Goal: Task Accomplishment & Management: Use online tool/utility

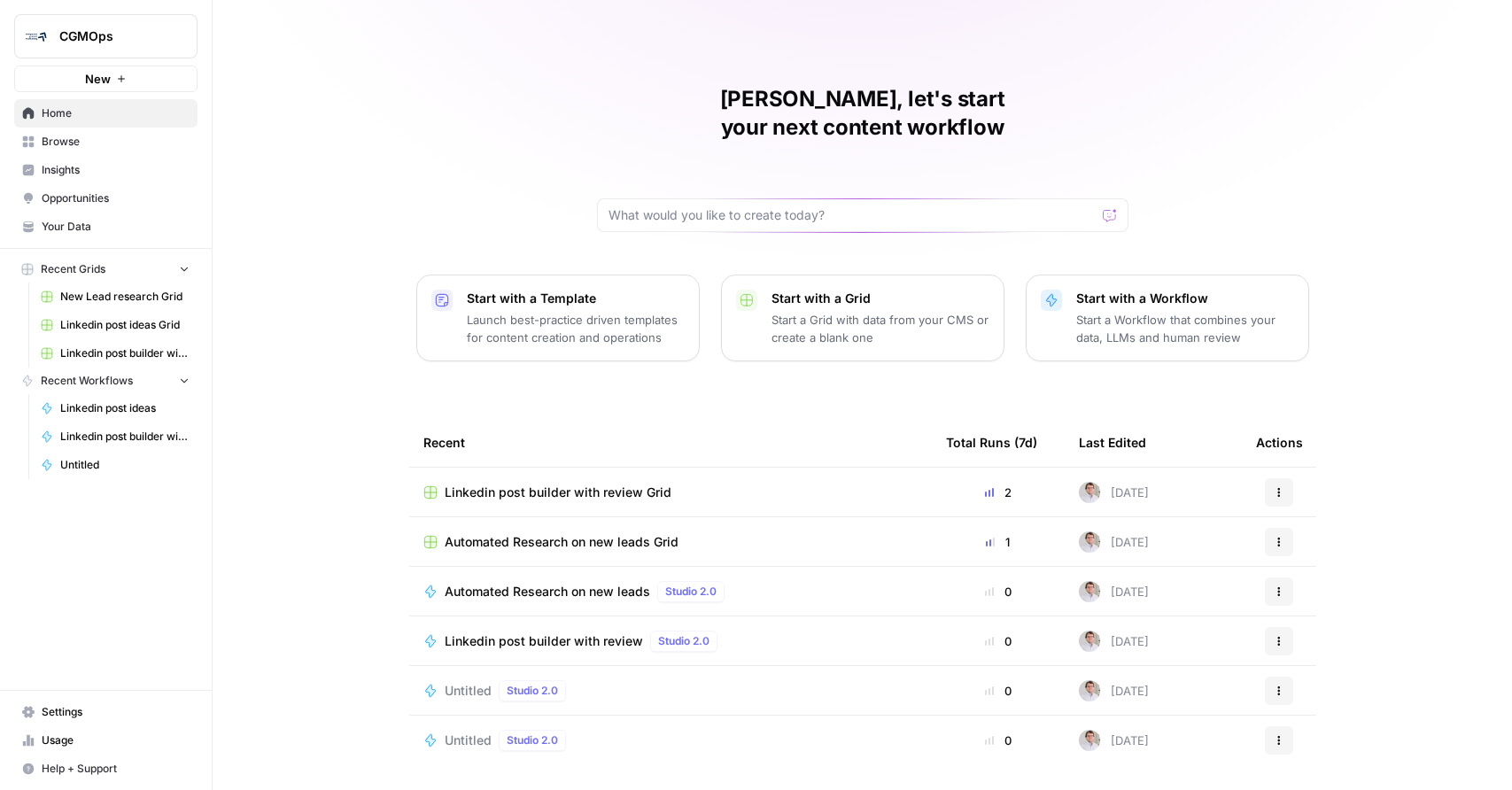
click at [582, 632] on span "Linkedin post builder with review" at bounding box center [544, 641] width 198 height 18
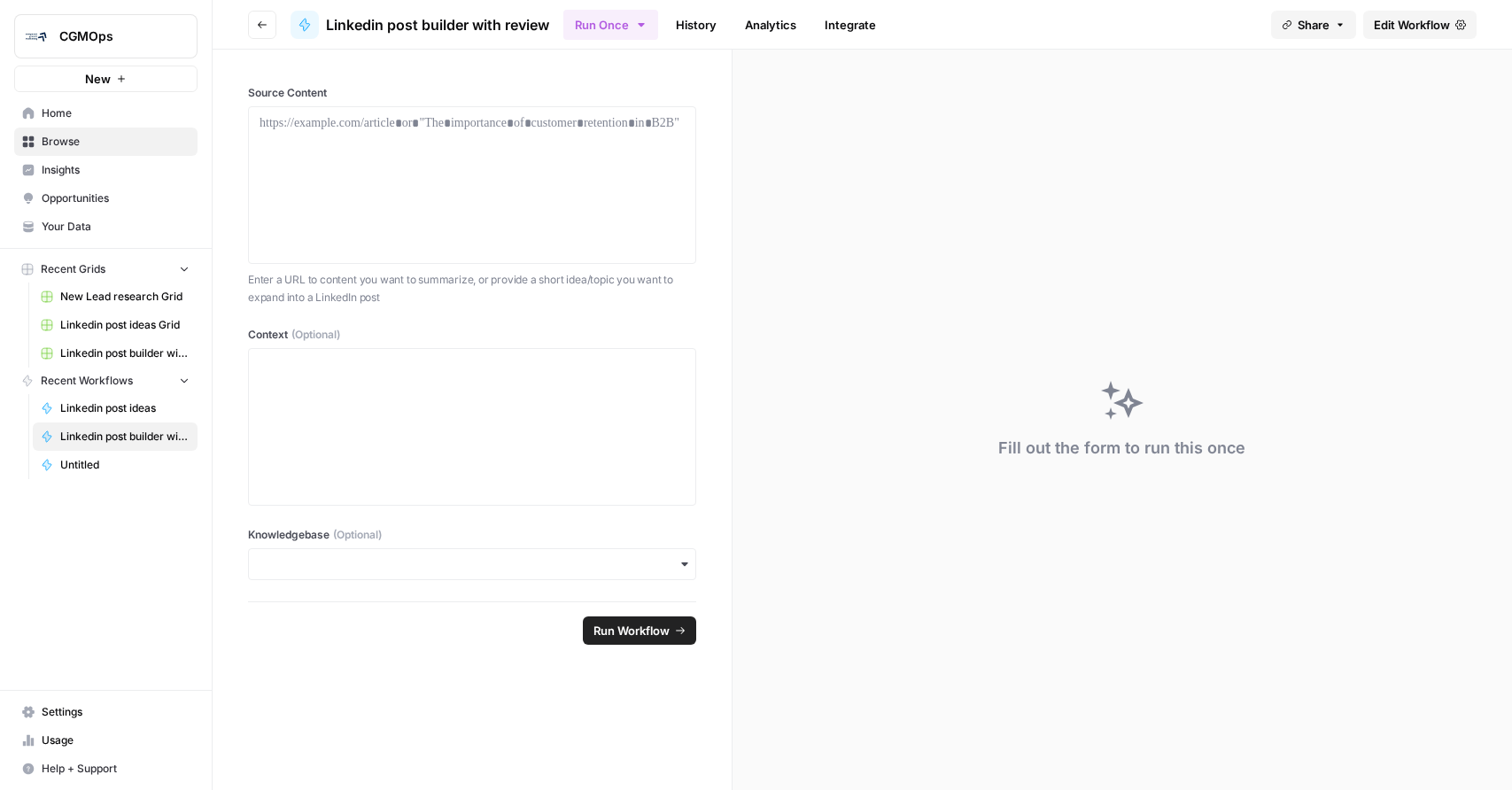
click at [1387, 26] on span "Edit Workflow" at bounding box center [1411, 25] width 76 height 18
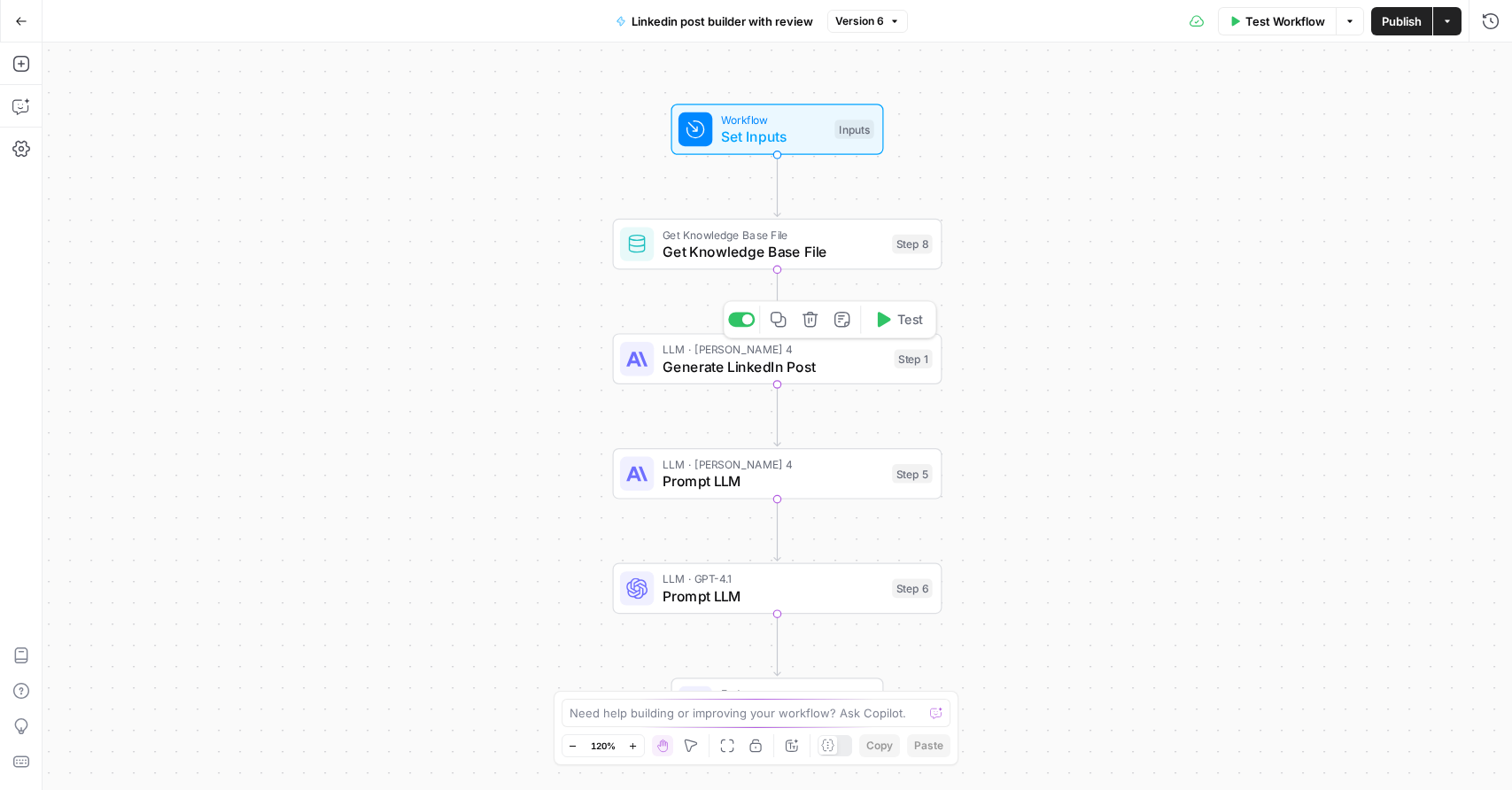
click at [799, 371] on span "Generate LinkedIn Post" at bounding box center [774, 367] width 223 height 21
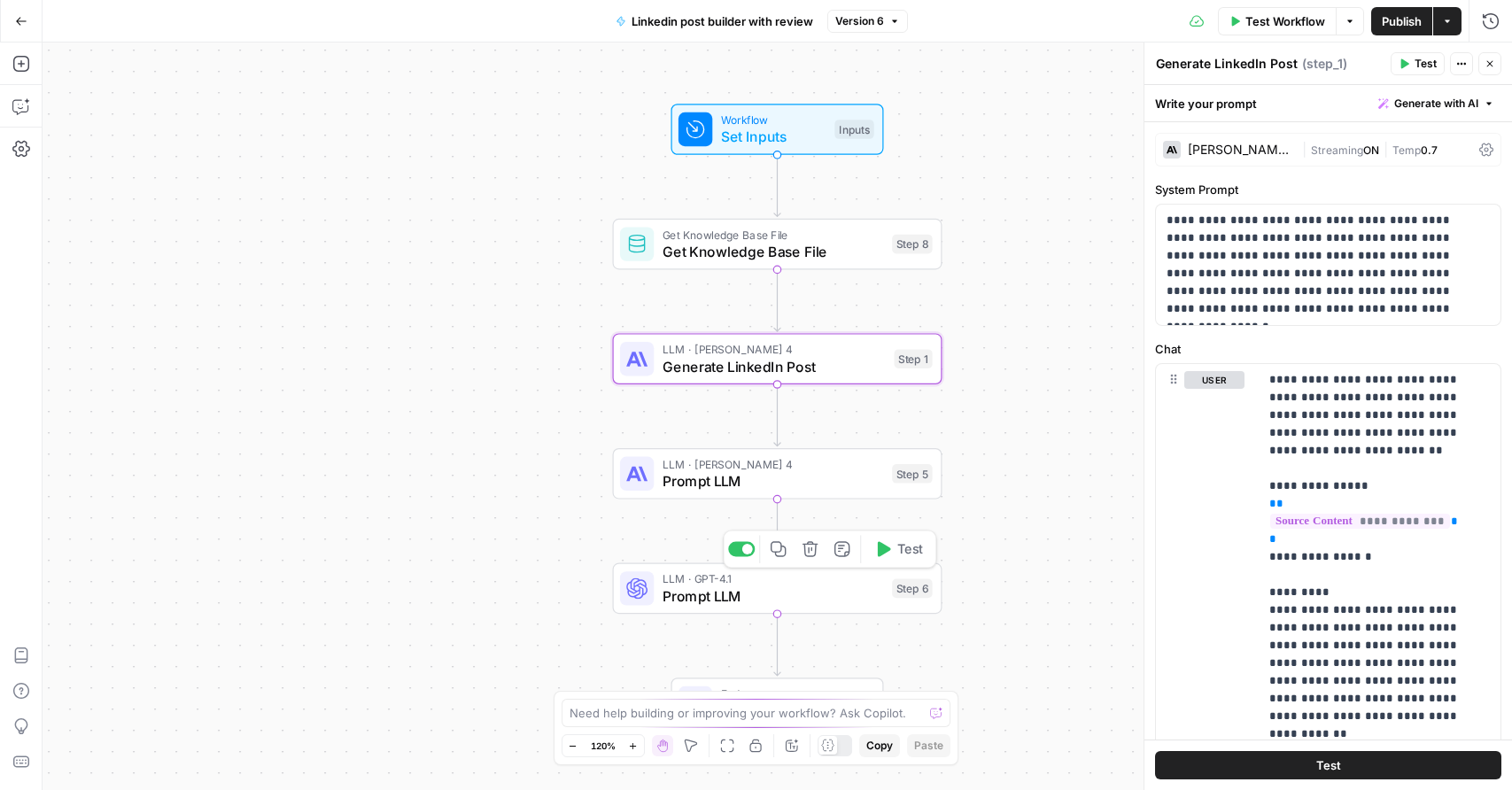
click at [756, 595] on span "Prompt LLM" at bounding box center [773, 596] width 221 height 21
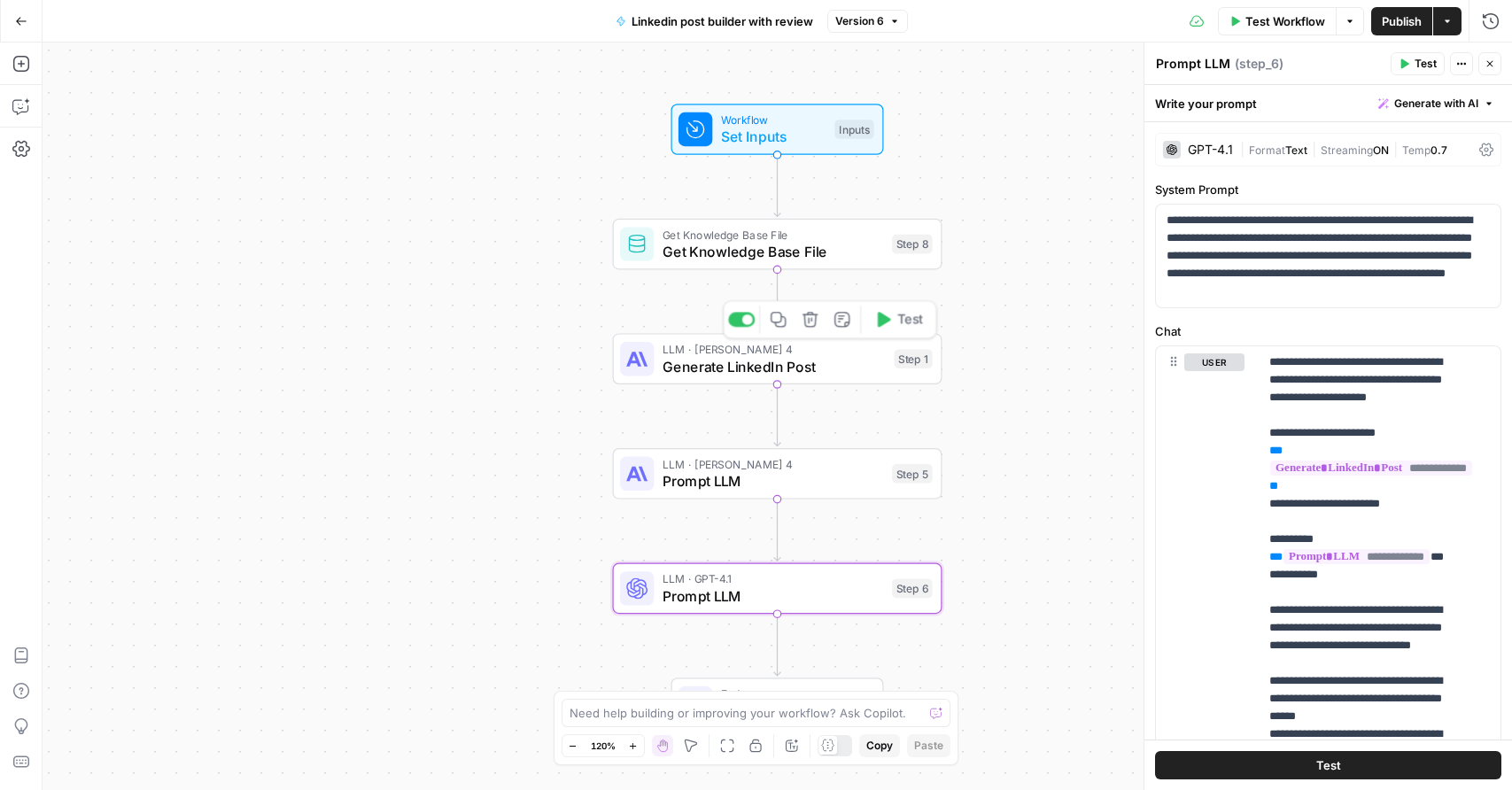
click at [735, 370] on span "Generate LinkedIn Post" at bounding box center [774, 367] width 223 height 21
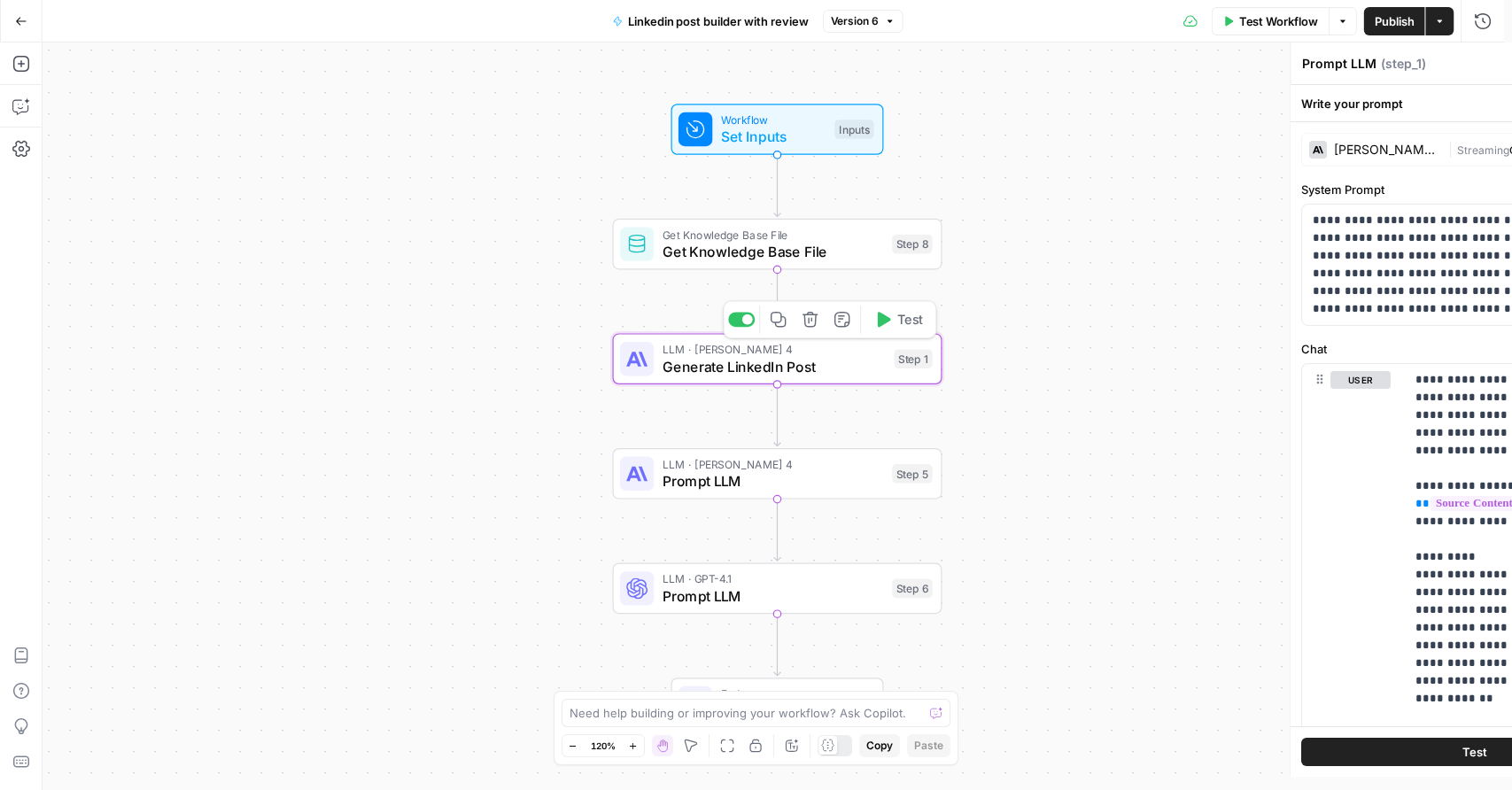
type textarea "Generate LinkedIn Post"
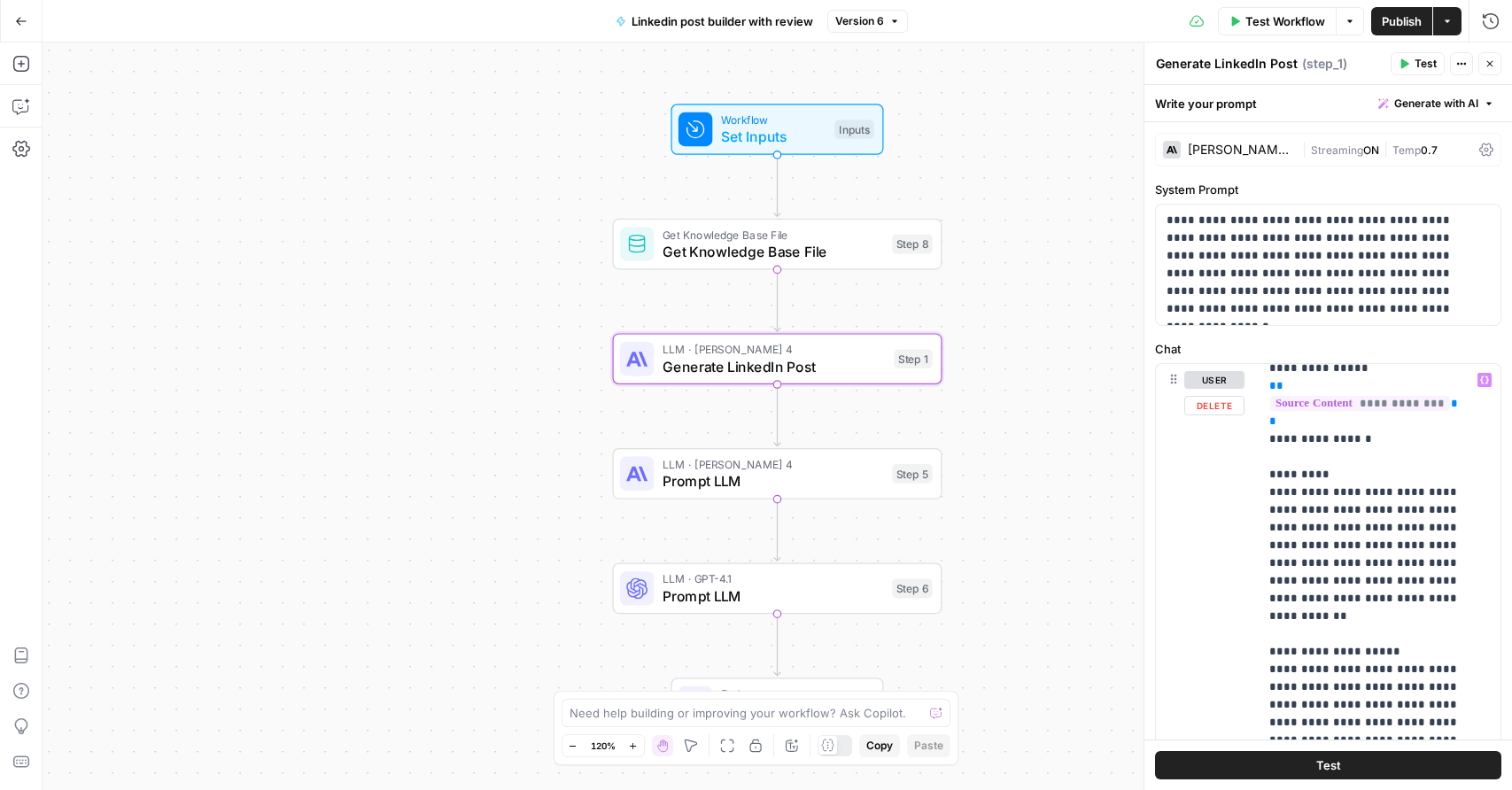
scroll to position [121, 0]
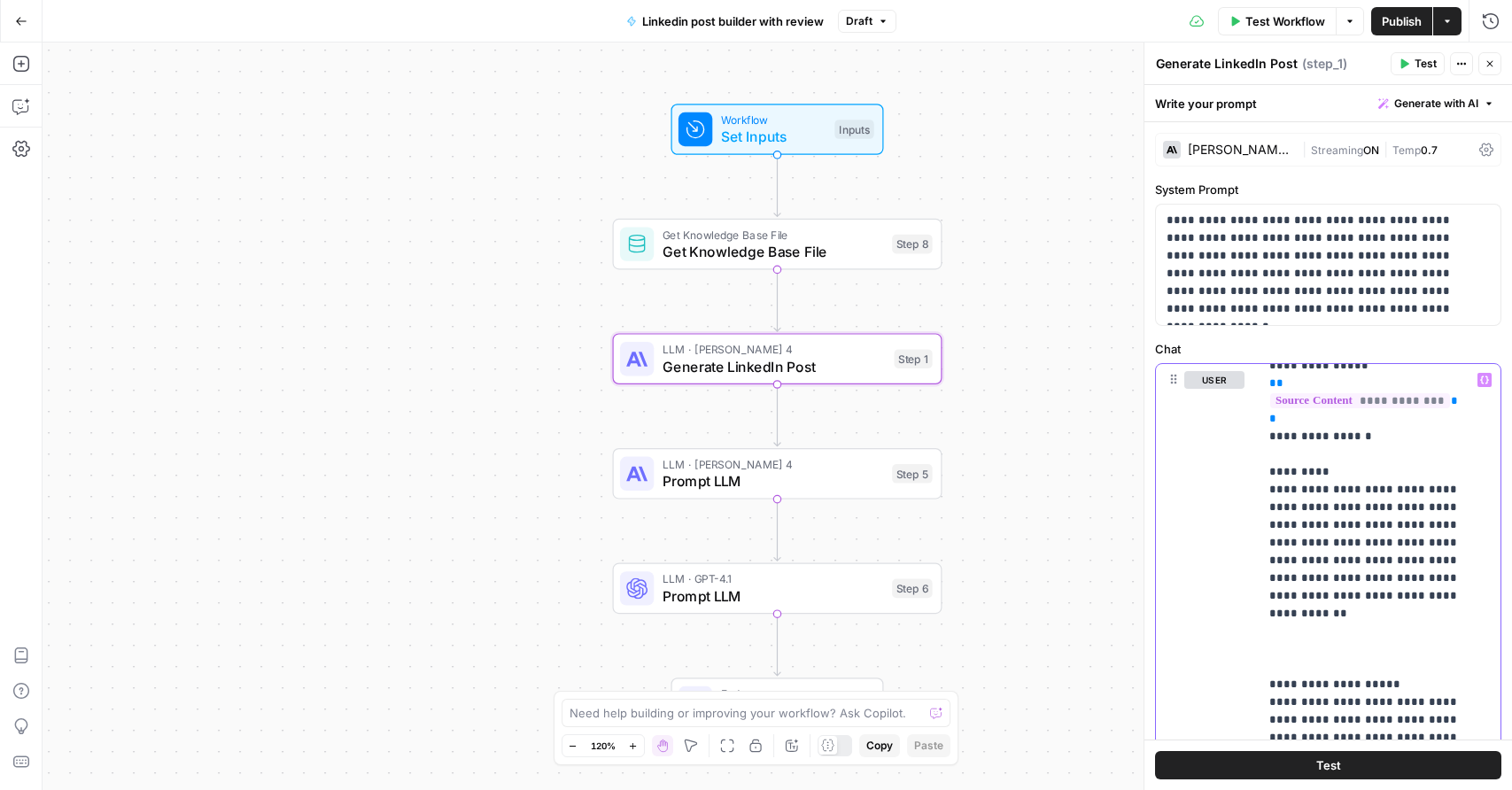
click at [1412, 106] on span "Generate with AI" at bounding box center [1436, 104] width 84 height 16
click at [1410, 179] on span "Refine" at bounding box center [1395, 183] width 141 height 18
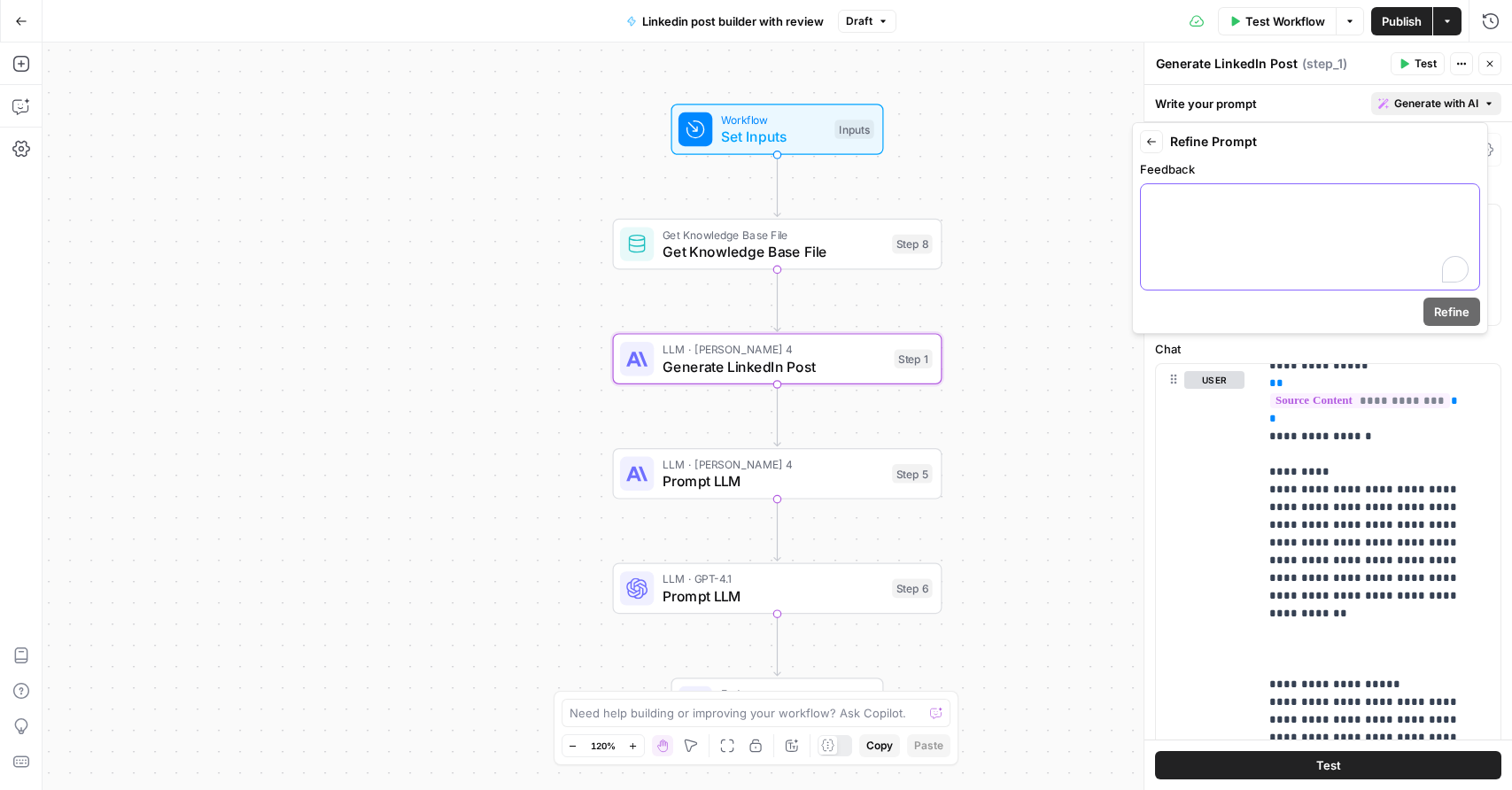
click at [1220, 251] on div "To enrich screen reader interactions, please activate Accessibility in Grammarl…" at bounding box center [1309, 237] width 338 height 105
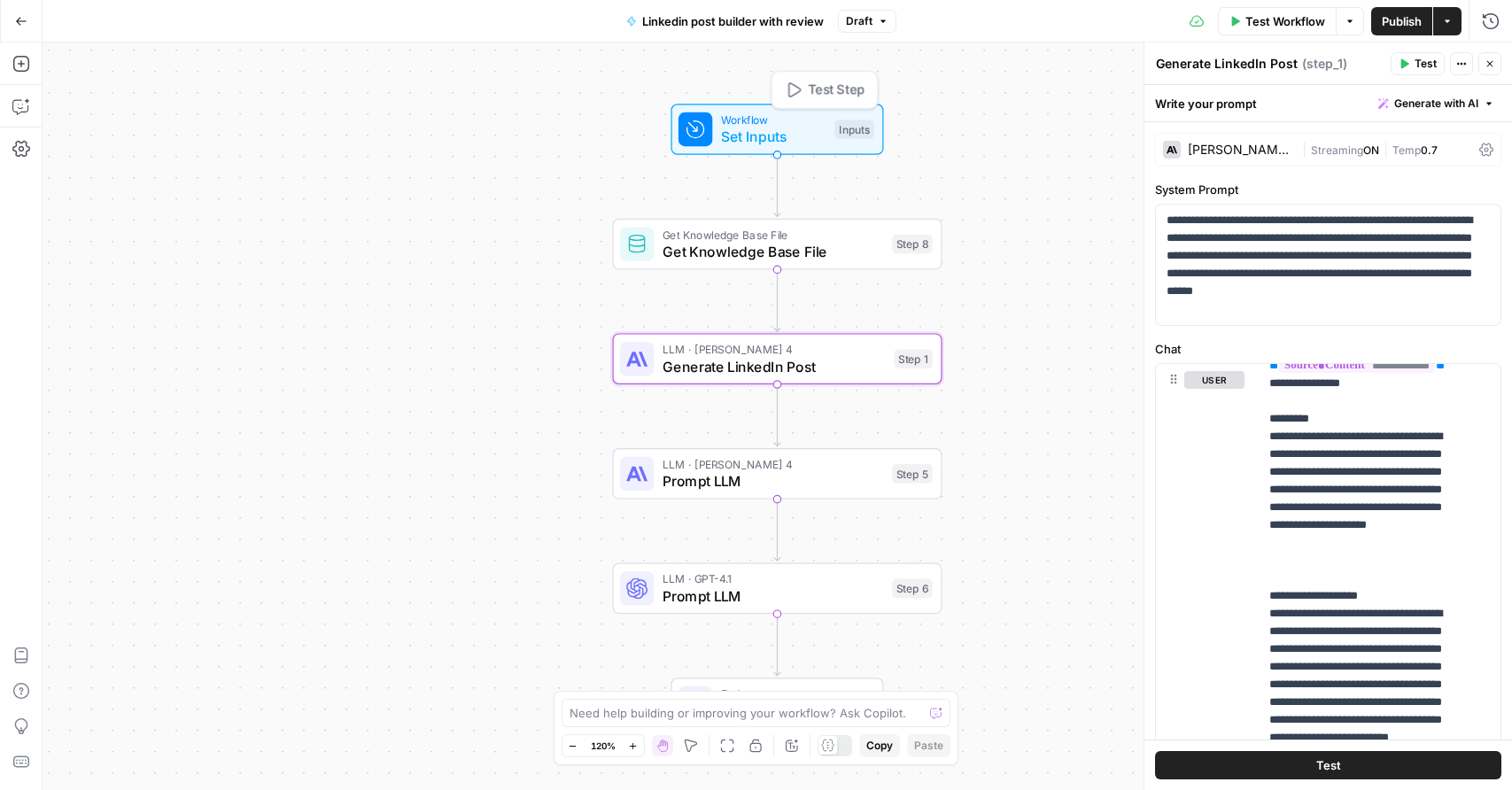
click at [729, 123] on span "Workflow" at bounding box center [773, 120] width 105 height 17
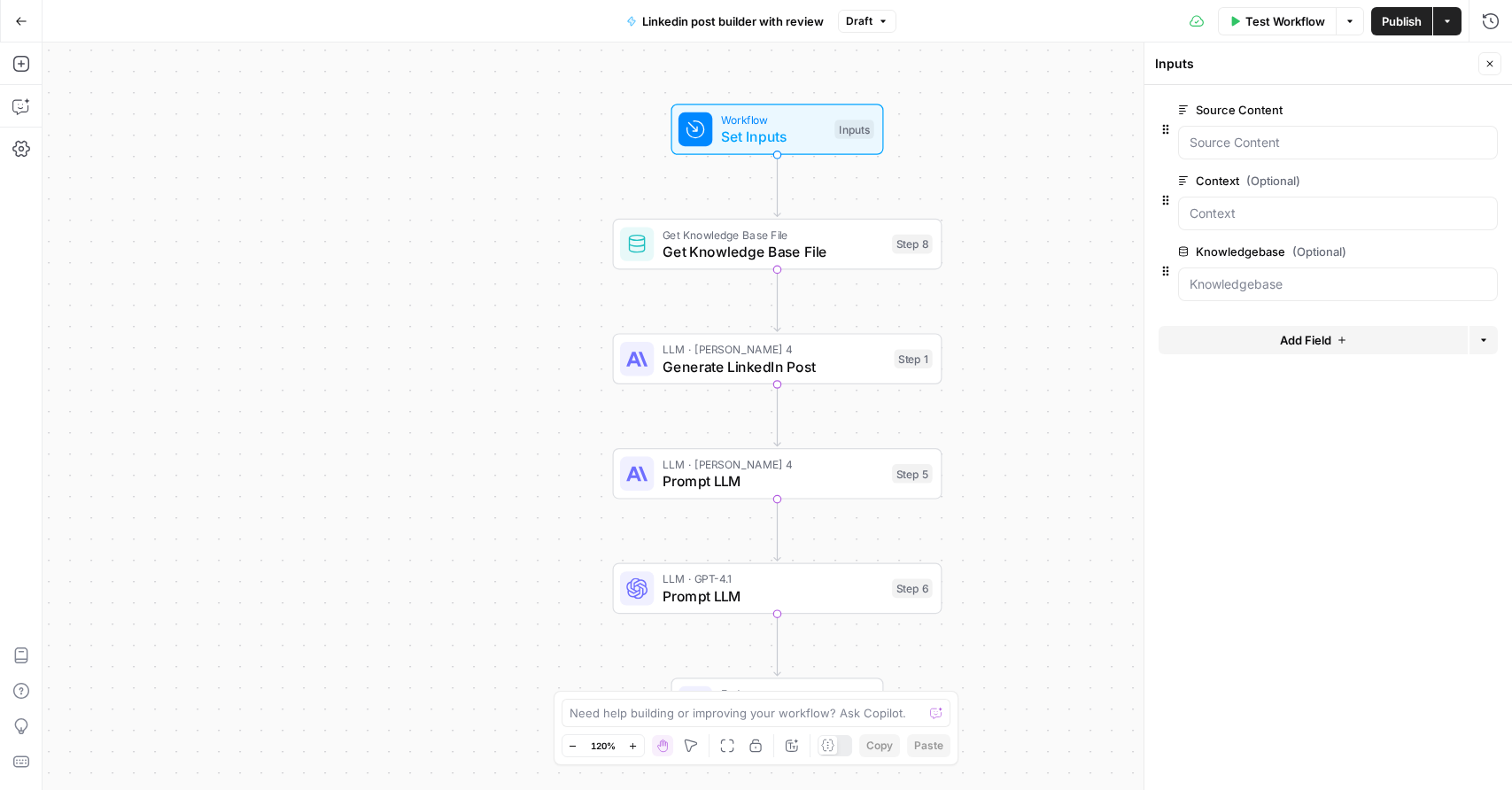
click at [1271, 334] on button "Add Field" at bounding box center [1313, 340] width 309 height 29
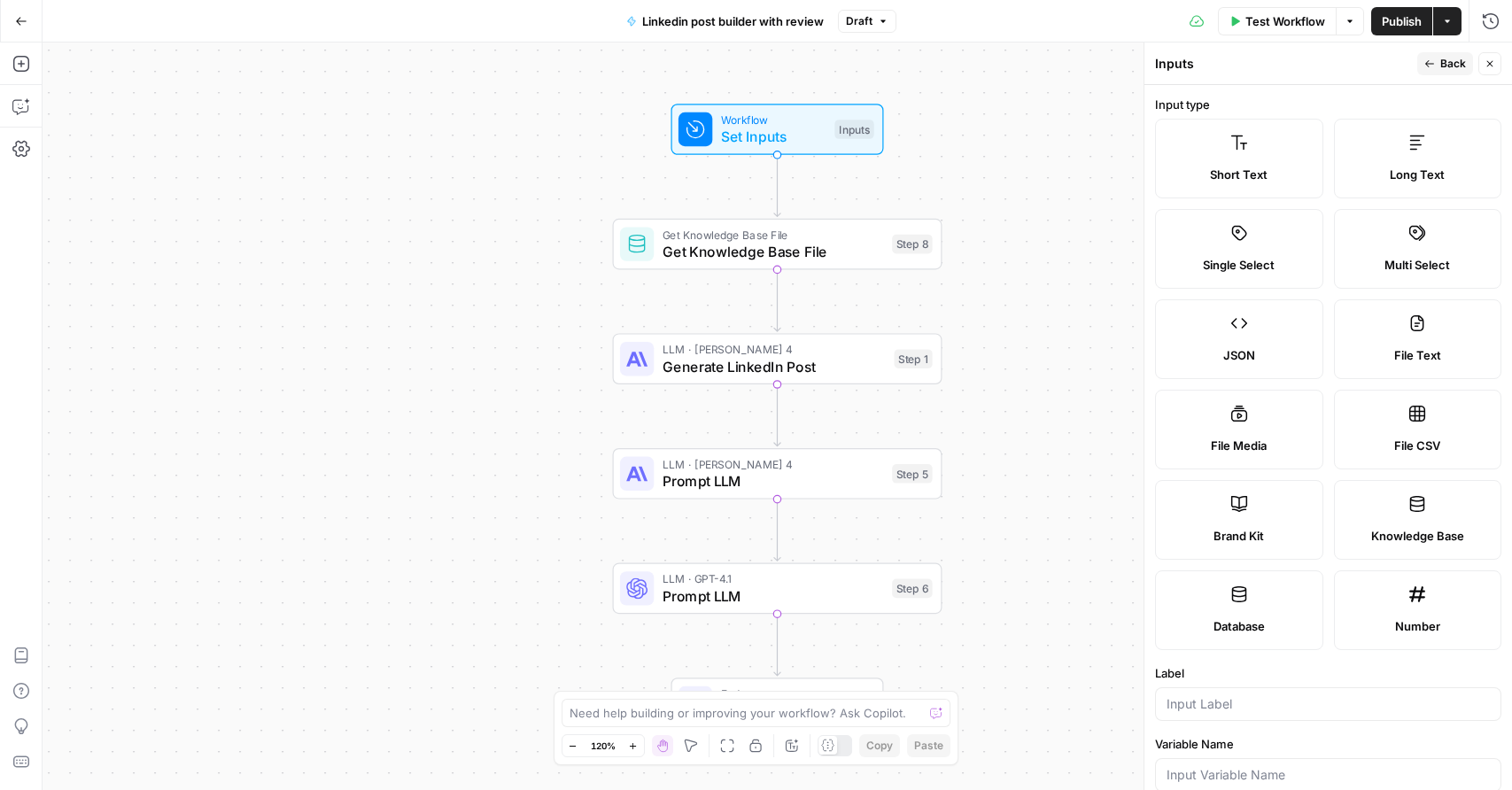
click at [1257, 180] on span "Short Text" at bounding box center [1239, 174] width 57 height 18
click at [1390, 180] on span "Long Text" at bounding box center [1416, 174] width 54 height 18
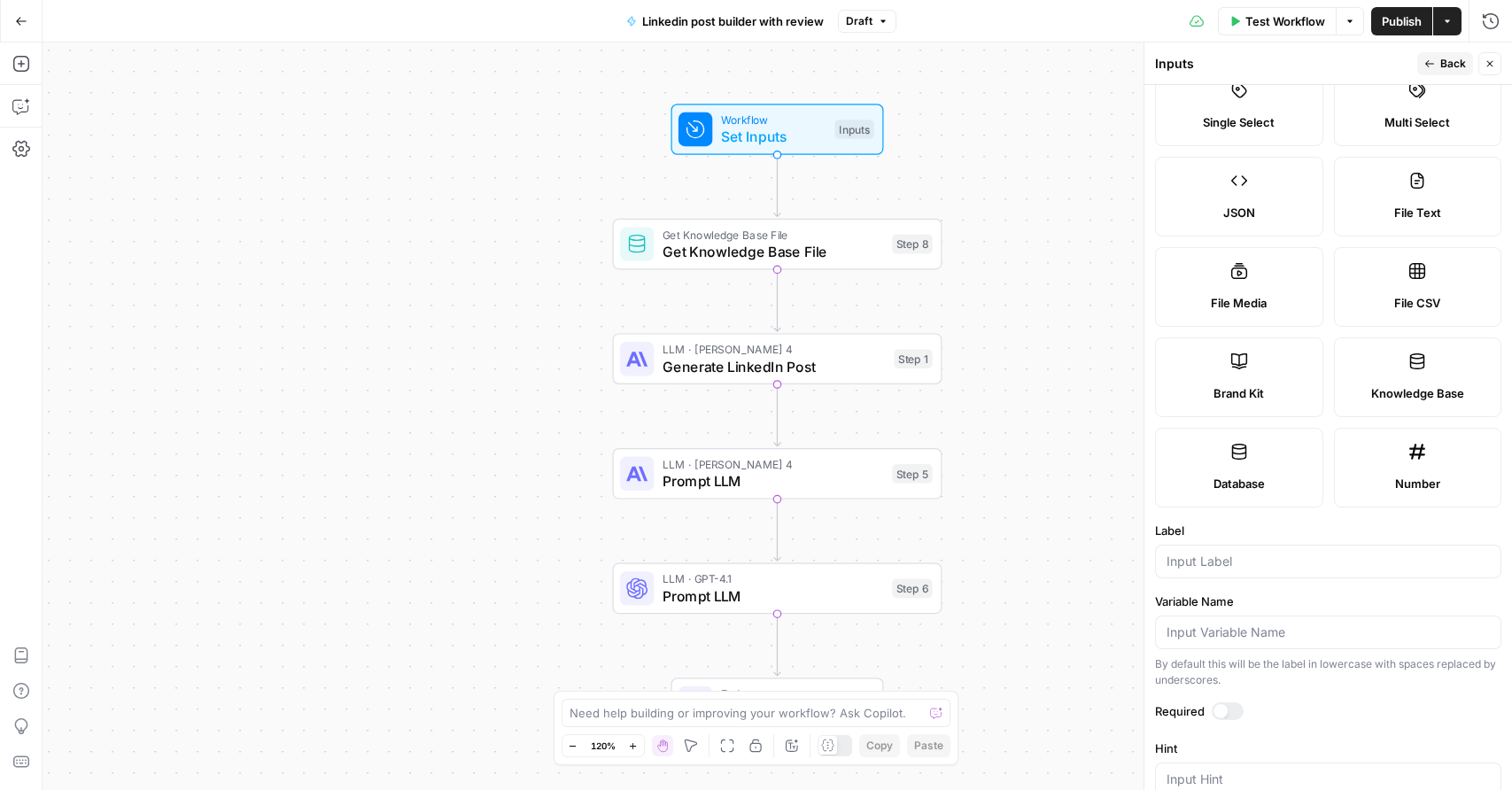
scroll to position [146, 0]
click at [1239, 561] on input "Label" at bounding box center [1328, 558] width 323 height 18
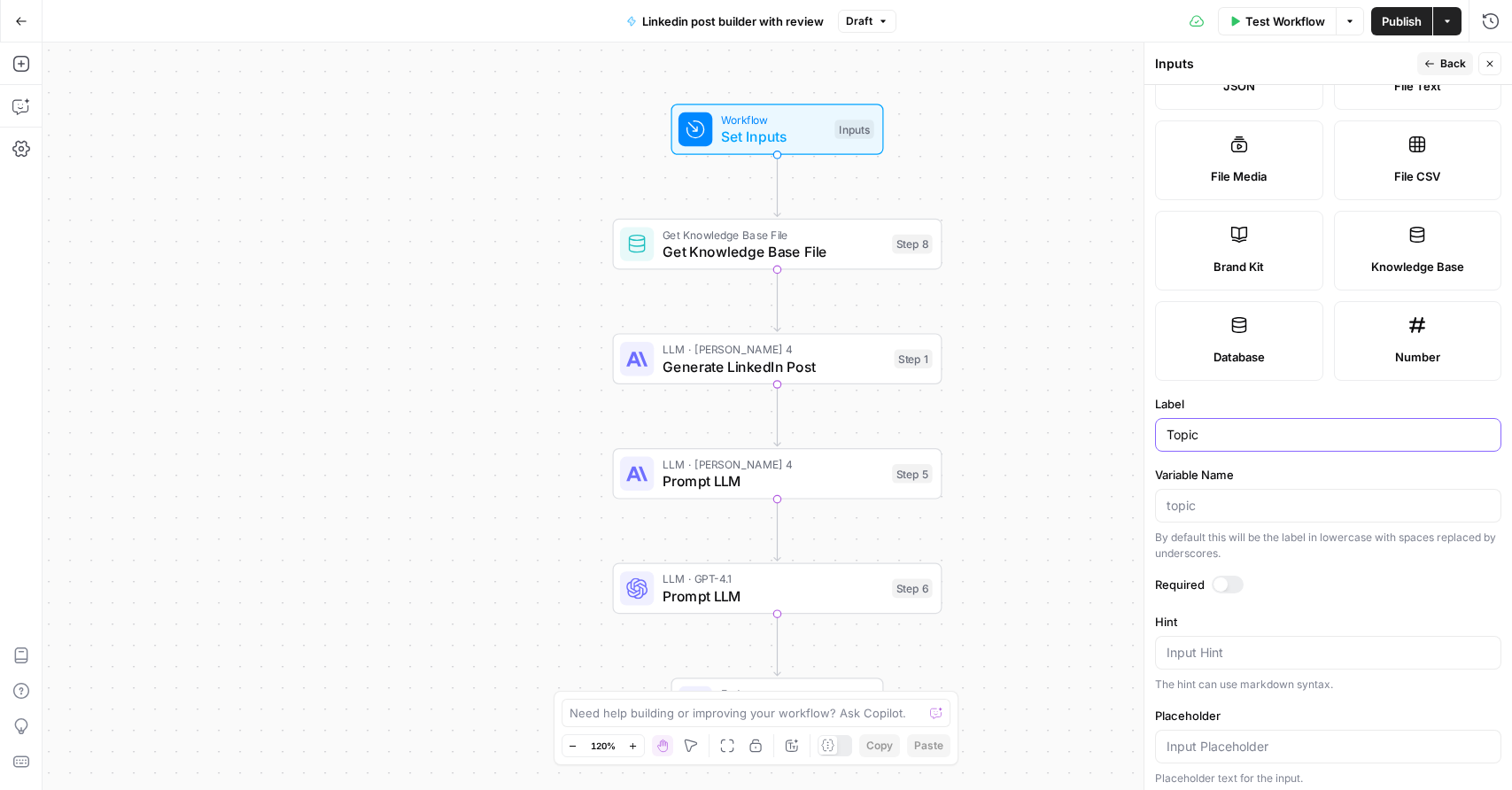
scroll to position [272, 0]
type input "Topic"
click at [1244, 657] on textarea "Hint" at bounding box center [1328, 649] width 323 height 18
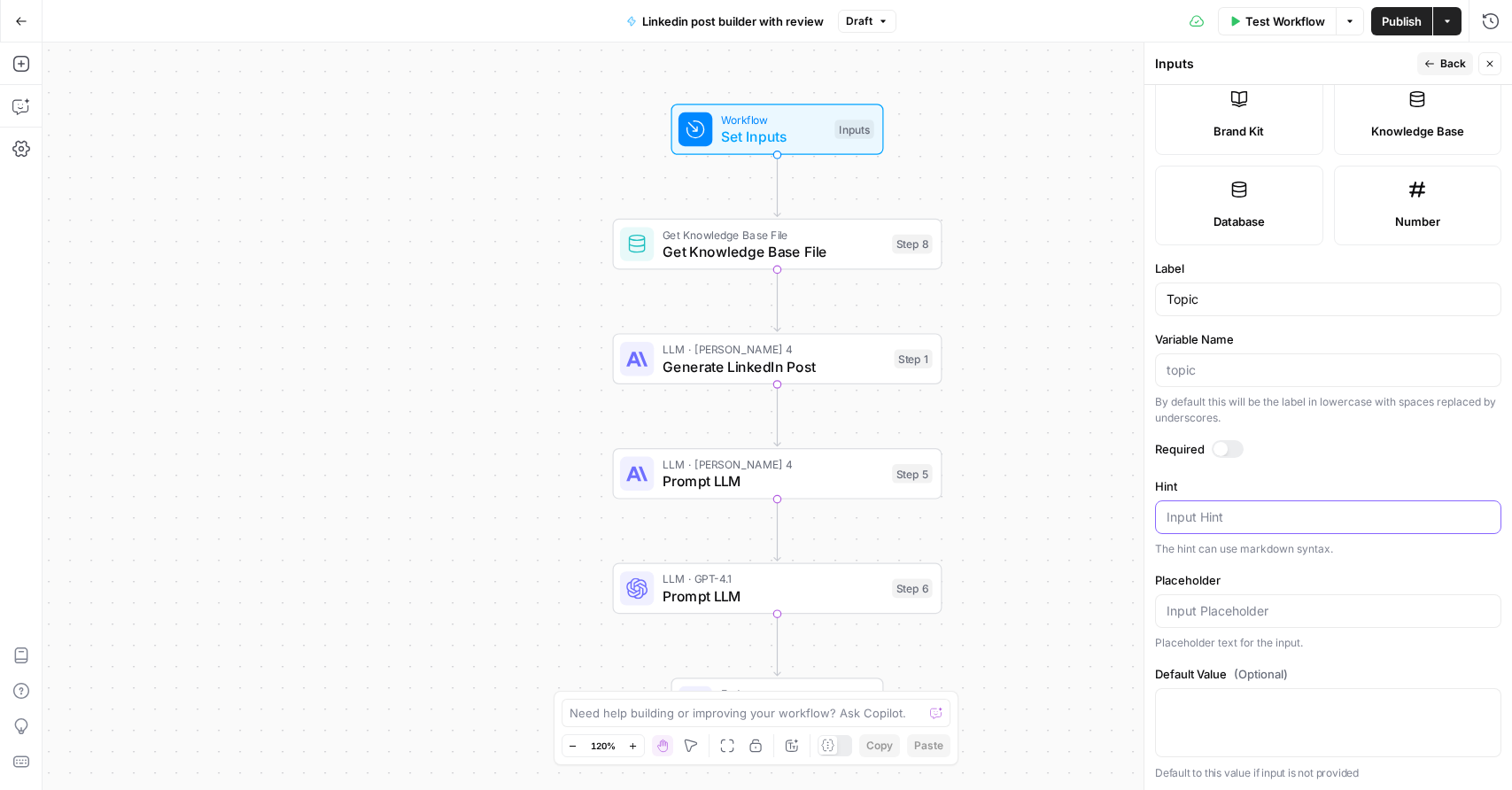
scroll to position [407, 0]
click at [1249, 732] on div at bounding box center [1328, 719] width 347 height 69
click at [1211, 453] on label "Required" at bounding box center [1328, 446] width 347 height 18
click at [1224, 445] on div at bounding box center [1221, 446] width 14 height 14
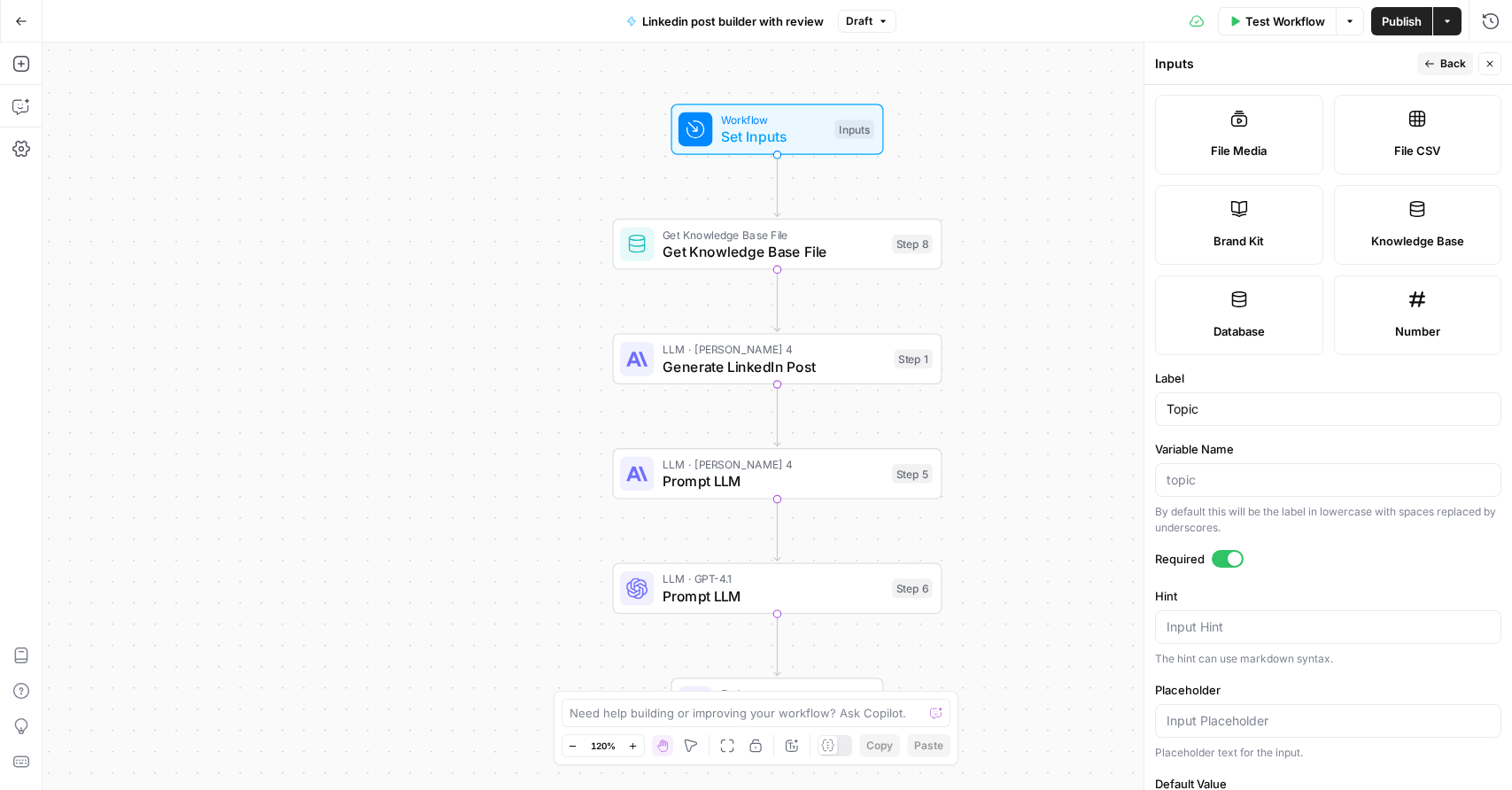
scroll to position [217, 0]
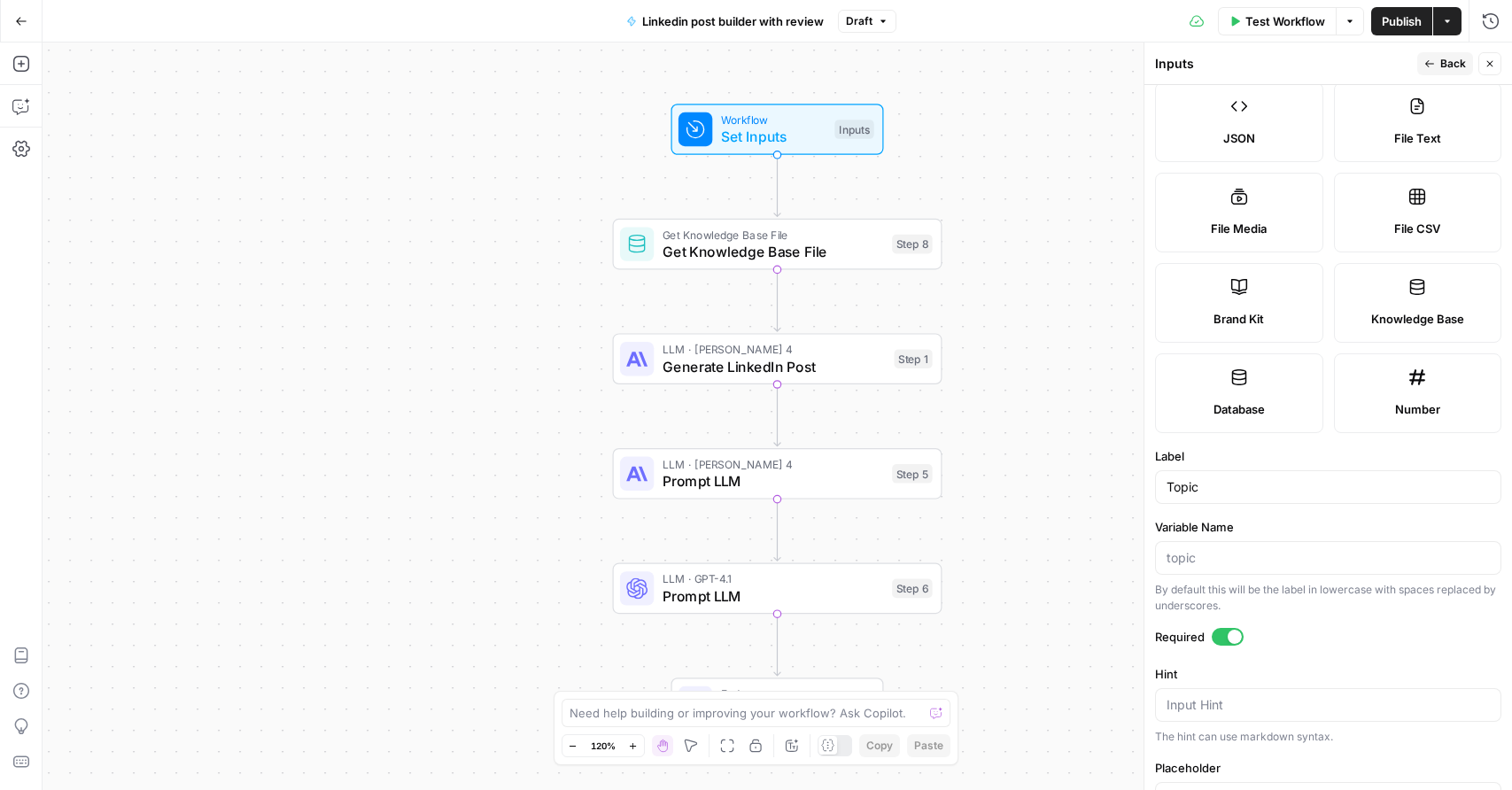
click at [1448, 63] on span "Back" at bounding box center [1453, 63] width 26 height 16
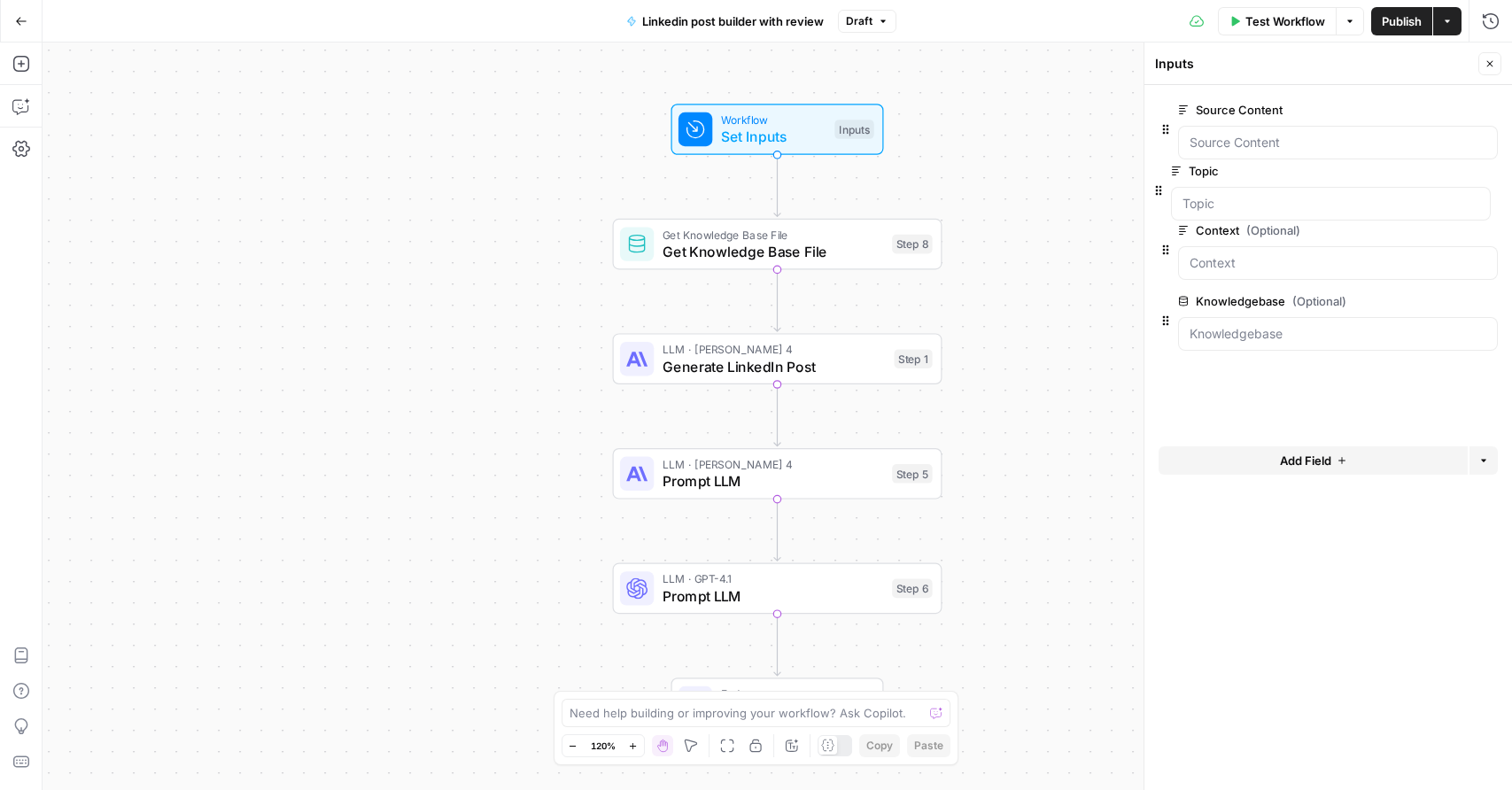
drag, startPoint x: 1166, startPoint y: 335, endPoint x: 1156, endPoint y: 164, distance: 171.3
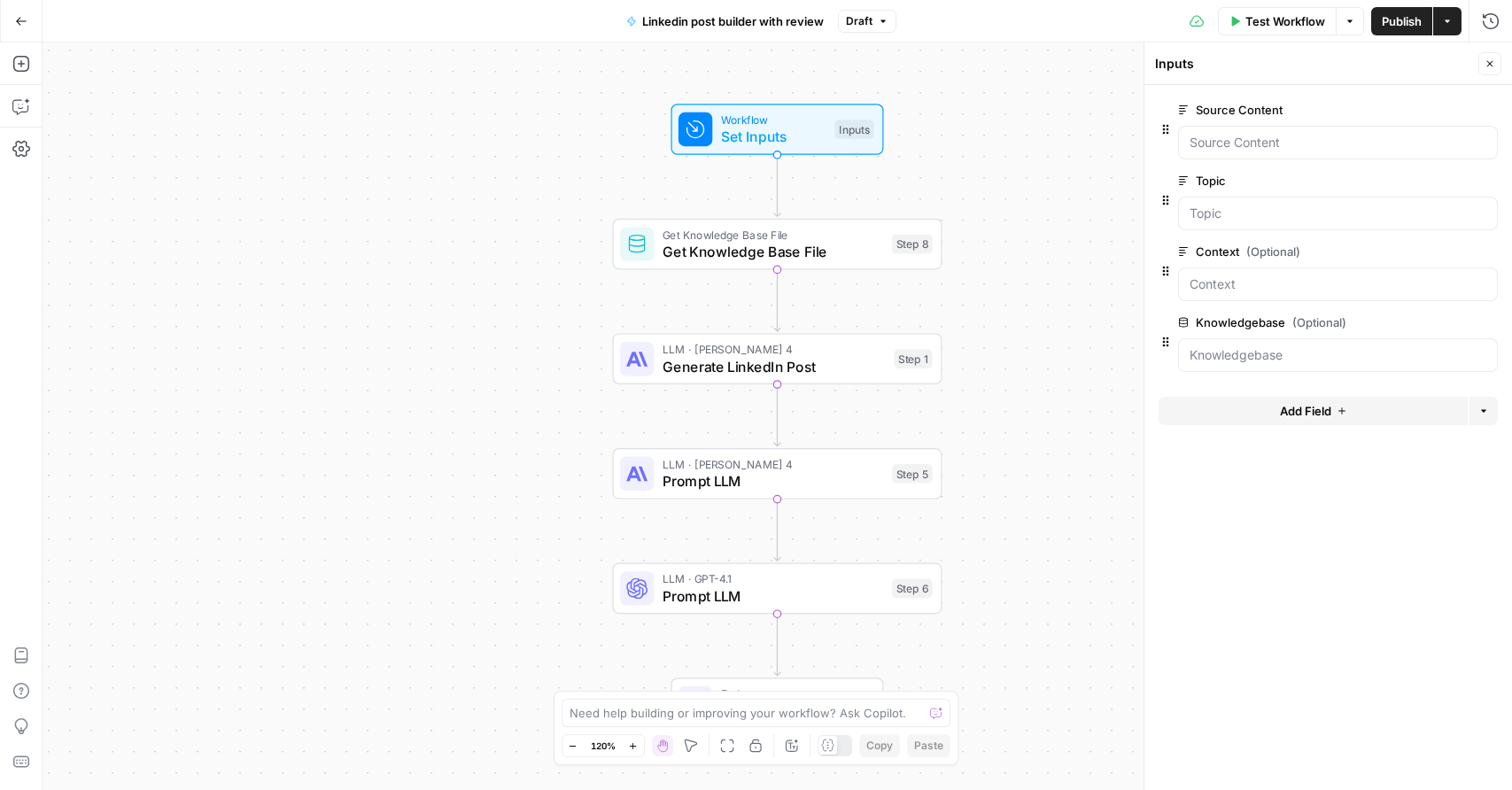
click at [1450, 250] on span "edit field" at bounding box center [1432, 252] width 39 height 14
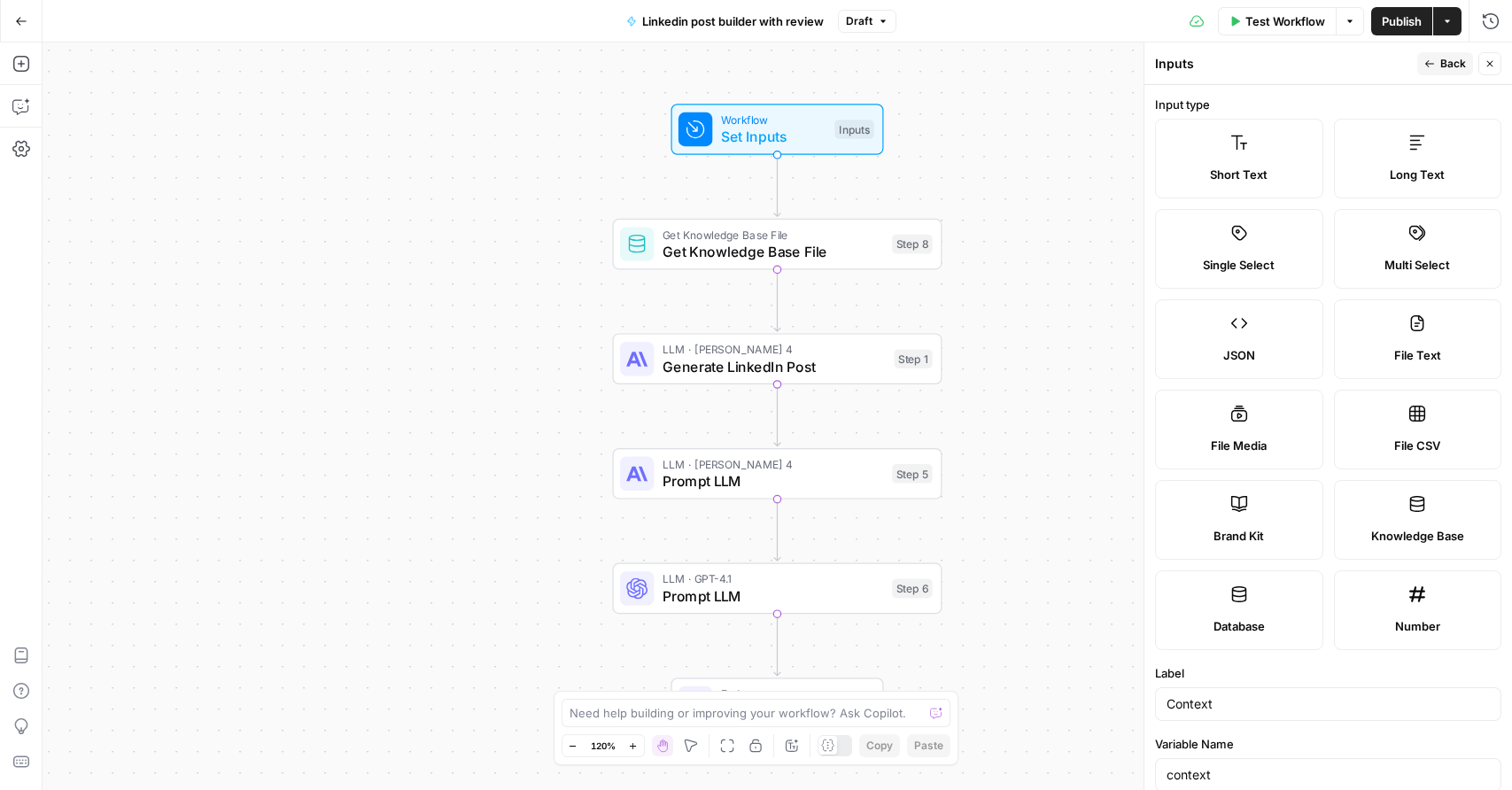
click at [1428, 183] on label "Long Text" at bounding box center [1418, 158] width 168 height 79
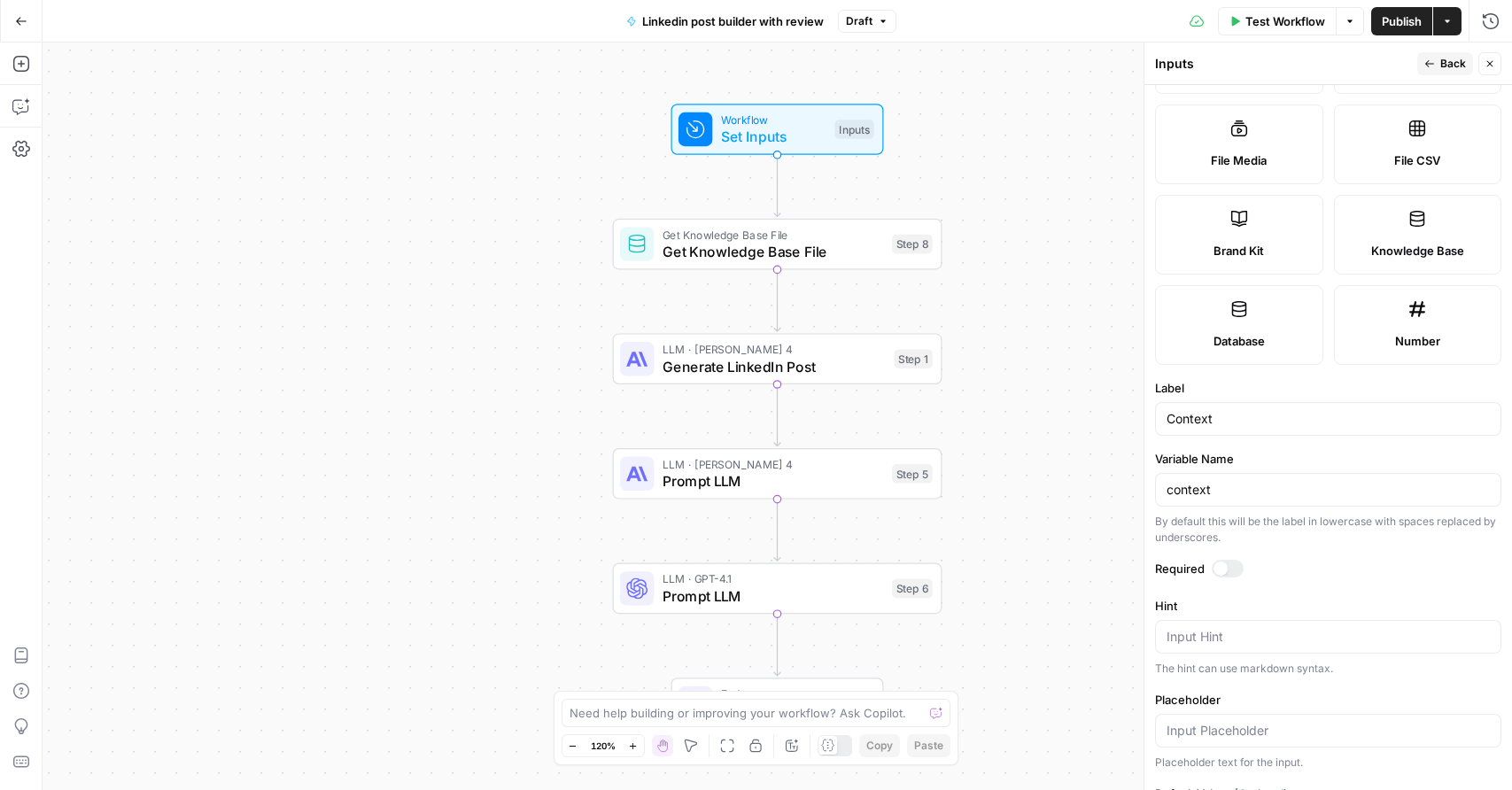
scroll to position [407, 0]
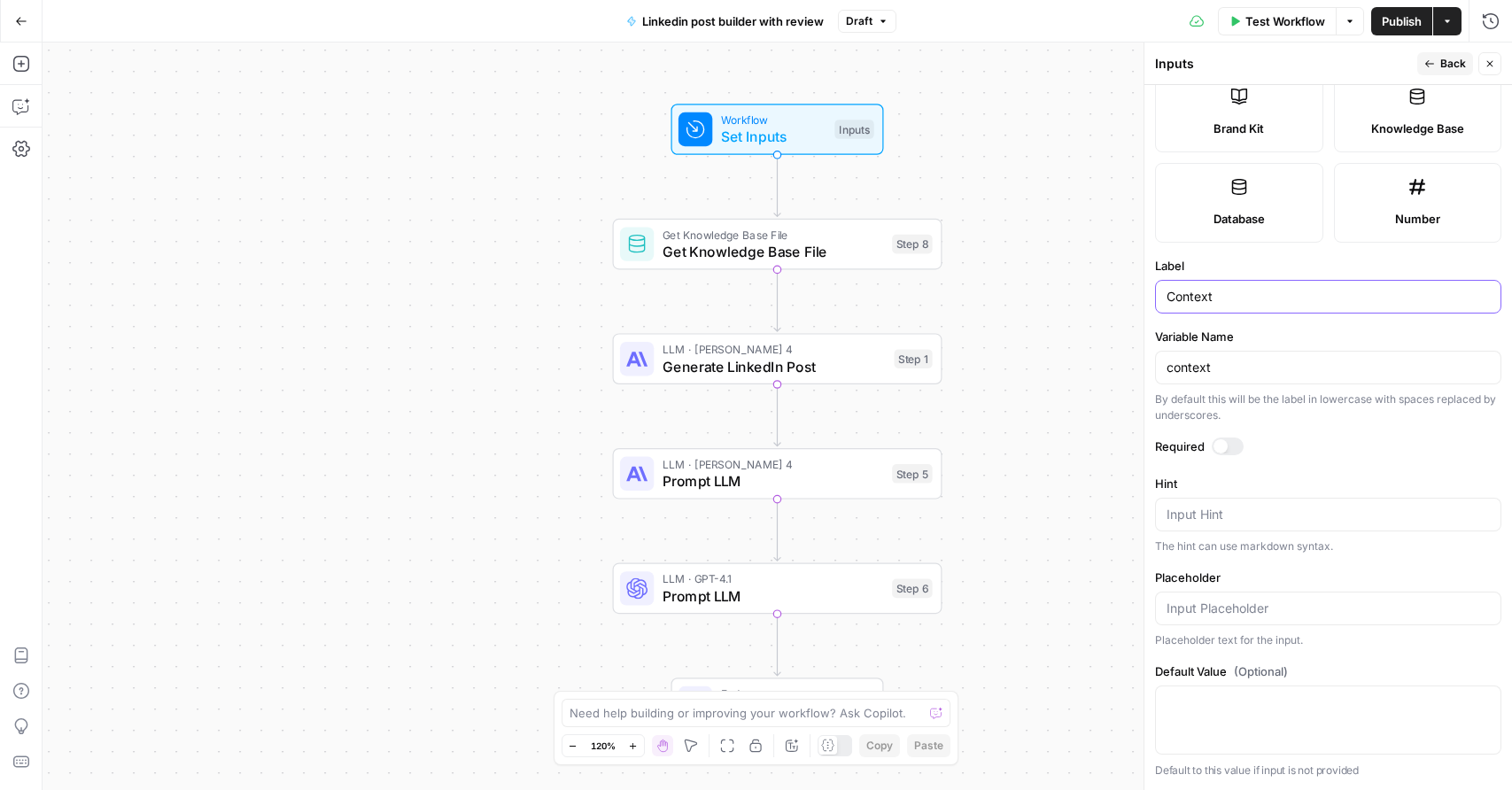
click at [1268, 290] on input "Context" at bounding box center [1328, 296] width 323 height 18
type input "Evidence"
click at [1179, 367] on input "context" at bounding box center [1328, 368] width 323 height 18
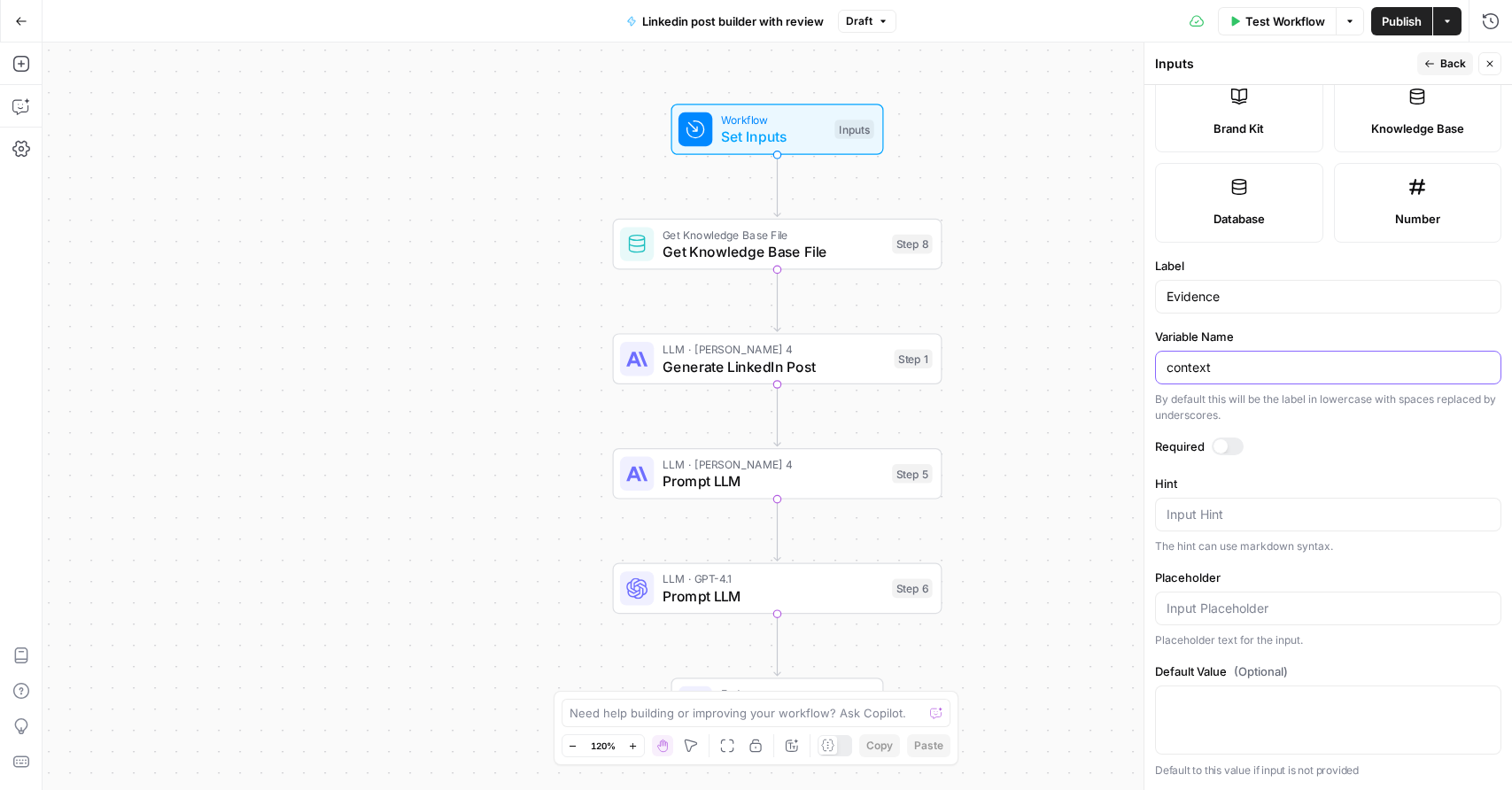
click at [1179, 367] on input "context" at bounding box center [1328, 368] width 323 height 18
type input "Evidence"
click at [1465, 57] on span "Back" at bounding box center [1453, 63] width 26 height 16
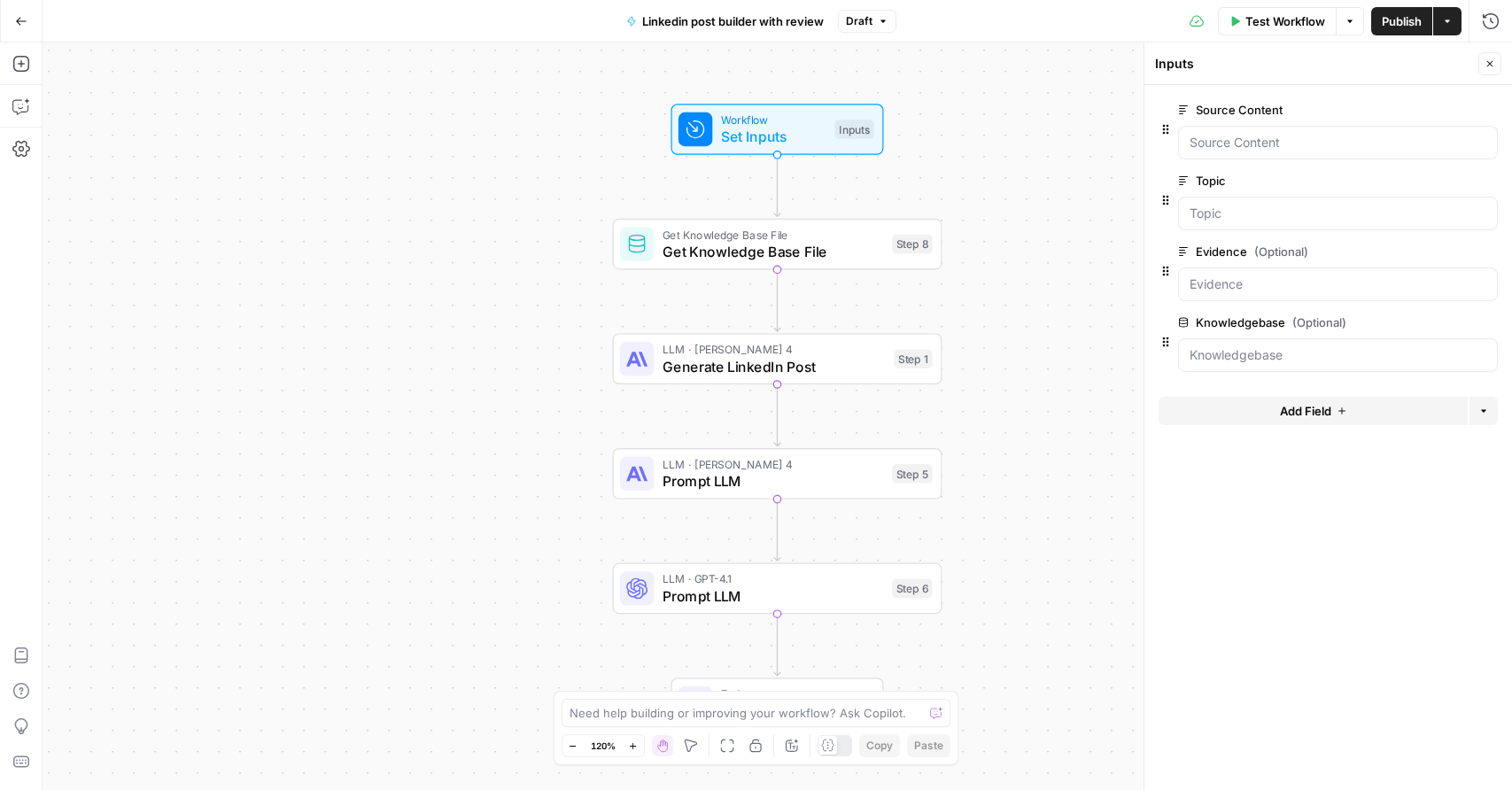
click at [764, 343] on span "LLM · [PERSON_NAME] 4" at bounding box center [774, 349] width 223 height 17
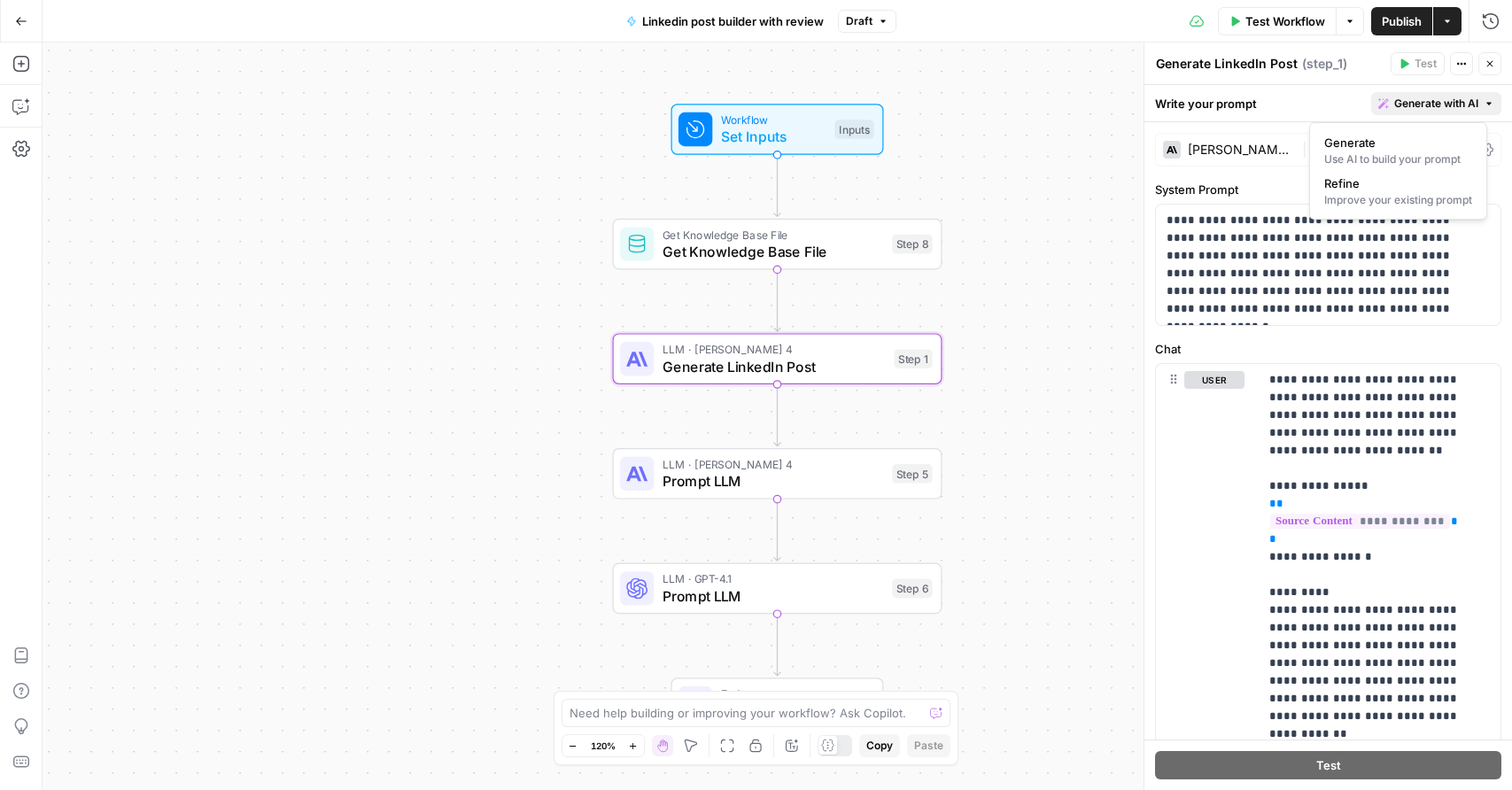
click at [1448, 96] on span "Generate with AI" at bounding box center [1436, 104] width 84 height 16
click at [1403, 197] on div "Improve your existing prompt" at bounding box center [1399, 200] width 148 height 16
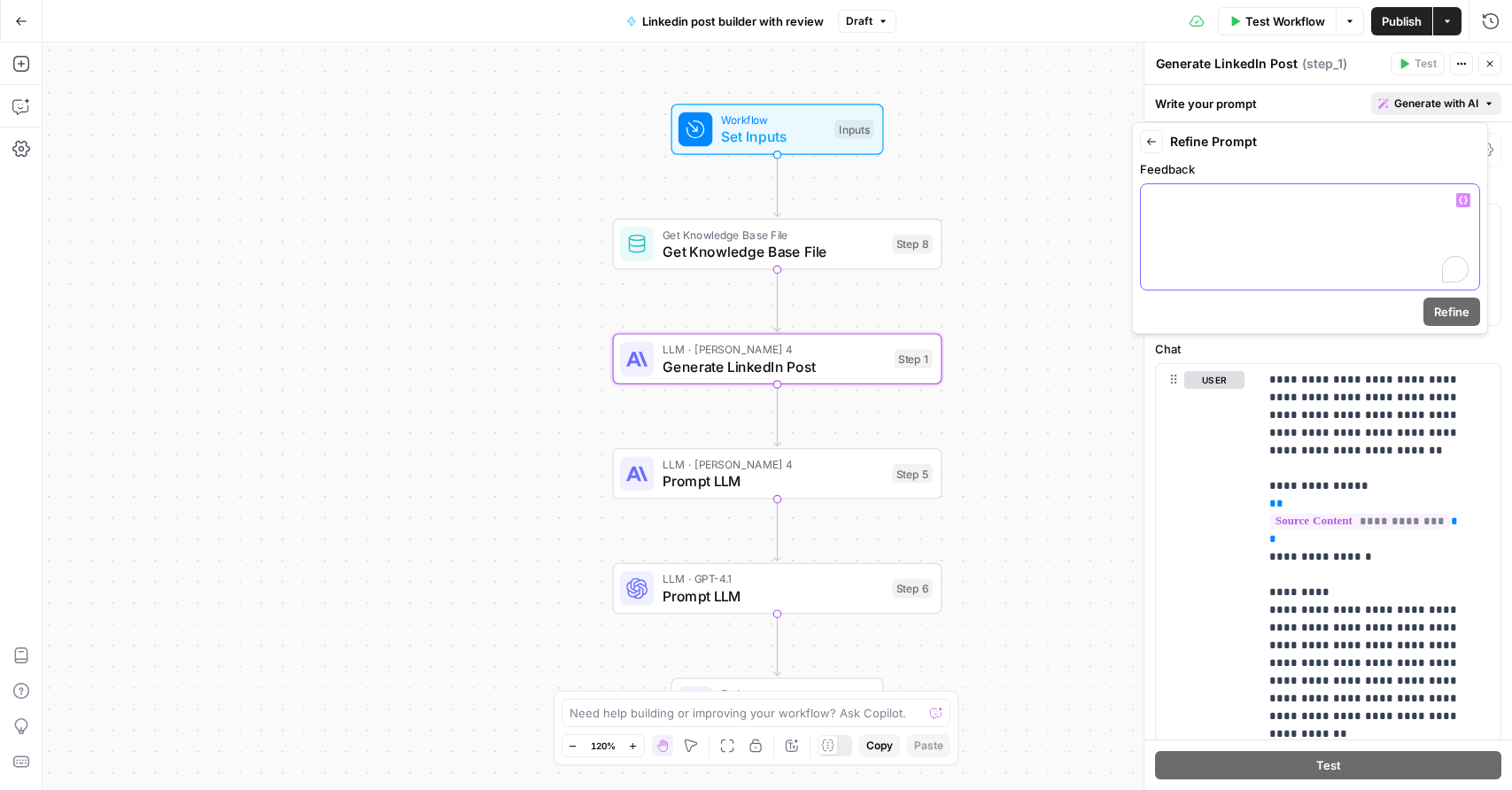
click at [1224, 241] on div "To enrich screen reader interactions, please activate Accessibility in Grammarl…" at bounding box center [1309, 237] width 338 height 105
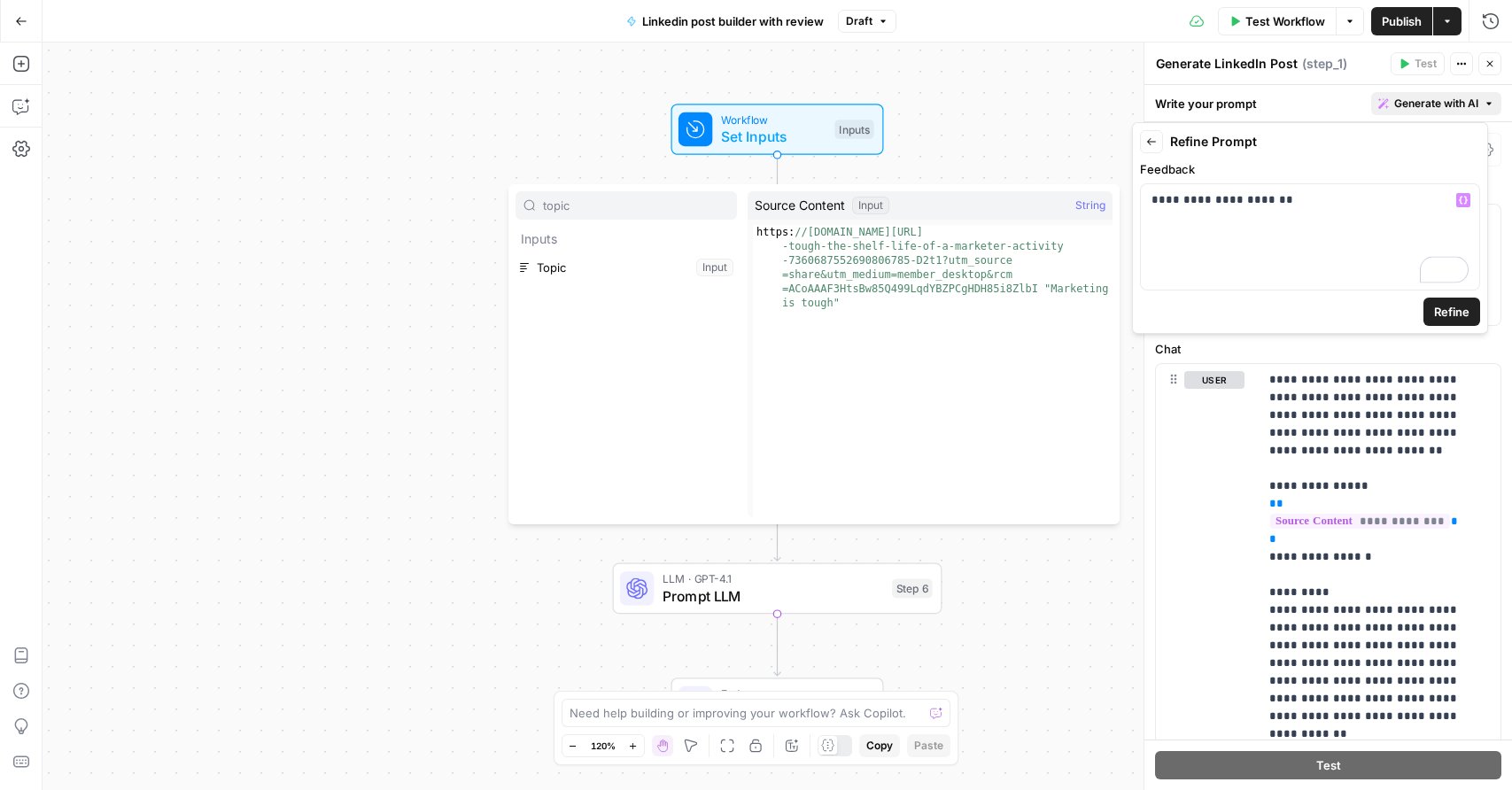
type input "topic"
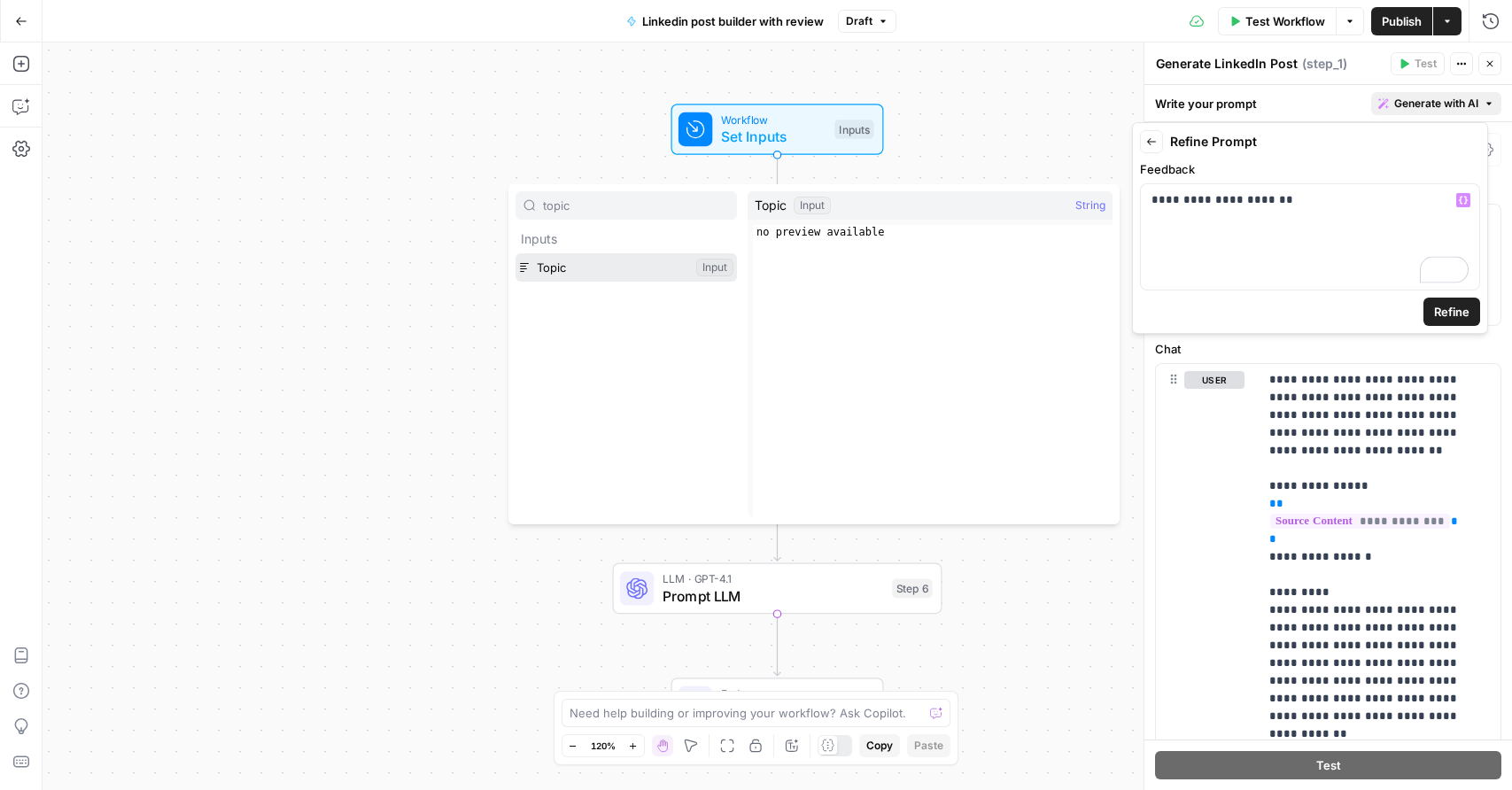
click at [515, 254] on button "Select variable Topic" at bounding box center [626, 268] width 221 height 29
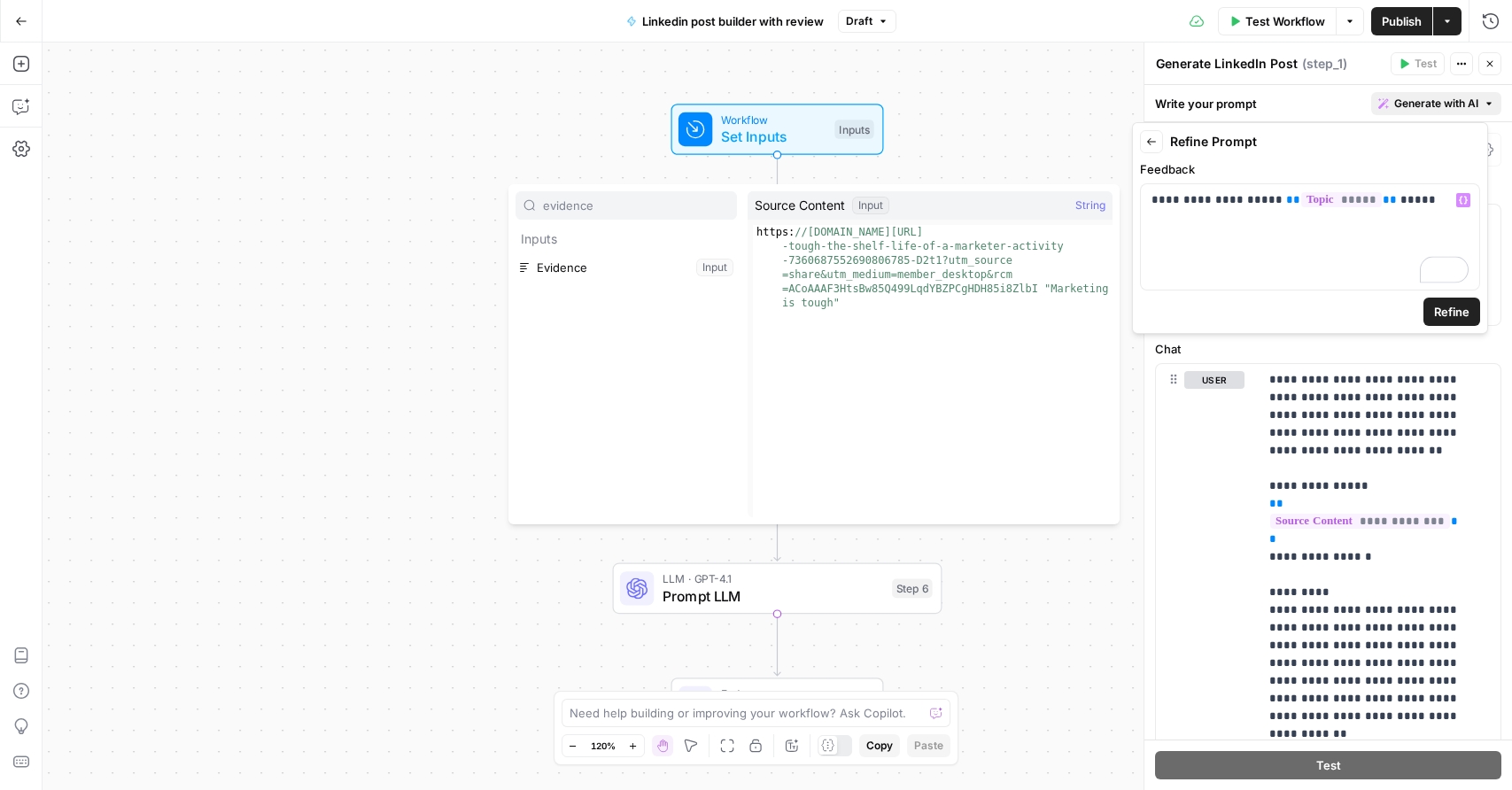
type input "evidence"
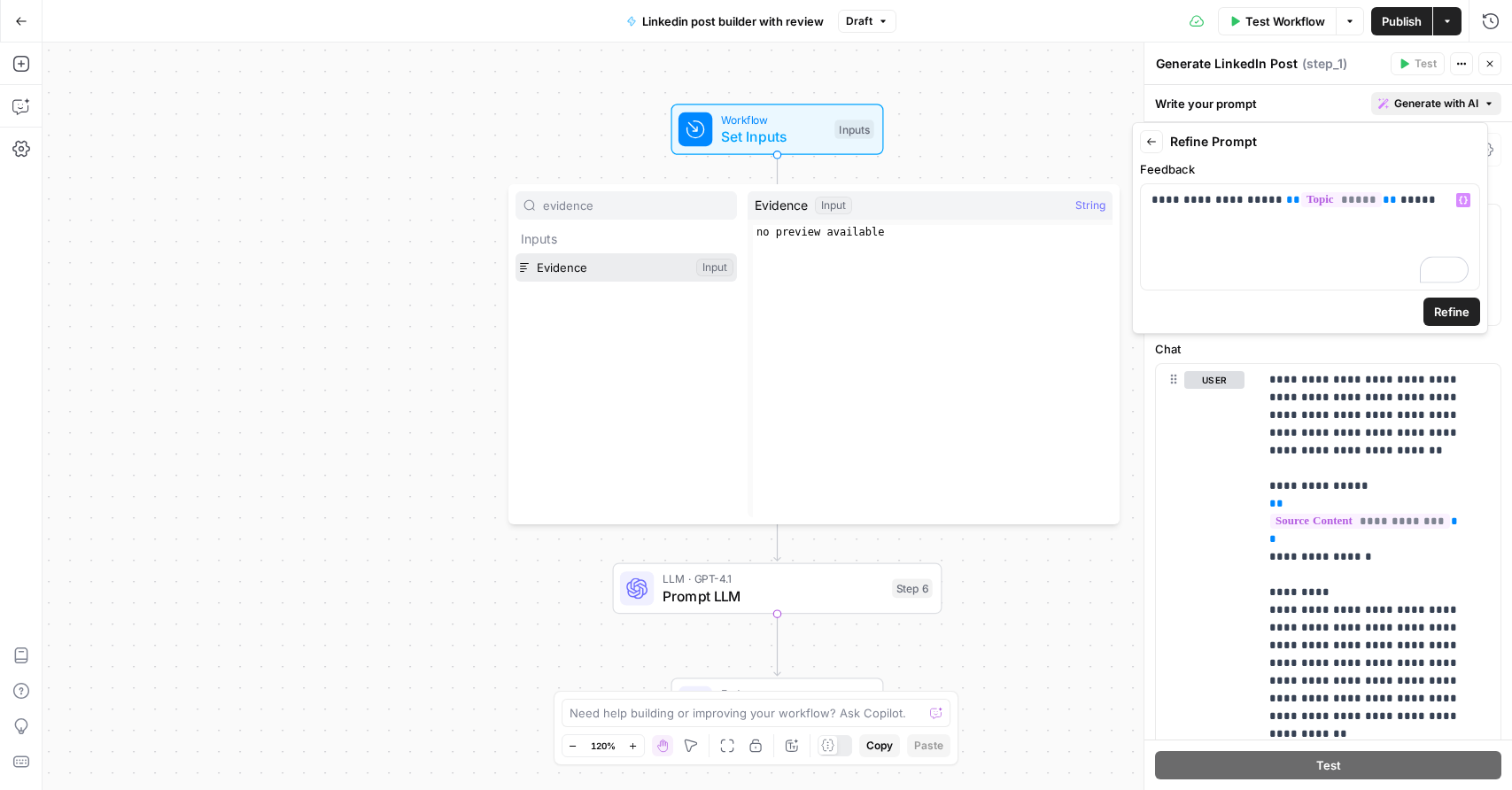
click at [515, 254] on button "Select variable Evidence" at bounding box center [626, 268] width 221 height 29
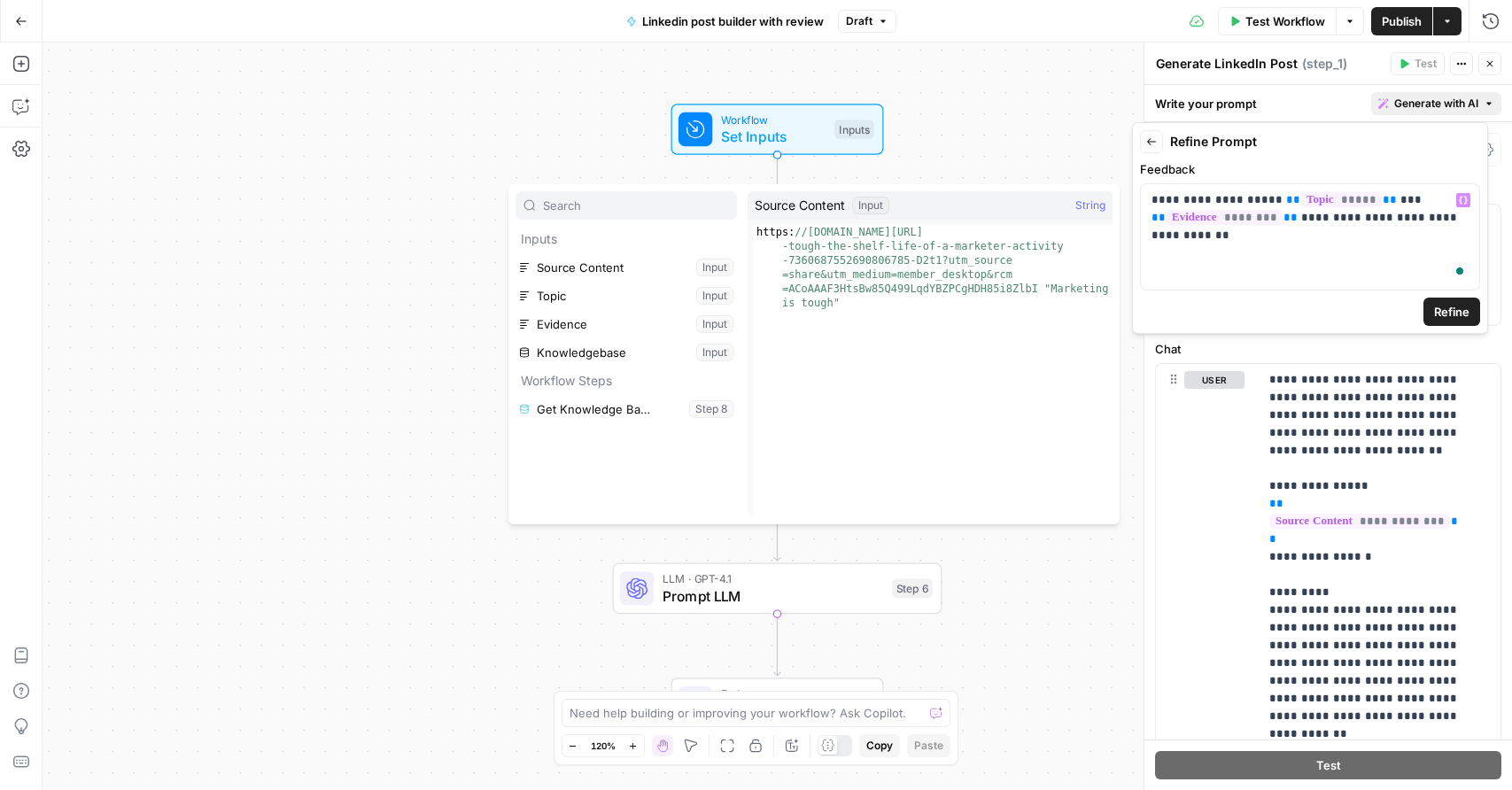
type input "e"
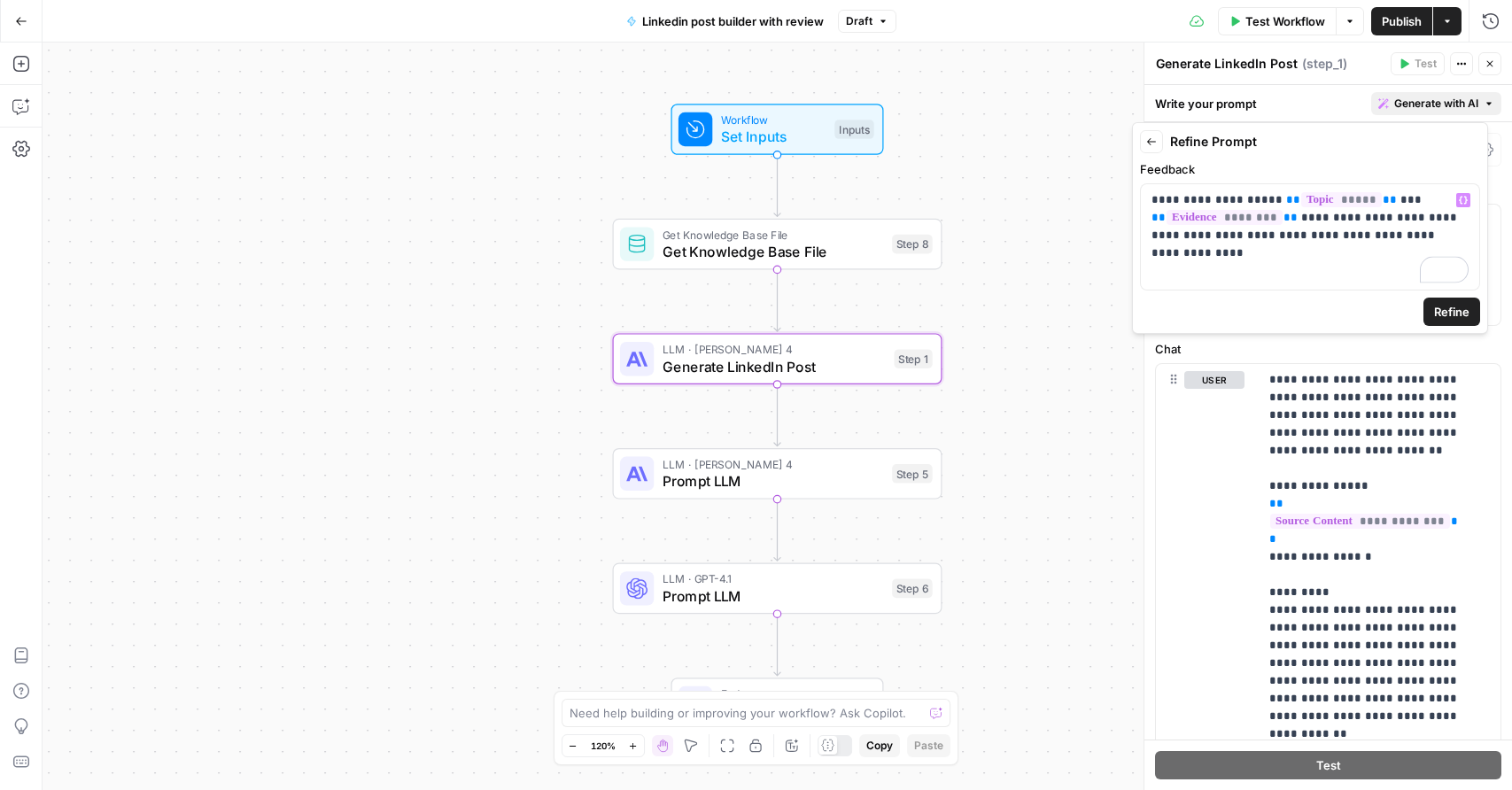
click at [1446, 301] on button "Refine" at bounding box center [1451, 312] width 56 height 29
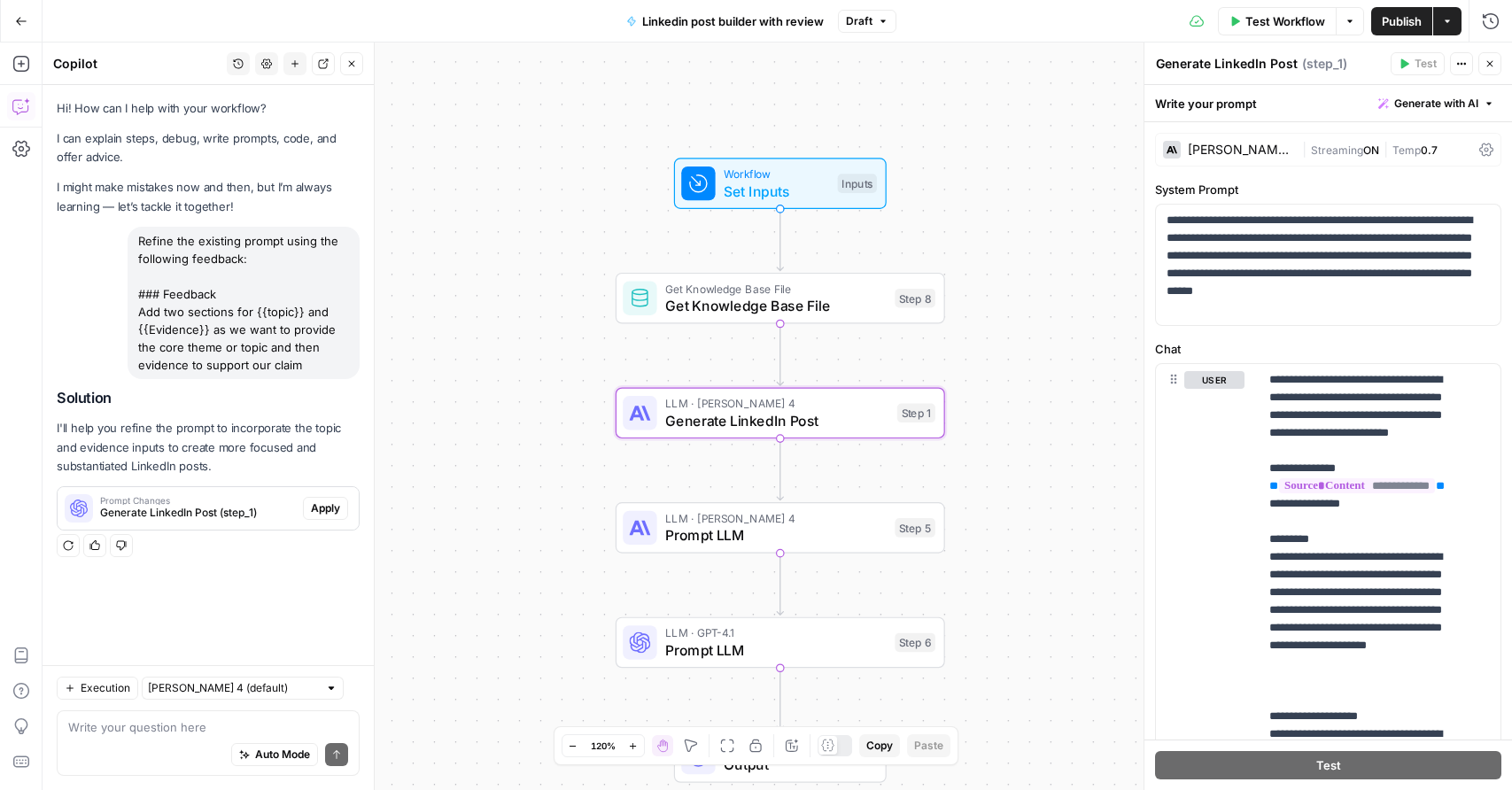
click at [338, 503] on span "Apply" at bounding box center [325, 508] width 29 height 16
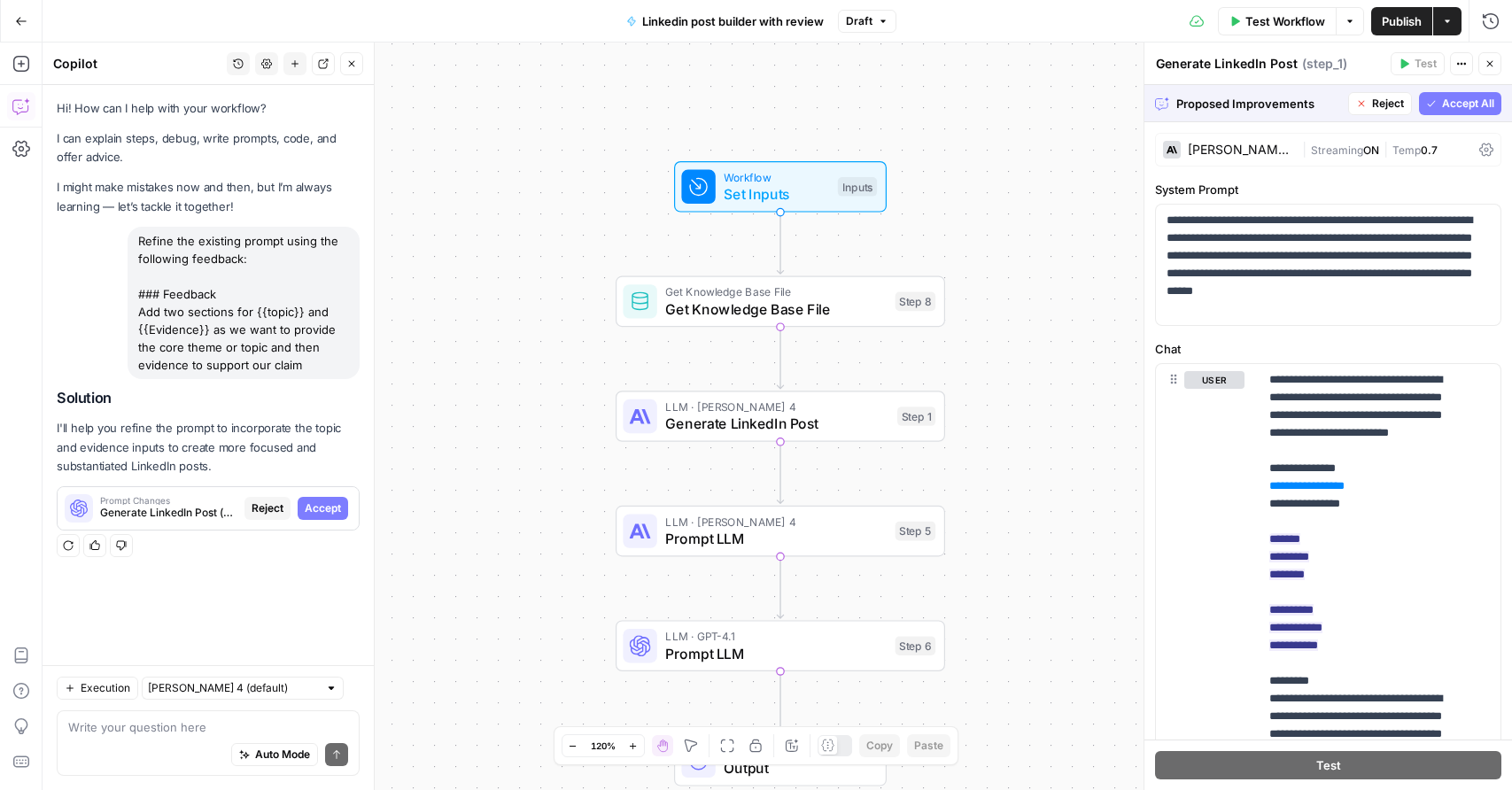
scroll to position [346, 0]
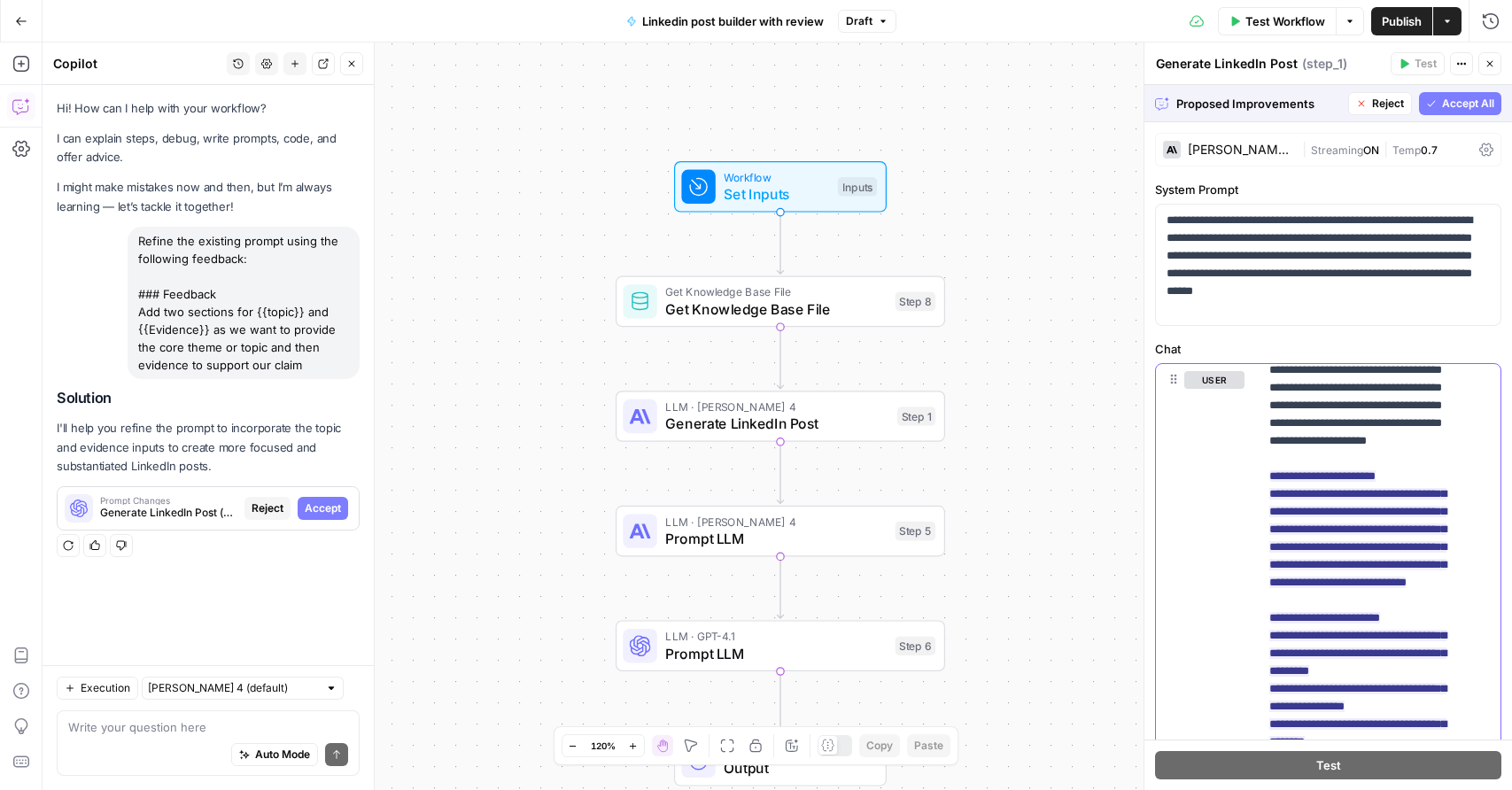
click at [1407, 587] on span "**********" at bounding box center [1357, 529] width 177 height 129
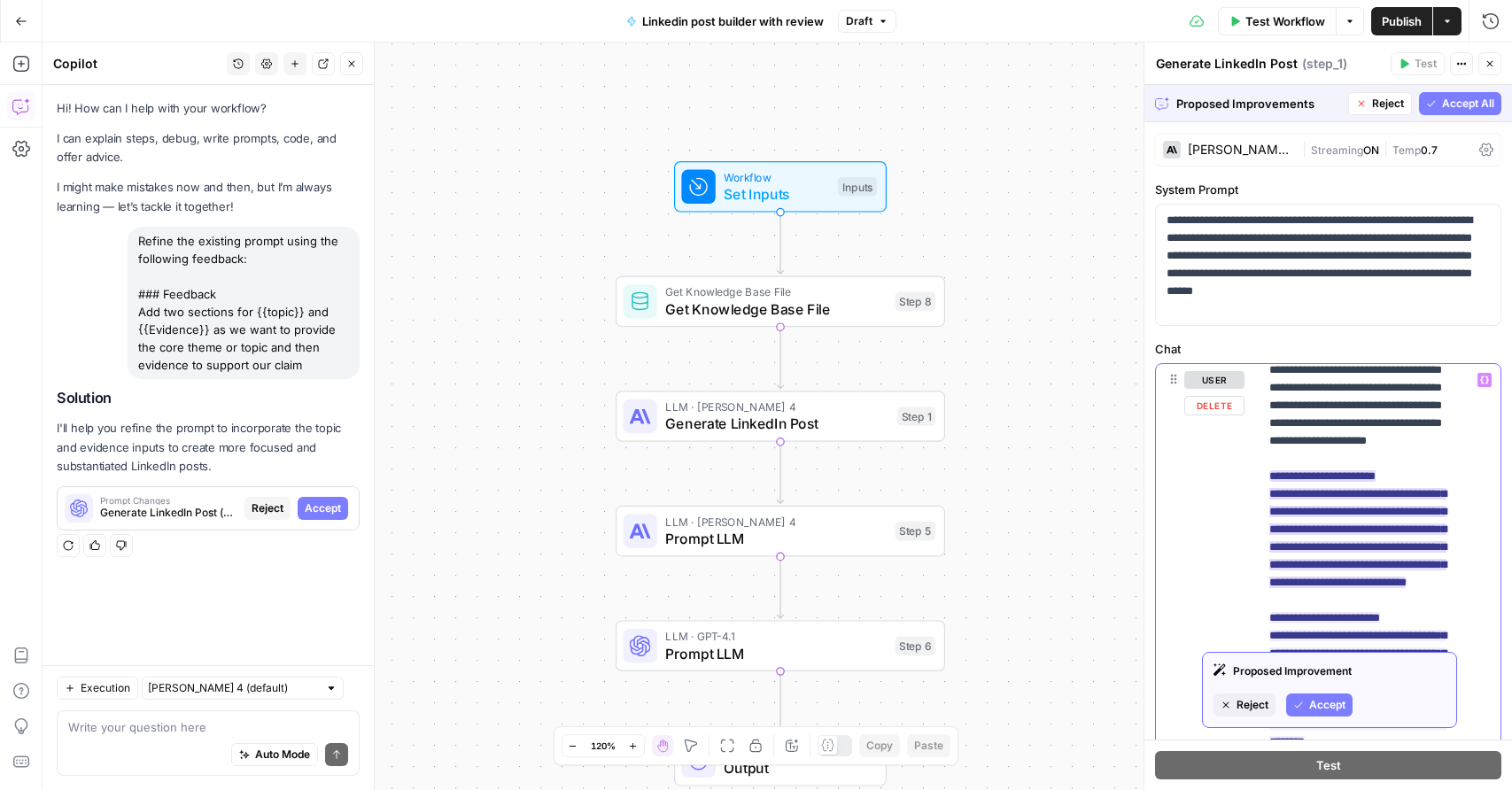
click at [1447, 528] on ins "**********" at bounding box center [1357, 529] width 177 height 118
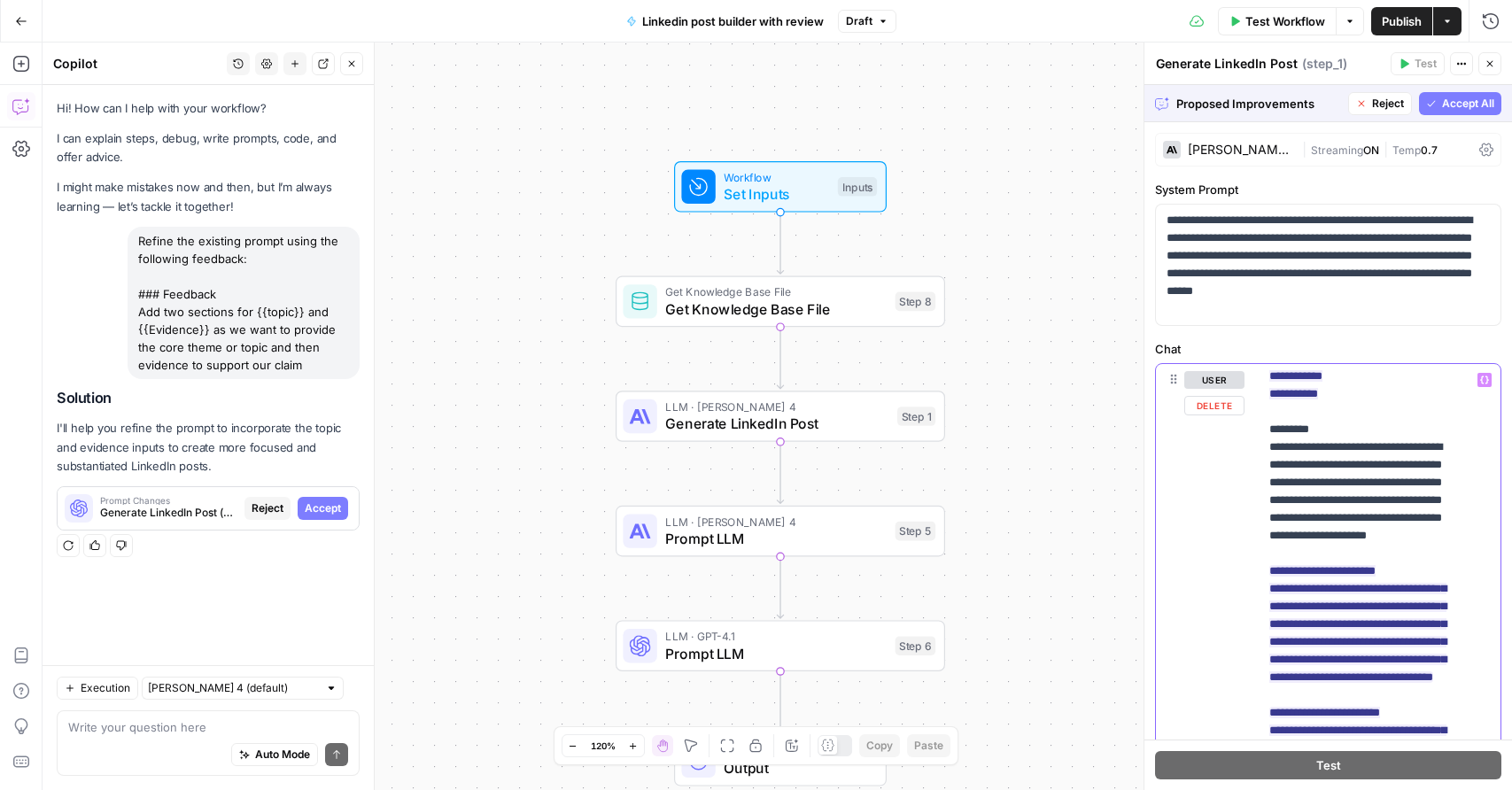
scroll to position [318, 0]
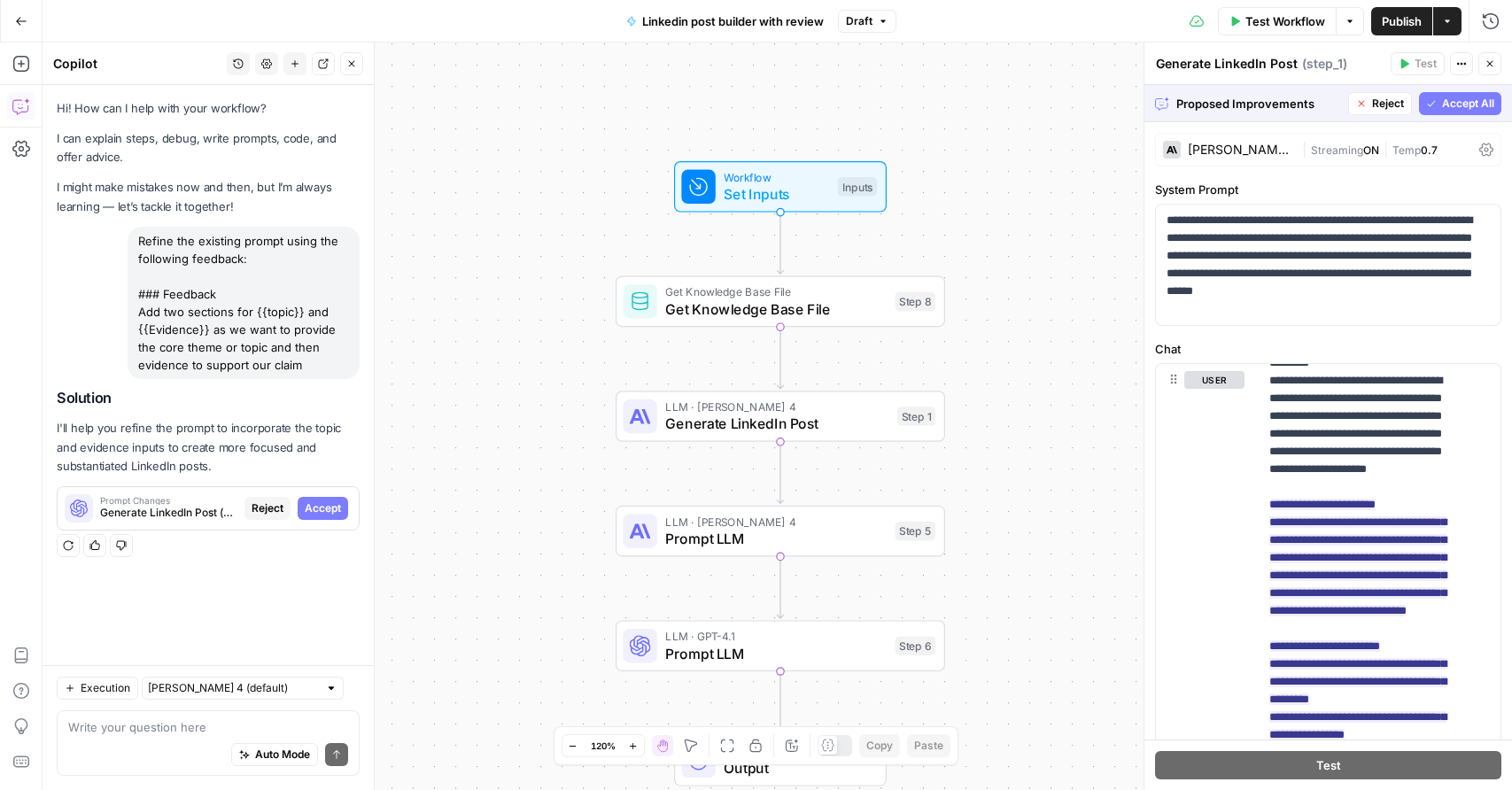
click at [1442, 106] on span "Accept All" at bounding box center [1468, 104] width 53 height 16
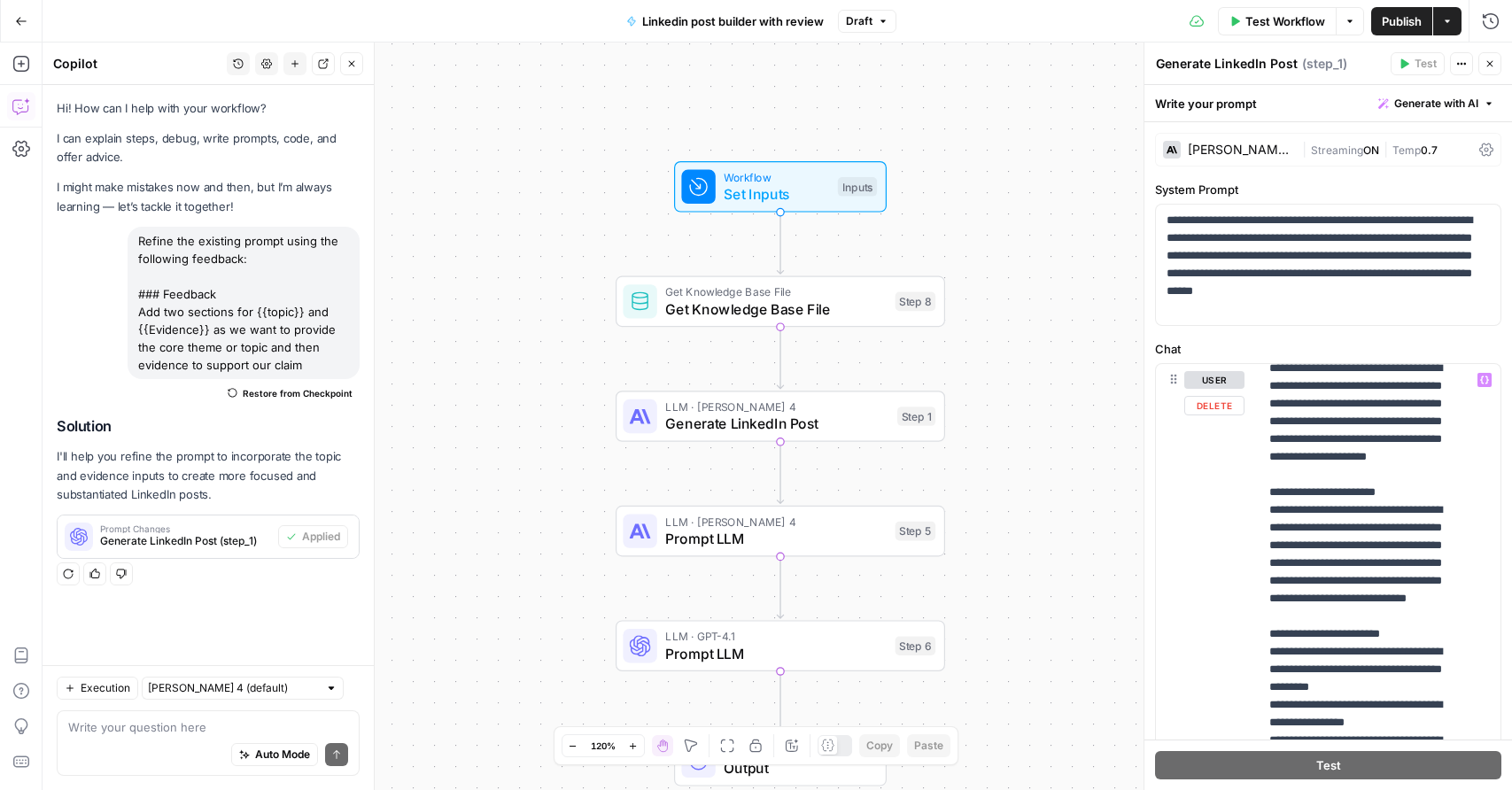
scroll to position [0, 0]
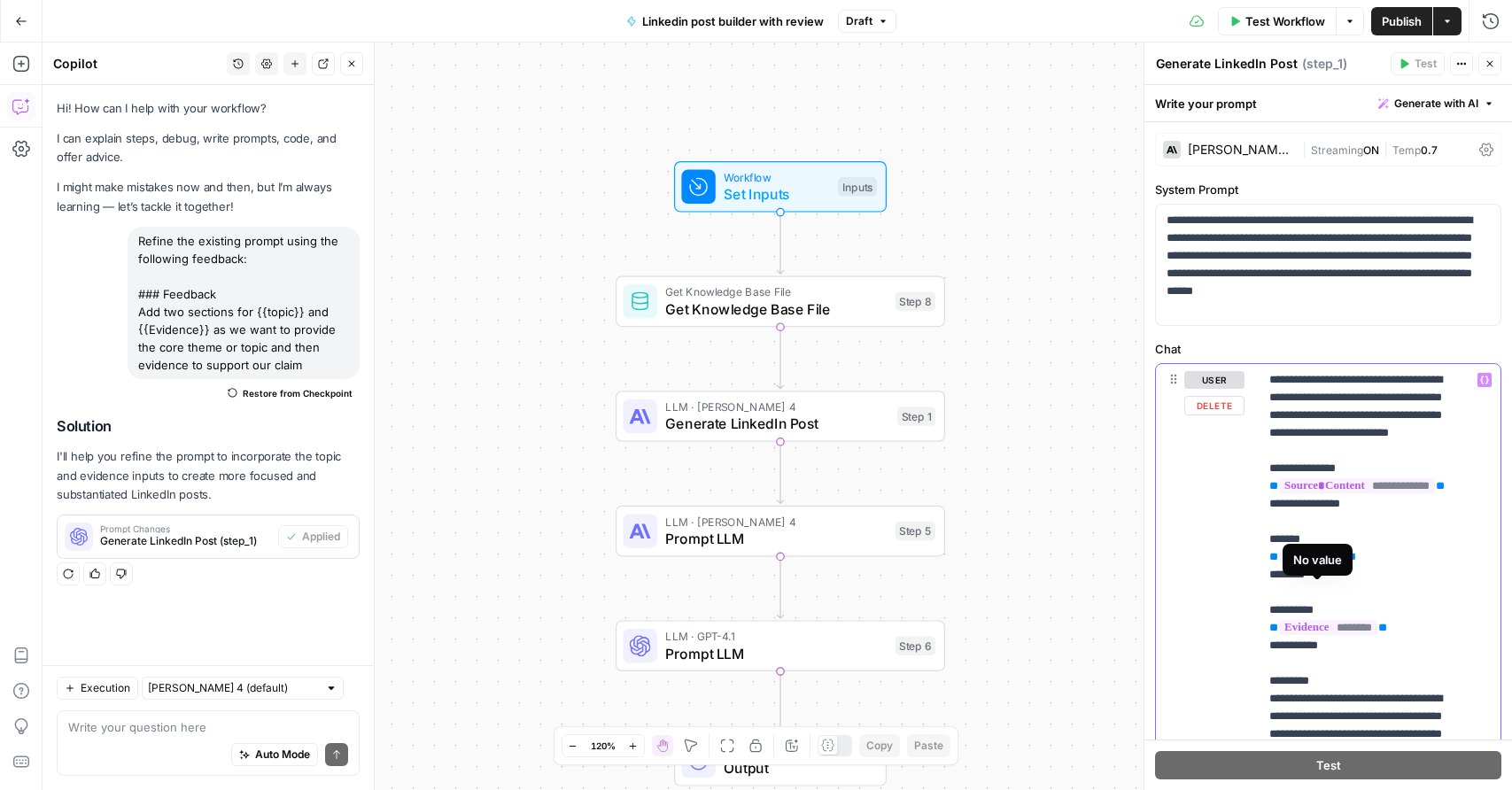
click at [1335, 564] on span "*****" at bounding box center [1312, 556] width 67 height 15
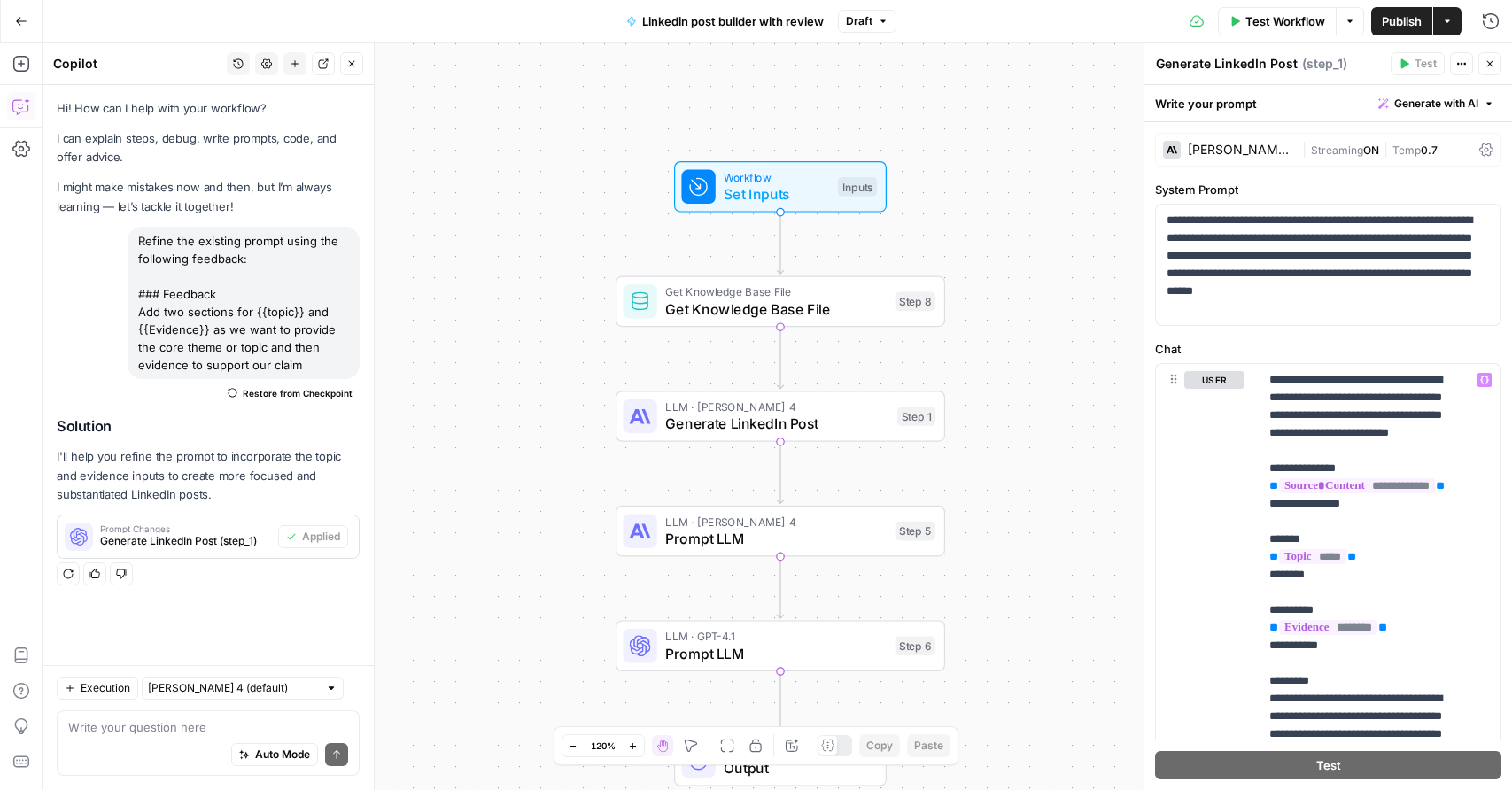
click at [1453, 21] on button "Actions" at bounding box center [1448, 21] width 29 height 29
click at [1432, 21] on button "Publish" at bounding box center [1401, 21] width 61 height 29
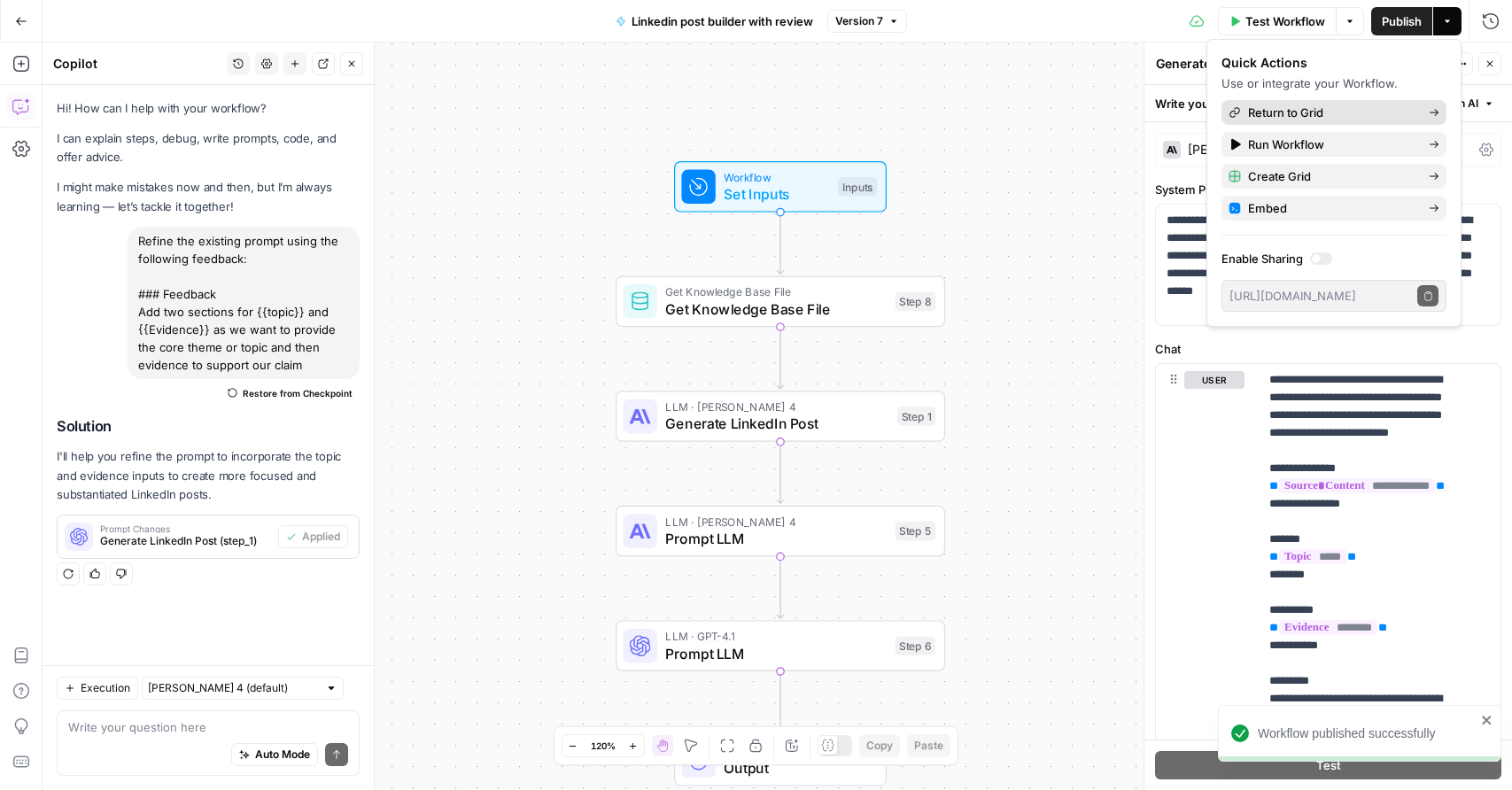
click at [1341, 116] on span "Return to Grid" at bounding box center [1331, 112] width 166 height 18
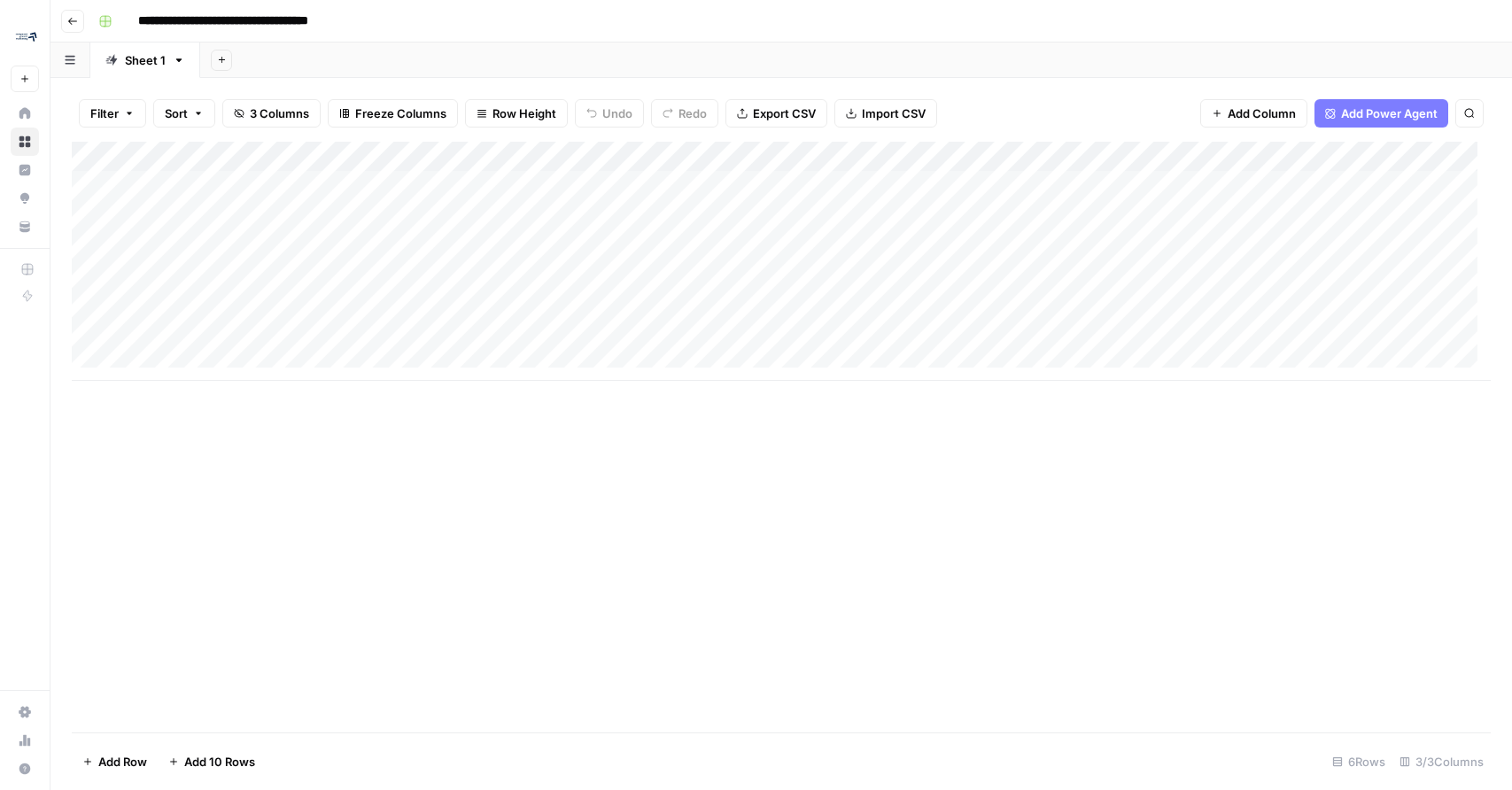
click at [1264, 105] on span "Add Column" at bounding box center [1262, 113] width 68 height 18
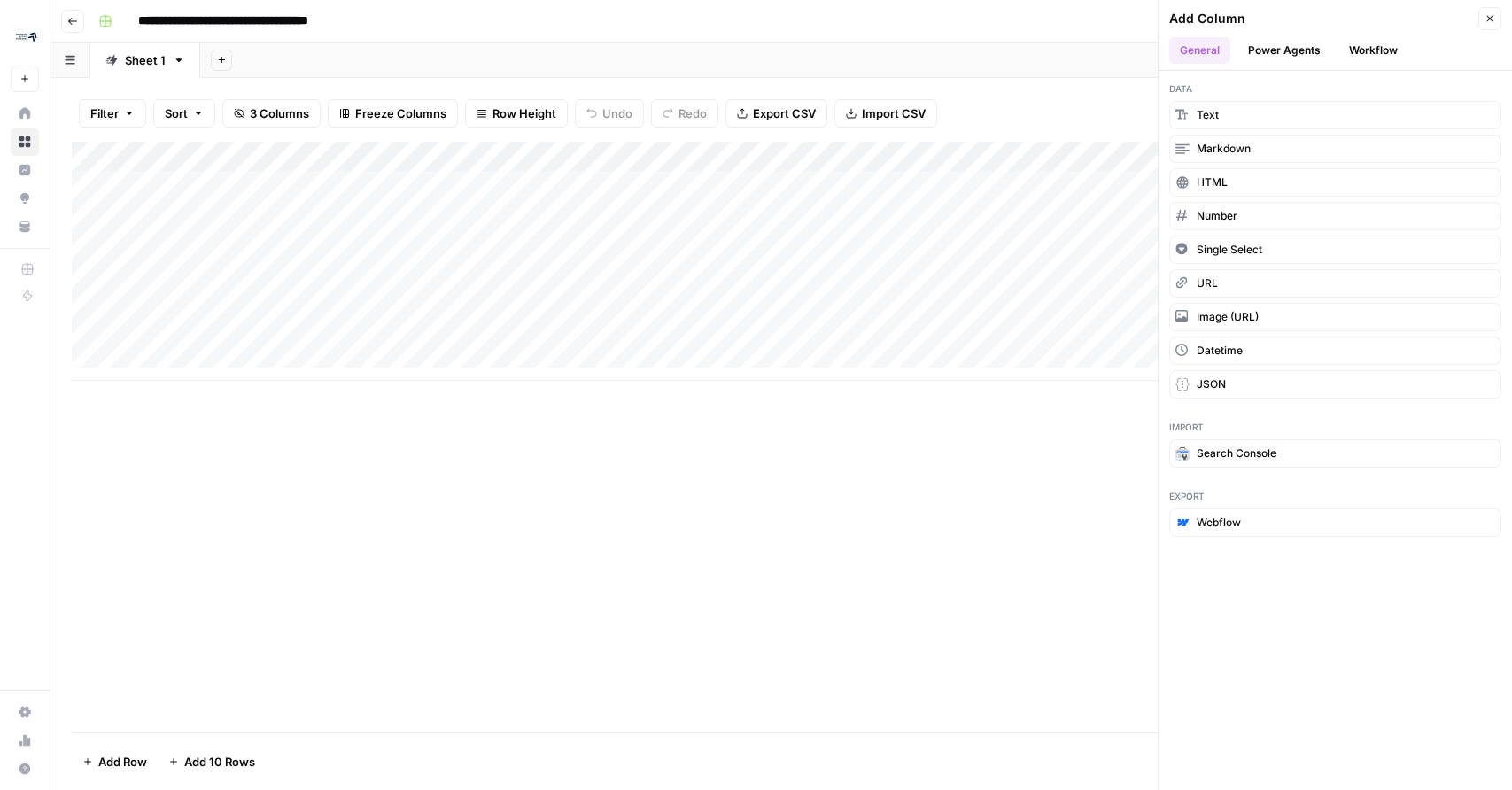
click at [1272, 53] on button "Power Agents" at bounding box center [1284, 51] width 94 height 27
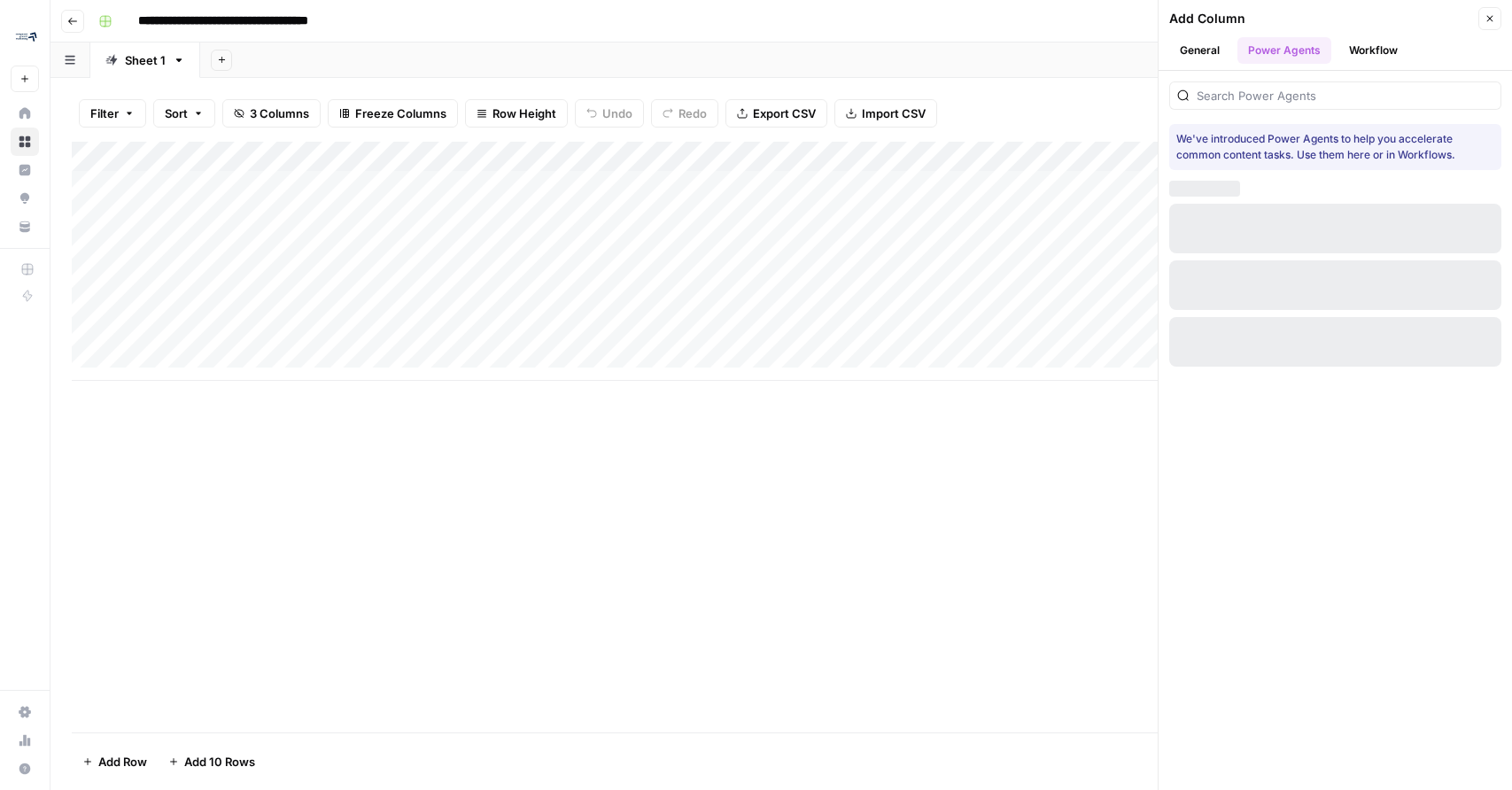
click at [1355, 51] on button "Workflow" at bounding box center [1374, 51] width 70 height 27
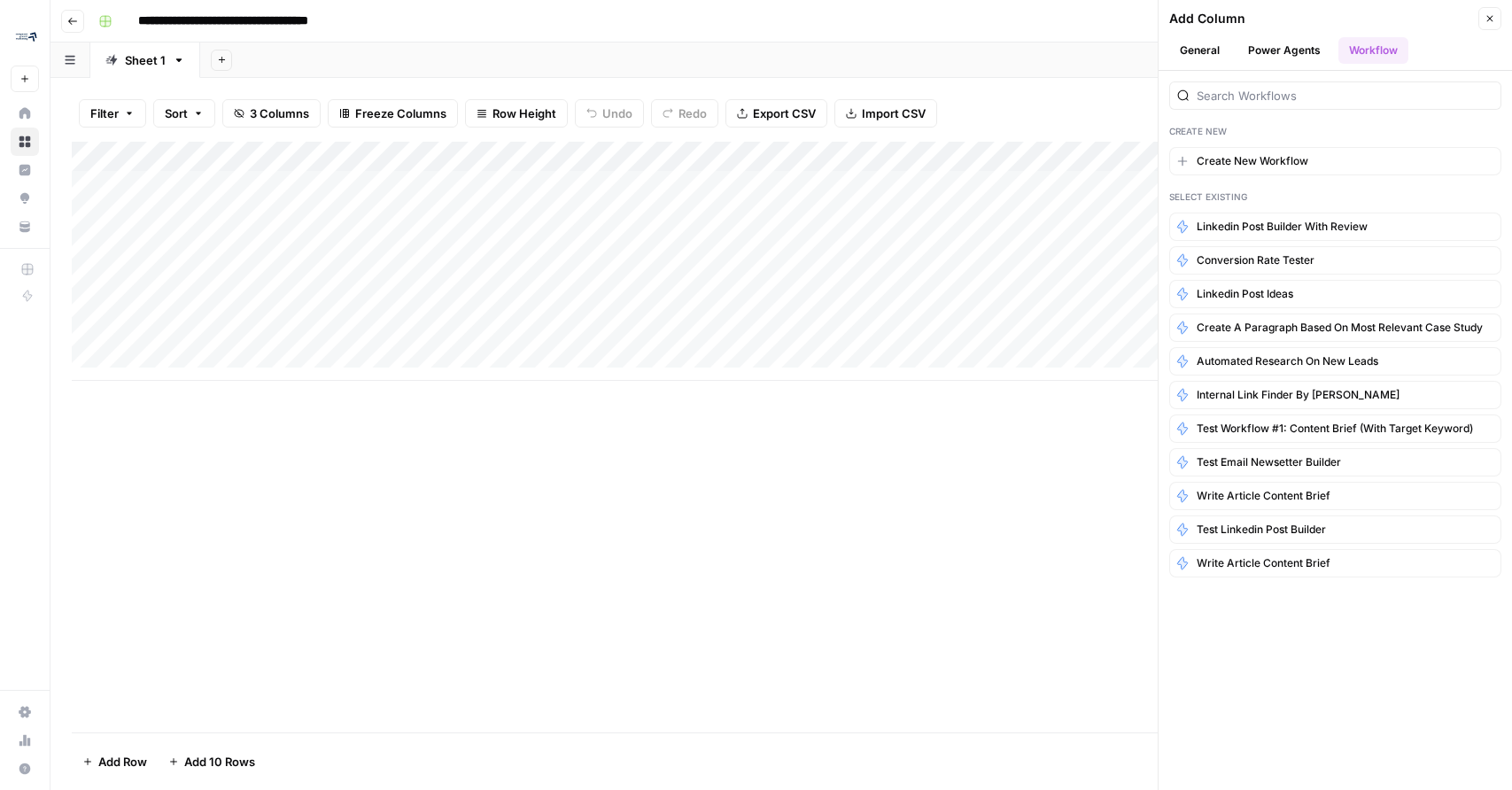
click at [1187, 40] on button "General" at bounding box center [1199, 51] width 61 height 27
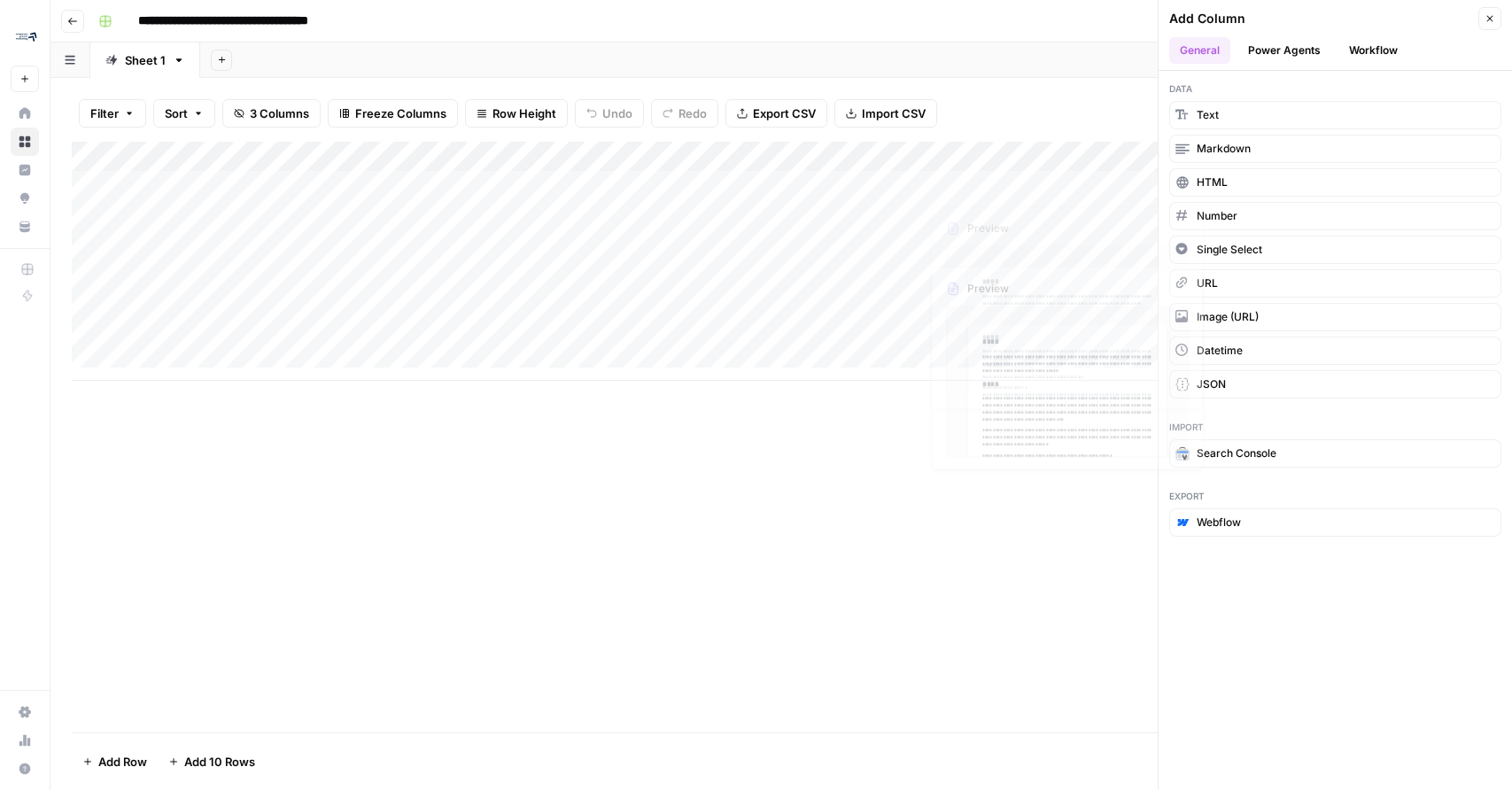
click at [835, 573] on div "Add Column" at bounding box center [781, 437] width 1419 height 591
click at [301, 163] on div "Add Column" at bounding box center [781, 262] width 1419 height 239
click at [300, 162] on div at bounding box center [396, 160] width 523 height 36
click at [428, 266] on div "Add Column" at bounding box center [781, 262] width 1419 height 239
click at [790, 143] on div "Add Column" at bounding box center [781, 262] width 1419 height 239
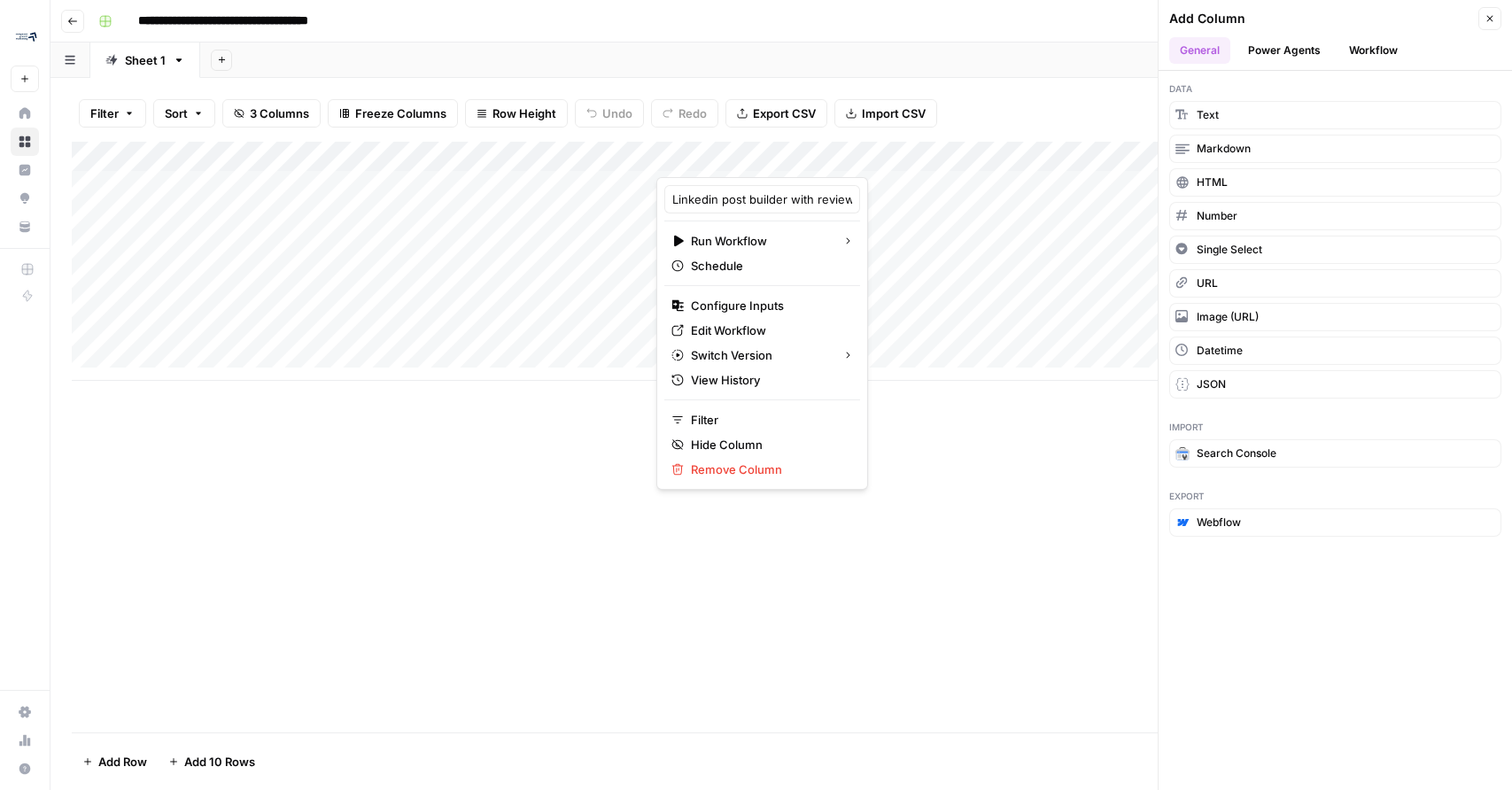
click at [790, 143] on div at bounding box center [789, 160] width 265 height 36
click at [553, 169] on div "Add Column" at bounding box center [781, 262] width 1419 height 239
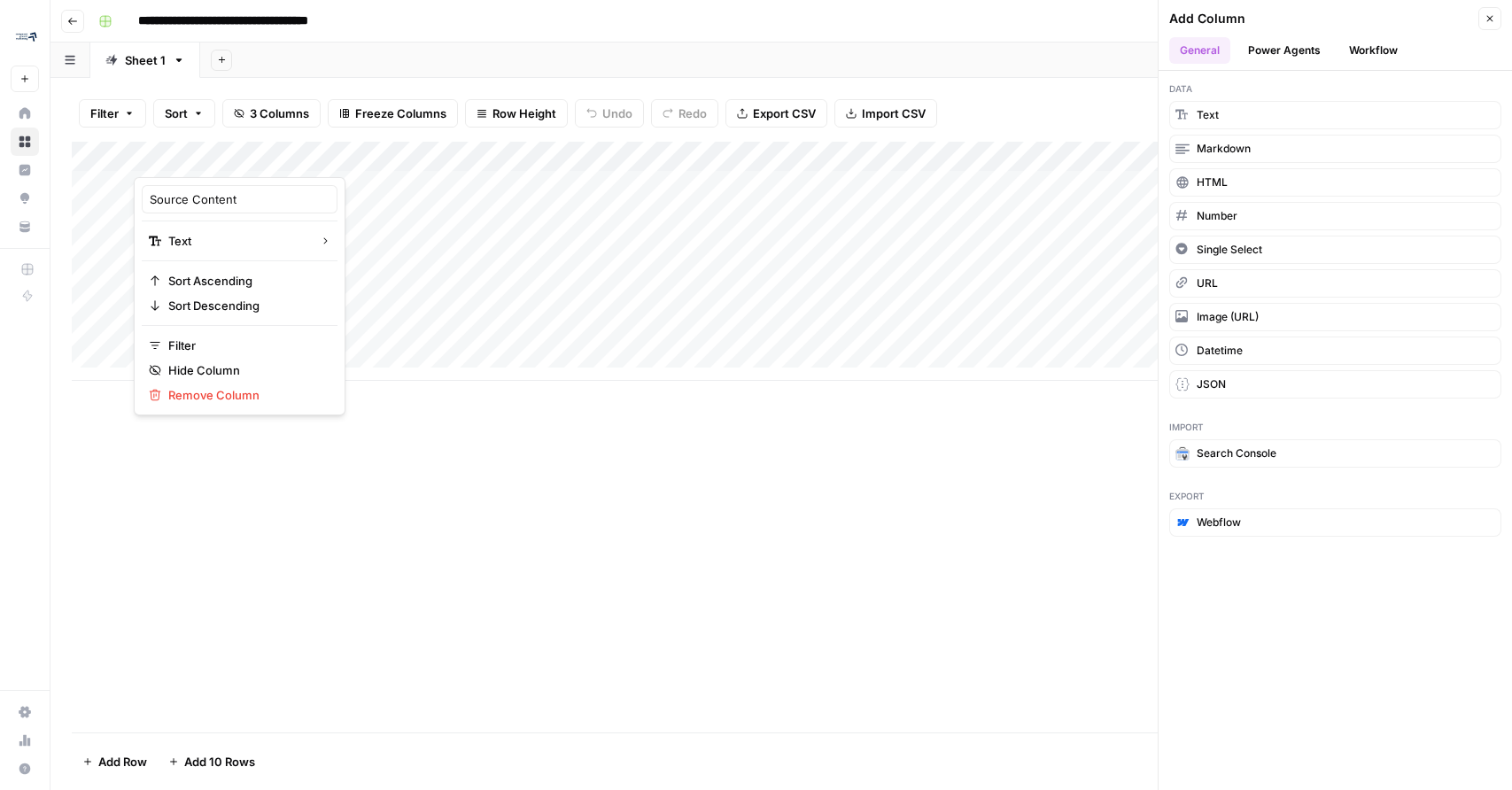
click at [553, 168] on div at bounding box center [396, 160] width 523 height 36
click at [773, 381] on div "Add Column" at bounding box center [781, 437] width 1419 height 591
click at [796, 346] on div "Add Column" at bounding box center [781, 262] width 1419 height 239
click at [1491, 28] on button "Close" at bounding box center [1490, 19] width 23 height 23
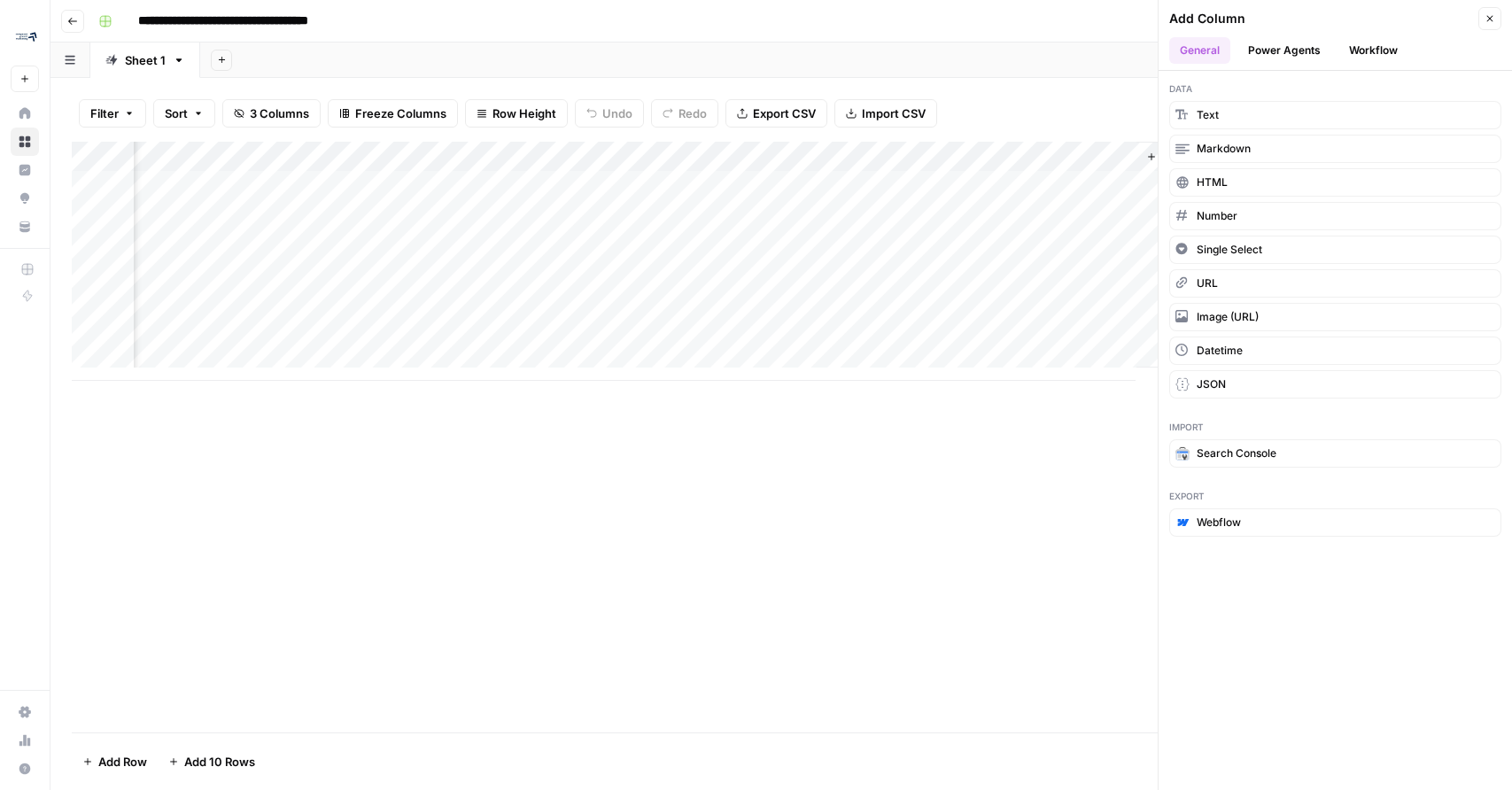
scroll to position [0, 241]
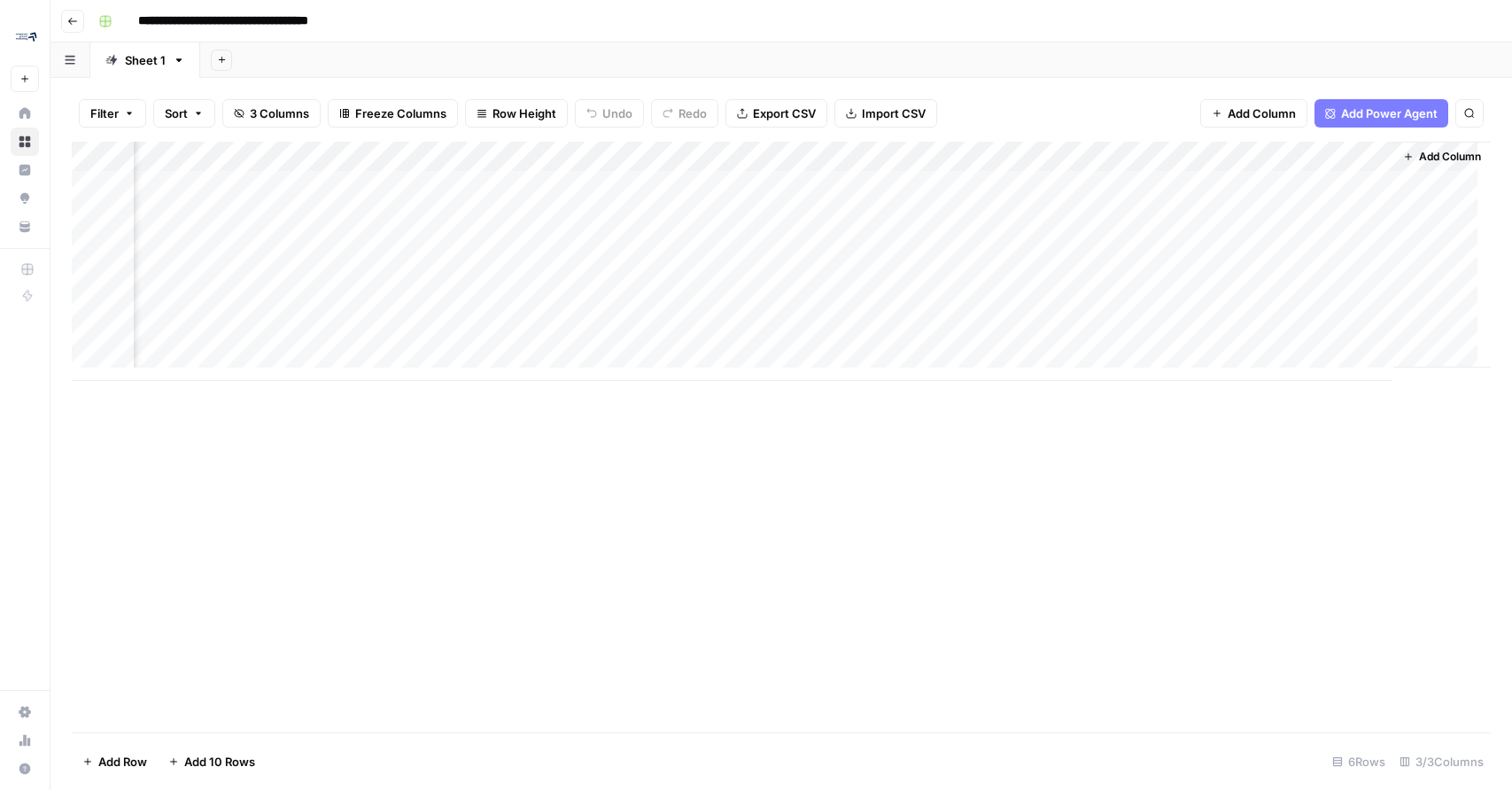
click at [1457, 155] on span "Add Column" at bounding box center [1449, 157] width 62 height 16
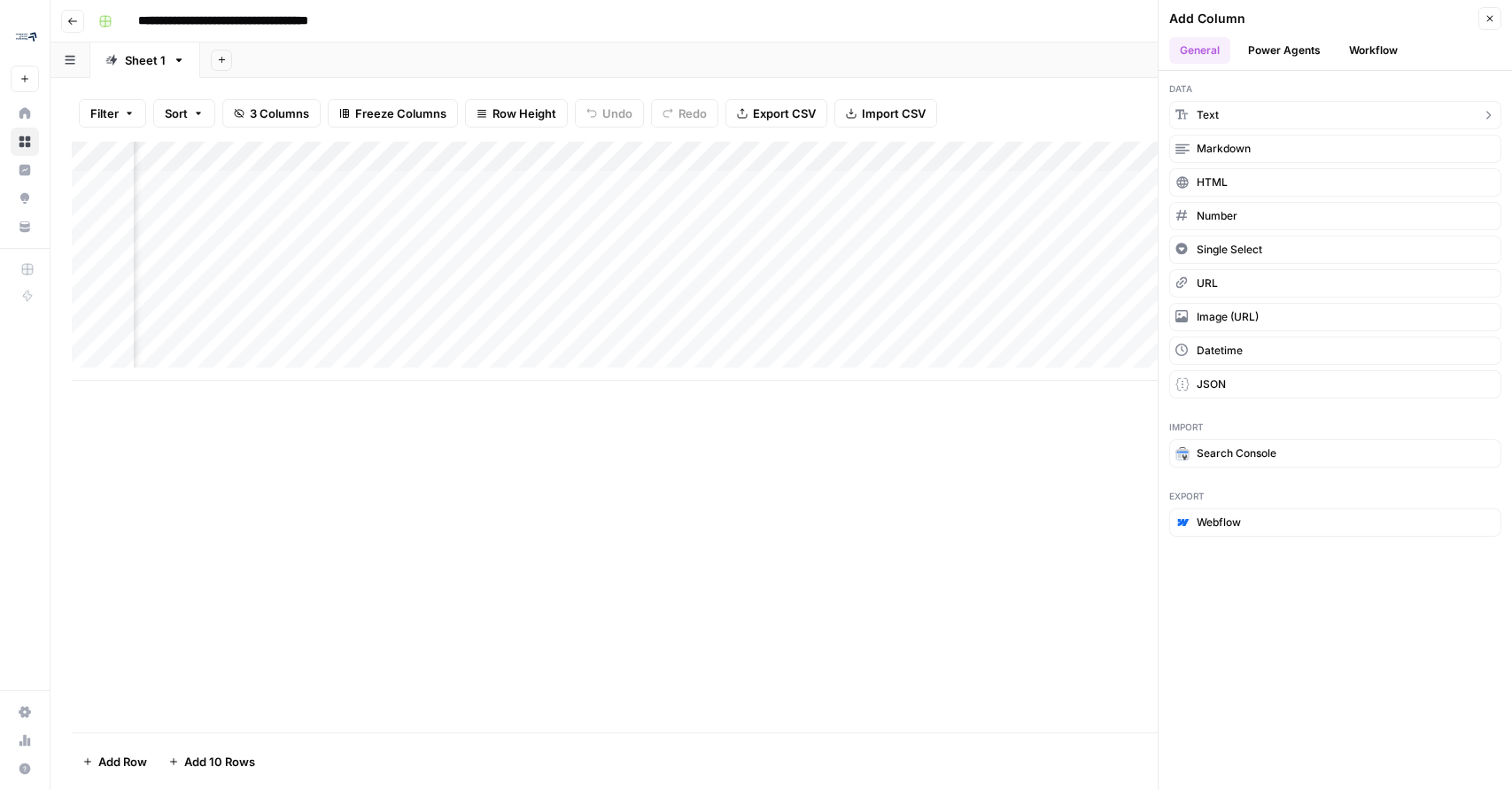
click at [1354, 114] on button "Text" at bounding box center [1335, 115] width 332 height 29
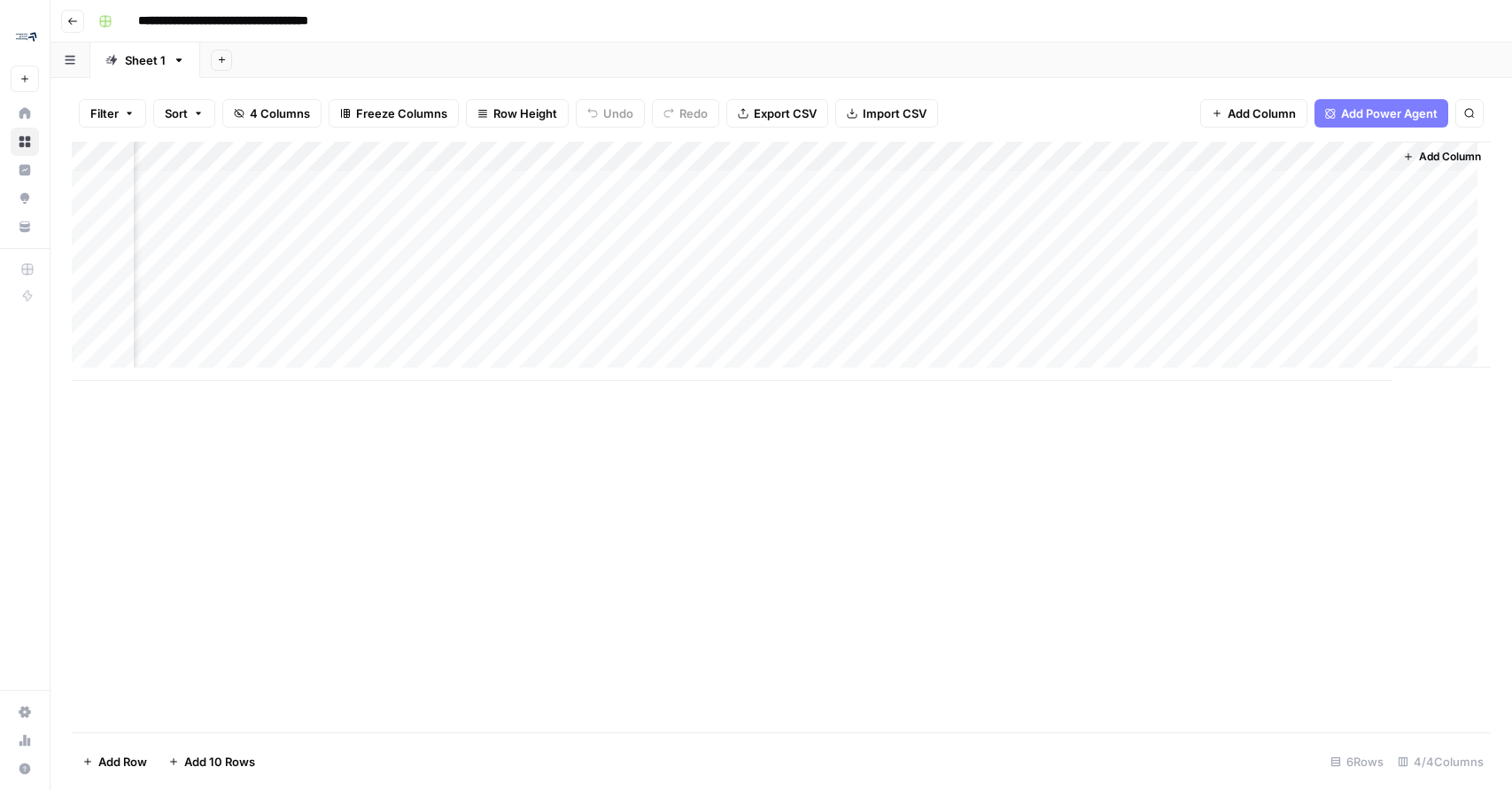
scroll to position [0, 496]
click at [1294, 155] on div "Add Column" at bounding box center [781, 262] width 1419 height 239
click at [1294, 155] on div at bounding box center [1251, 160] width 256 height 36
click at [1329, 440] on div "Add Column" at bounding box center [781, 437] width 1419 height 591
click at [1261, 112] on span "Add Column" at bounding box center [1262, 113] width 68 height 18
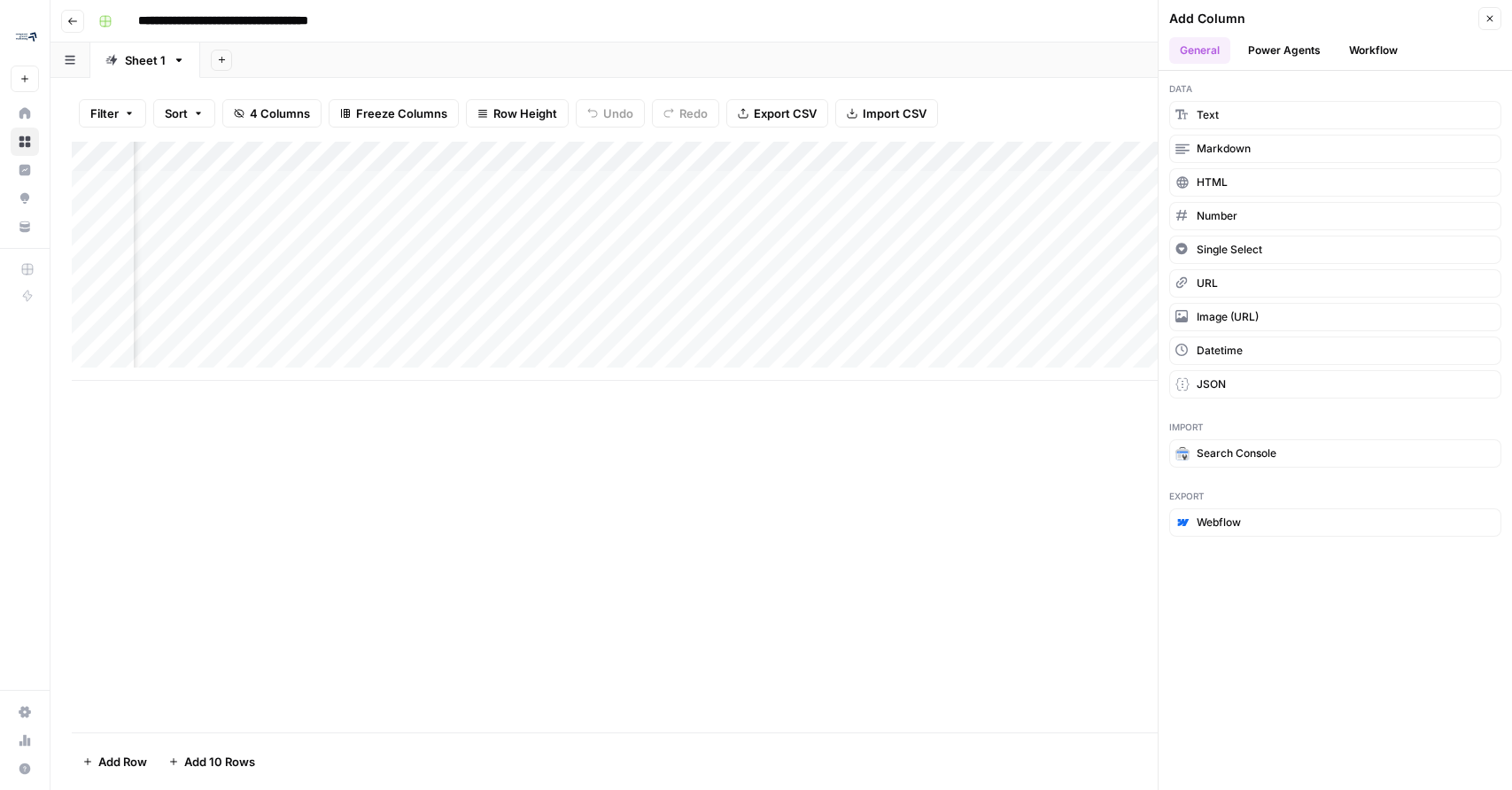
click at [1317, 50] on button "Power Agents" at bounding box center [1284, 51] width 94 height 27
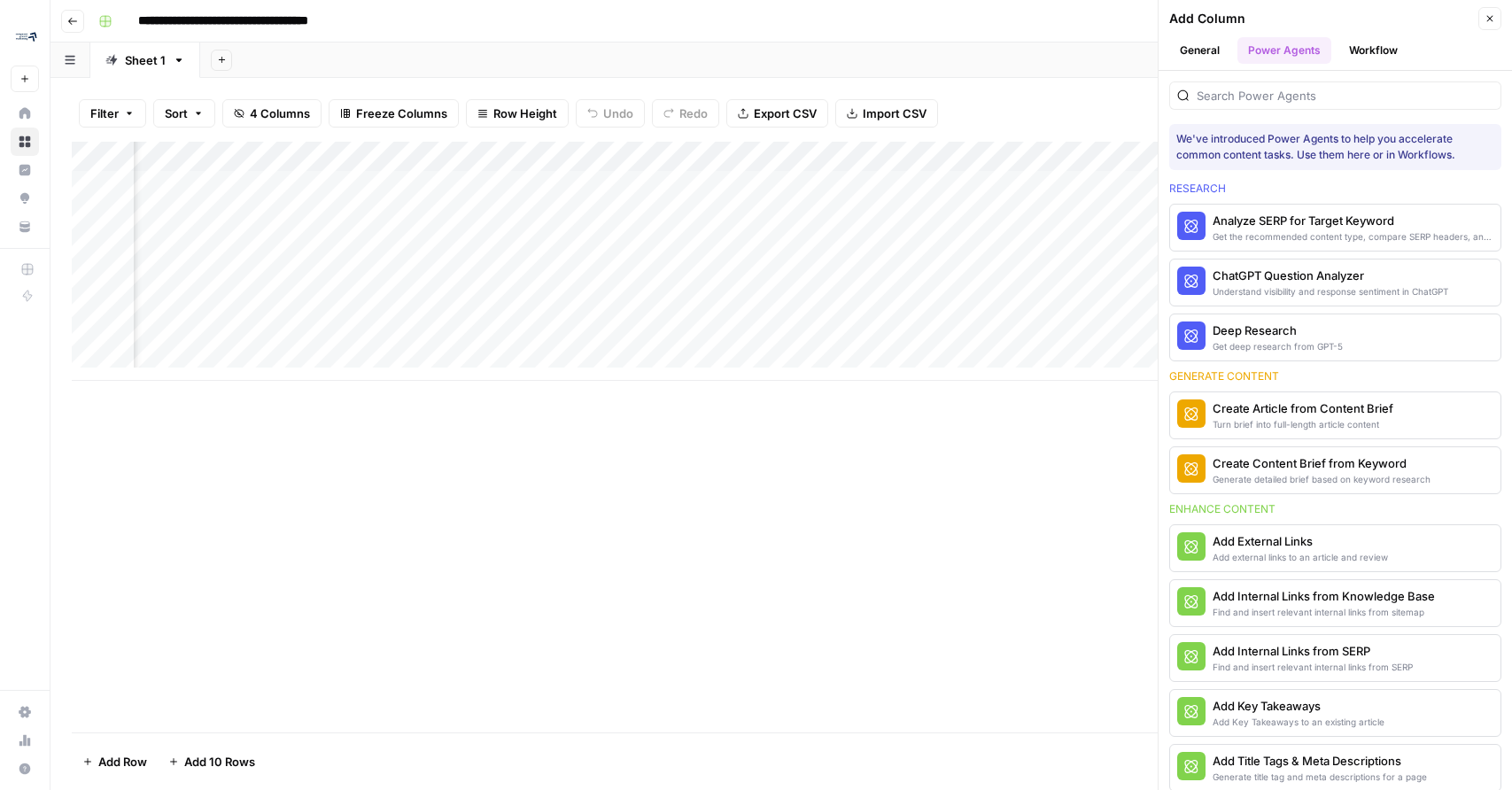
click at [1399, 48] on button "Workflow" at bounding box center [1374, 51] width 70 height 27
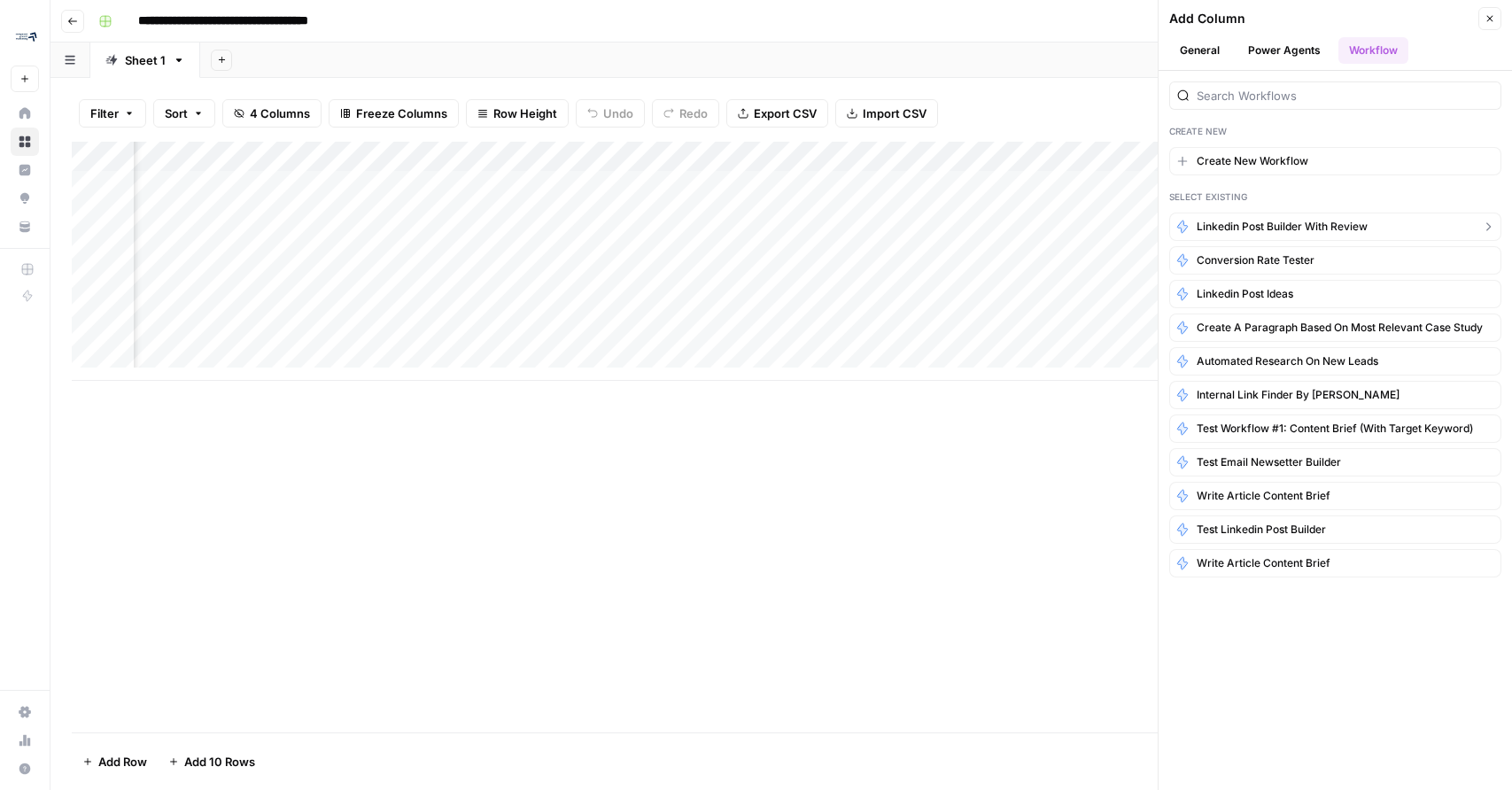
click at [1301, 228] on span "Linkedin post builder with review" at bounding box center [1282, 227] width 171 height 16
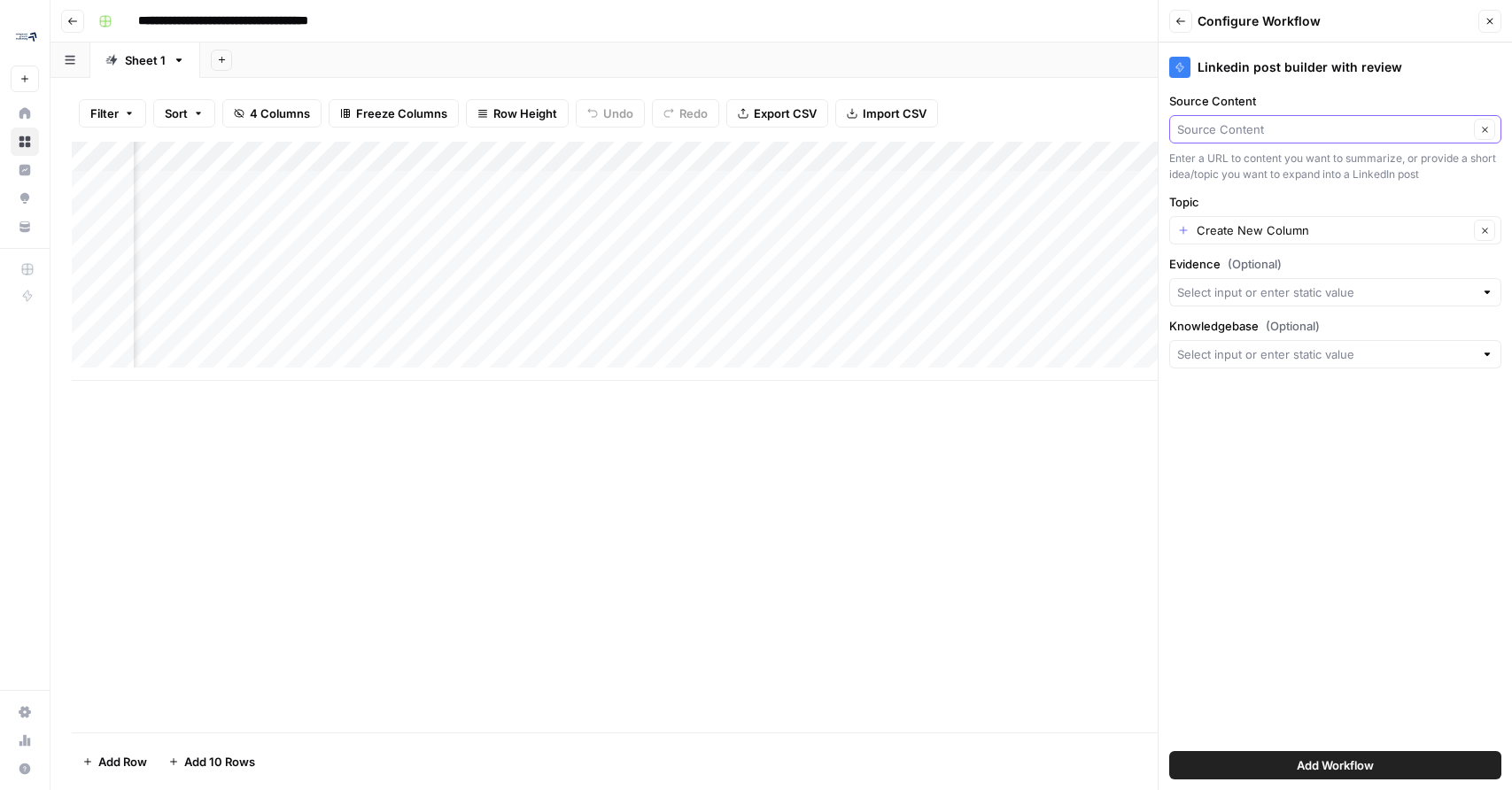
click at [1262, 134] on input "Source Content" at bounding box center [1323, 129] width 291 height 18
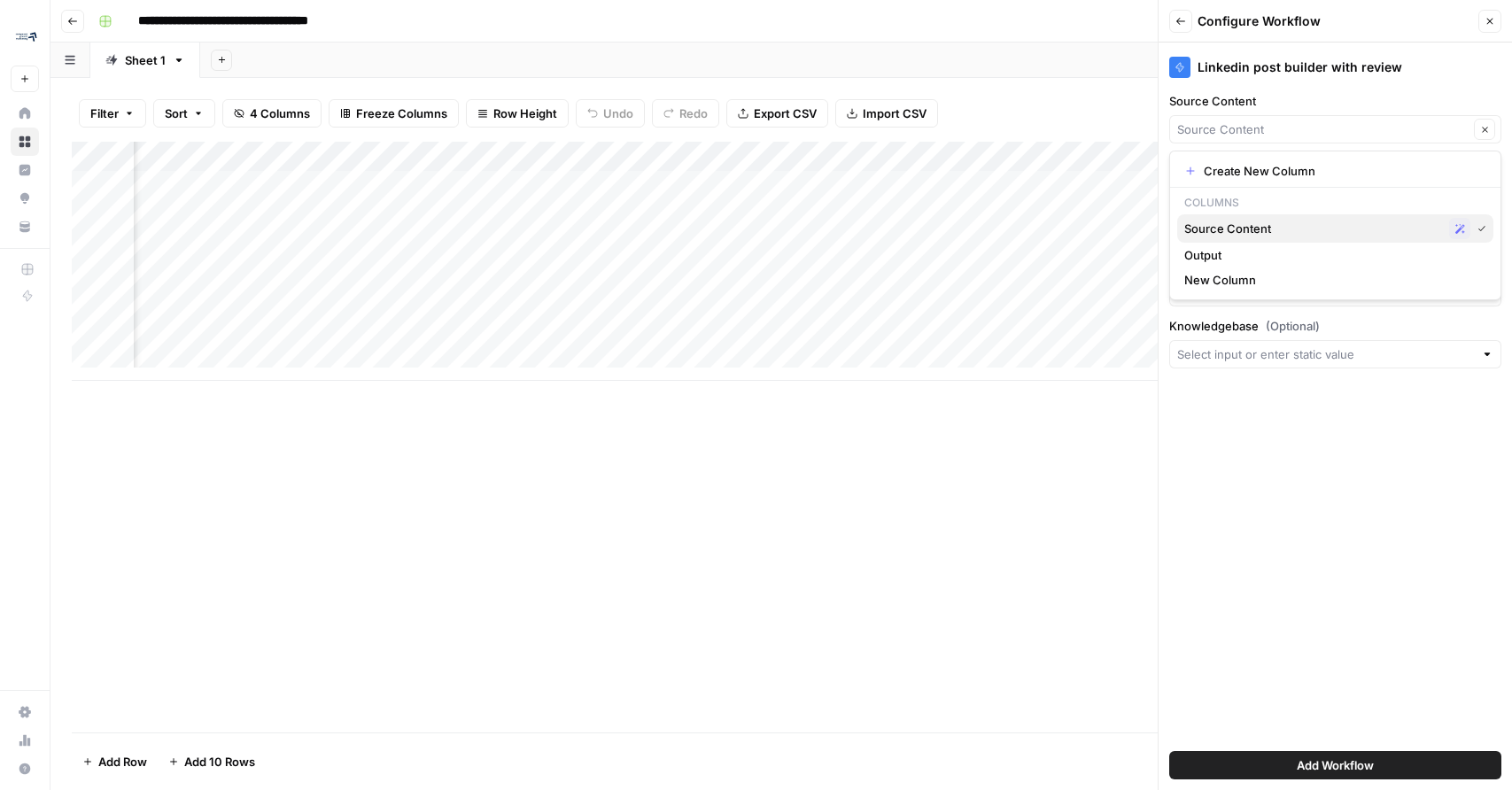
click at [1282, 226] on span "Source Content" at bounding box center [1313, 229] width 258 height 18
type input "Source Content"
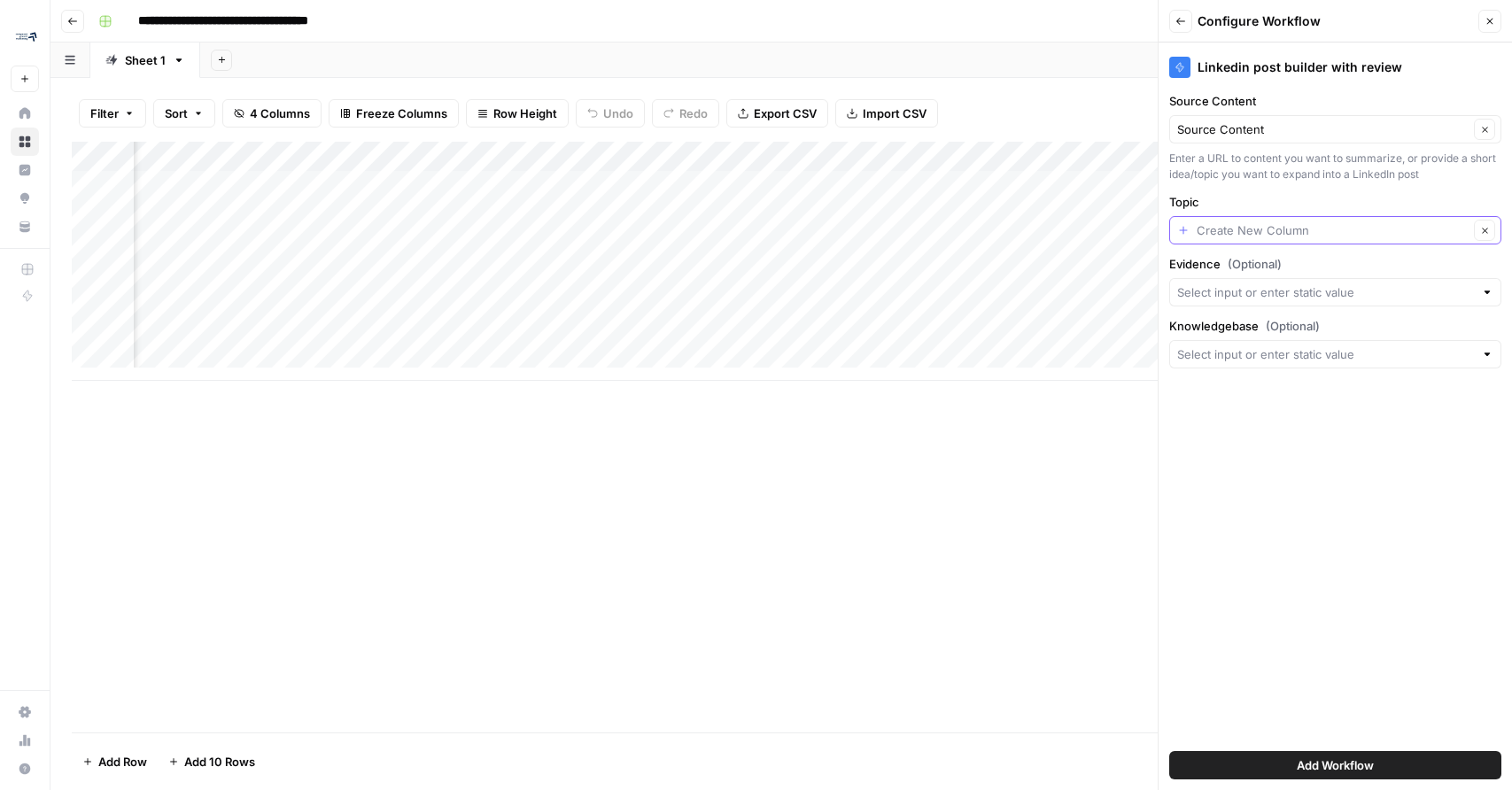
click at [1282, 226] on input "Topic" at bounding box center [1332, 230] width 271 height 18
click at [1295, 217] on div "Clear" at bounding box center [1335, 230] width 332 height 29
type input "Create New Column"
click at [1421, 137] on input "Source Content" at bounding box center [1323, 129] width 291 height 18
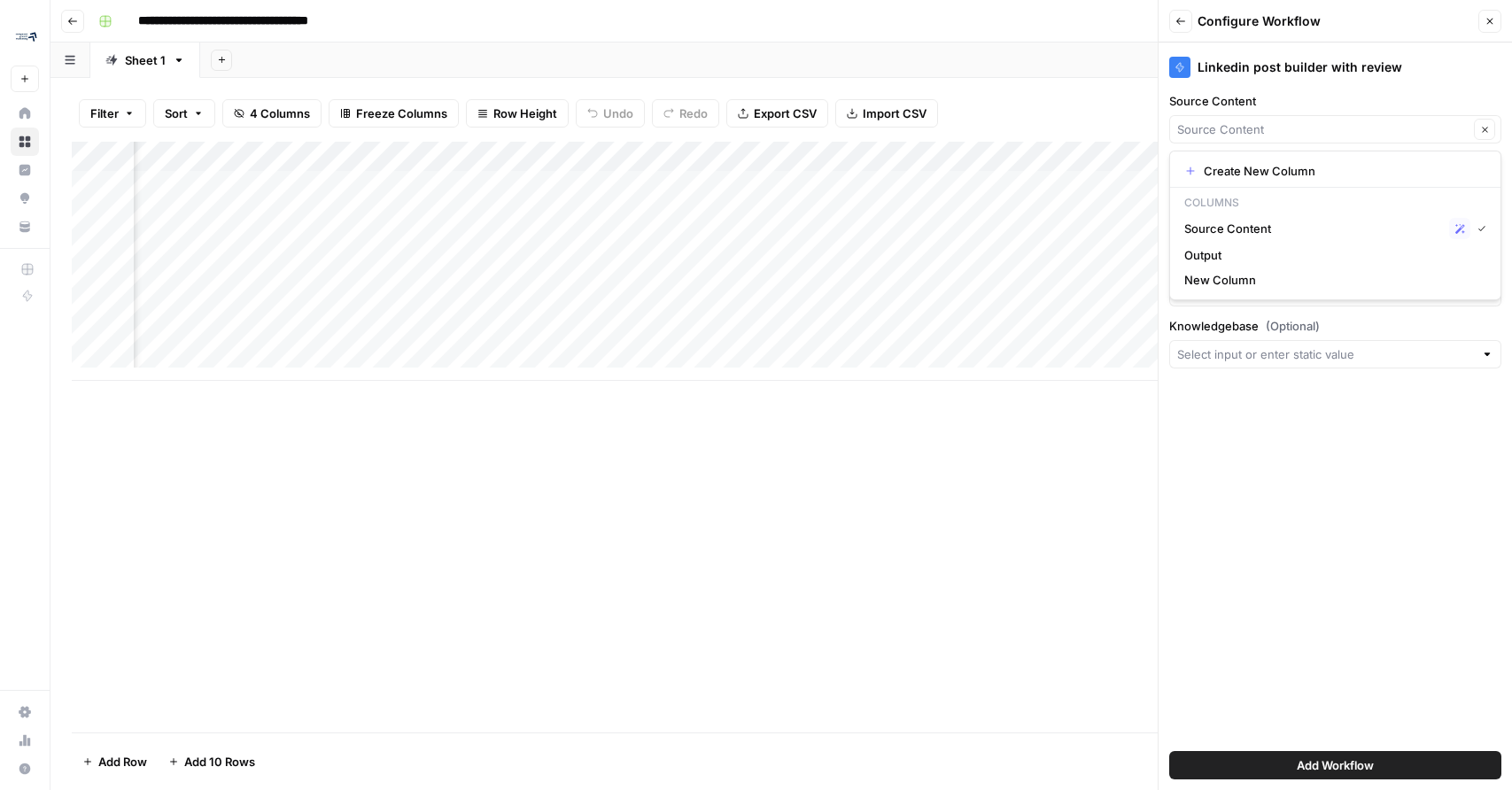
type input "Source Content"
click at [1389, 87] on div "Linkedin post builder with review Source Content Source Content Clear Enter a U…" at bounding box center [1335, 416] width 354 height 747
click at [1340, 291] on input "Evidence (Optional)" at bounding box center [1325, 292] width 297 height 18
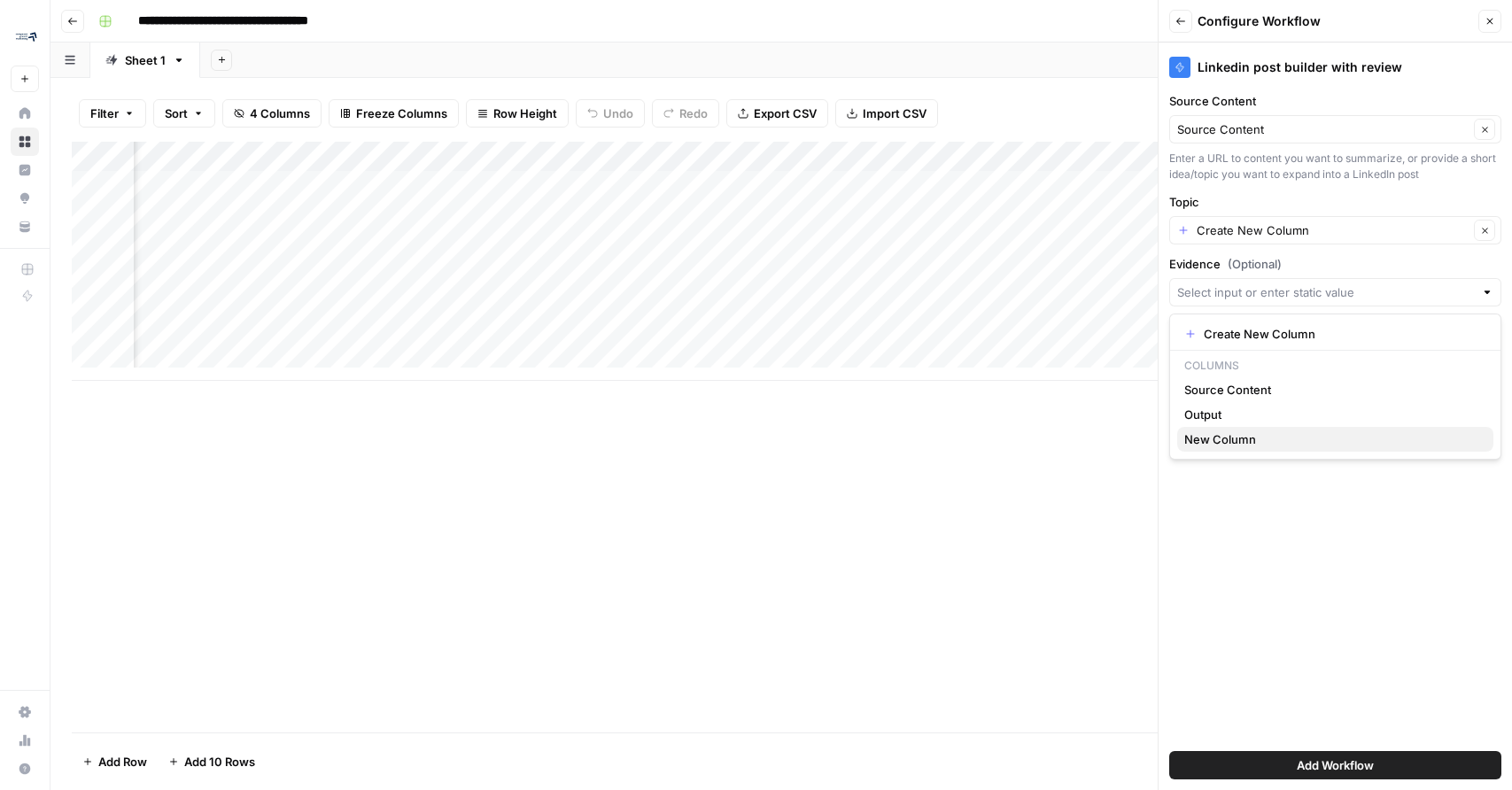
click at [1282, 440] on span "New Column" at bounding box center [1332, 439] width 295 height 18
type input "New Column"
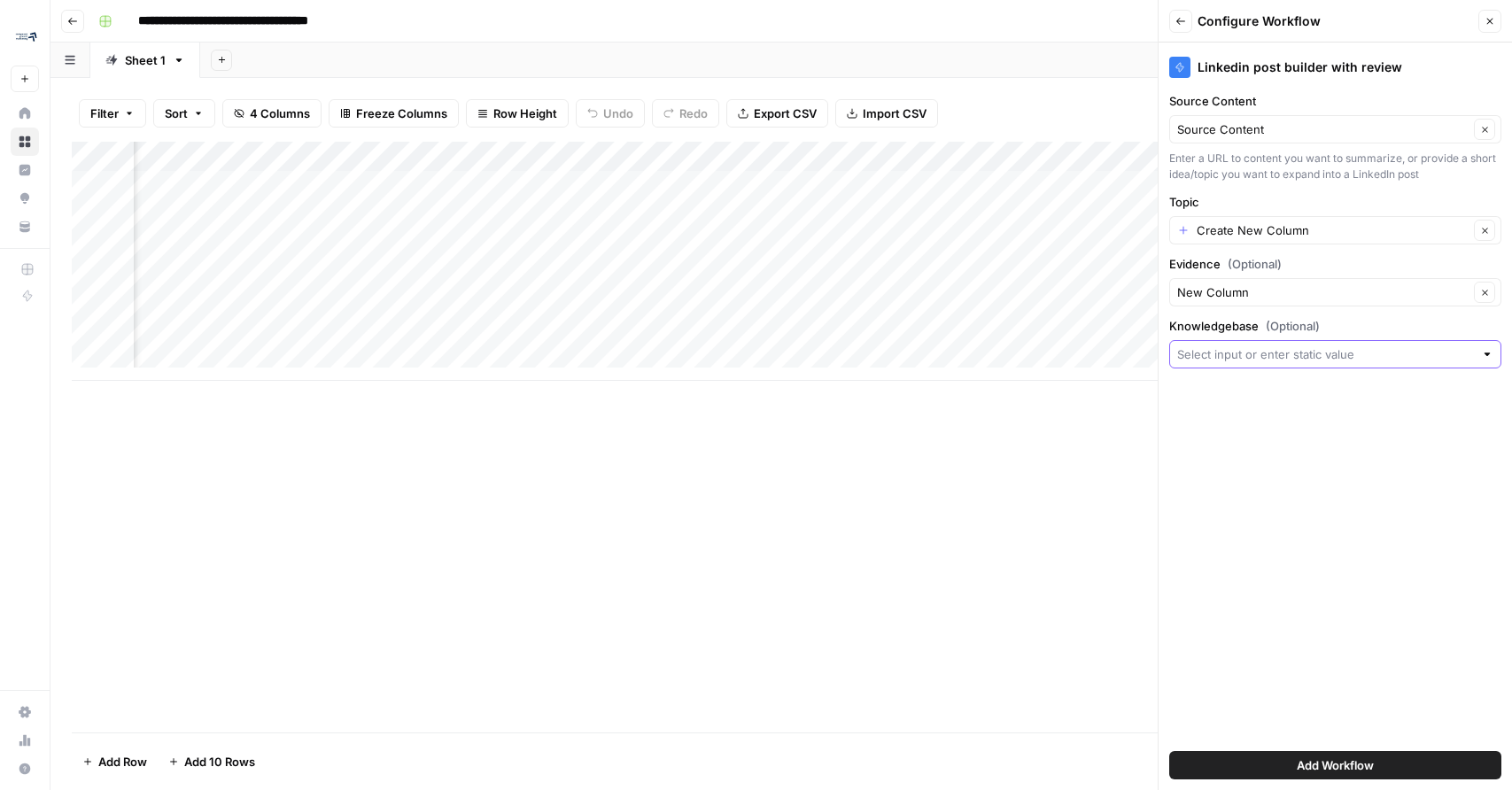
click at [1255, 362] on input "Knowledgebase (Optional)" at bounding box center [1325, 354] width 297 height 18
click at [1336, 769] on span "Add Workflow" at bounding box center [1335, 765] width 77 height 18
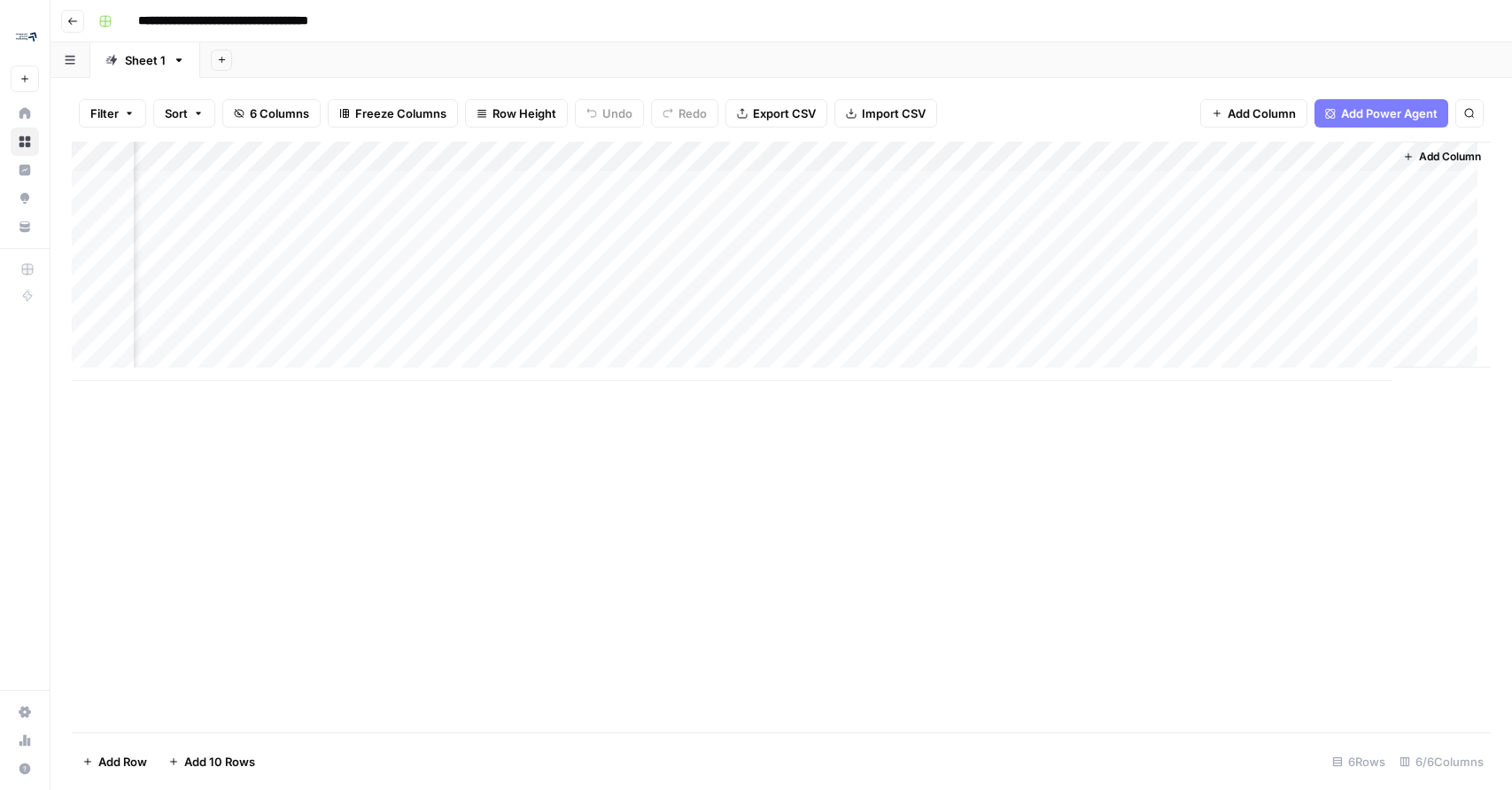
scroll to position [0, 1031]
click at [1342, 156] on div "Add Column" at bounding box center [781, 262] width 1419 height 239
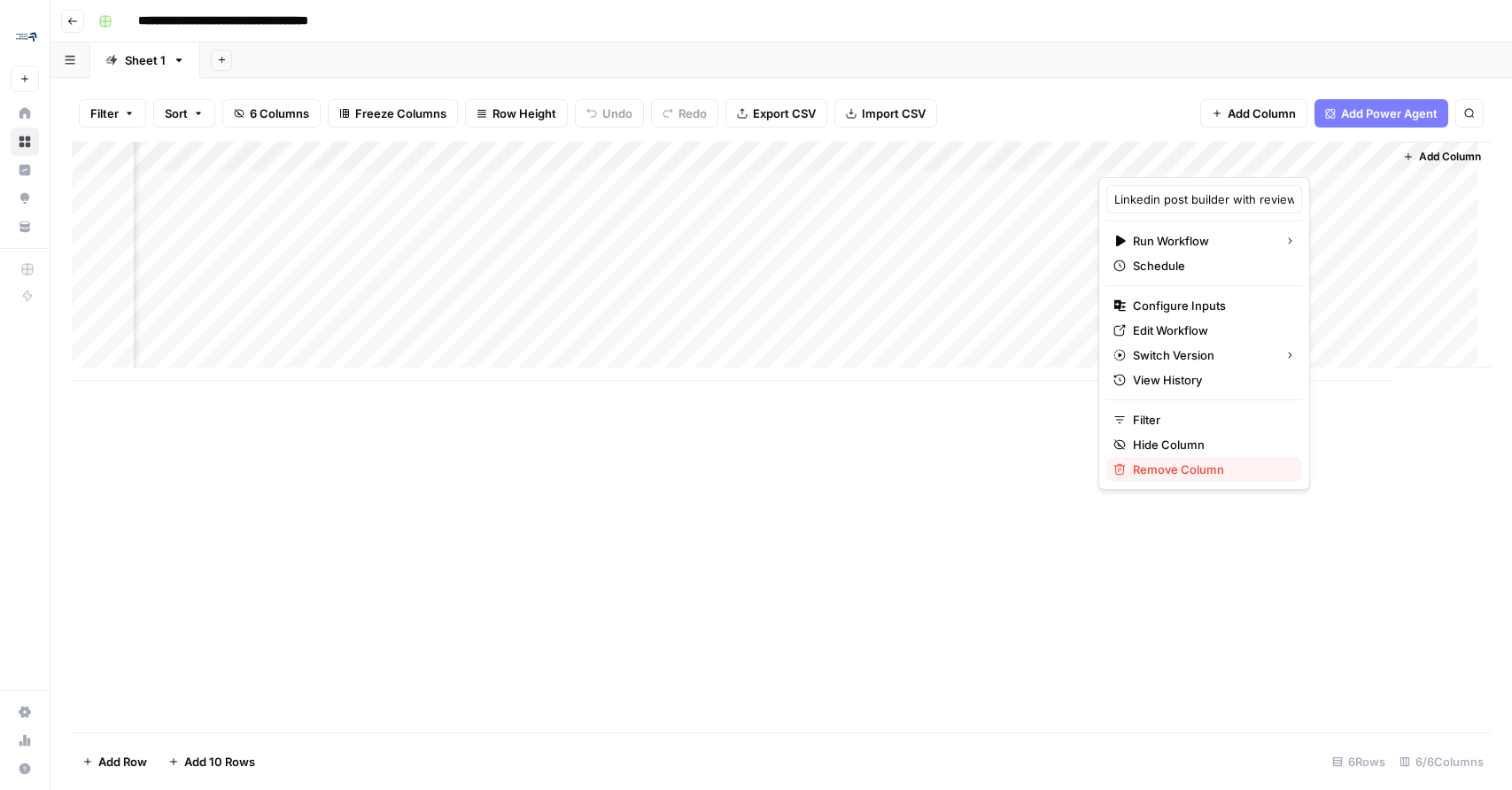
click at [1190, 478] on button "Remove Column" at bounding box center [1204, 470] width 196 height 25
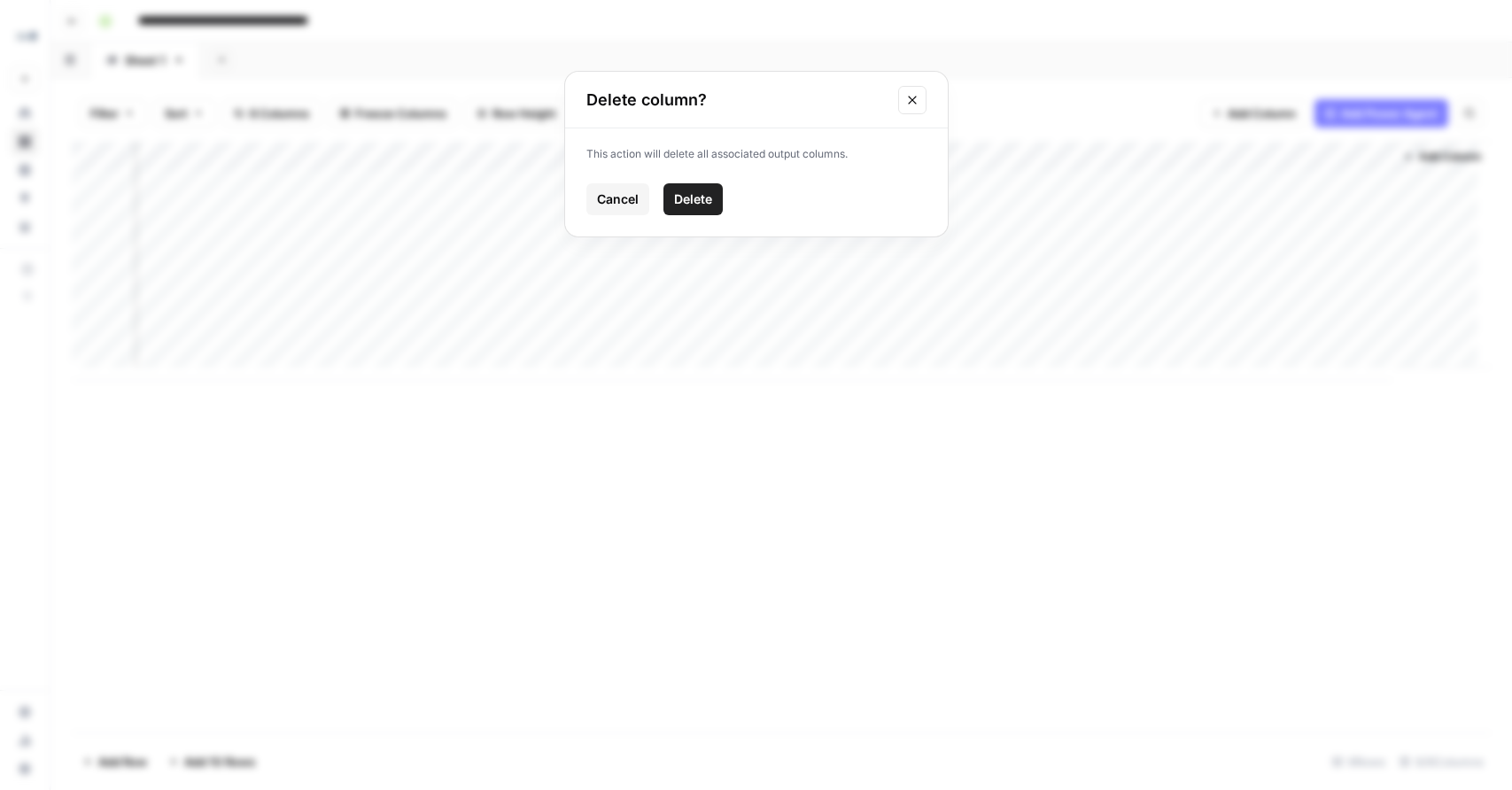
click at [702, 177] on div "This action will delete all associated output columns. Cancel Delete" at bounding box center [756, 182] width 382 height 108
click at [704, 197] on span "Delete" at bounding box center [693, 199] width 38 height 18
drag, startPoint x: 1026, startPoint y: 137, endPoint x: 1023, endPoint y: 146, distance: 9.5
click at [1023, 146] on div "Filter Sort 5 Columns Freeze Columns Row Height Undo Redo Export CSV Import CSV…" at bounding box center [781, 433] width 1462 height 711
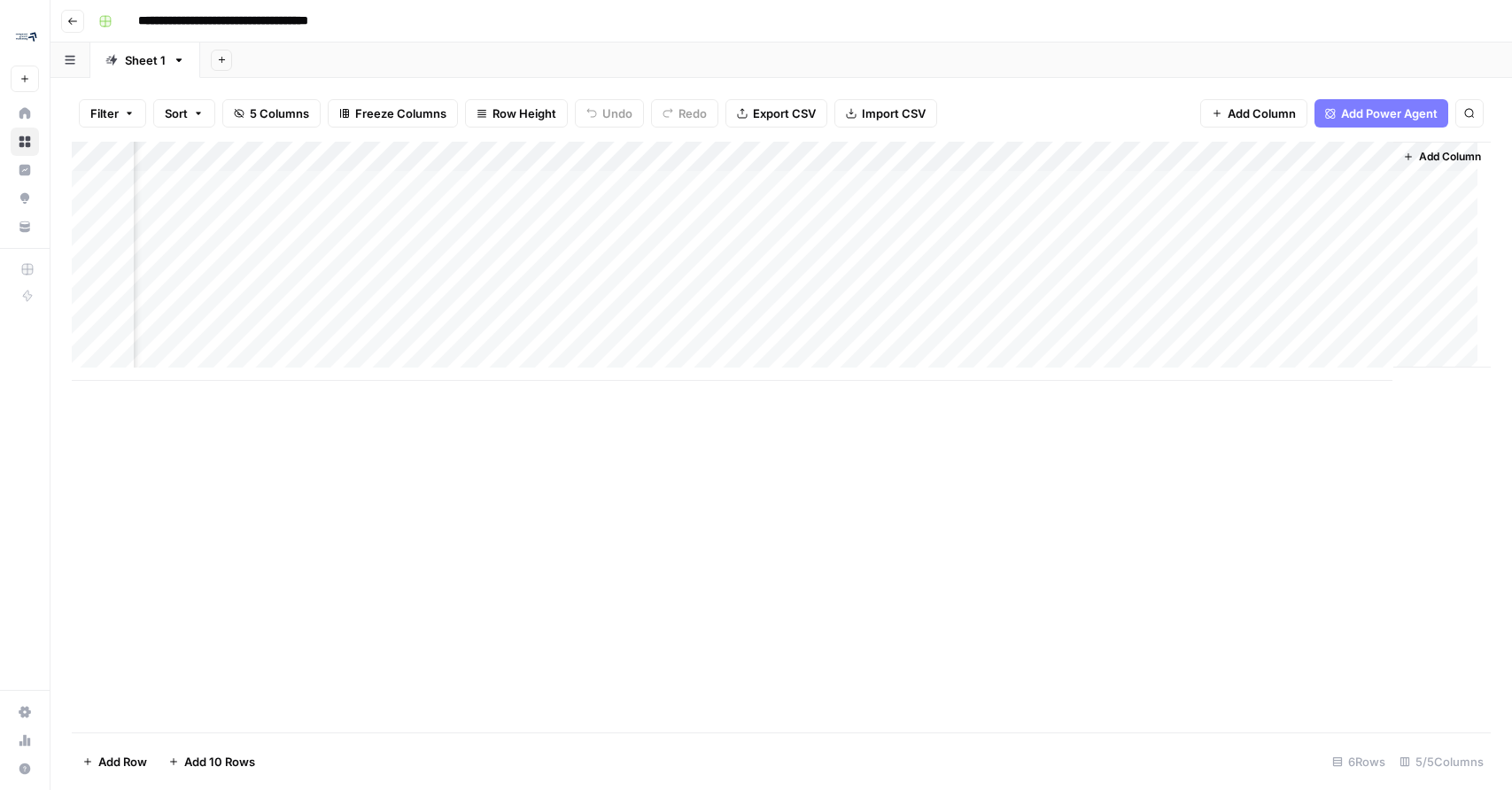
click at [1048, 154] on div "Add Column" at bounding box center [781, 262] width 1419 height 239
click at [1115, 153] on div at bounding box center [996, 160] width 256 height 36
click at [1121, 469] on div "Add Column" at bounding box center [781, 437] width 1419 height 591
click at [1107, 156] on div "Add Column" at bounding box center [781, 262] width 1419 height 239
click at [978, 393] on span "Remove Column" at bounding box center [981, 395] width 155 height 18
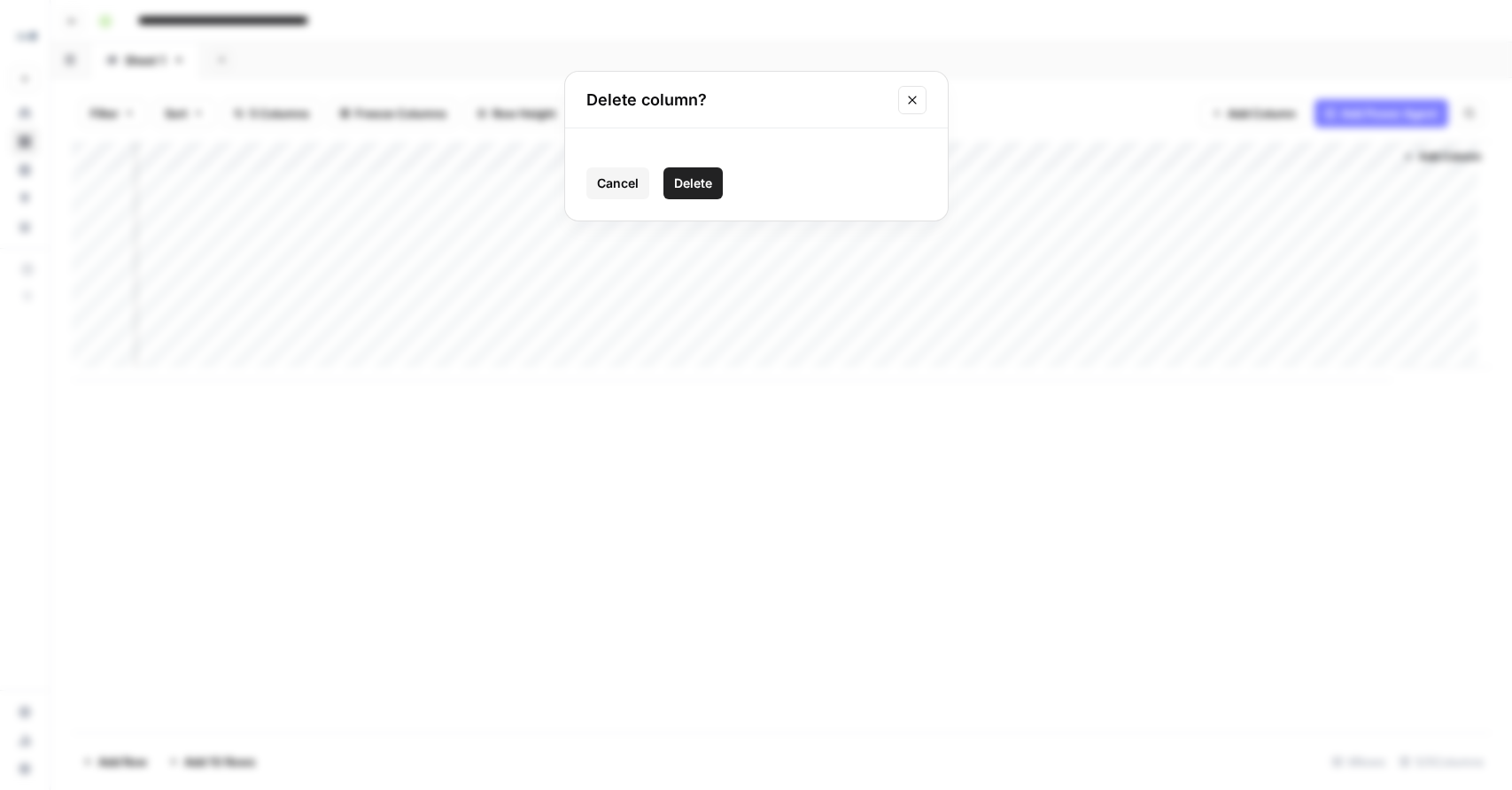
click at [701, 186] on span "Delete" at bounding box center [693, 183] width 38 height 18
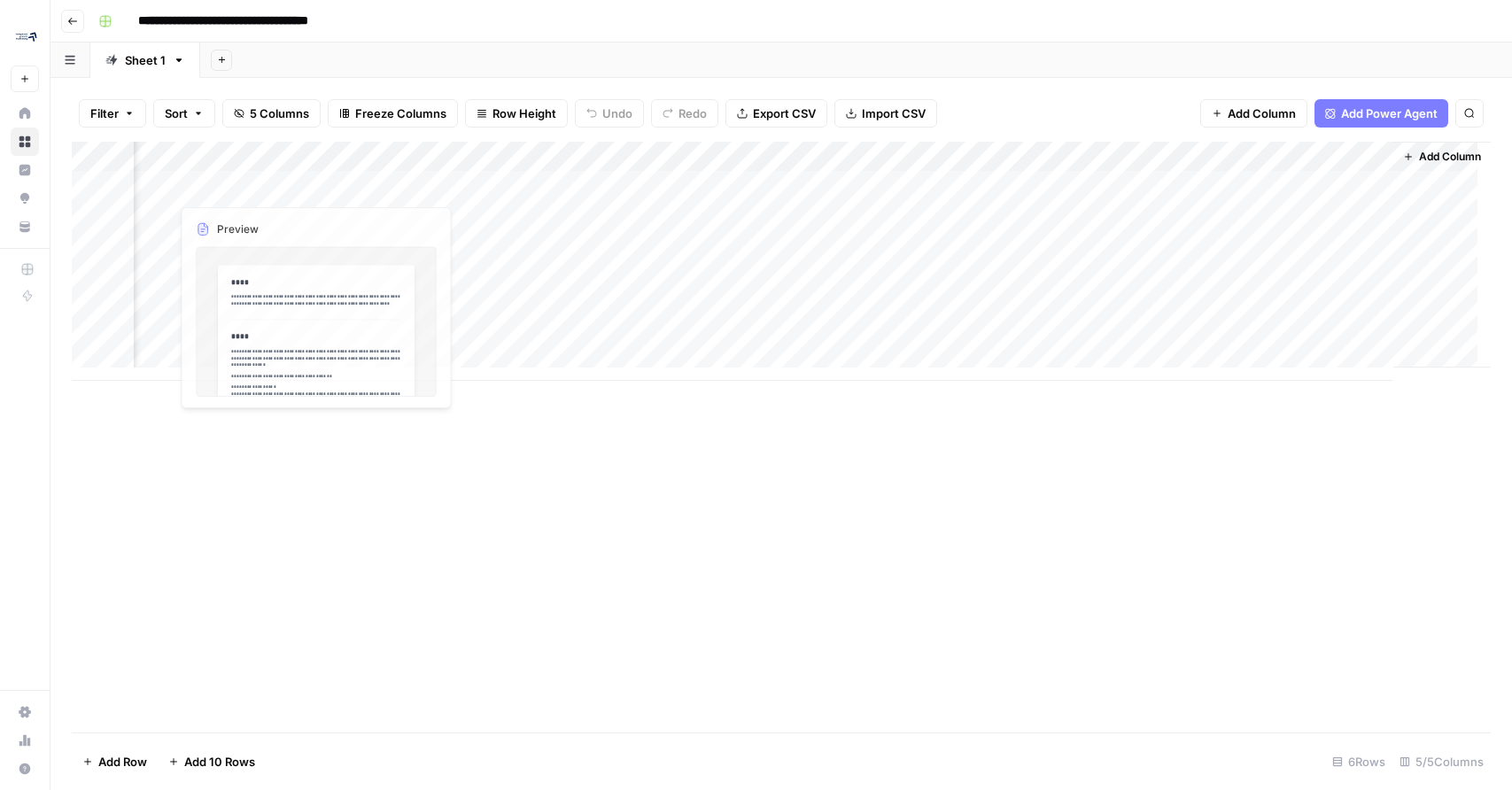
scroll to position [0, 496]
click at [1203, 148] on div "Add Column" at bounding box center [781, 262] width 1419 height 239
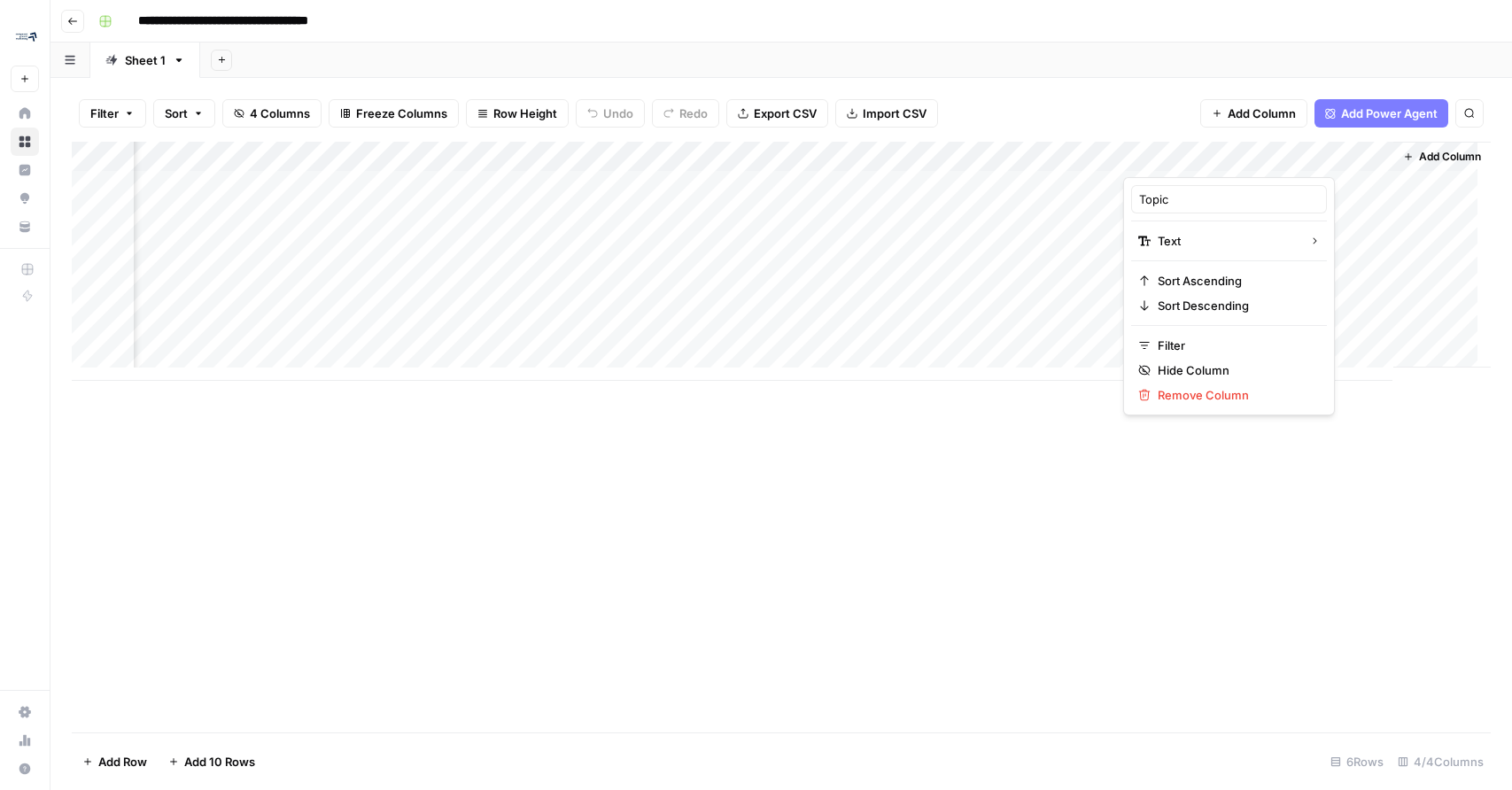
drag, startPoint x: 1206, startPoint y: 148, endPoint x: 423, endPoint y: 162, distance: 783.1
click at [190, 162] on body "**********" at bounding box center [756, 395] width 1512 height 790
drag, startPoint x: 1225, startPoint y: 156, endPoint x: 1149, endPoint y: 157, distance: 76.0
click at [1149, 157] on div at bounding box center [1251, 160] width 256 height 36
click at [1247, 156] on div at bounding box center [1251, 160] width 256 height 36
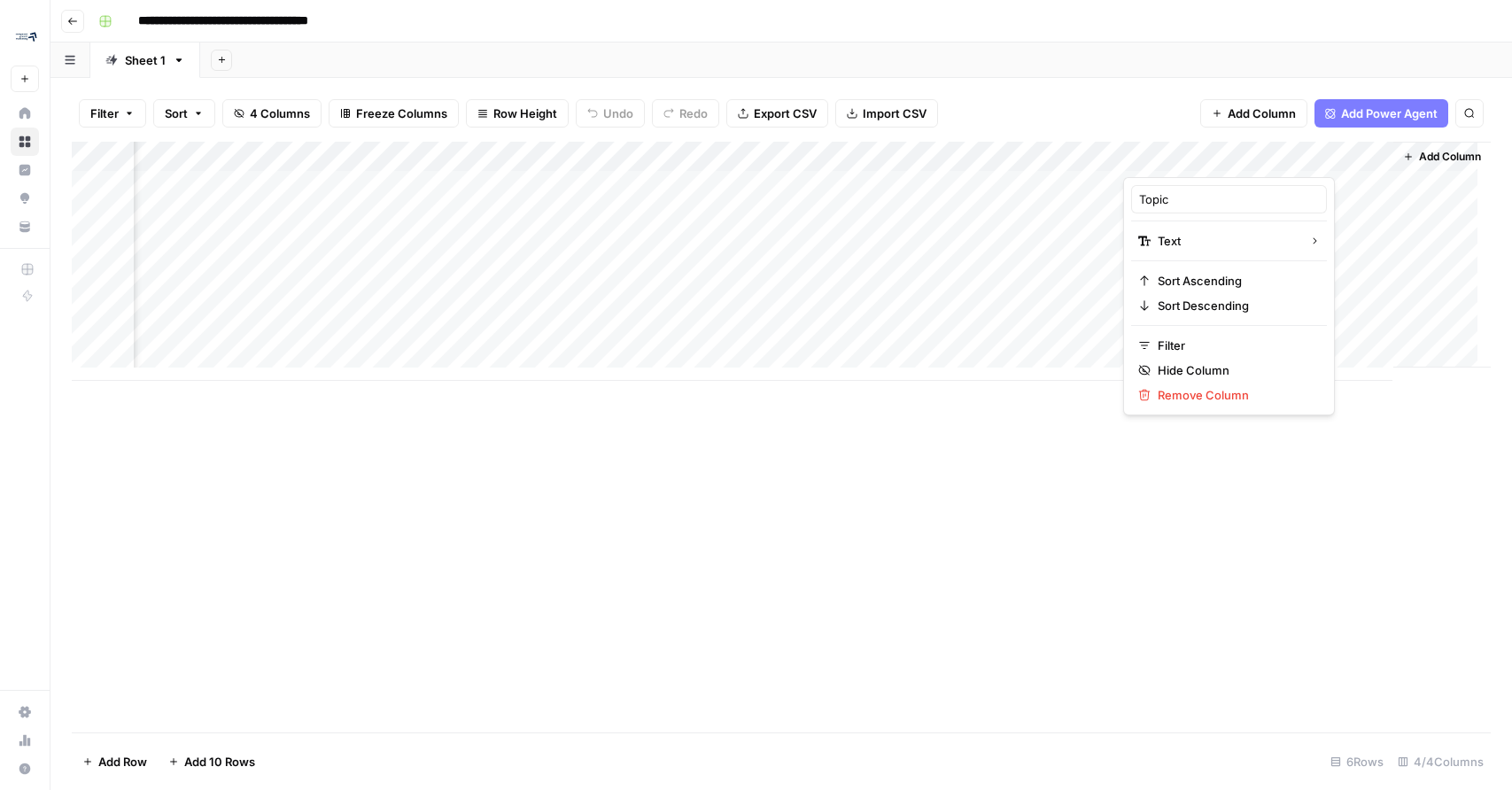
click at [1352, 155] on div at bounding box center [1251, 160] width 256 height 36
click at [1343, 538] on div "Add Column" at bounding box center [781, 437] width 1419 height 591
drag, startPoint x: 1268, startPoint y: 152, endPoint x: 376, endPoint y: 148, distance: 892.0
click at [376, 148] on div "Add Column" at bounding box center [781, 262] width 1419 height 239
click at [1449, 131] on div "Filter Sort 4 Columns Freeze Columns Row Height Undo Redo Export CSV Import CSV…" at bounding box center [781, 112] width 1419 height 56
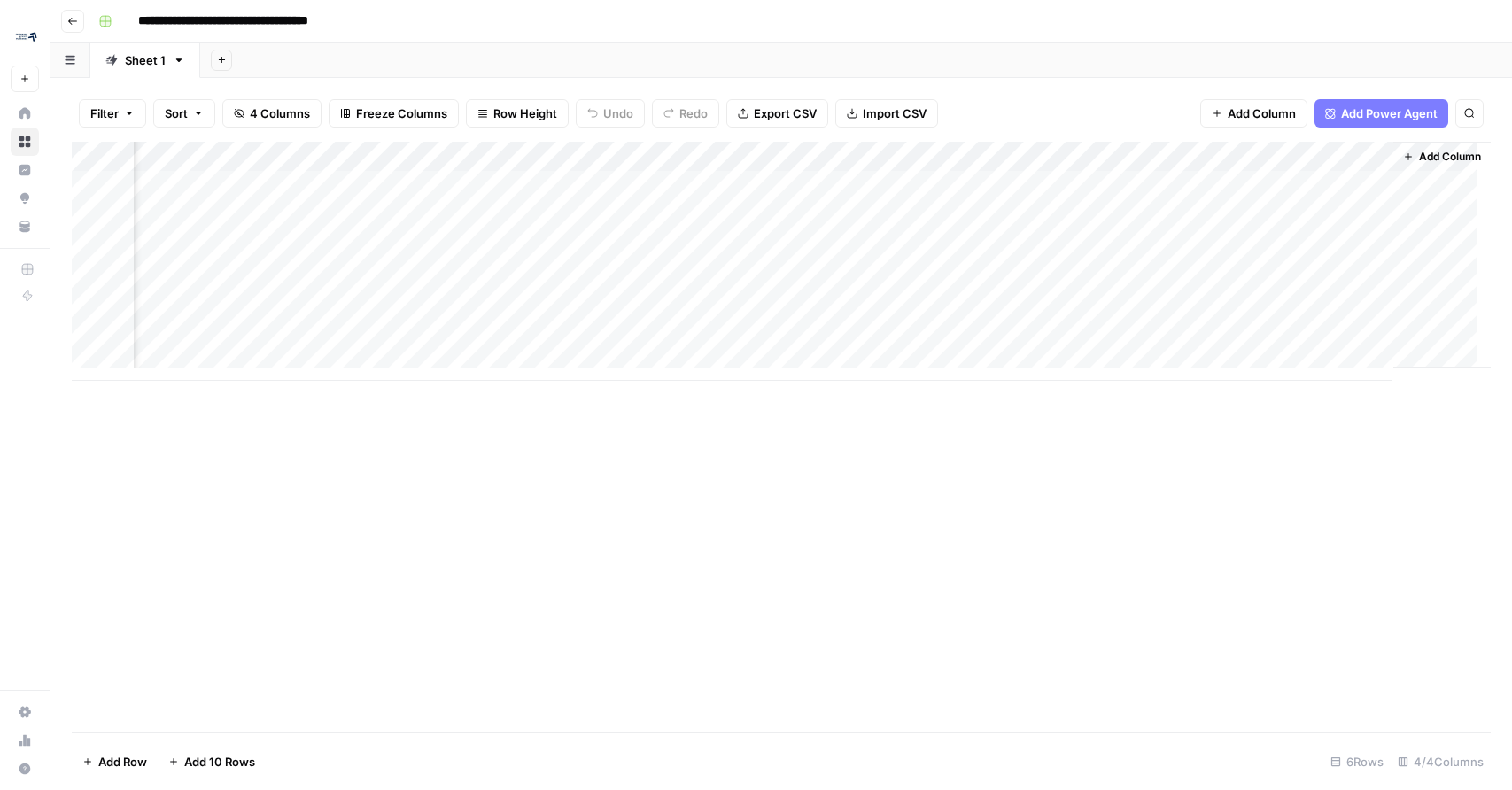
click at [1447, 155] on span "Add Column" at bounding box center [1449, 157] width 62 height 16
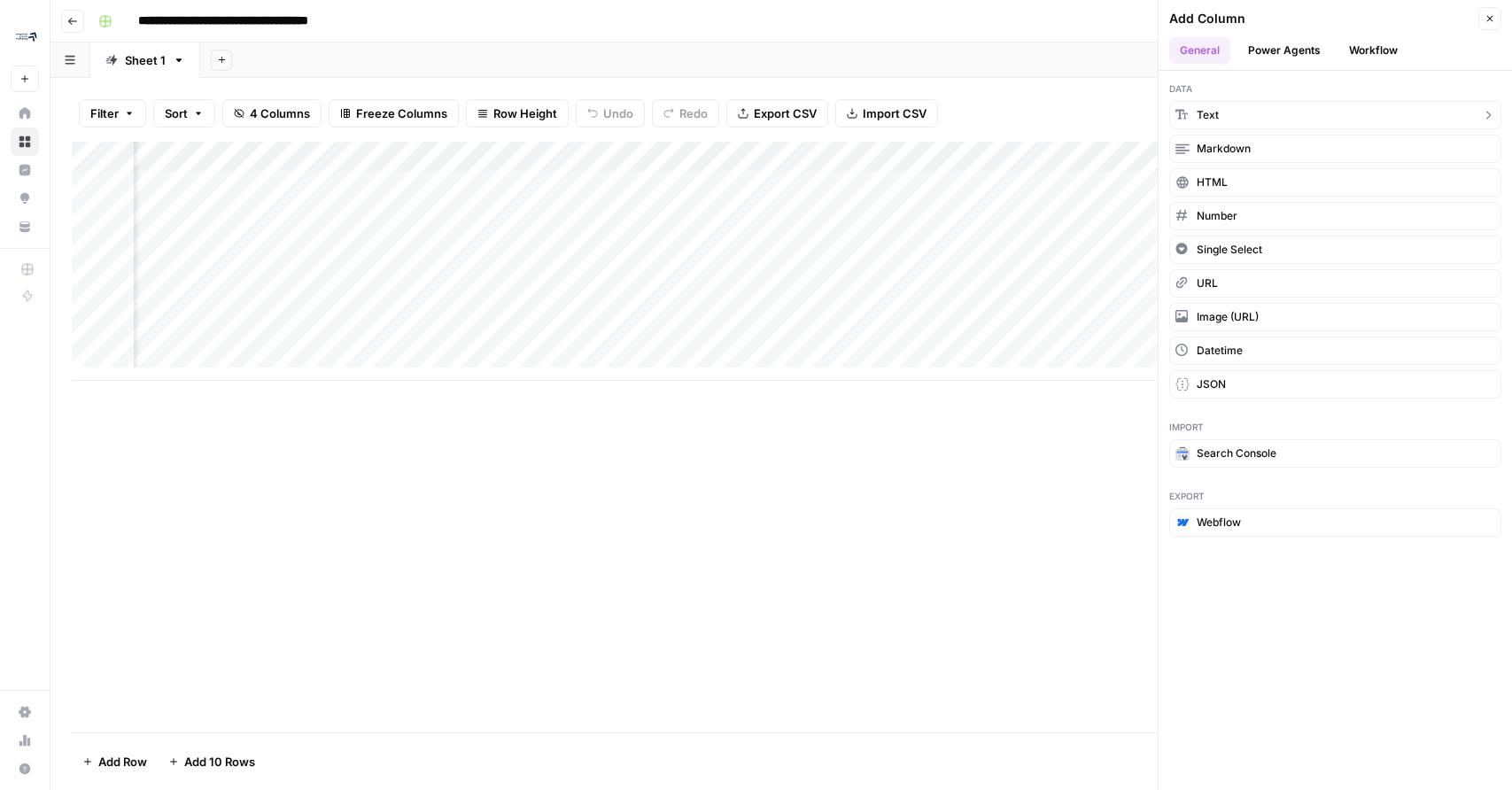
click at [1319, 106] on button "Text" at bounding box center [1335, 115] width 332 height 29
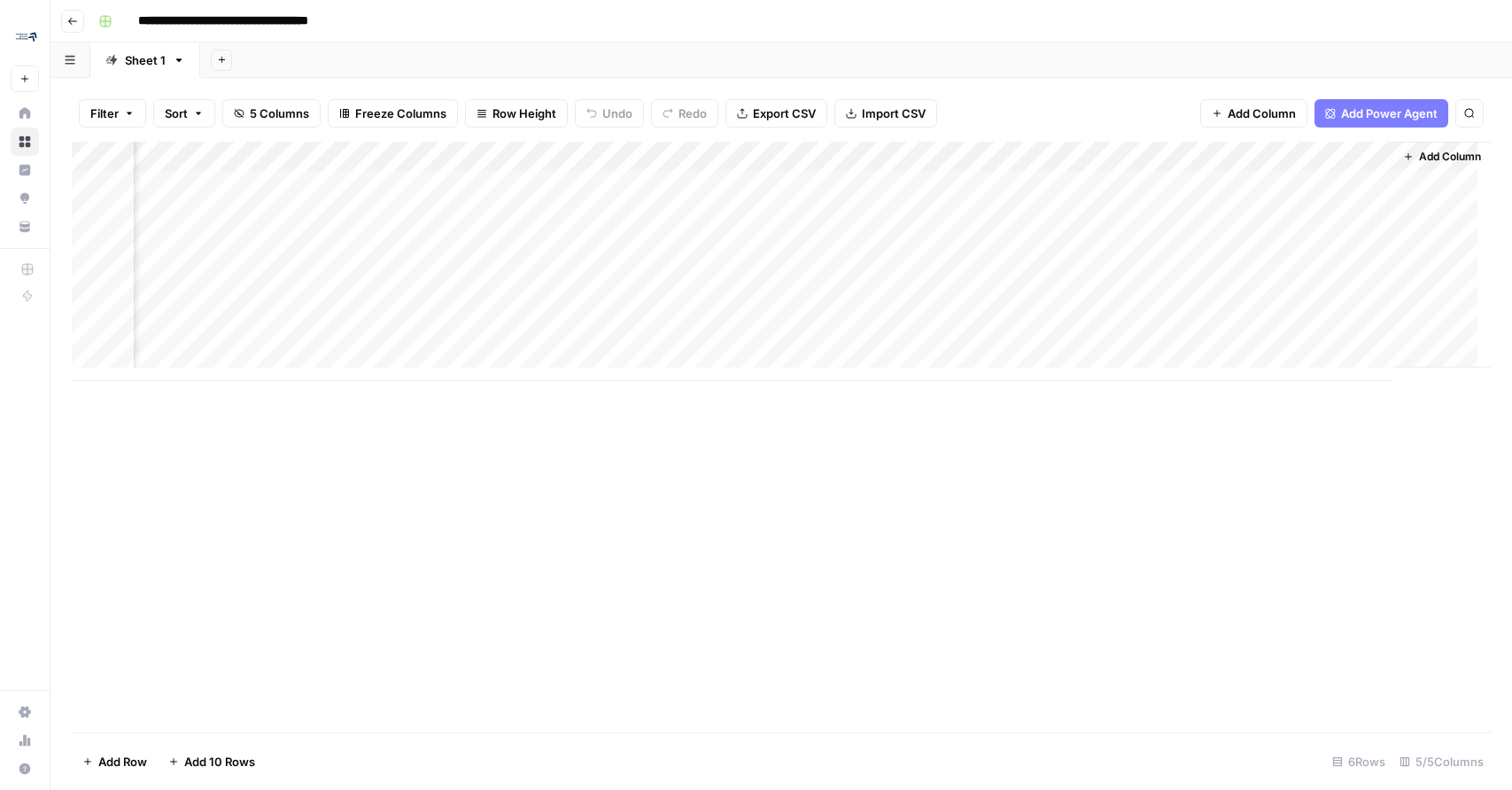
scroll to position [0, 751]
click at [1417, 146] on button "Add Column" at bounding box center [1441, 157] width 92 height 23
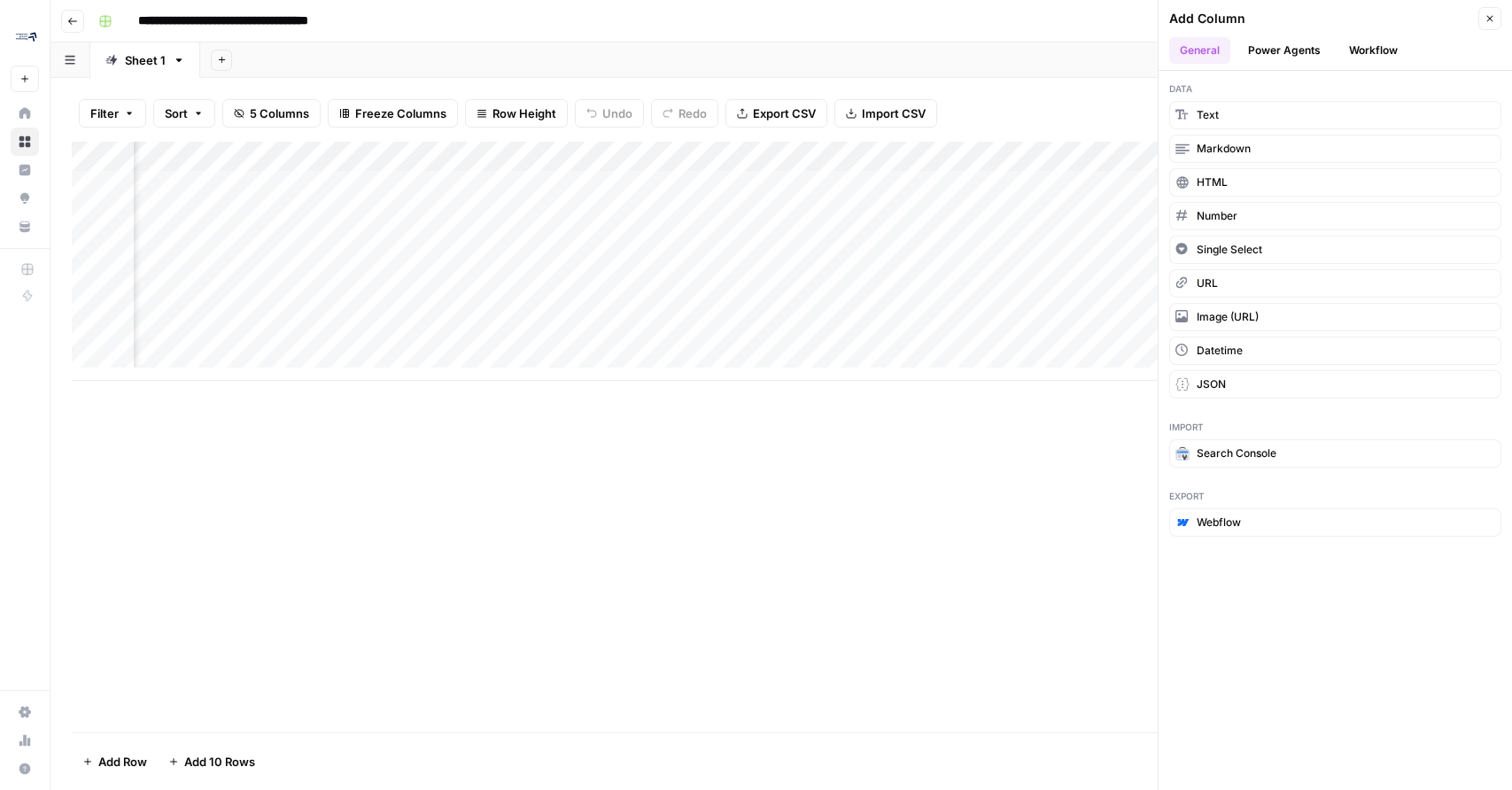
click at [1361, 52] on button "Workflow" at bounding box center [1374, 51] width 70 height 27
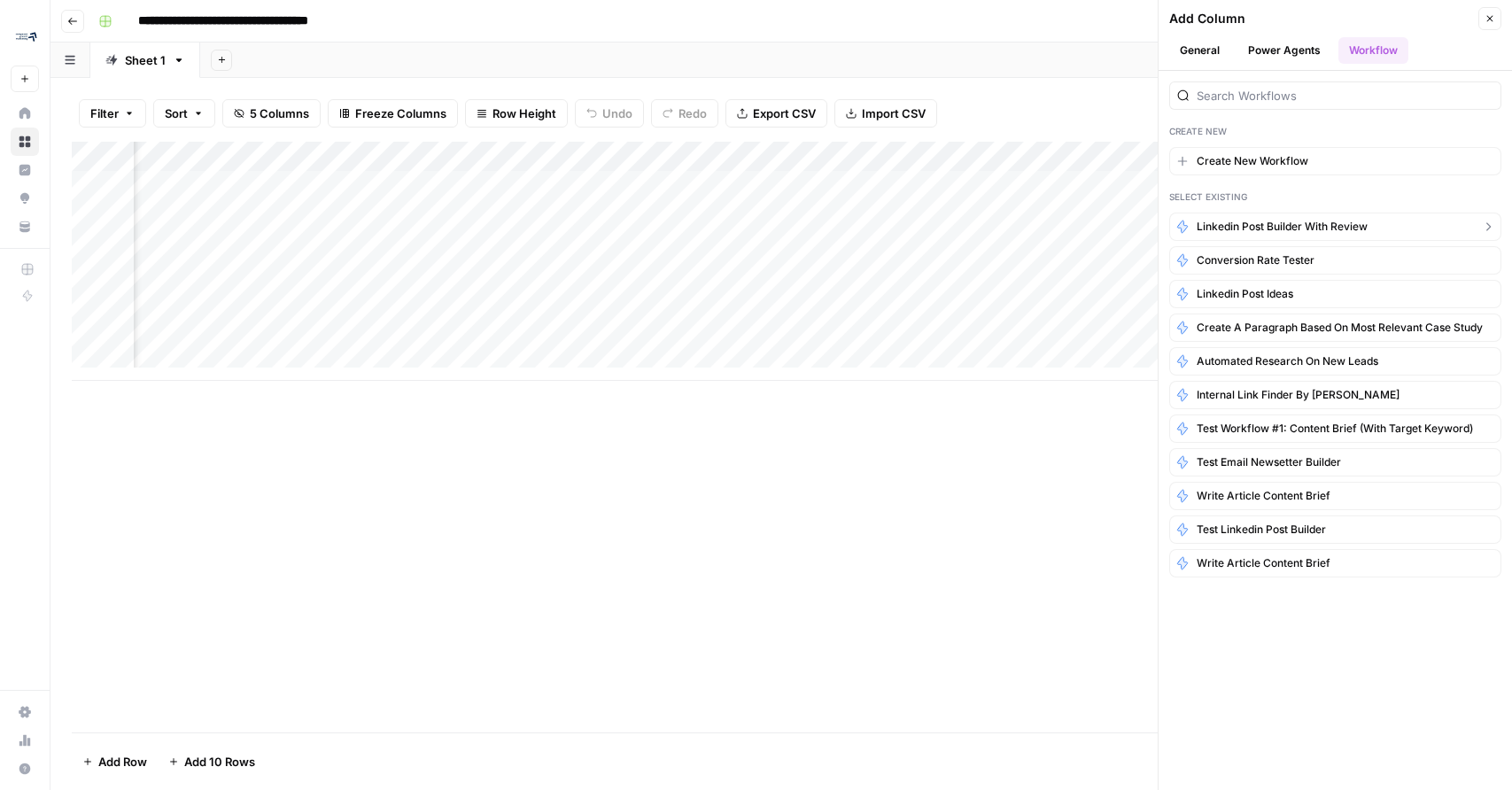
click at [1299, 224] on span "Linkedin post builder with review" at bounding box center [1282, 227] width 171 height 16
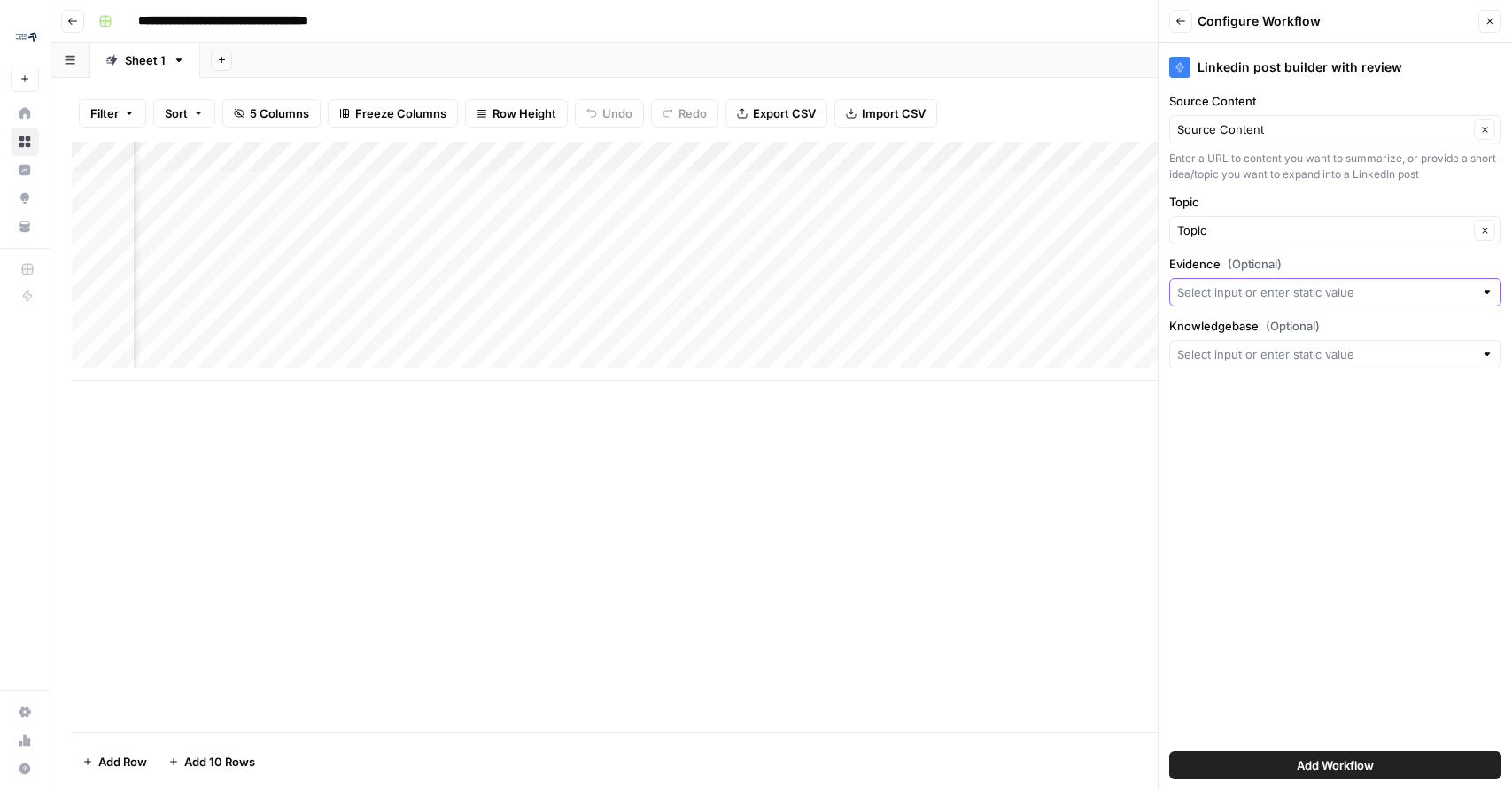
click at [1290, 288] on input "Evidence (Optional)" at bounding box center [1325, 292] width 297 height 18
click at [1289, 241] on div "Topic Clear" at bounding box center [1335, 230] width 332 height 29
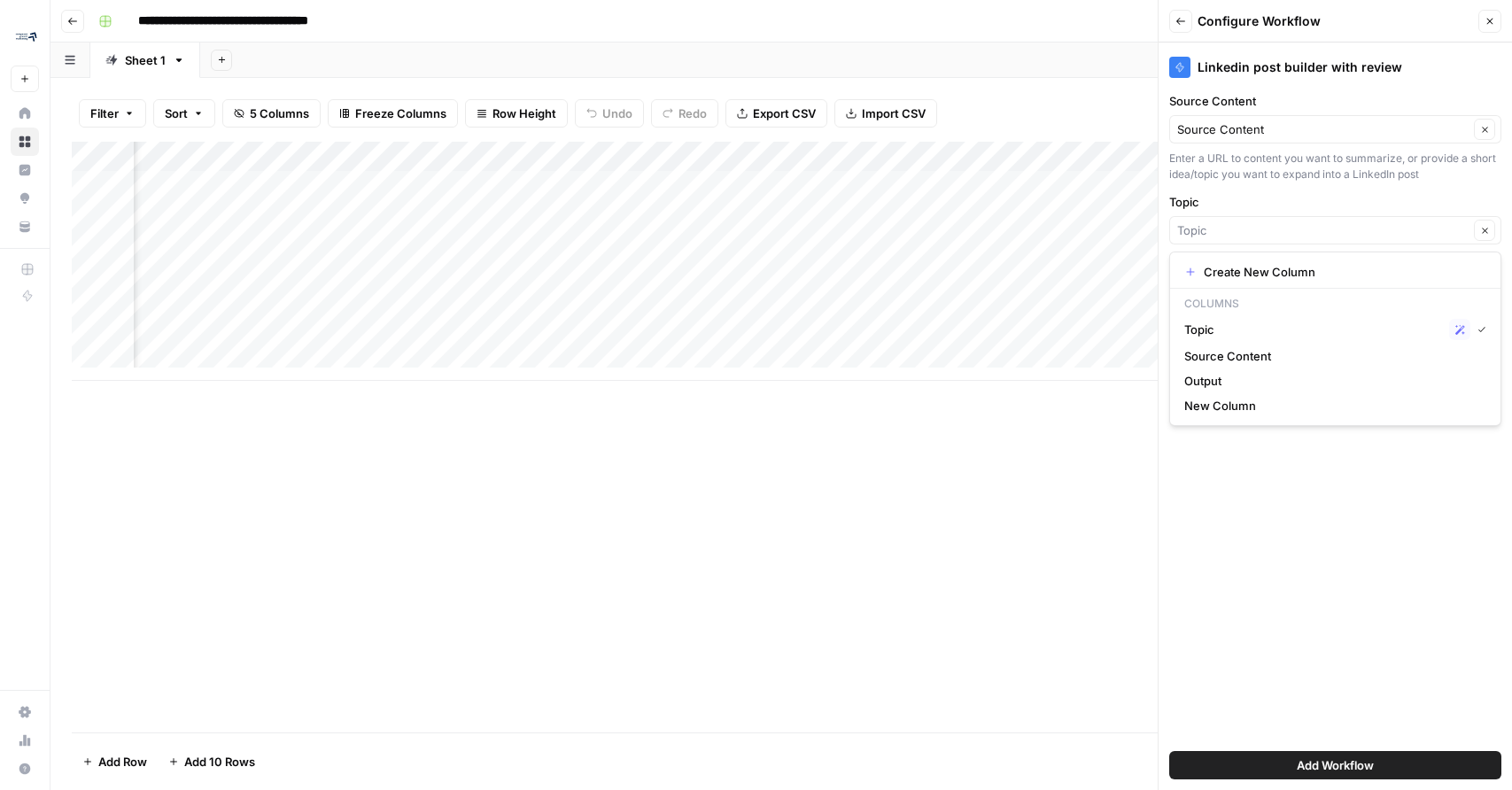
type input "Topic"
click at [1288, 193] on label "Topic" at bounding box center [1335, 202] width 332 height 18
click at [1288, 221] on input "Topic" at bounding box center [1323, 230] width 291 height 18
type input "Topic"
click at [1274, 209] on label "Topic" at bounding box center [1335, 202] width 332 height 18
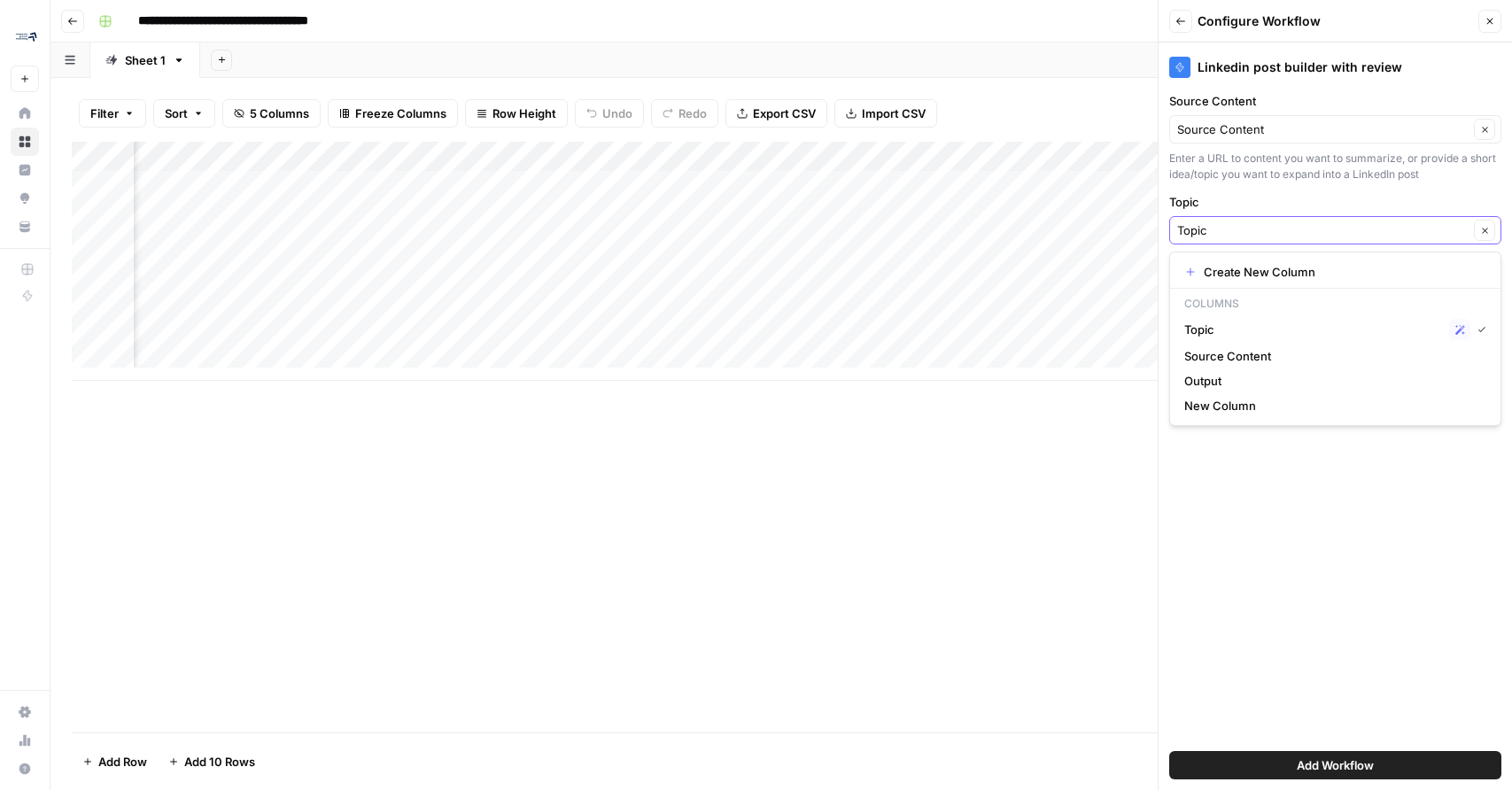
click at [1274, 221] on input "Topic" at bounding box center [1323, 230] width 291 height 18
type input "Topic"
click at [1306, 164] on div "Enter a URL to content you want to summarize, or provide a short idea/topic you…" at bounding box center [1335, 167] width 332 height 32
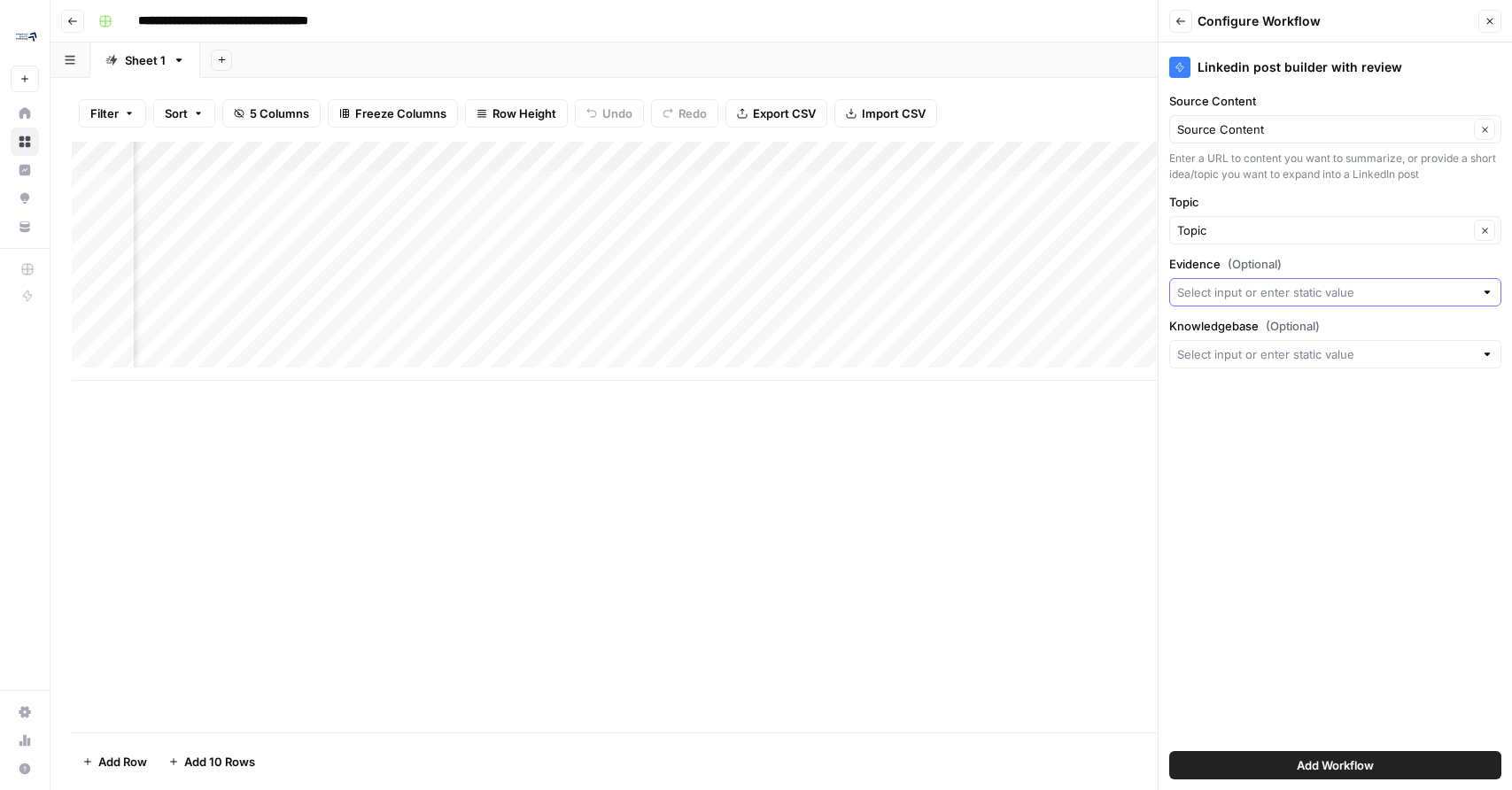
click at [1306, 287] on input "Evidence (Optional)" at bounding box center [1325, 292] width 297 height 18
click at [1230, 543] on div "Linkedin post builder with review Source Content Source Content Clear Enter a U…" at bounding box center [1335, 416] width 354 height 747
click at [328, 458] on div "Add Column" at bounding box center [781, 437] width 1419 height 591
click at [1277, 242] on div "Topic Clear" at bounding box center [1335, 230] width 332 height 29
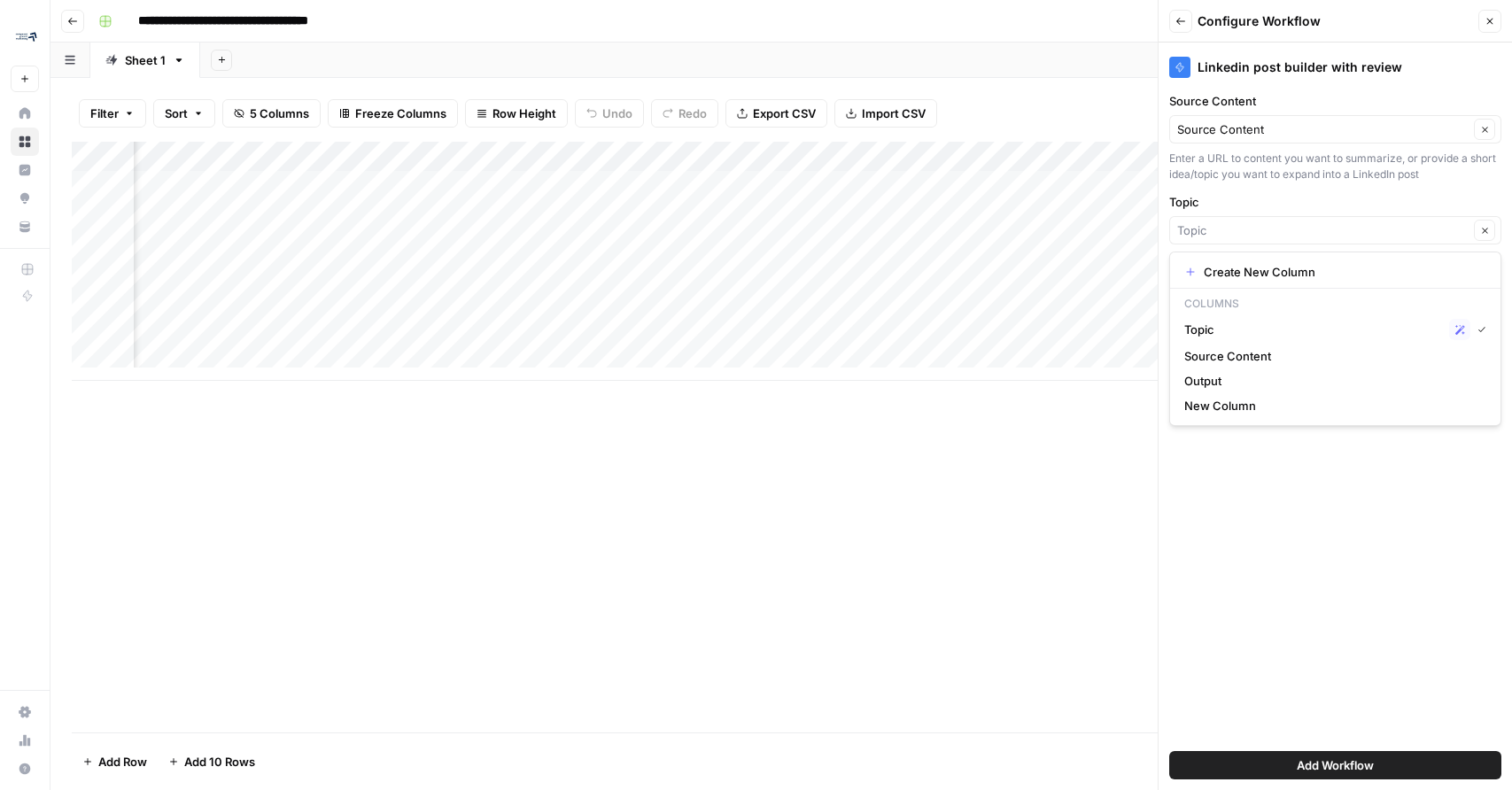
click at [1276, 239] on div "Clear" at bounding box center [1335, 230] width 332 height 29
click at [1257, 269] on span "Create New Column" at bounding box center [1341, 272] width 275 height 18
type input "Create New Column"
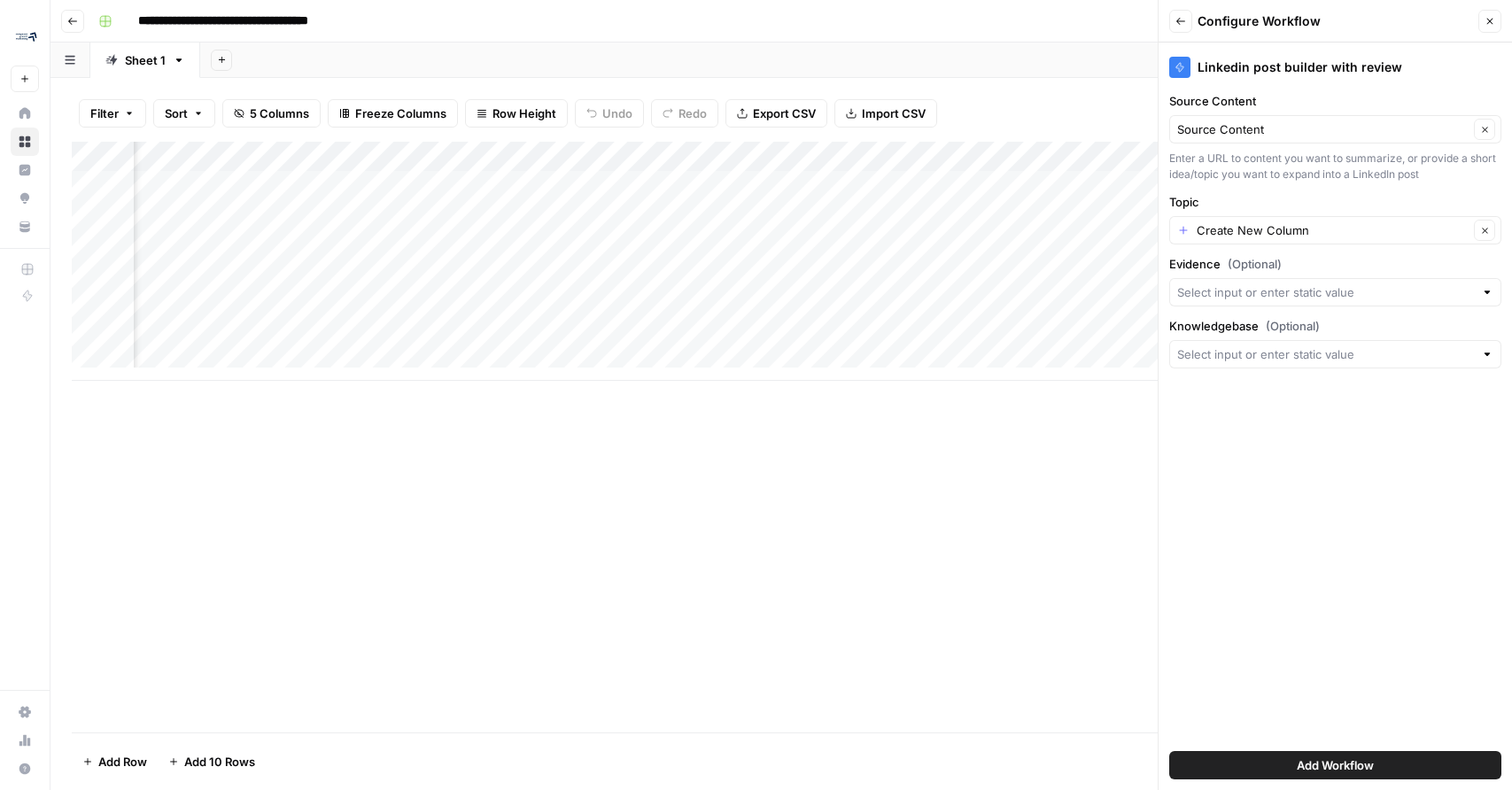
click at [1264, 304] on div at bounding box center [1335, 292] width 332 height 29
click at [1266, 469] on span "New Column" at bounding box center [1332, 464] width 295 height 18
type input "New Column"
click at [1268, 294] on input "Evidence (Optional)" at bounding box center [1323, 292] width 291 height 18
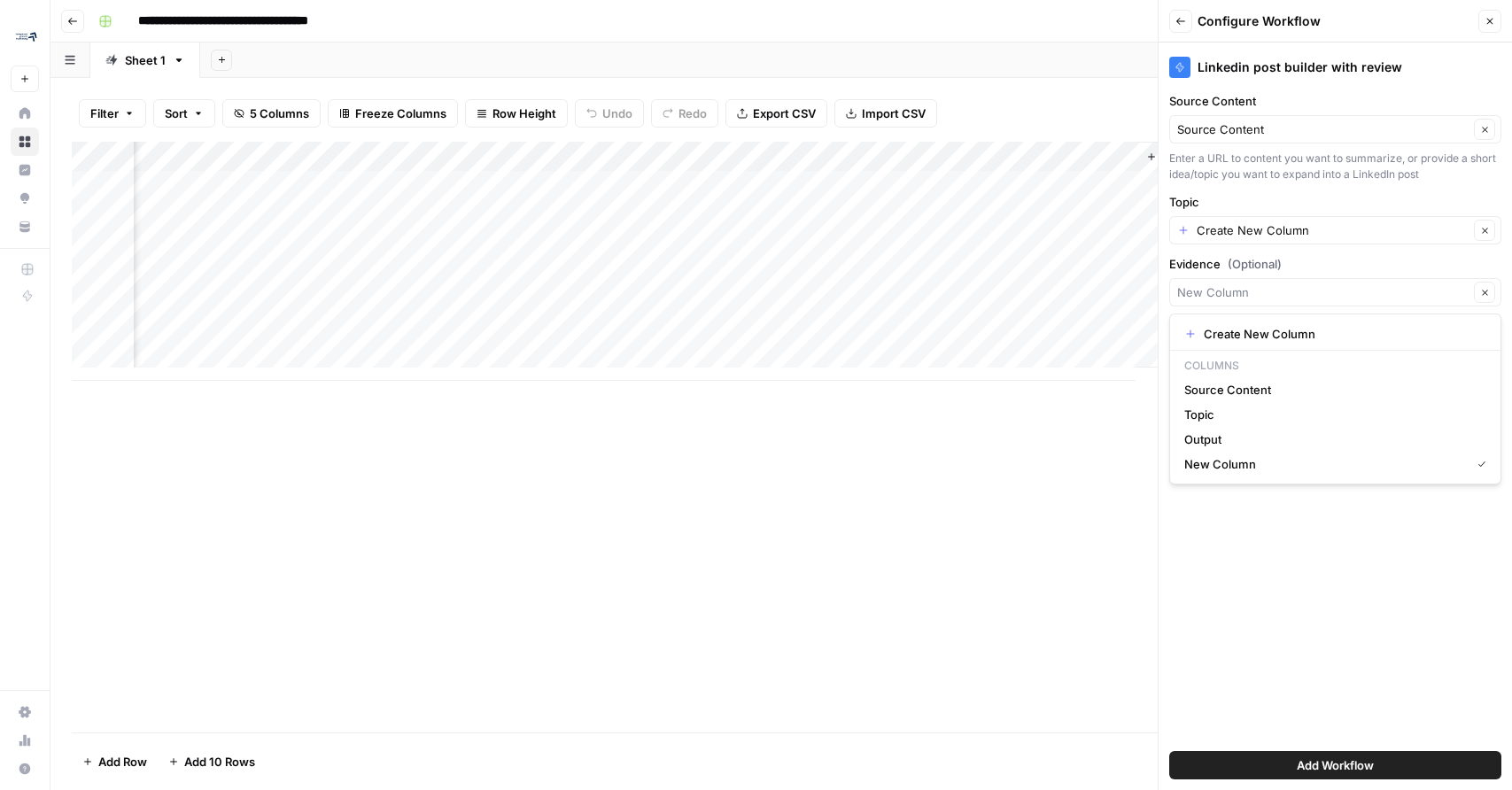
type input "New Column"
click at [1259, 552] on div "Linkedin post builder with review Source Content Source Content Clear Enter a U…" at bounding box center [1335, 416] width 354 height 747
click at [1273, 229] on input "Topic" at bounding box center [1332, 230] width 271 height 18
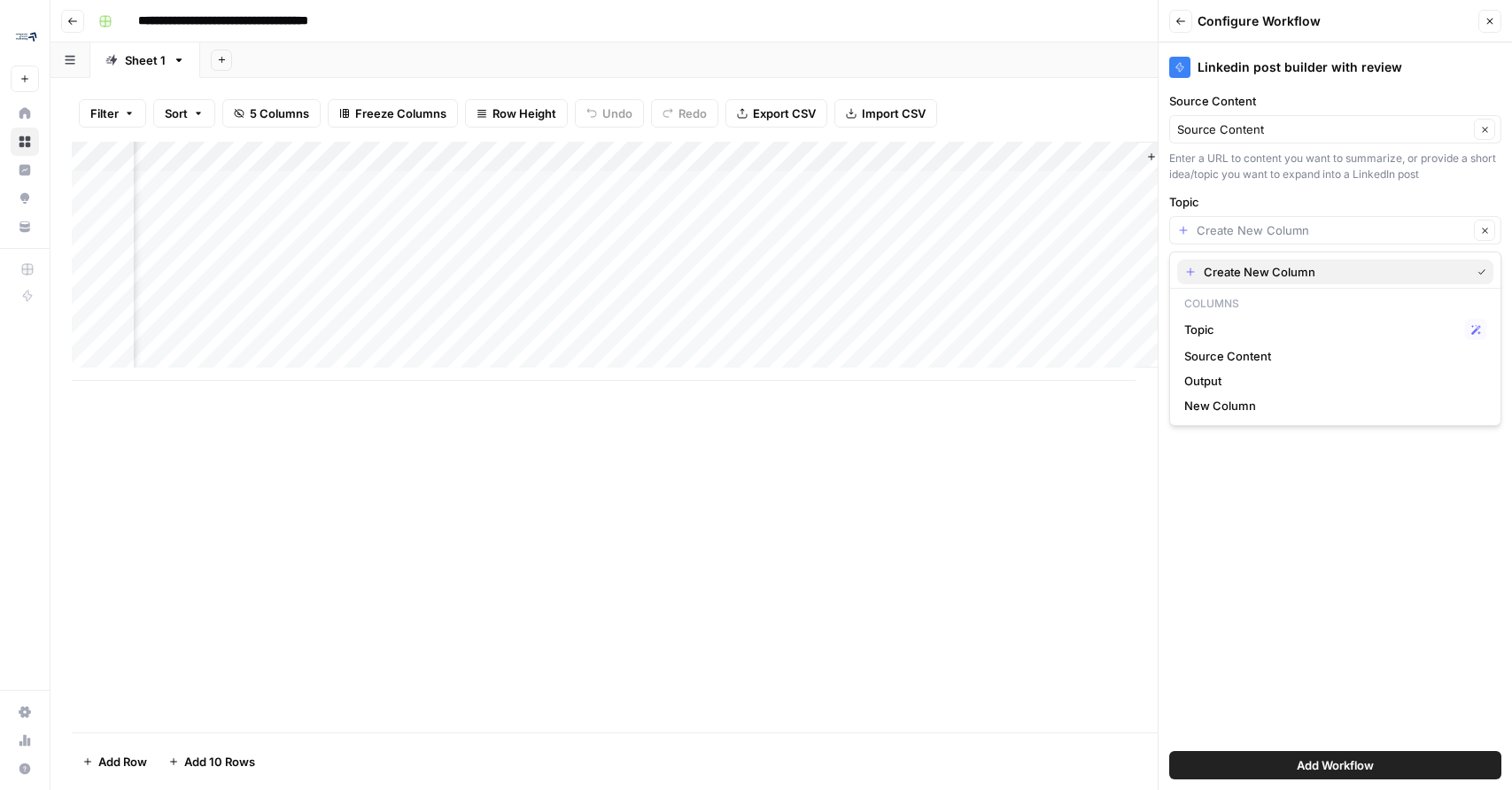
click at [1279, 283] on button "Create New Column" at bounding box center [1335, 272] width 316 height 25
type input "Create New Column"
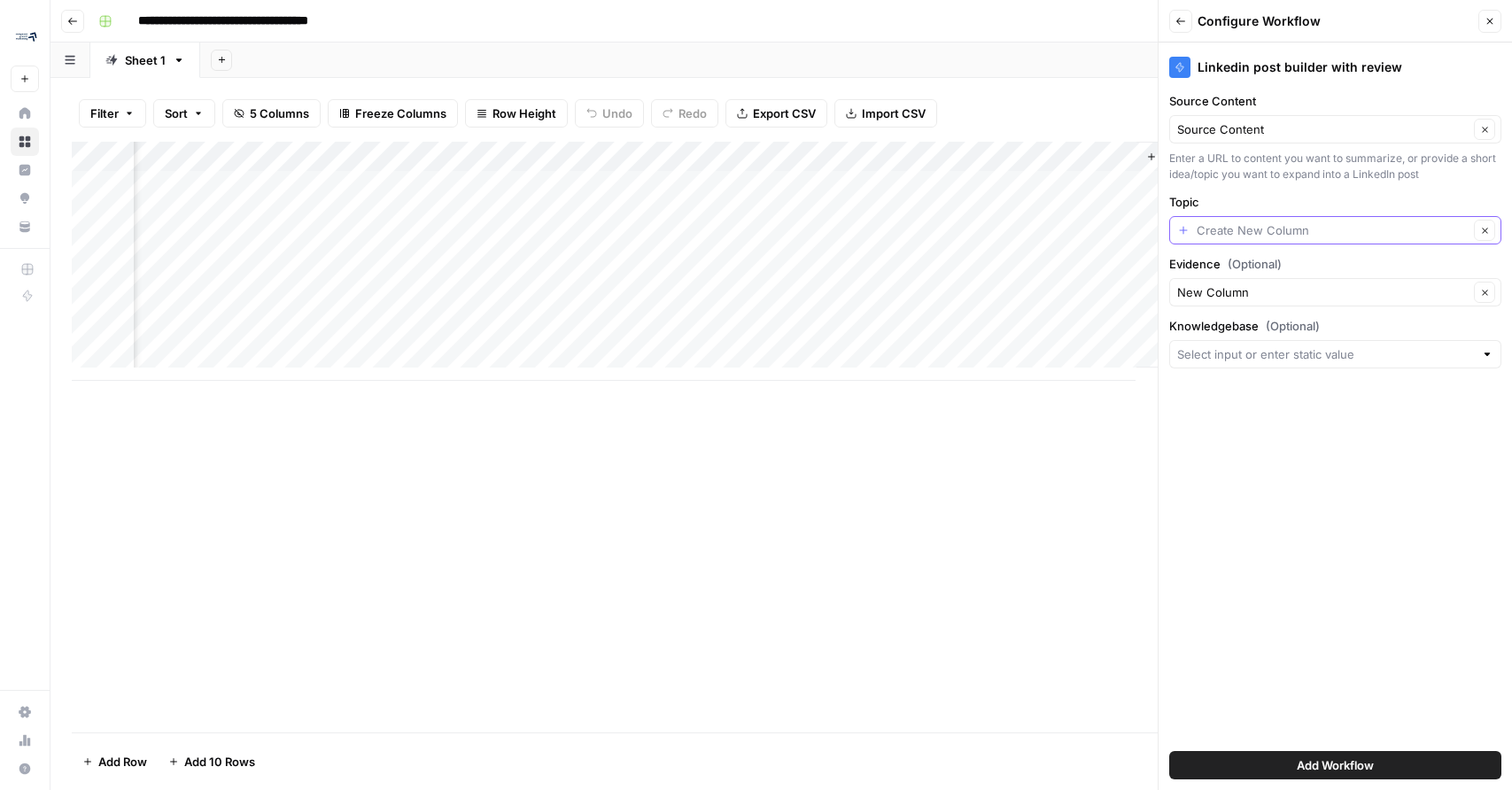
click at [1263, 227] on input "Topic" at bounding box center [1332, 230] width 271 height 18
type input "Create New Column"
click at [1249, 448] on div "Linkedin post builder with review Source Content Source Content Clear Enter a U…" at bounding box center [1335, 416] width 354 height 747
click at [1233, 304] on div "New Column Clear" at bounding box center [1335, 292] width 332 height 29
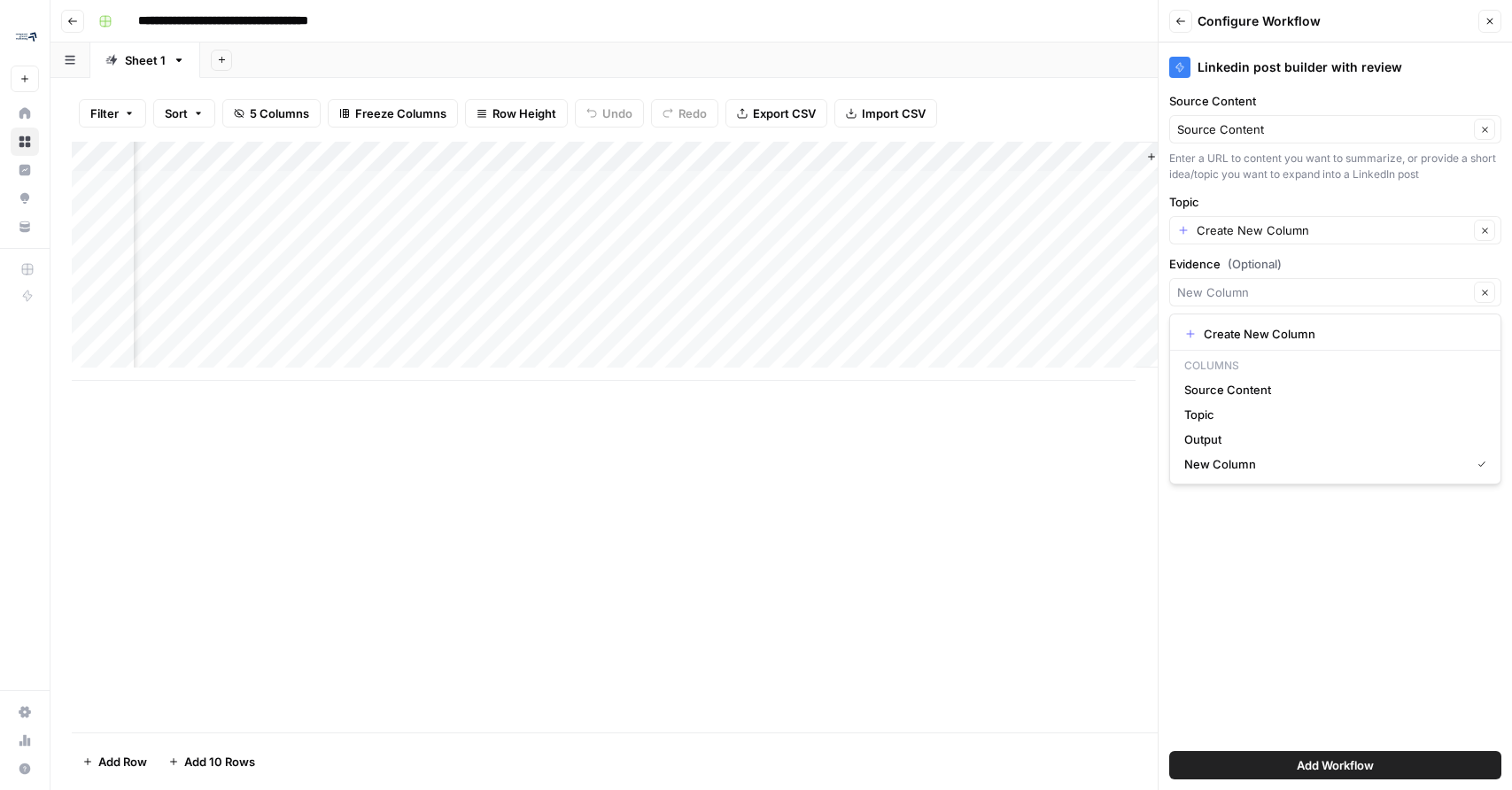
type input "New Column"
click at [1255, 541] on div "Linkedin post builder with review Source Content Source Content Clear Enter a U…" at bounding box center [1335, 416] width 354 height 747
click at [1264, 356] on input "Knowledgebase (Optional)" at bounding box center [1325, 354] width 297 height 18
click at [1313, 527] on div "Linkedin post builder with review Source Content Source Content Clear Enter a U…" at bounding box center [1335, 416] width 354 height 747
click at [1244, 293] on input "Evidence (Optional)" at bounding box center [1323, 292] width 291 height 18
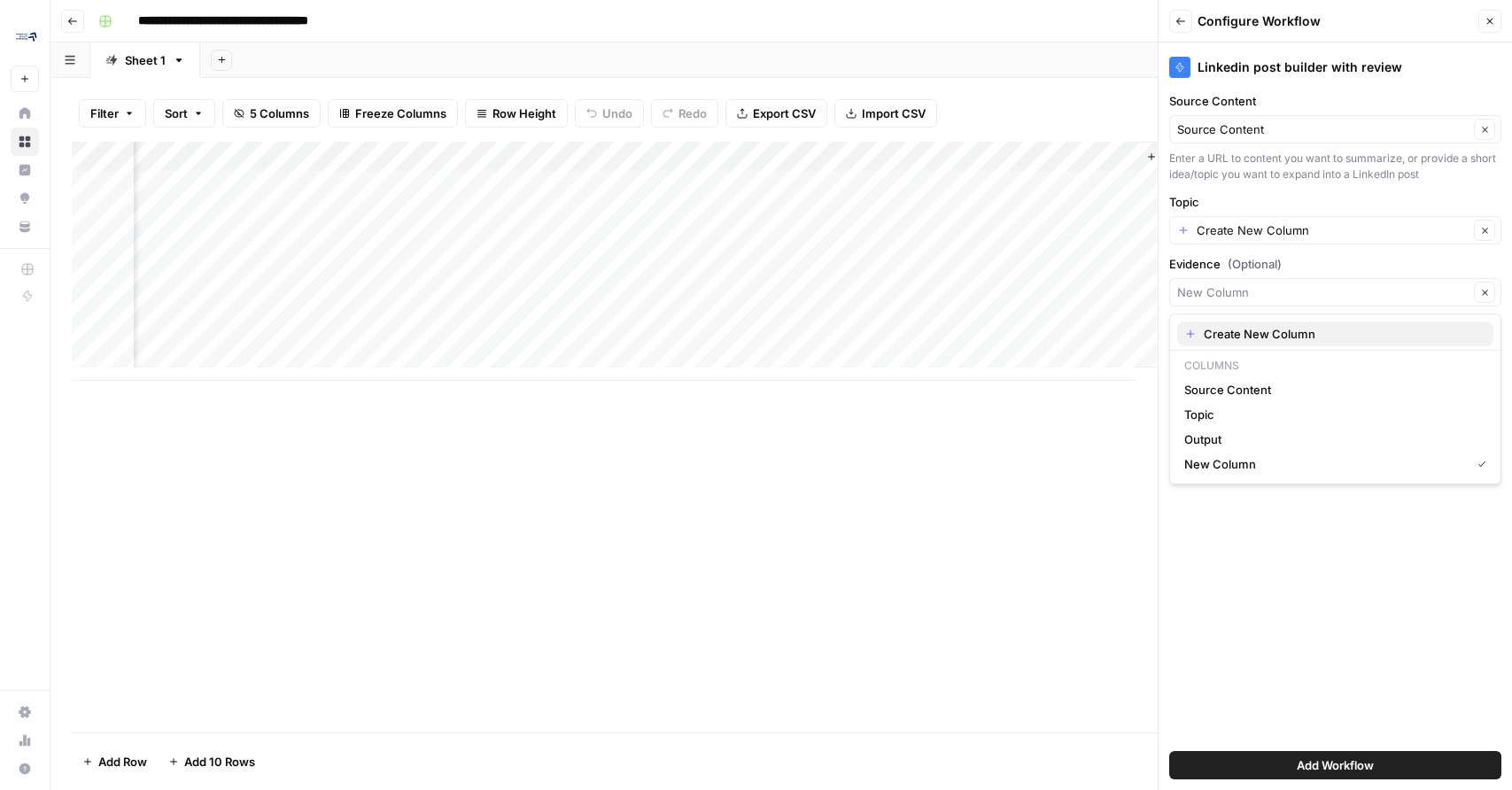
click at [1244, 339] on span "Create New Column" at bounding box center [1341, 334] width 275 height 18
type input "Create New Column"
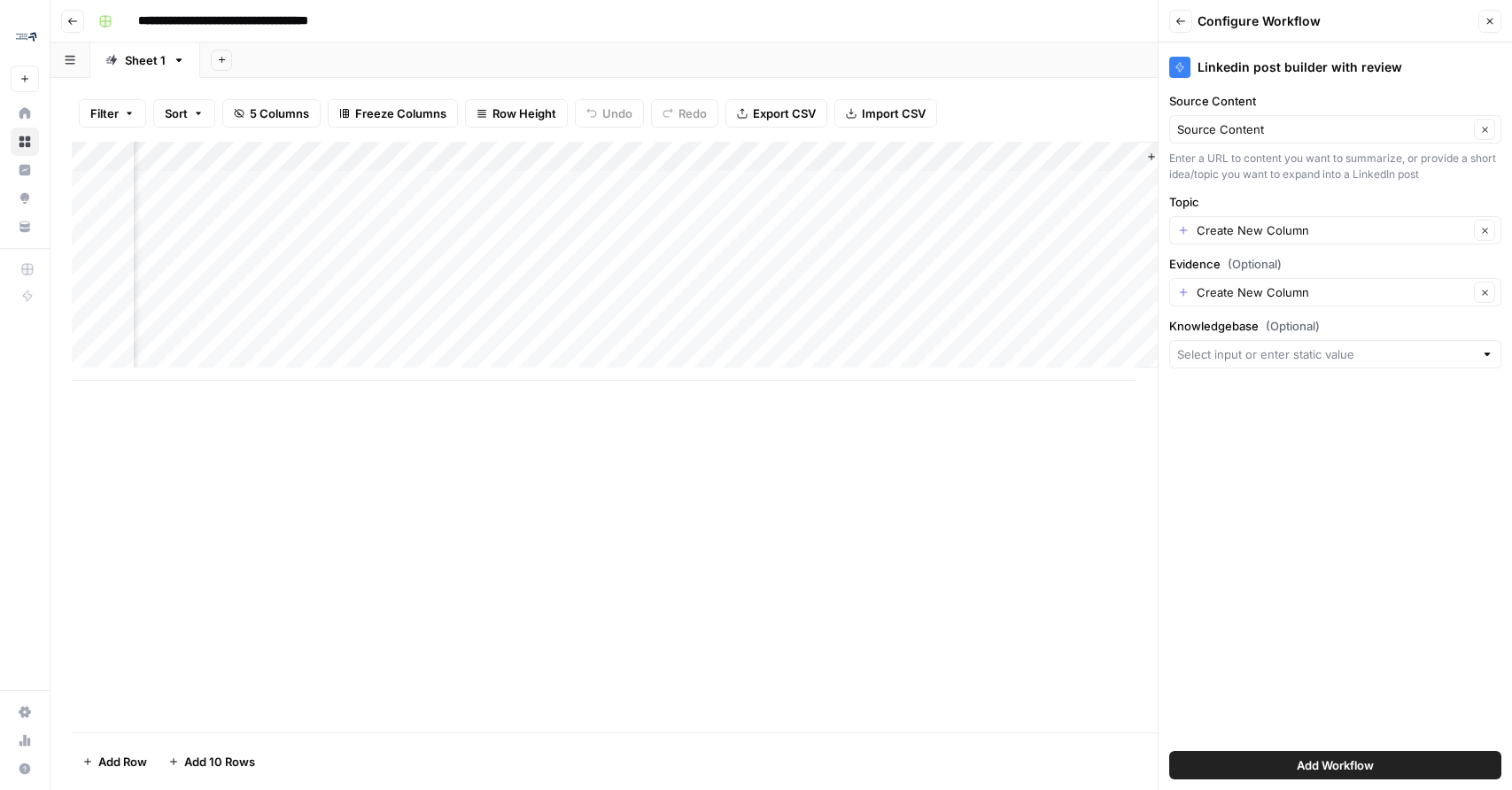
click at [1473, 43] on div "Linkedin post builder with review" at bounding box center [1335, 62] width 332 height 39
click at [1482, 23] on button "Close" at bounding box center [1490, 21] width 23 height 23
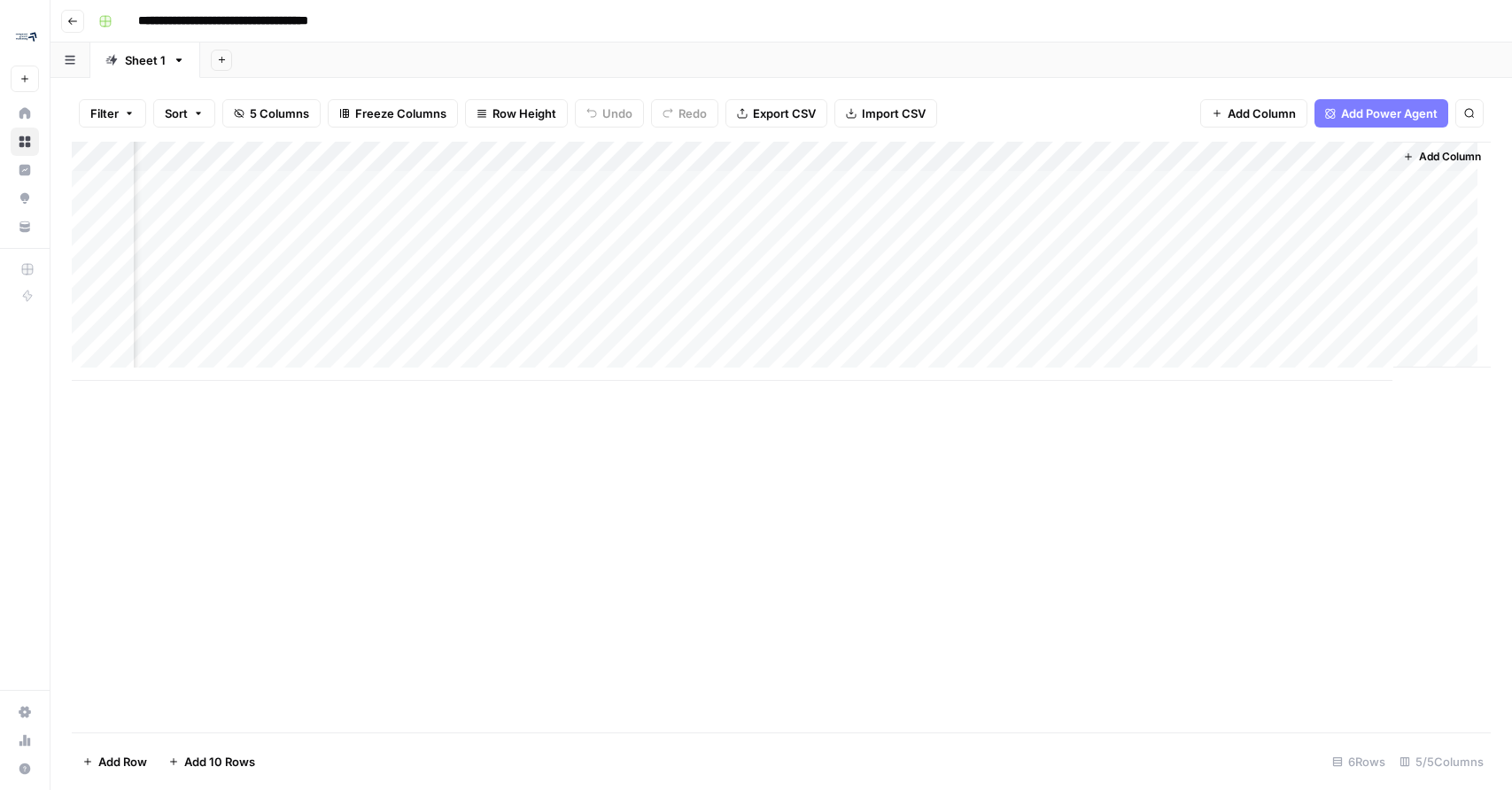
click at [1345, 157] on div "Add Column" at bounding box center [781, 262] width 1419 height 239
click at [1369, 156] on div at bounding box center [1251, 160] width 256 height 36
click at [1241, 396] on span "Remove Column" at bounding box center [1235, 395] width 155 height 18
click at [698, 183] on span "Delete" at bounding box center [693, 183] width 38 height 18
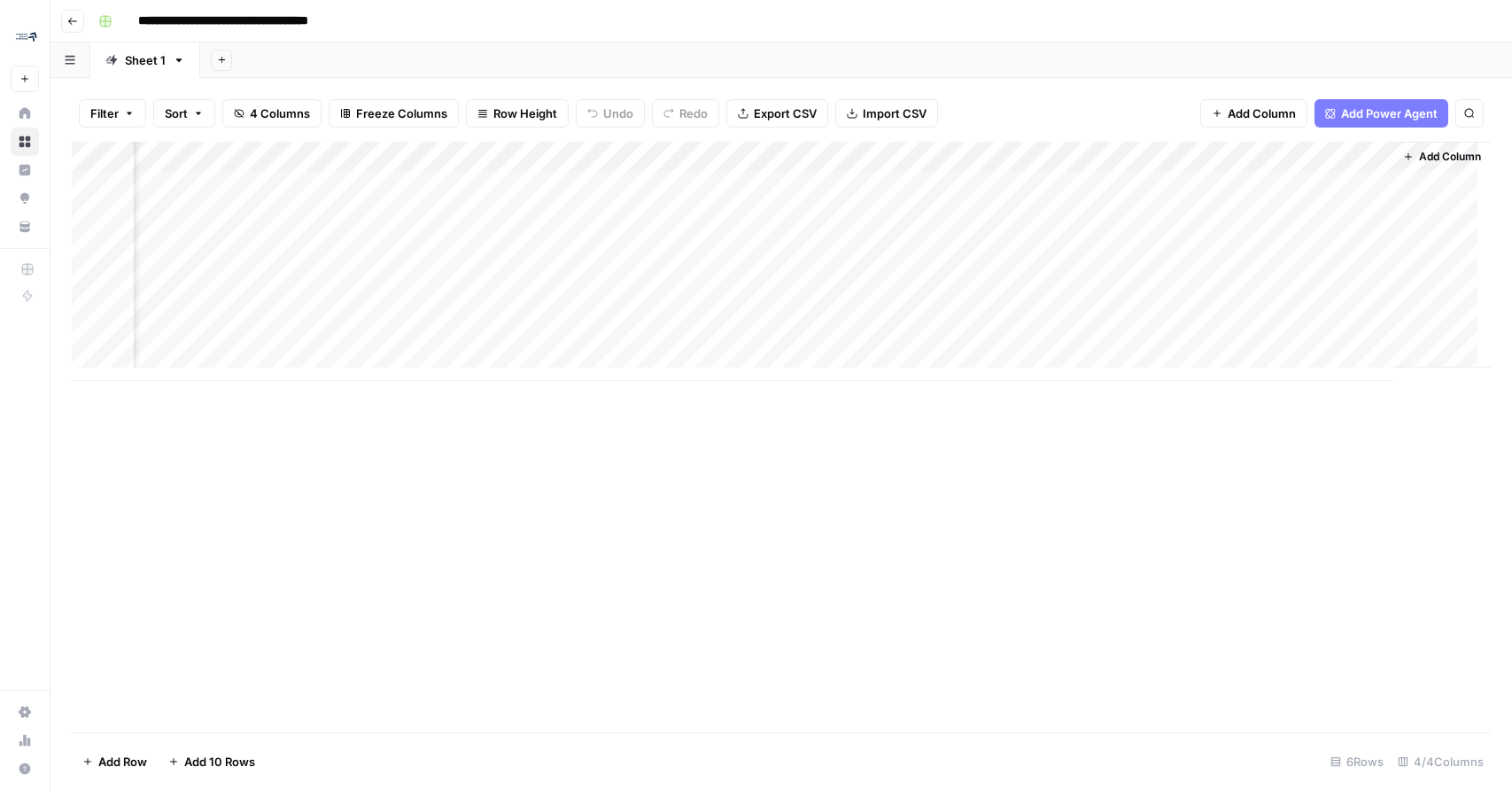
click at [1419, 149] on span "Add Column" at bounding box center [1449, 157] width 62 height 16
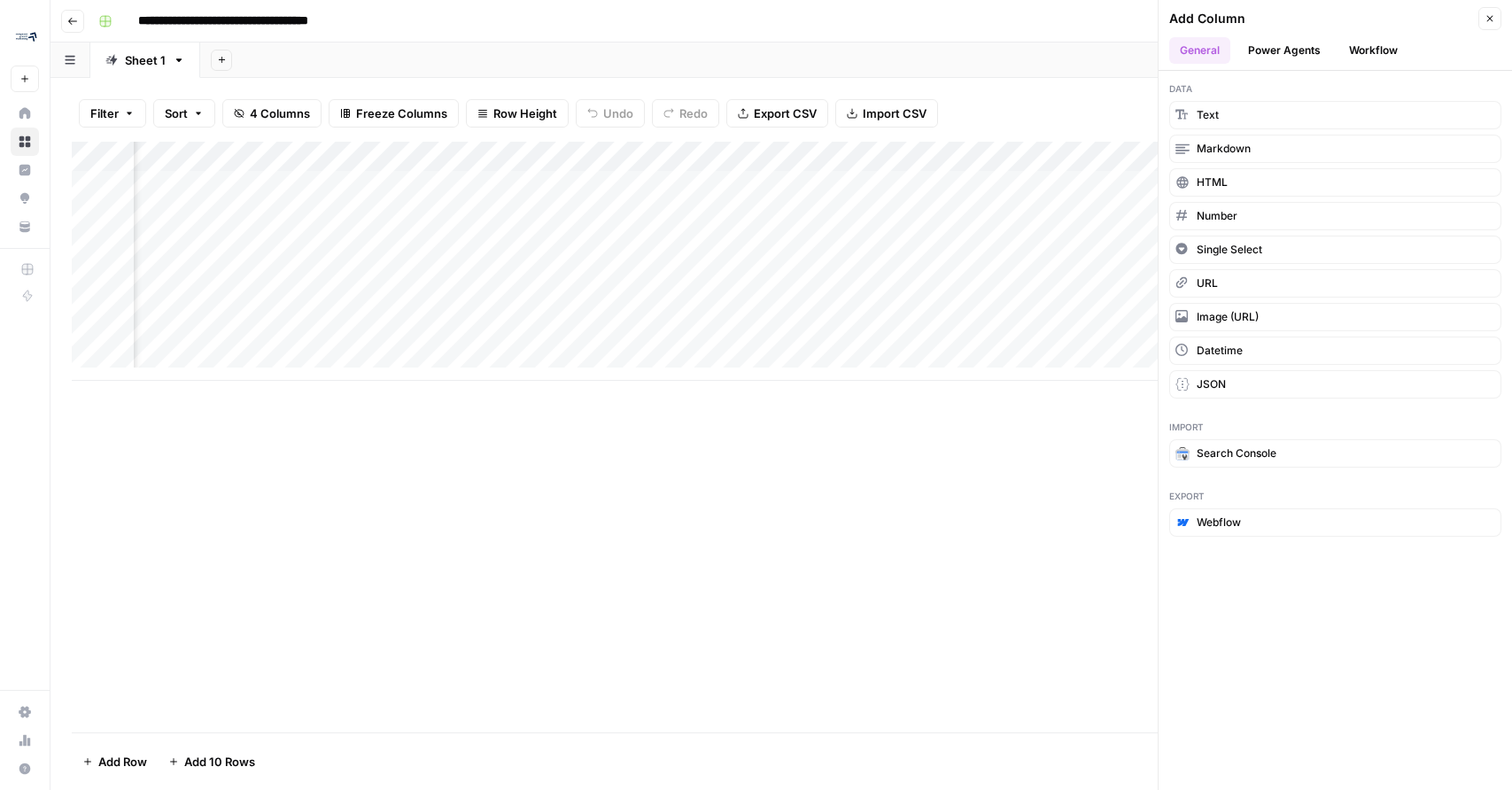
click at [1371, 56] on button "Workflow" at bounding box center [1374, 51] width 70 height 27
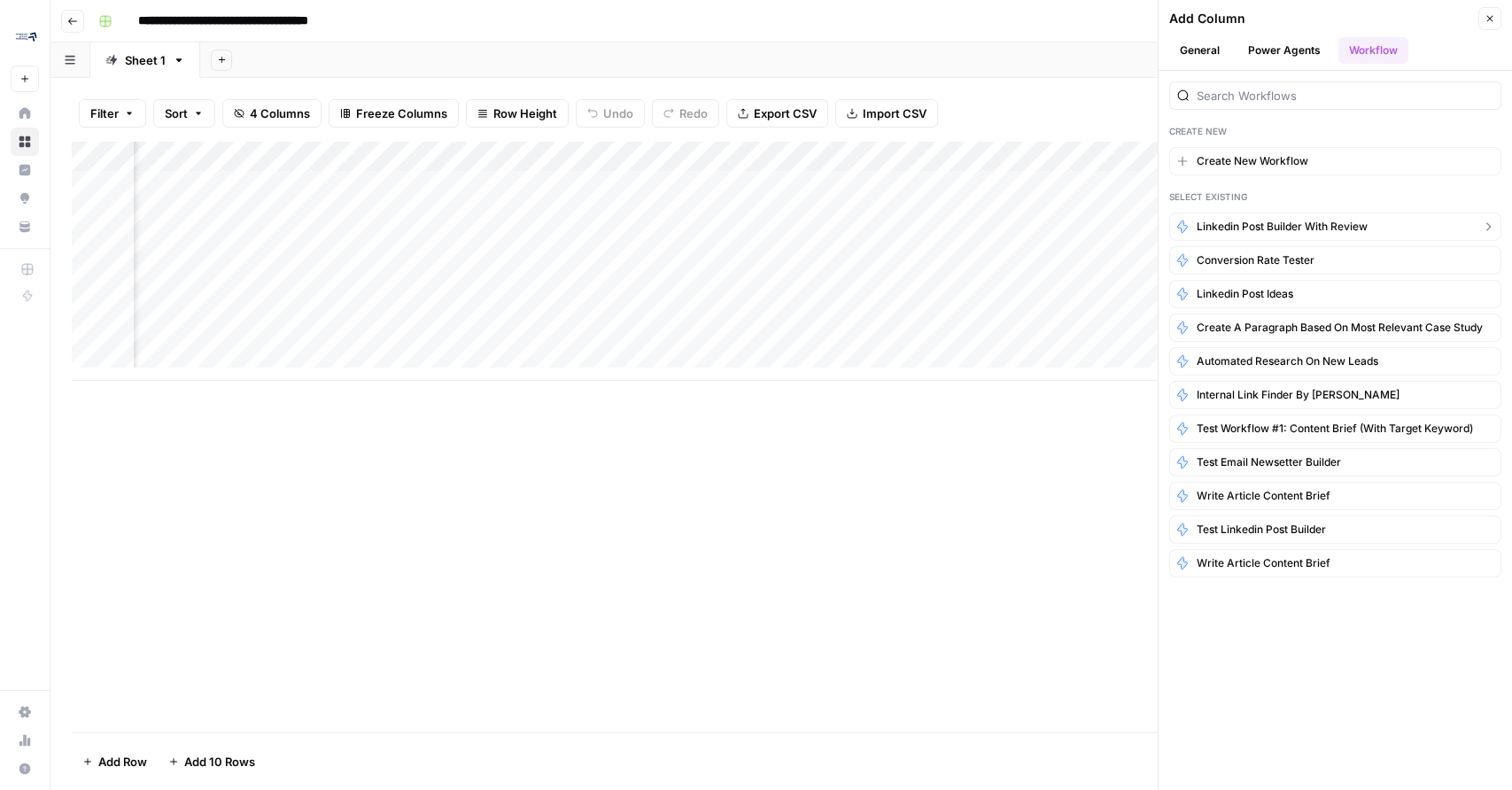
click at [1251, 217] on button "Linkedin post builder with review" at bounding box center [1335, 227] width 332 height 29
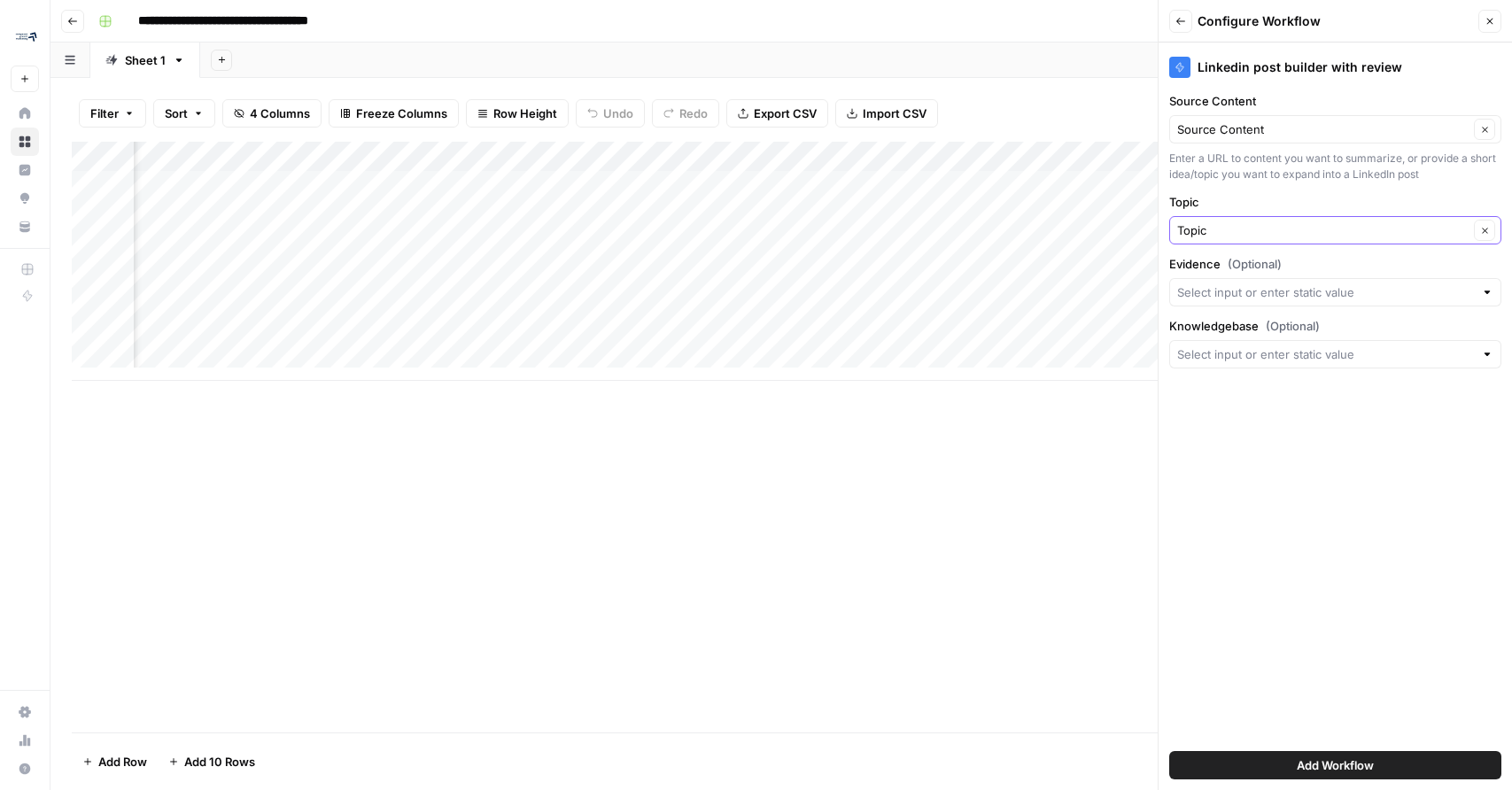
click at [1483, 226] on icon "button" at bounding box center [1484, 230] width 10 height 10
click at [1416, 233] on input "Topic" at bounding box center [1325, 230] width 297 height 18
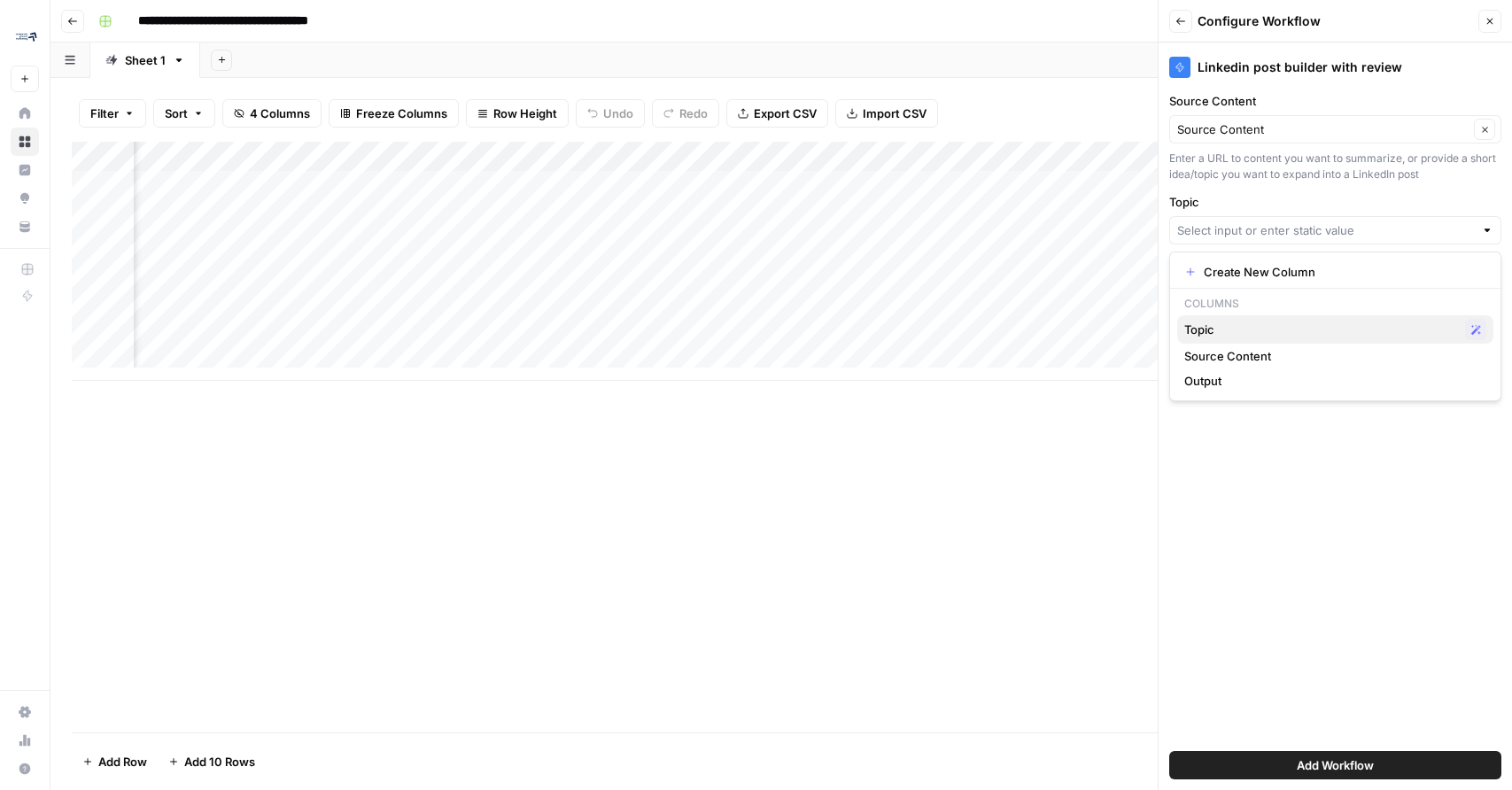
click at [1473, 328] on icon "button" at bounding box center [1475, 329] width 10 height 10
type input "Topic"
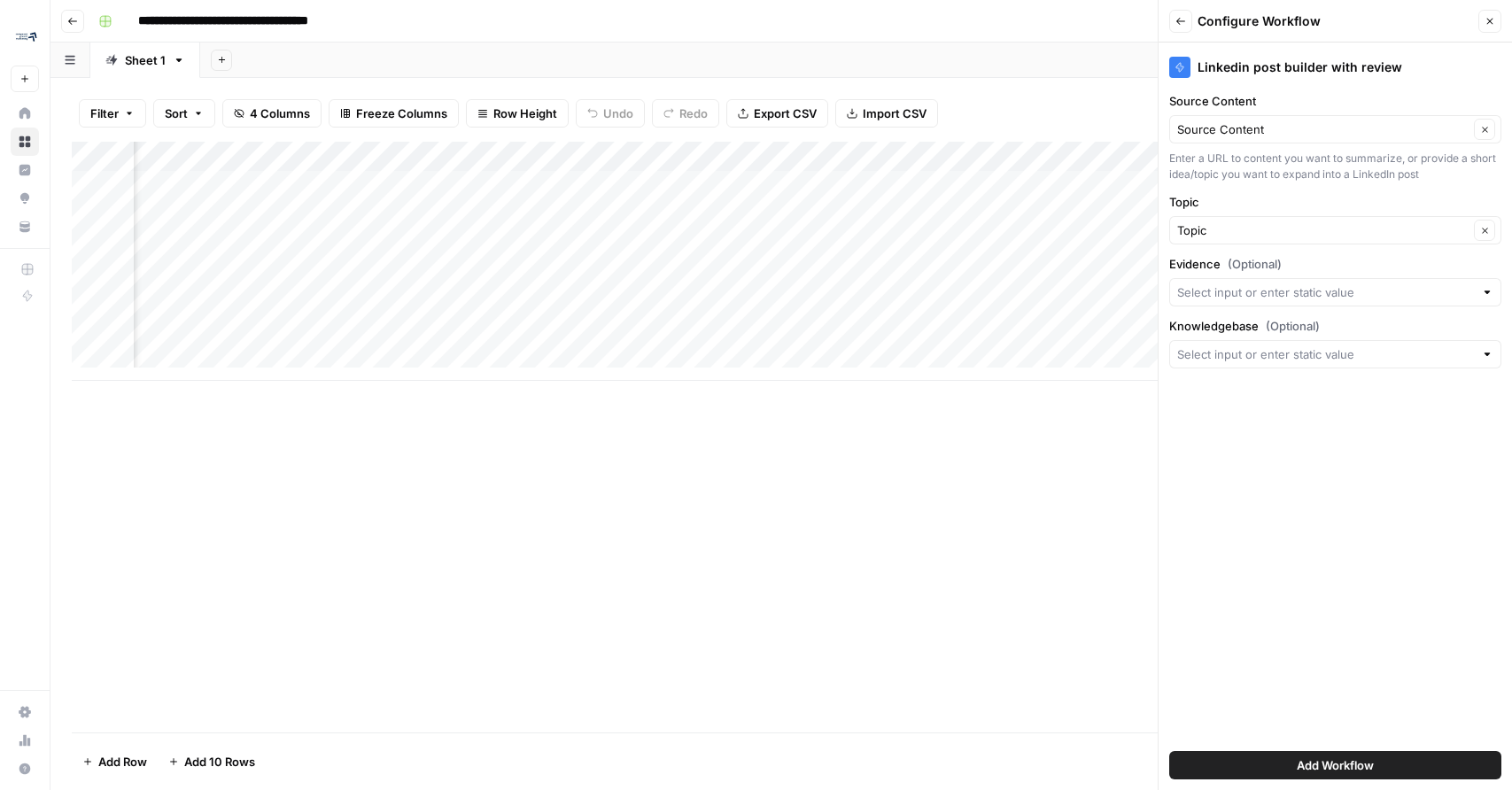
click at [1381, 272] on div "Evidence (Optional)" at bounding box center [1335, 281] width 332 height 52
click at [1383, 284] on input "Evidence (Optional)" at bounding box center [1325, 292] width 297 height 18
click at [1343, 335] on span "Create New Column" at bounding box center [1341, 334] width 275 height 18
type input "Create New Column"
click at [1398, 760] on button "Add Workflow" at bounding box center [1335, 765] width 332 height 29
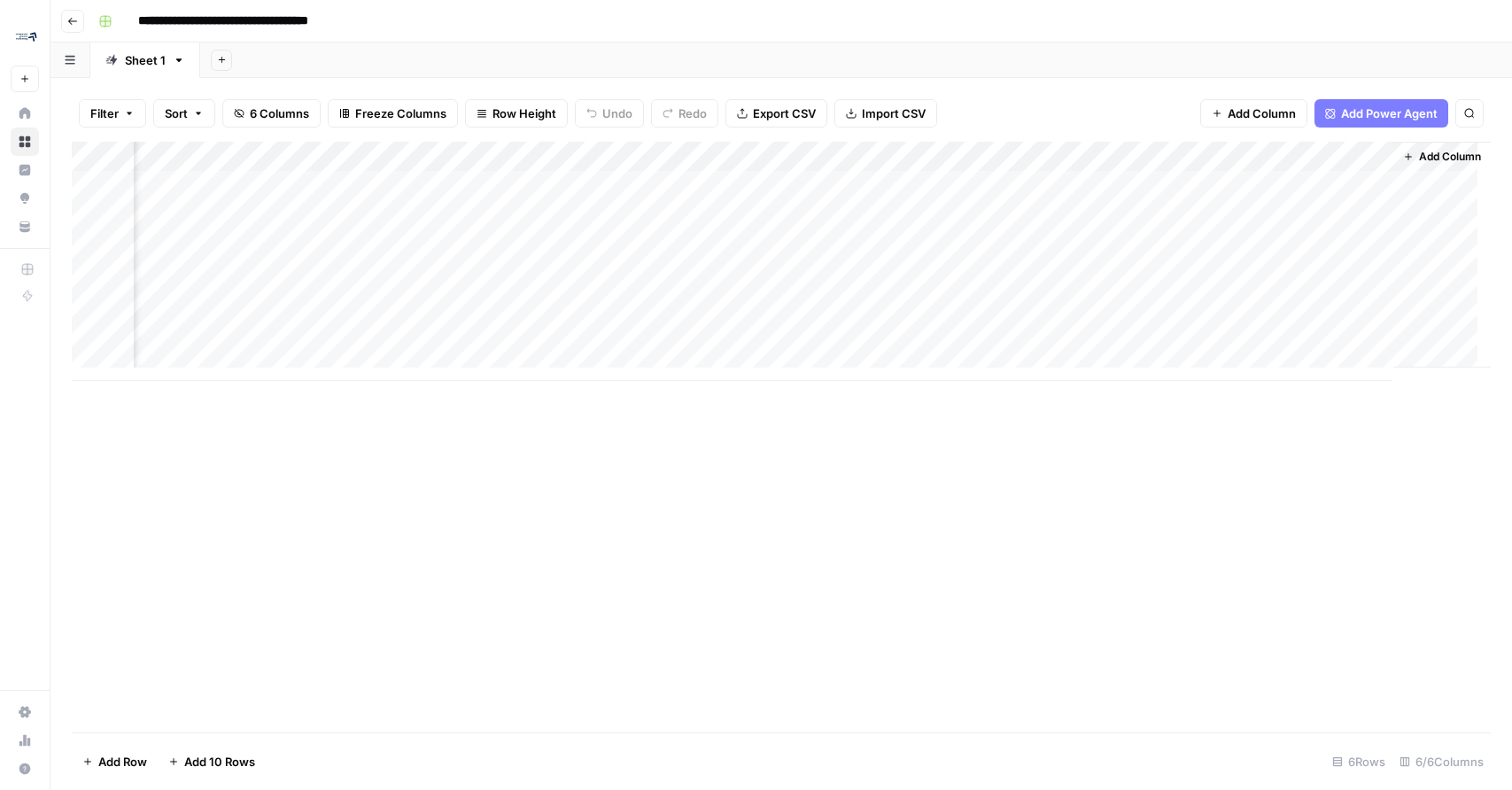
scroll to position [0, 1031]
click at [1344, 156] on div "Add Column" at bounding box center [781, 262] width 1419 height 239
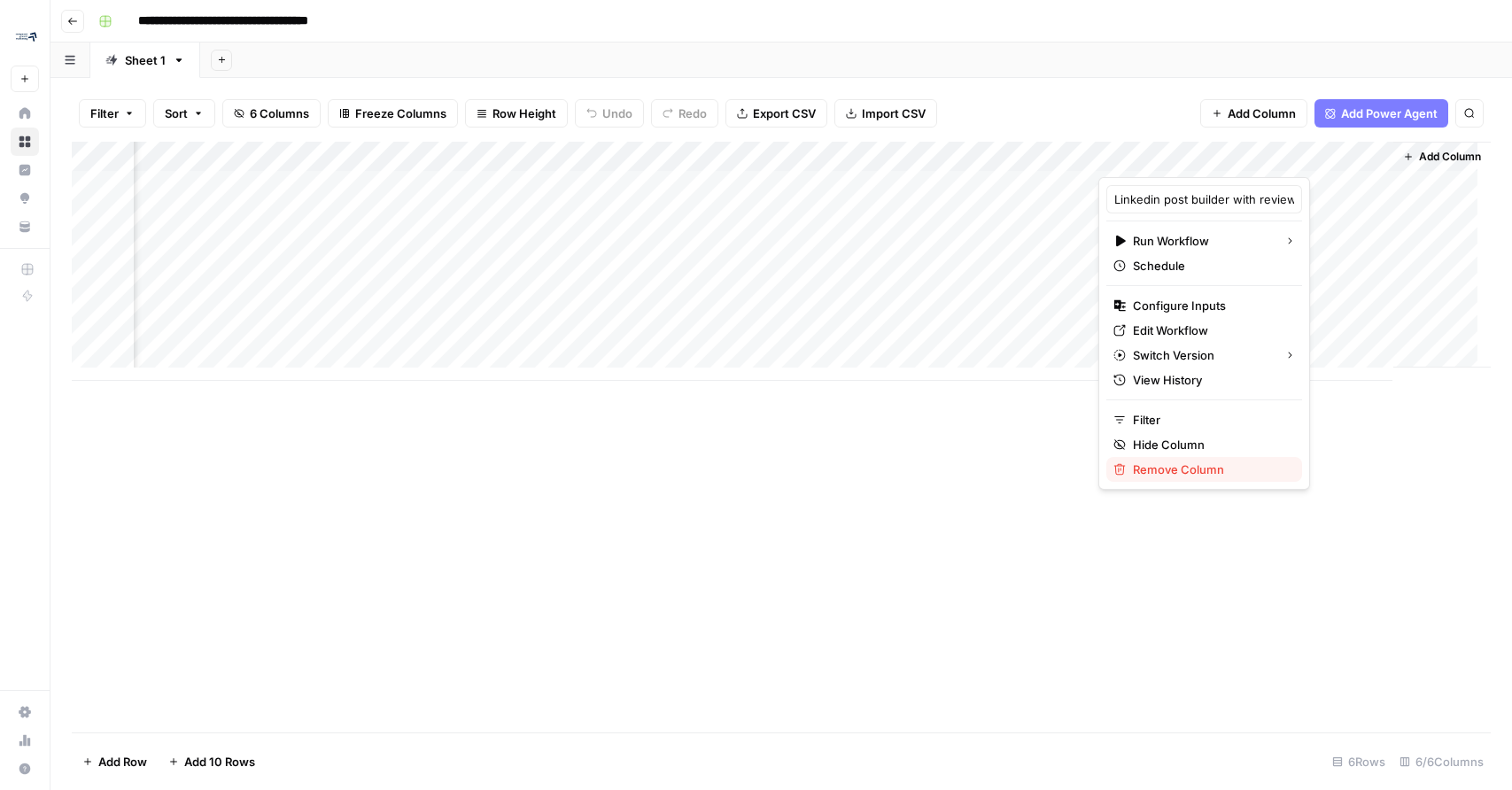
click at [1217, 470] on span "Remove Column" at bounding box center [1211, 470] width 155 height 18
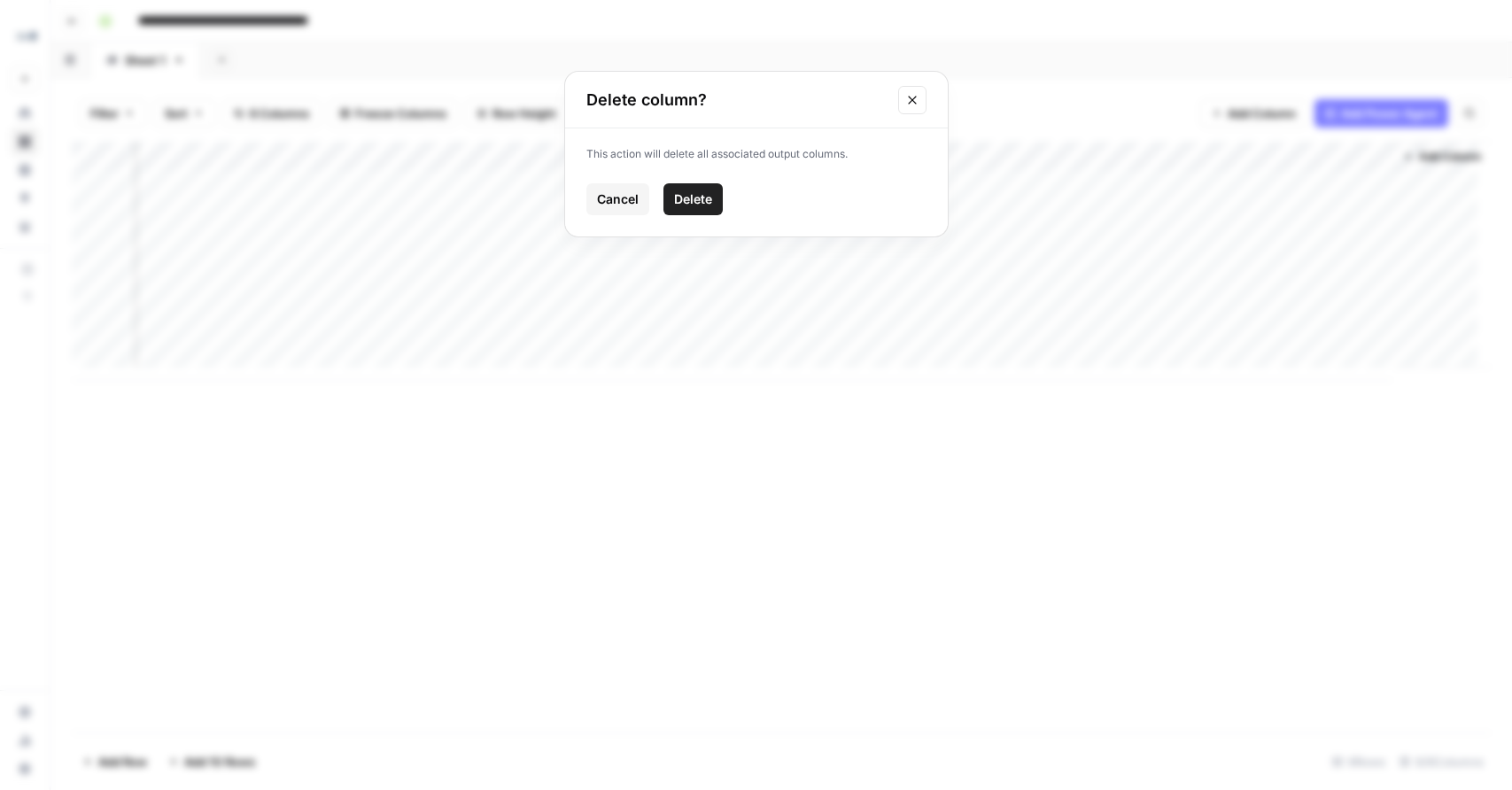
click at [694, 190] on span "Delete" at bounding box center [693, 199] width 38 height 18
click at [1265, 155] on div "Add Column" at bounding box center [781, 262] width 1419 height 239
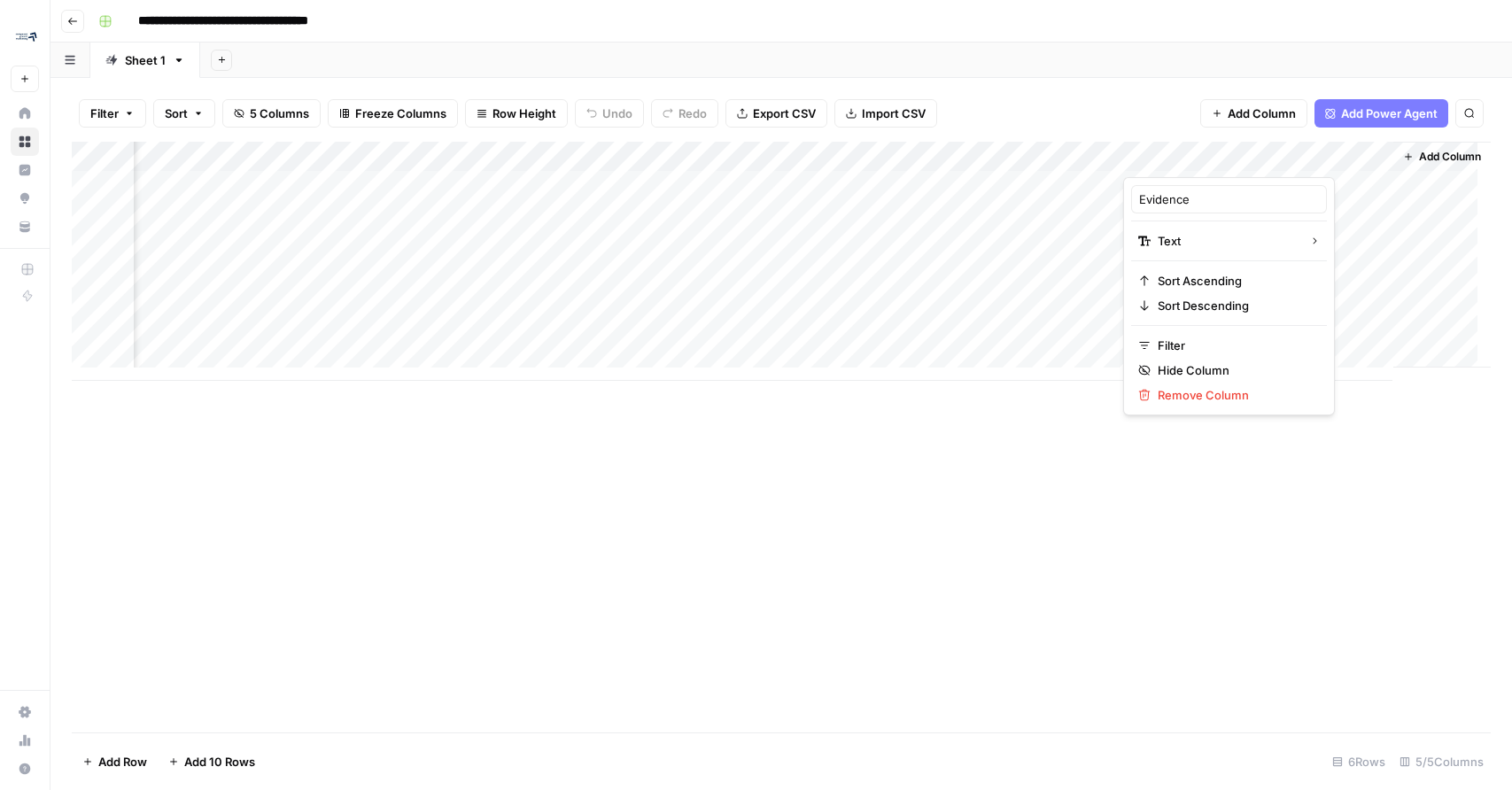
drag, startPoint x: 1259, startPoint y: 154, endPoint x: 840, endPoint y: 197, distance: 421.2
click at [840, 197] on body "**********" at bounding box center [756, 395] width 1512 height 790
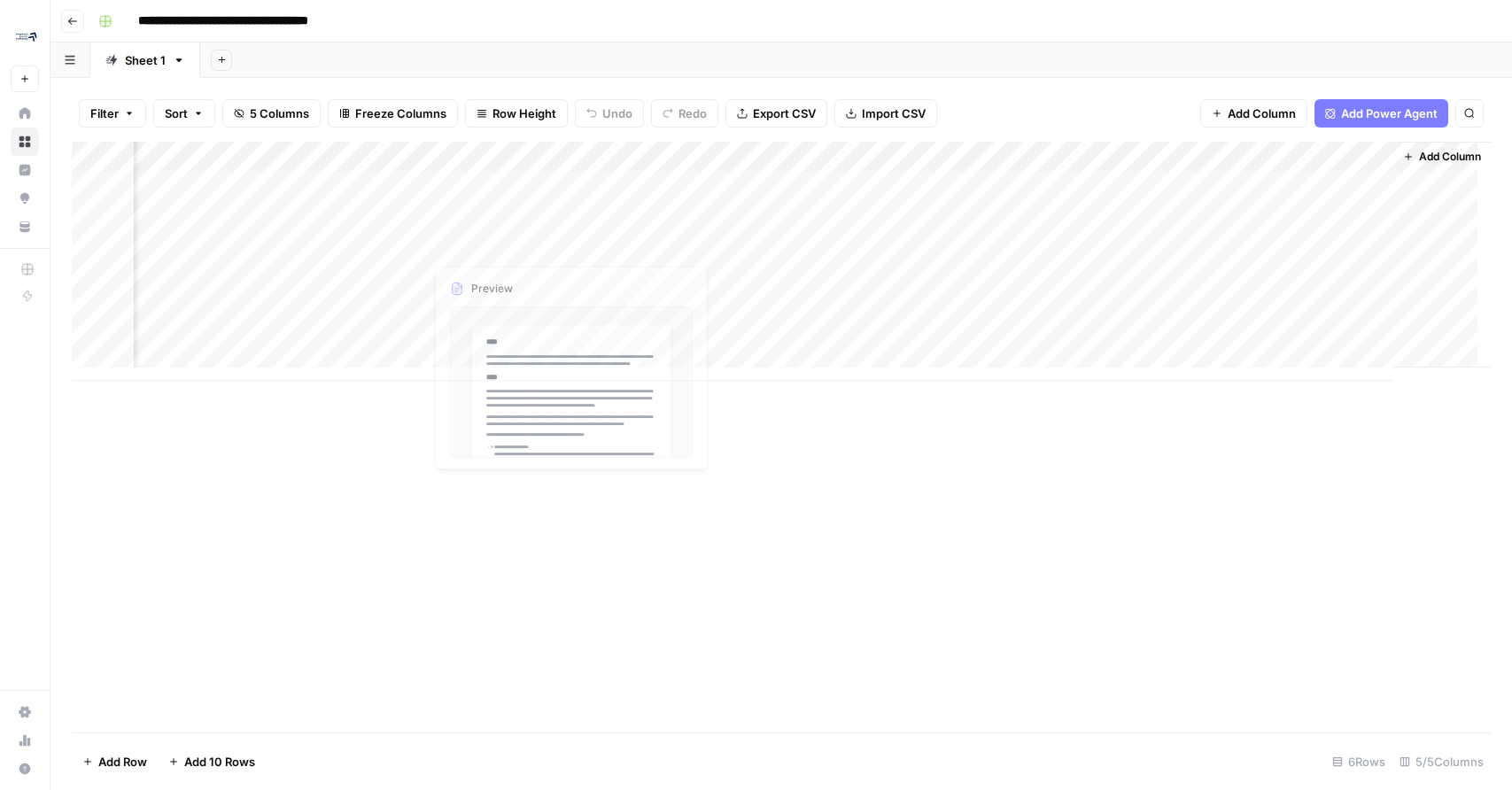
click at [1144, 579] on div "Add Column" at bounding box center [781, 437] width 1419 height 591
drag, startPoint x: 1262, startPoint y: 156, endPoint x: 439, endPoint y: 174, distance: 823.2
click at [439, 174] on div "Add Column" at bounding box center [781, 262] width 1419 height 239
click at [669, 361] on div "Add Column" at bounding box center [781, 262] width 1419 height 239
click at [486, 362] on body "**********" at bounding box center [756, 395] width 1512 height 790
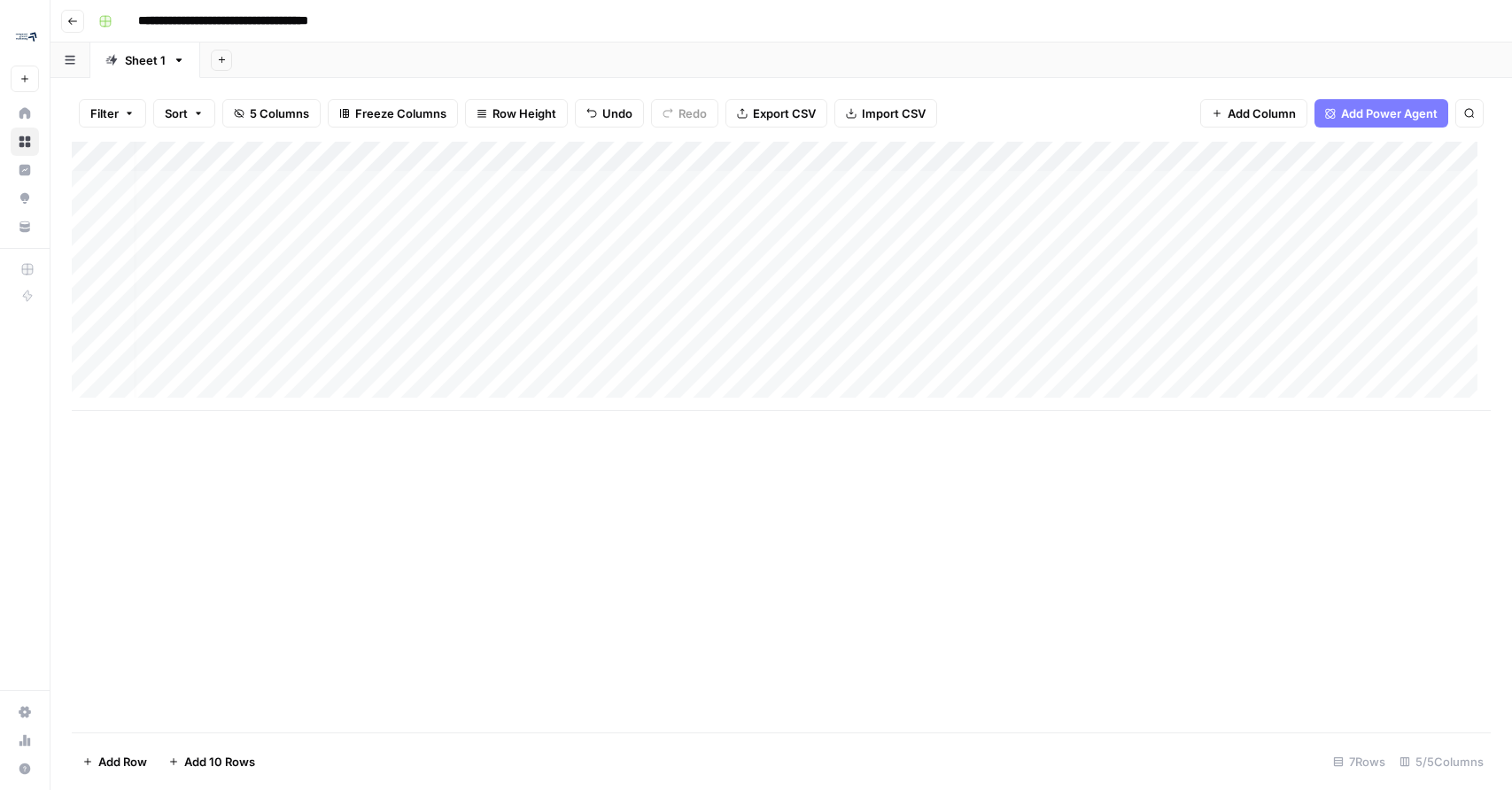
scroll to position [0, 8]
click at [1247, 161] on div "Add Column" at bounding box center [781, 277] width 1419 height 270
drag, startPoint x: 1255, startPoint y: 160, endPoint x: 904, endPoint y: 148, distance: 351.2
click at [904, 148] on body "**********" at bounding box center [756, 395] width 1512 height 790
drag, startPoint x: 1293, startPoint y: 150, endPoint x: 877, endPoint y: 176, distance: 416.8
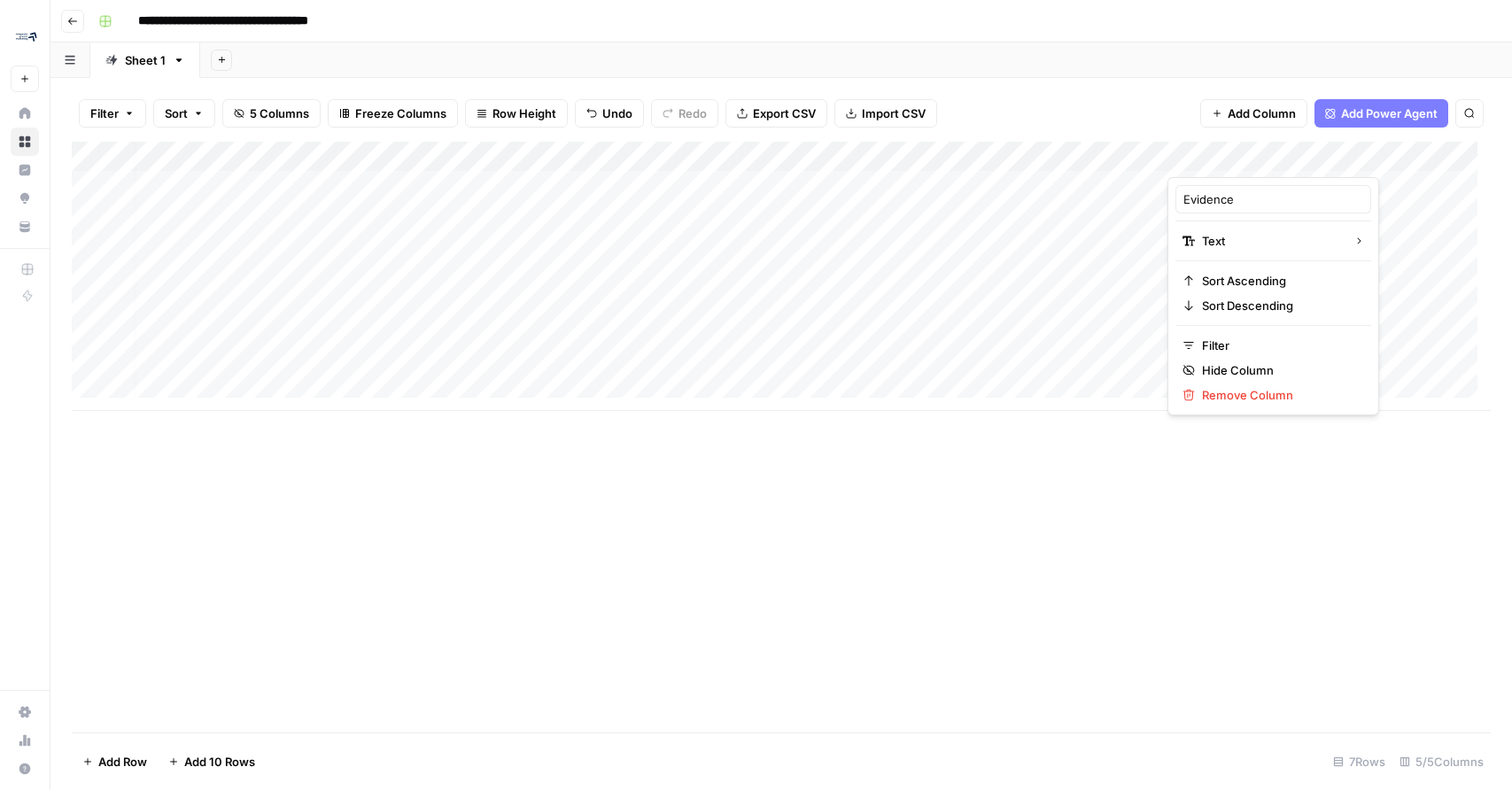
click at [877, 177] on body "**********" at bounding box center [756, 395] width 1512 height 790
click at [1190, 596] on div "Add Column" at bounding box center [781, 437] width 1419 height 591
drag, startPoint x: 1236, startPoint y: 154, endPoint x: 1012, endPoint y: 154, distance: 224.0
click at [1010, 154] on div "Add Column" at bounding box center [781, 277] width 1419 height 270
click at [1102, 514] on div "Add Column" at bounding box center [781, 437] width 1419 height 591
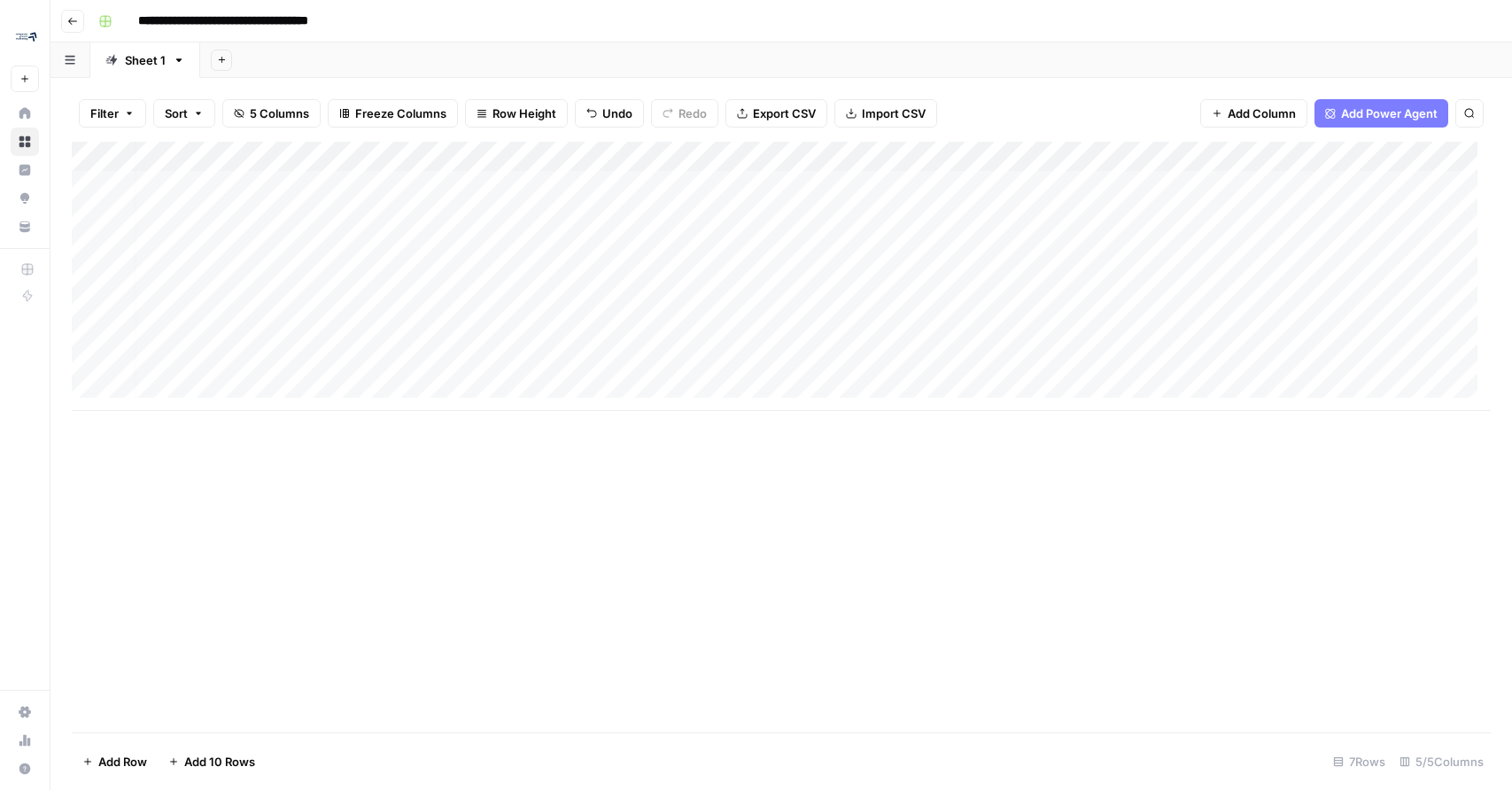
click at [353, 366] on div "Add Column" at bounding box center [781, 277] width 1419 height 270
type textarea "**********"
type textarea "*"
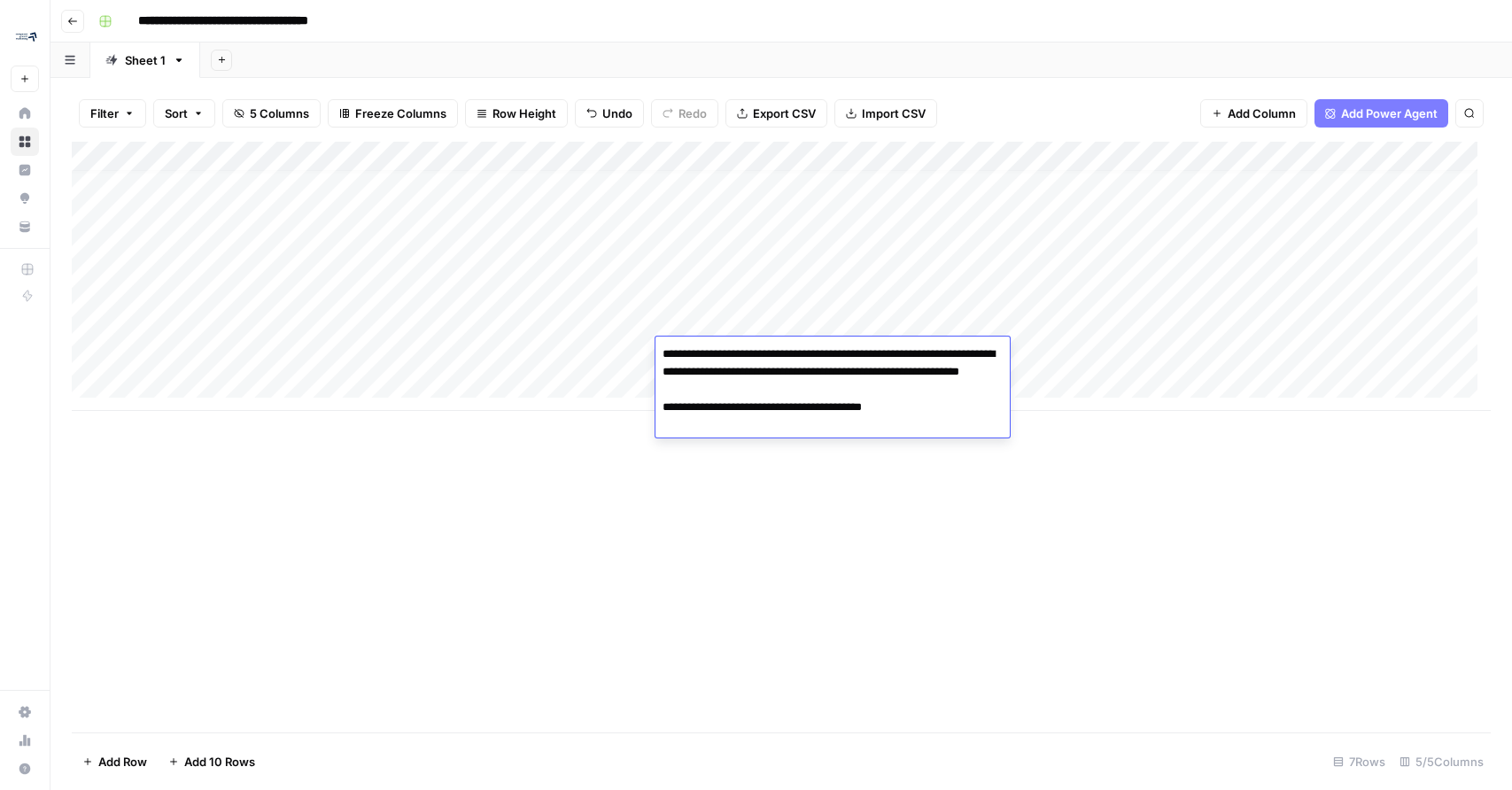
type textarea "**********"
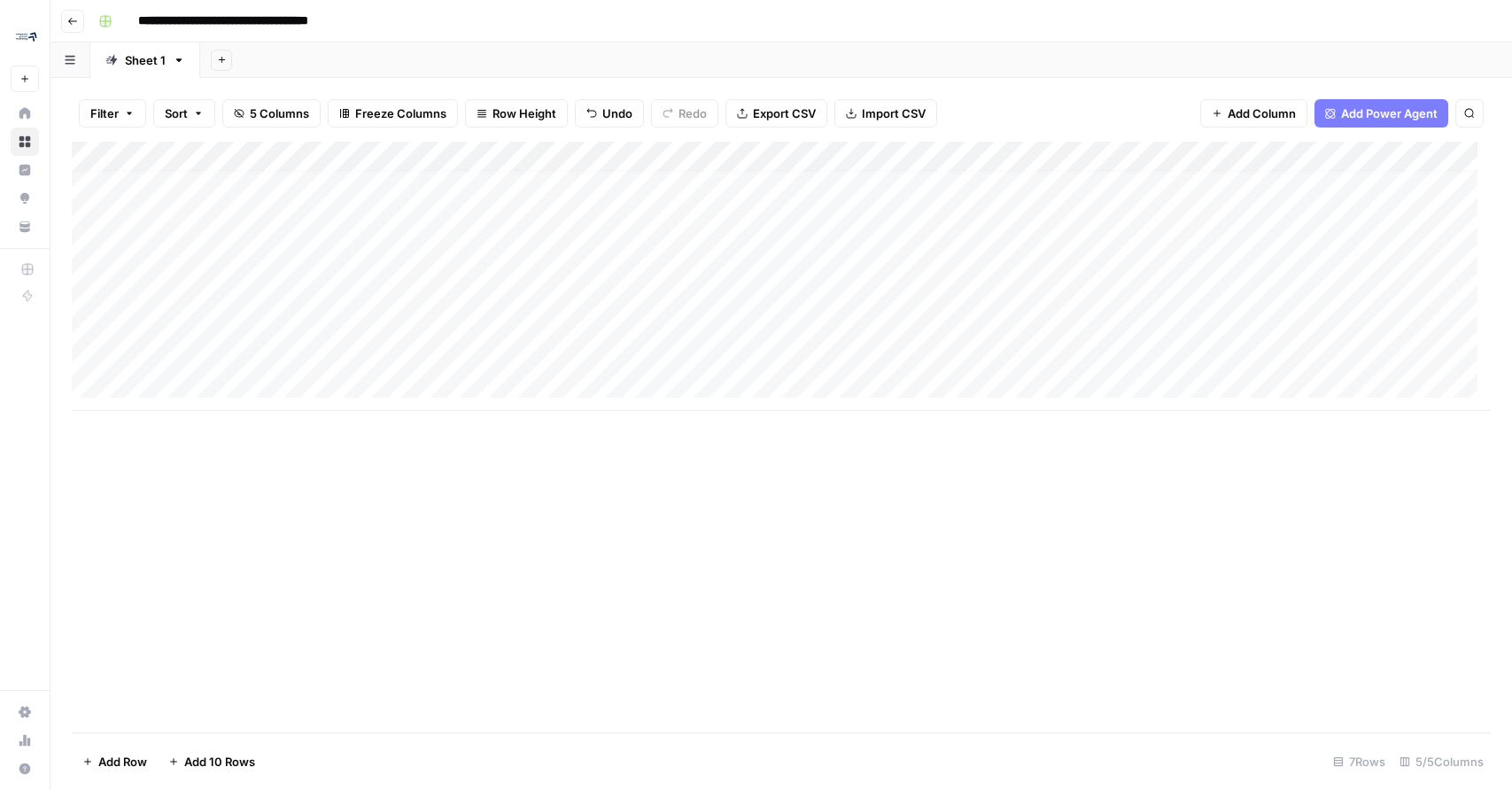
click at [1254, 353] on div "Add Column" at bounding box center [781, 277] width 1419 height 270
click at [1038, 351] on div "Add Column" at bounding box center [781, 277] width 1419 height 270
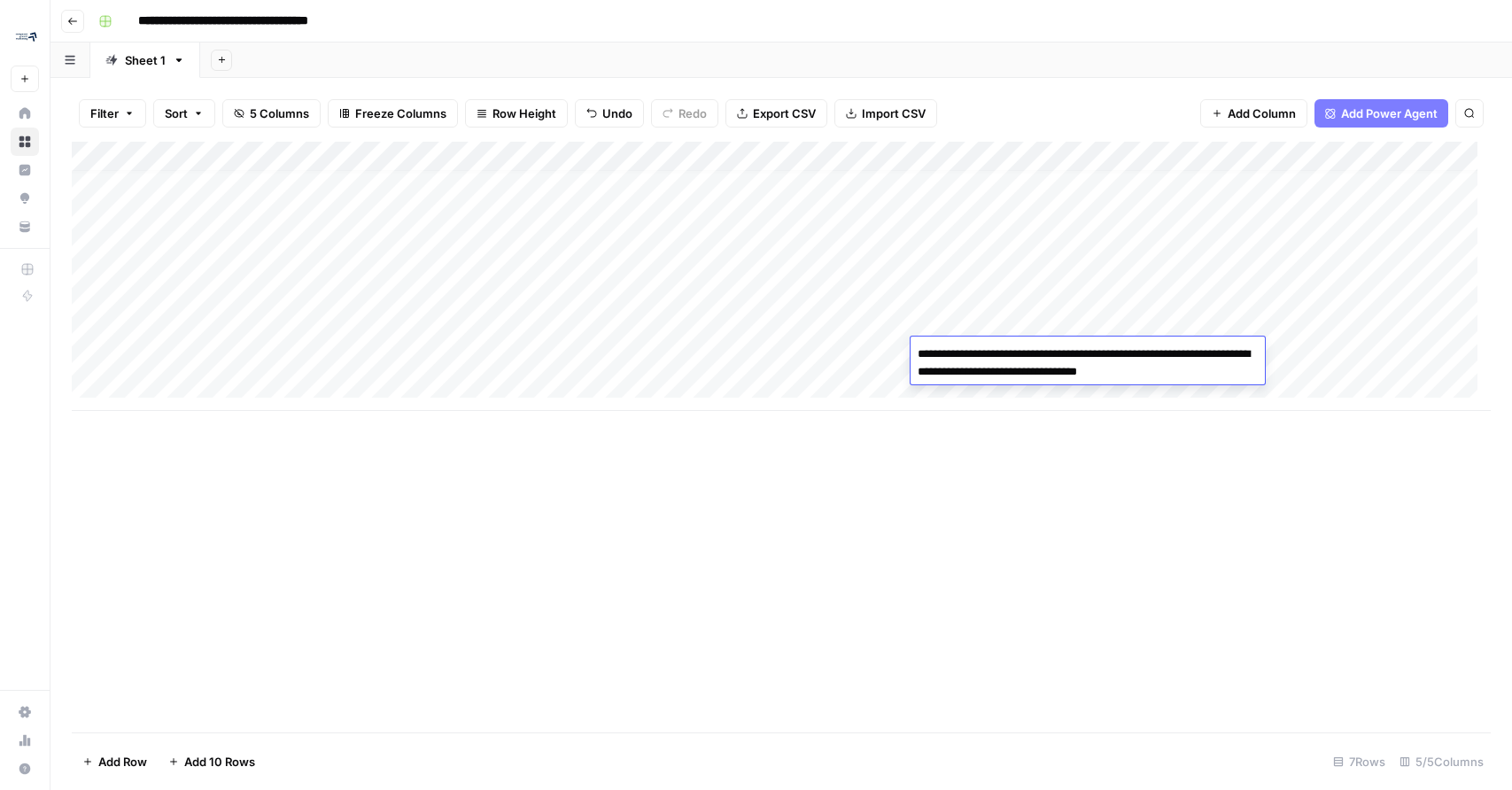
type textarea "**********"
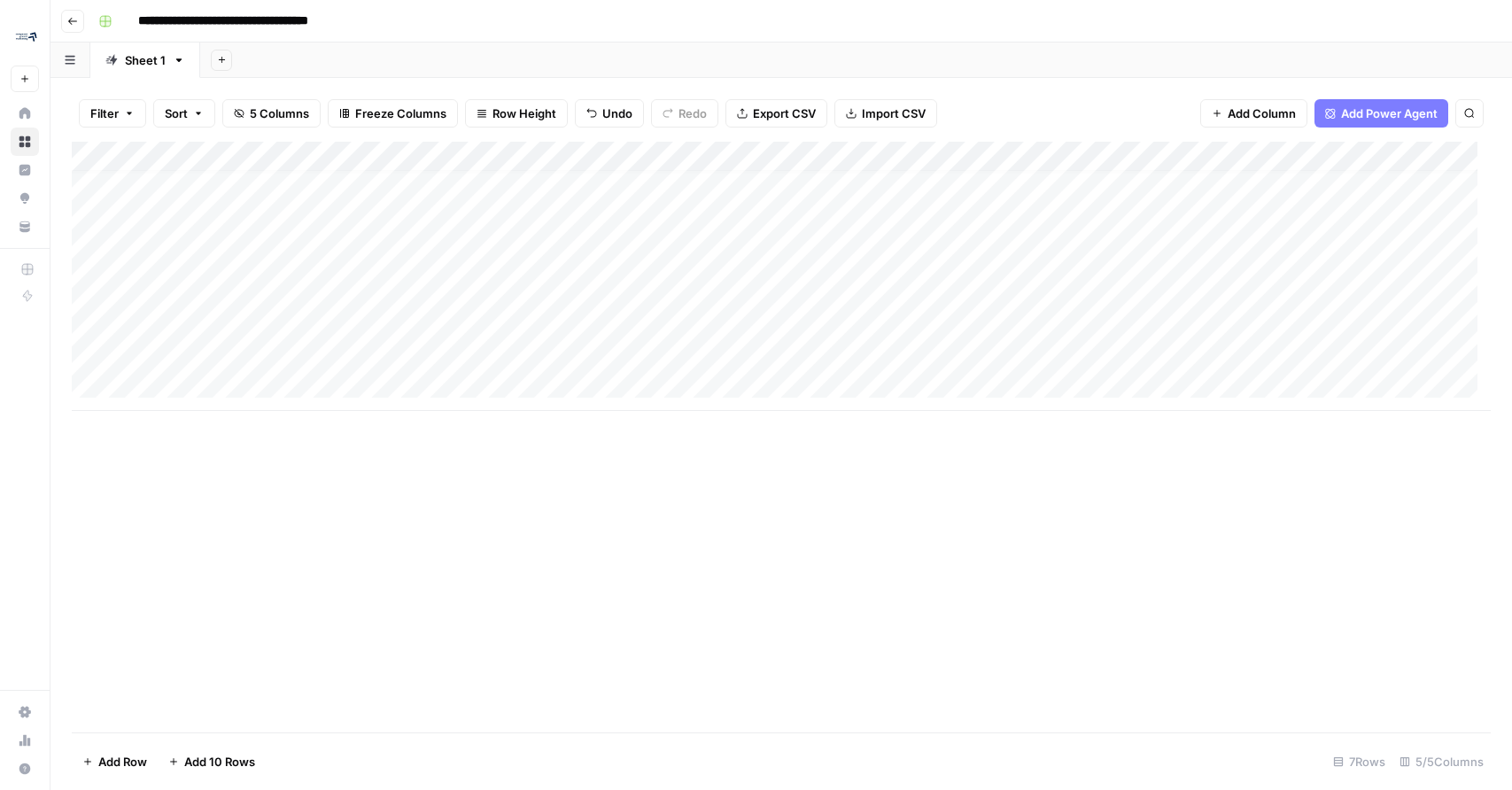
click at [1238, 348] on div "Add Column" at bounding box center [781, 277] width 1419 height 270
click at [769, 162] on div "Add Column" at bounding box center [781, 277] width 1419 height 270
click at [752, 201] on input "Topic" at bounding box center [762, 199] width 180 height 18
click at [830, 509] on div "Add Column" at bounding box center [781, 437] width 1419 height 591
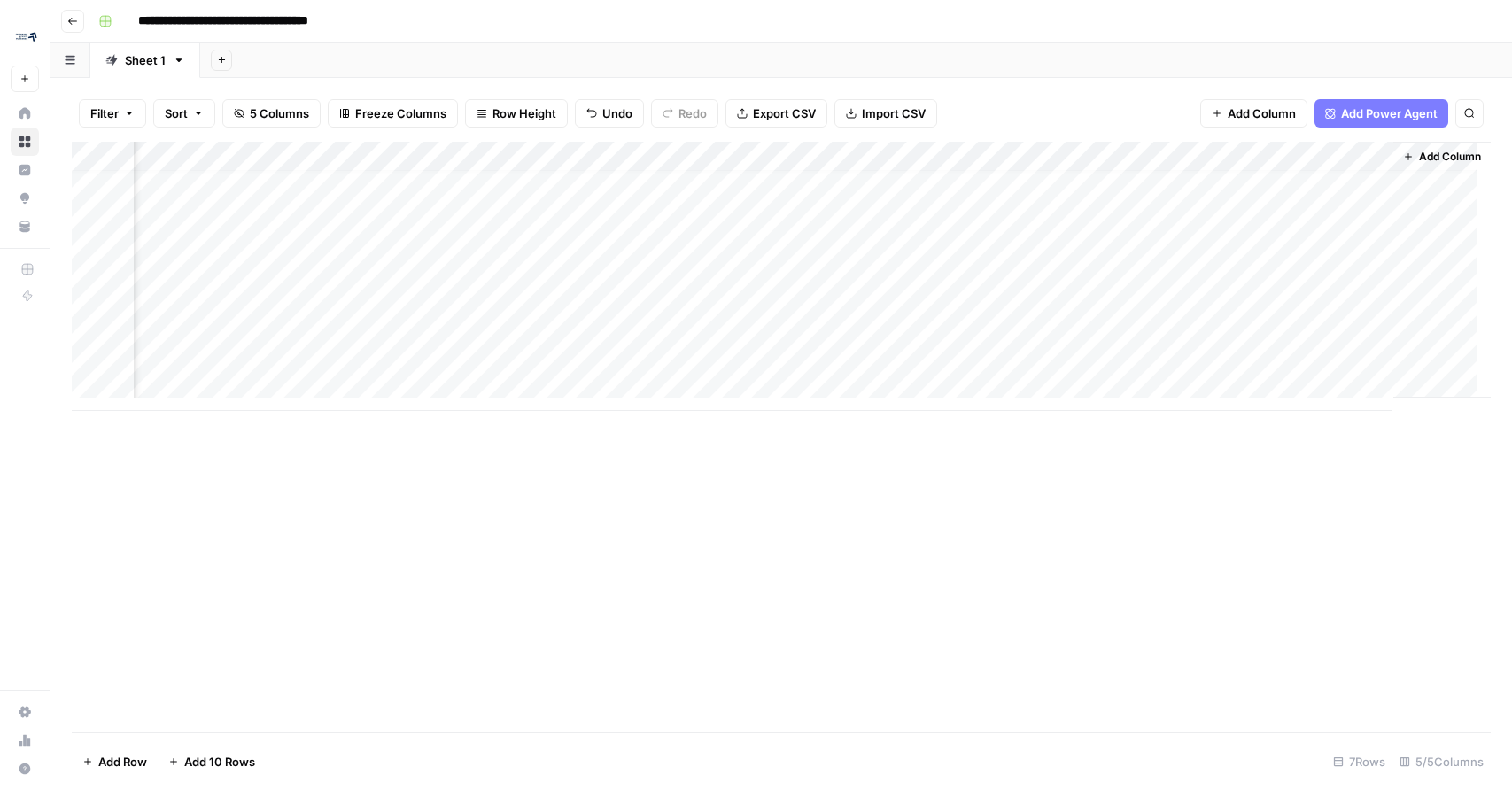
click at [845, 162] on div "Add Column" at bounding box center [781, 277] width 1419 height 270
click at [572, 153] on div "Add Column" at bounding box center [781, 277] width 1419 height 270
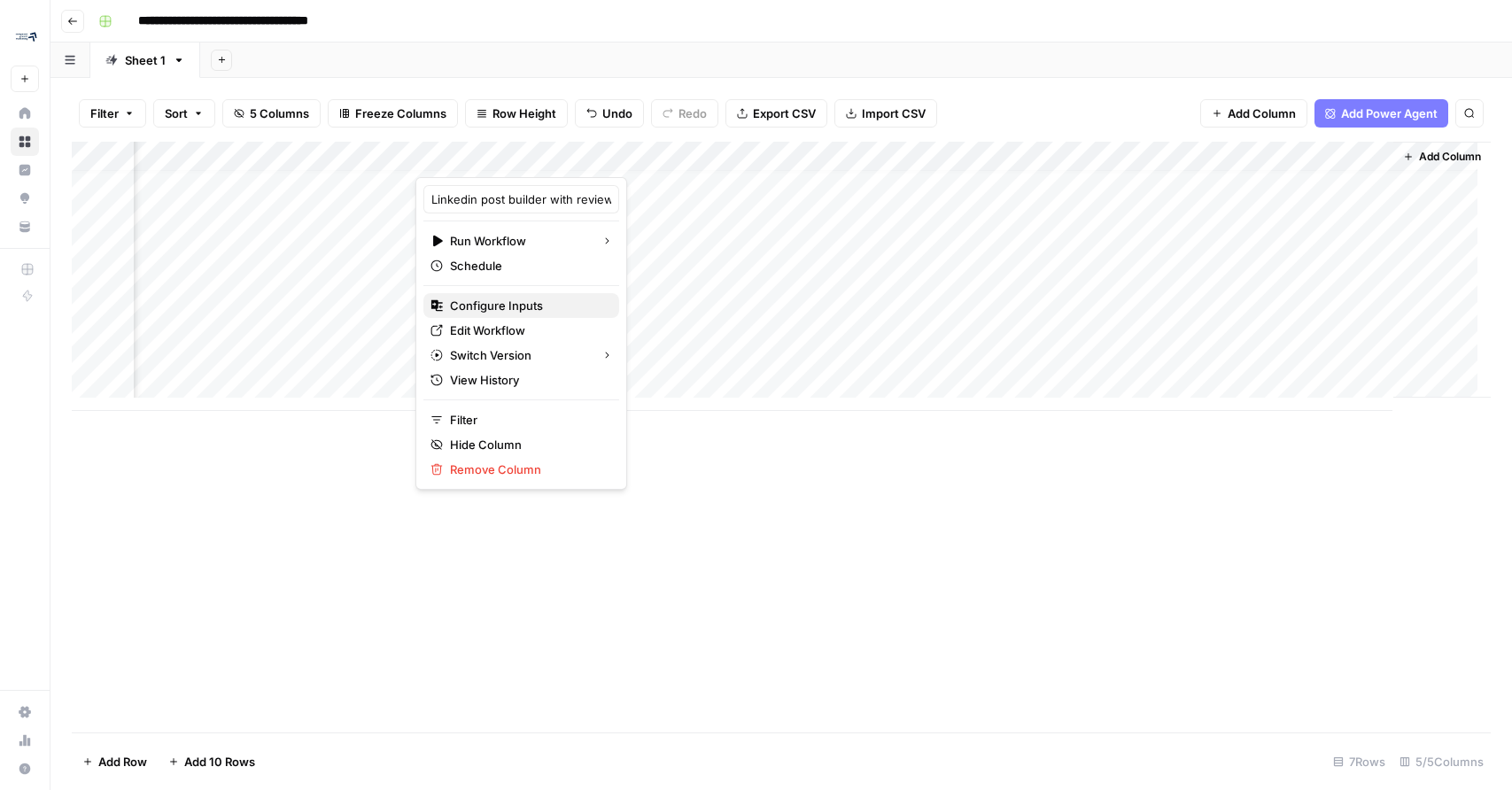
click at [545, 298] on span "Configure Inputs" at bounding box center [528, 305] width 155 height 18
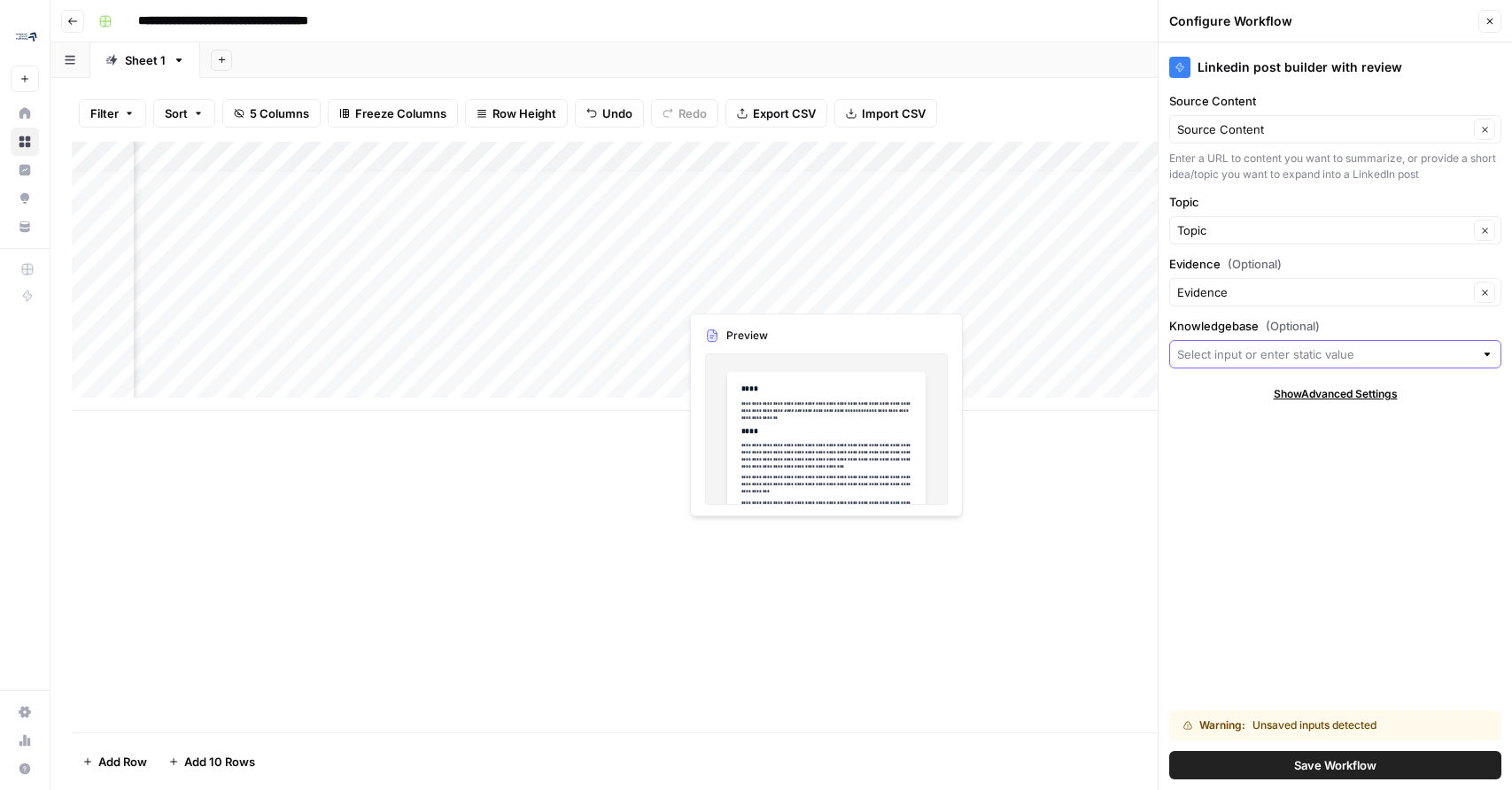
click at [1282, 356] on input "Knowledgebase (Optional)" at bounding box center [1325, 354] width 297 height 18
click at [1282, 390] on span "Compound Growth Marketing" at bounding box center [1332, 395] width 295 height 18
type input "Compound Growth Marketing"
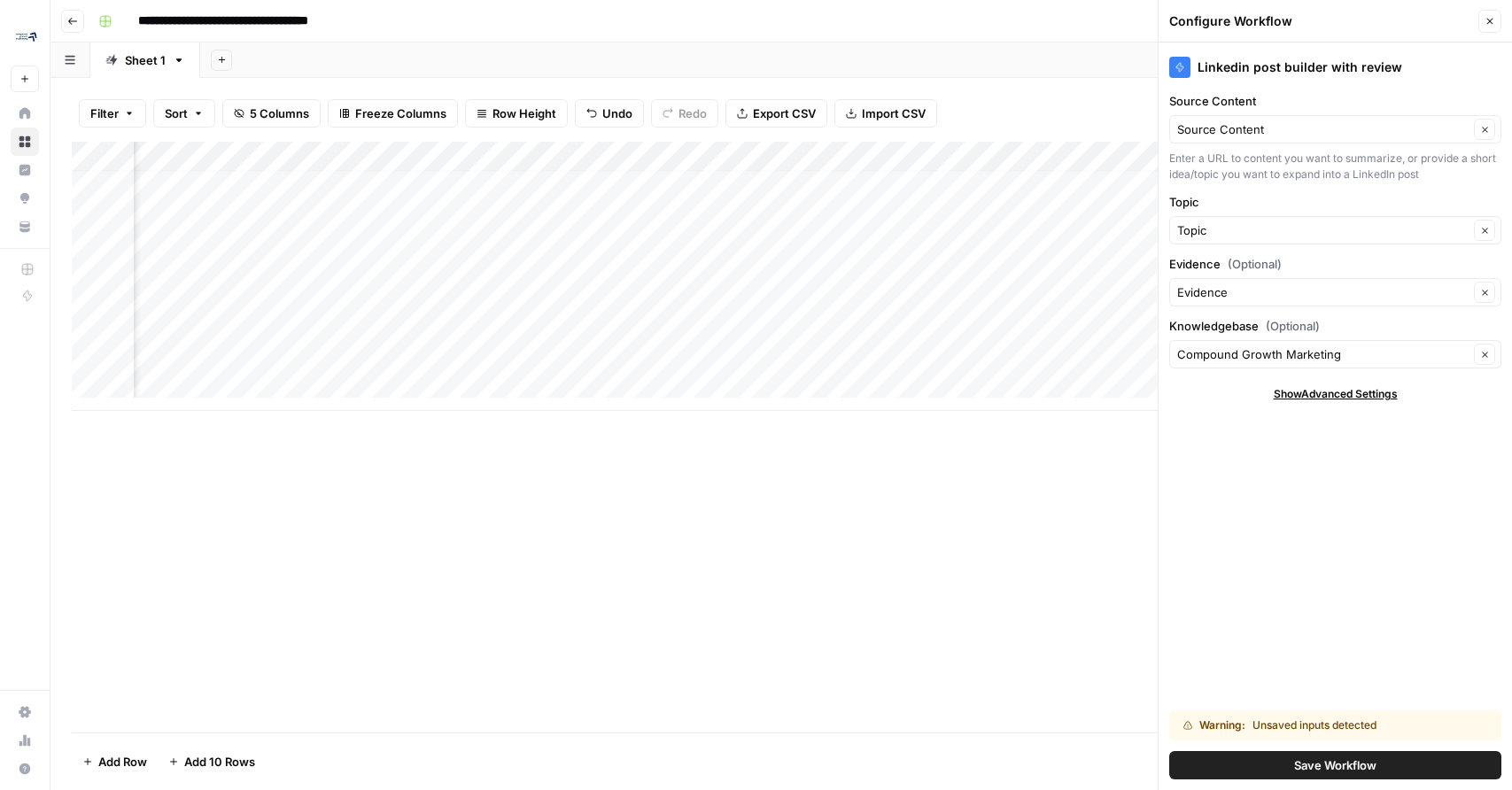
click at [1288, 758] on button "Save Workflow" at bounding box center [1335, 765] width 332 height 29
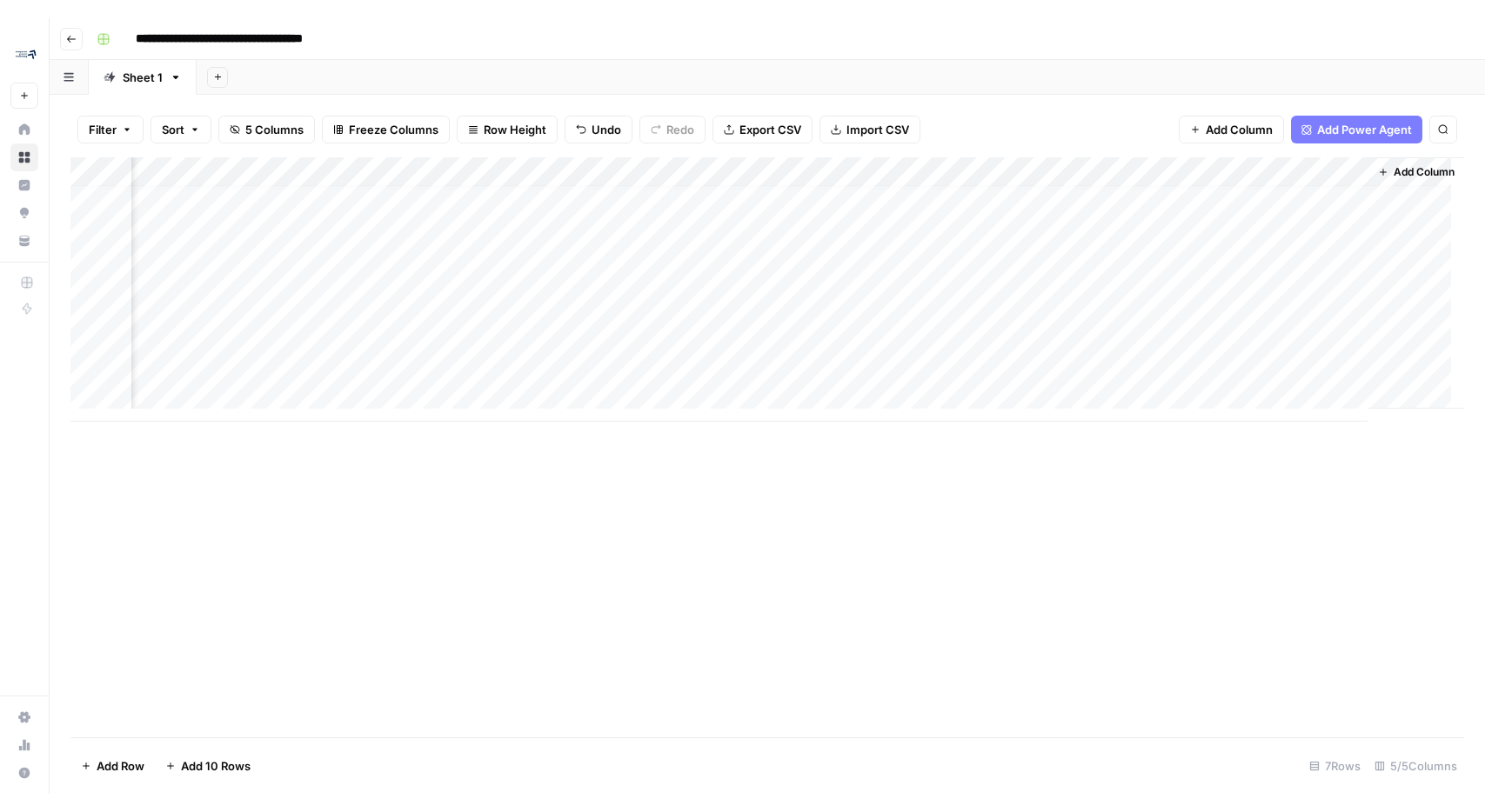
scroll to position [13, 0]
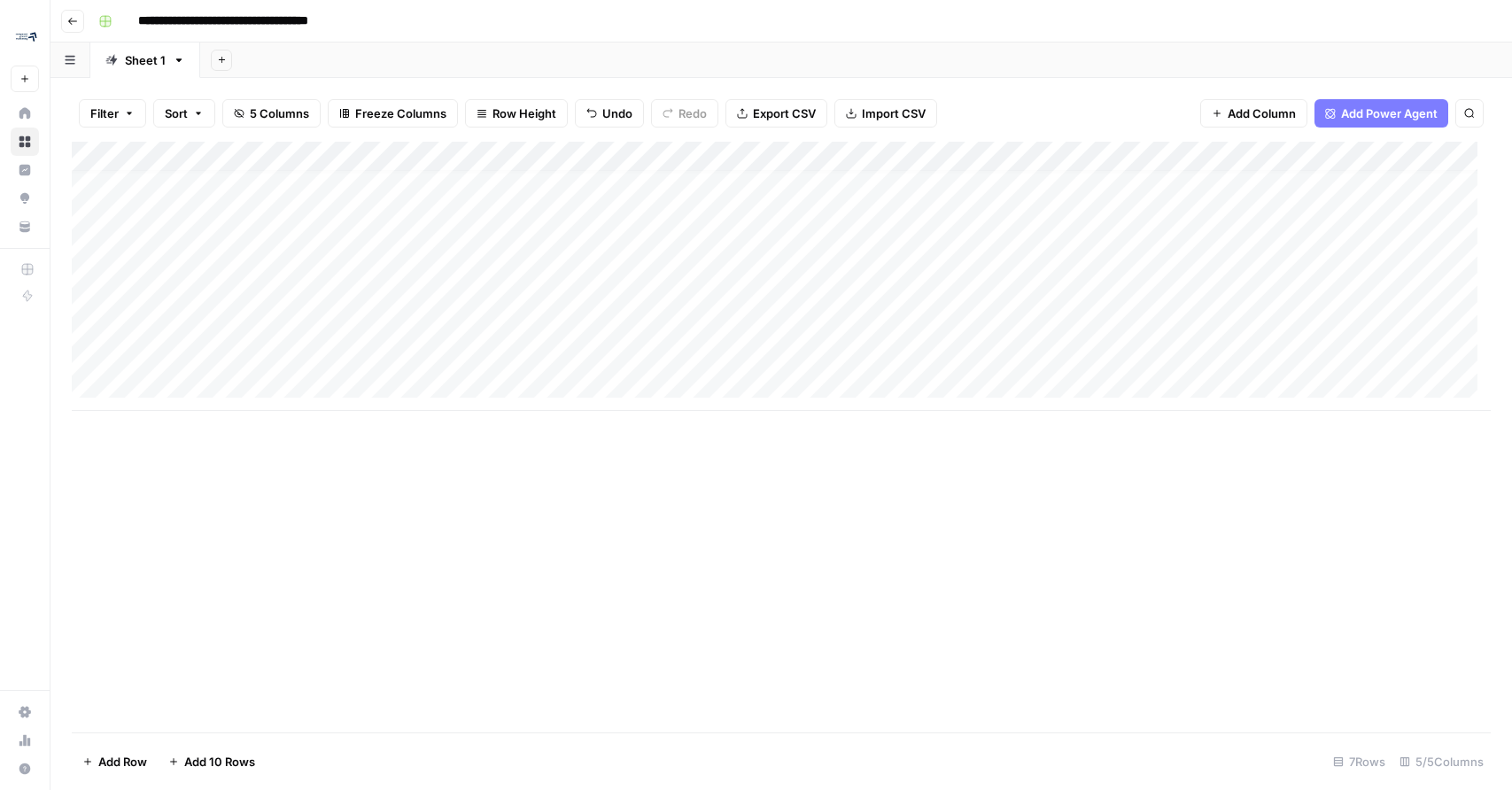
click at [1187, 349] on div "Add Column" at bounding box center [781, 277] width 1419 height 270
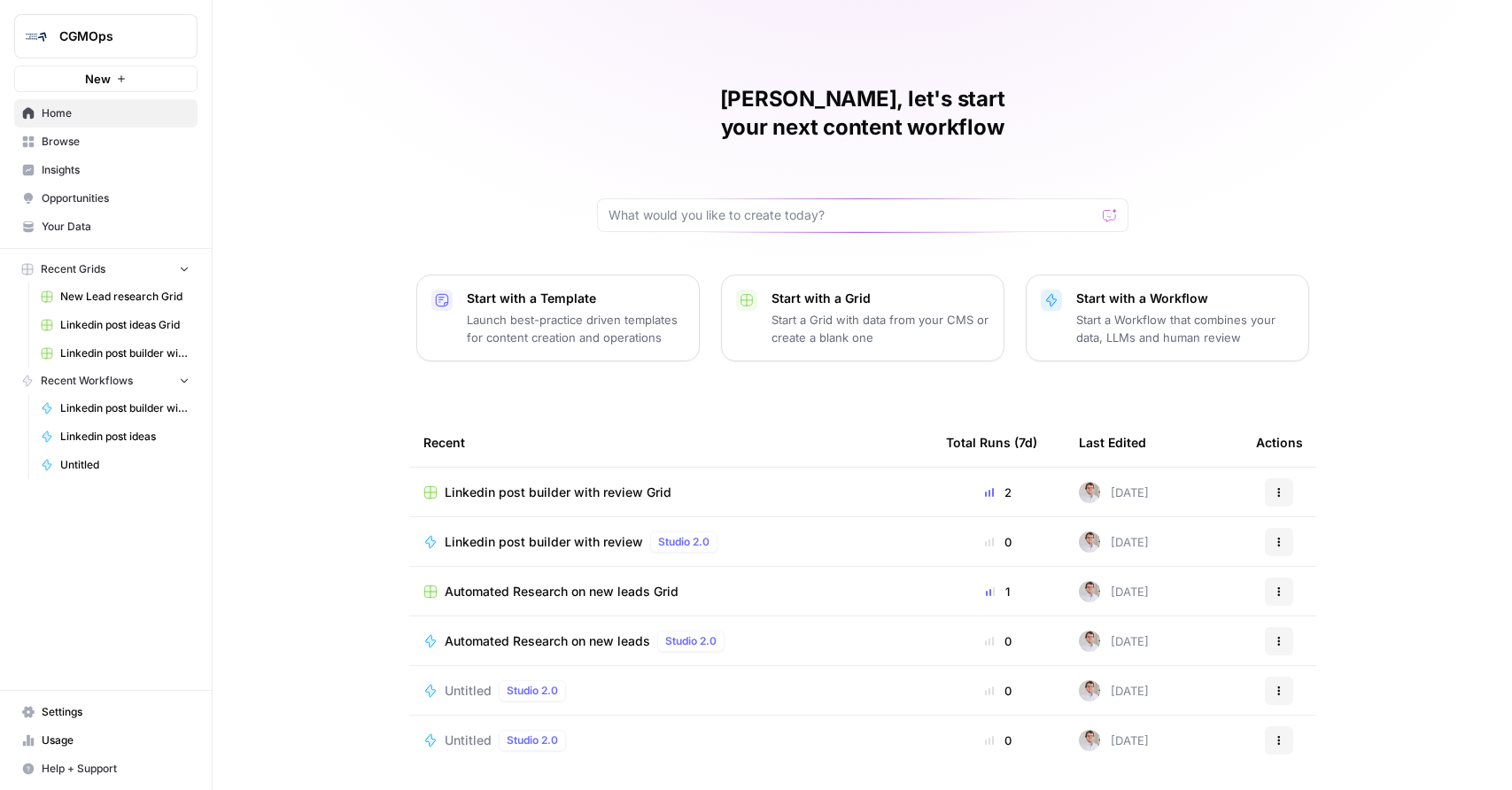
click at [556, 533] on span "Linkedin post builder with review" at bounding box center [544, 542] width 198 height 18
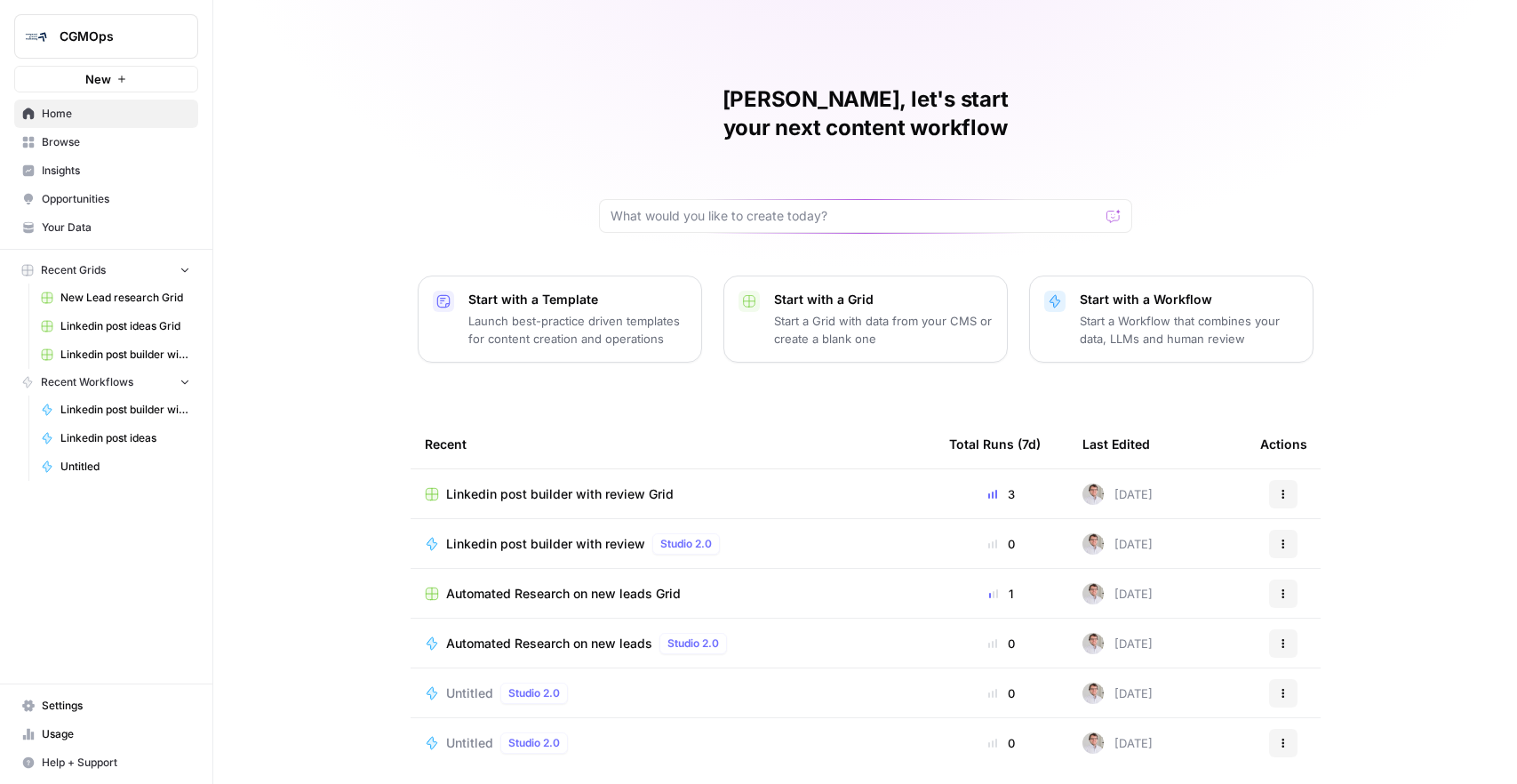
click at [512, 625] on td "Automated Research on new leads Studio 2.0" at bounding box center [672, 642] width 524 height 49
click at [513, 634] on span "Automated Research on new leads" at bounding box center [549, 643] width 206 height 18
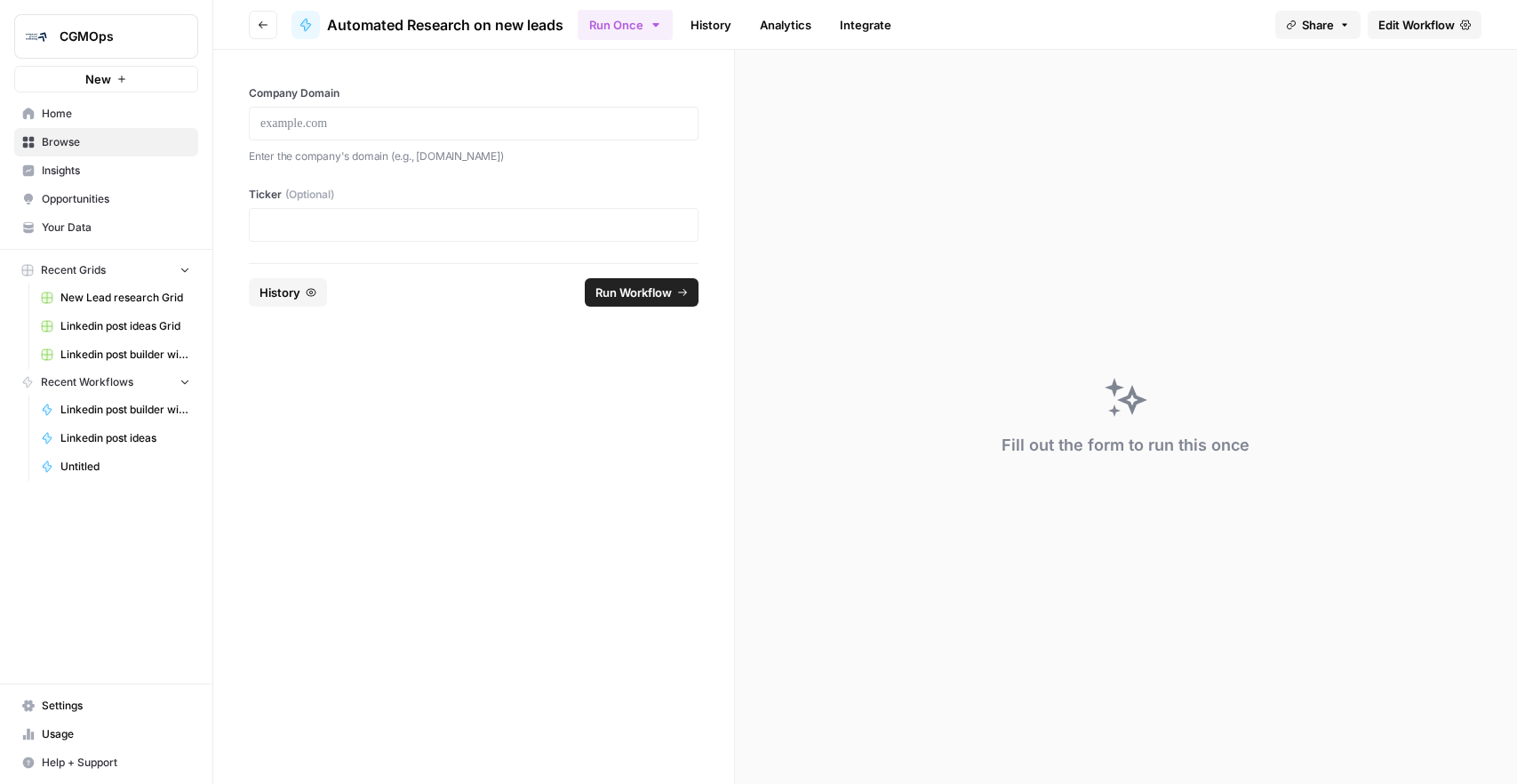
click at [1395, 17] on span "Edit Workflow" at bounding box center [1416, 25] width 76 height 18
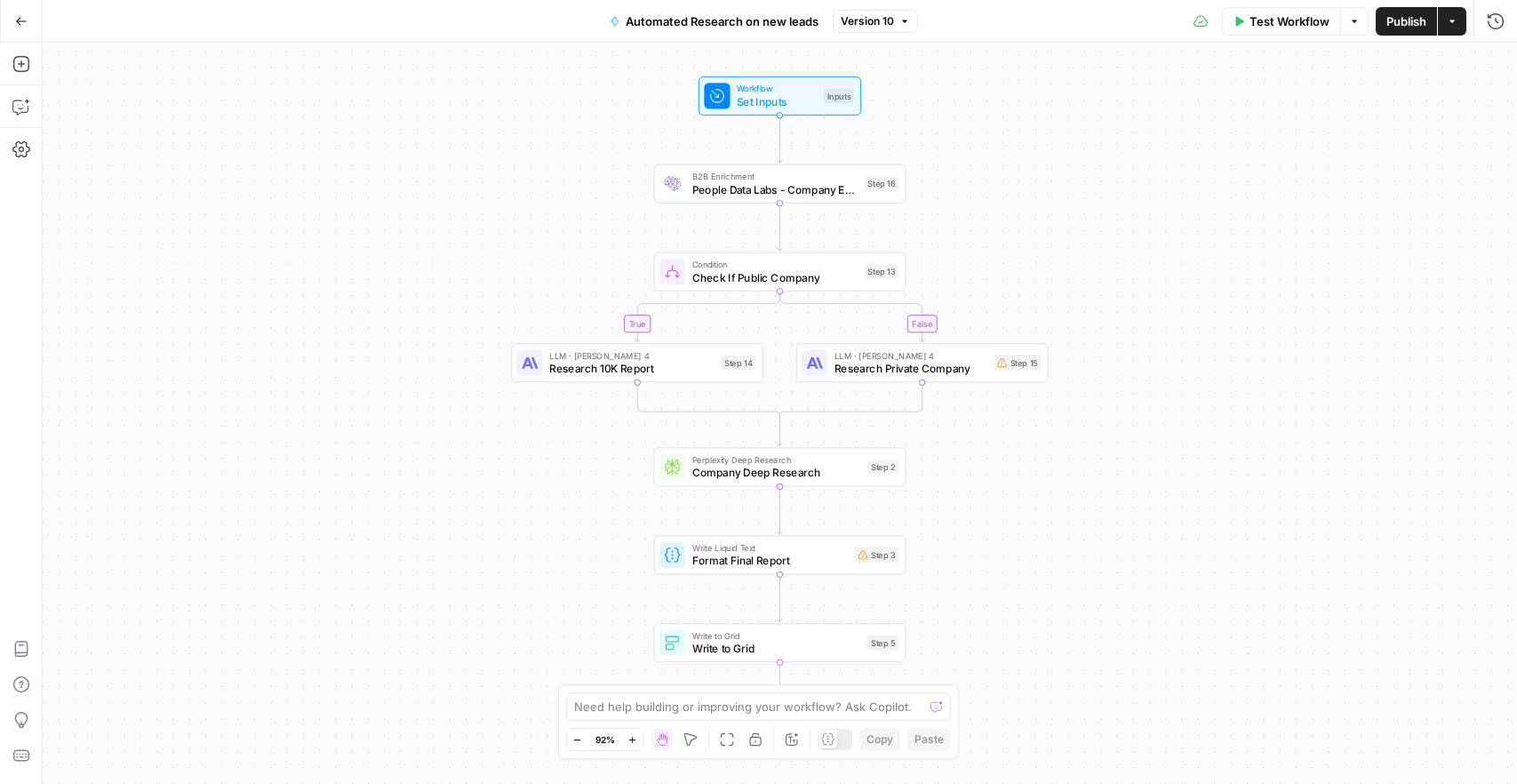
click at [18, 18] on icon "button" at bounding box center [22, 21] width 11 height 8
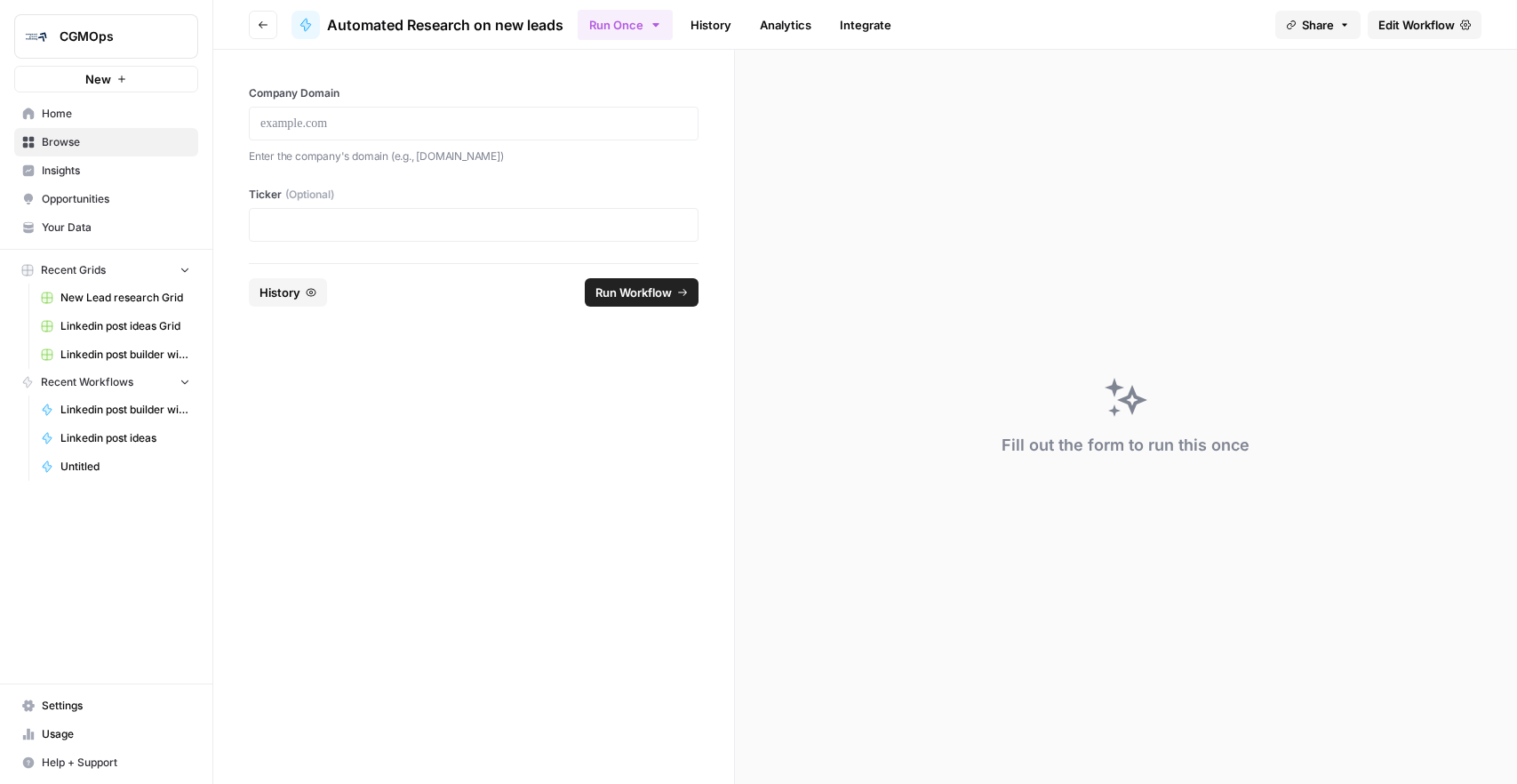
click at [73, 134] on span "Browse" at bounding box center [116, 142] width 149 height 16
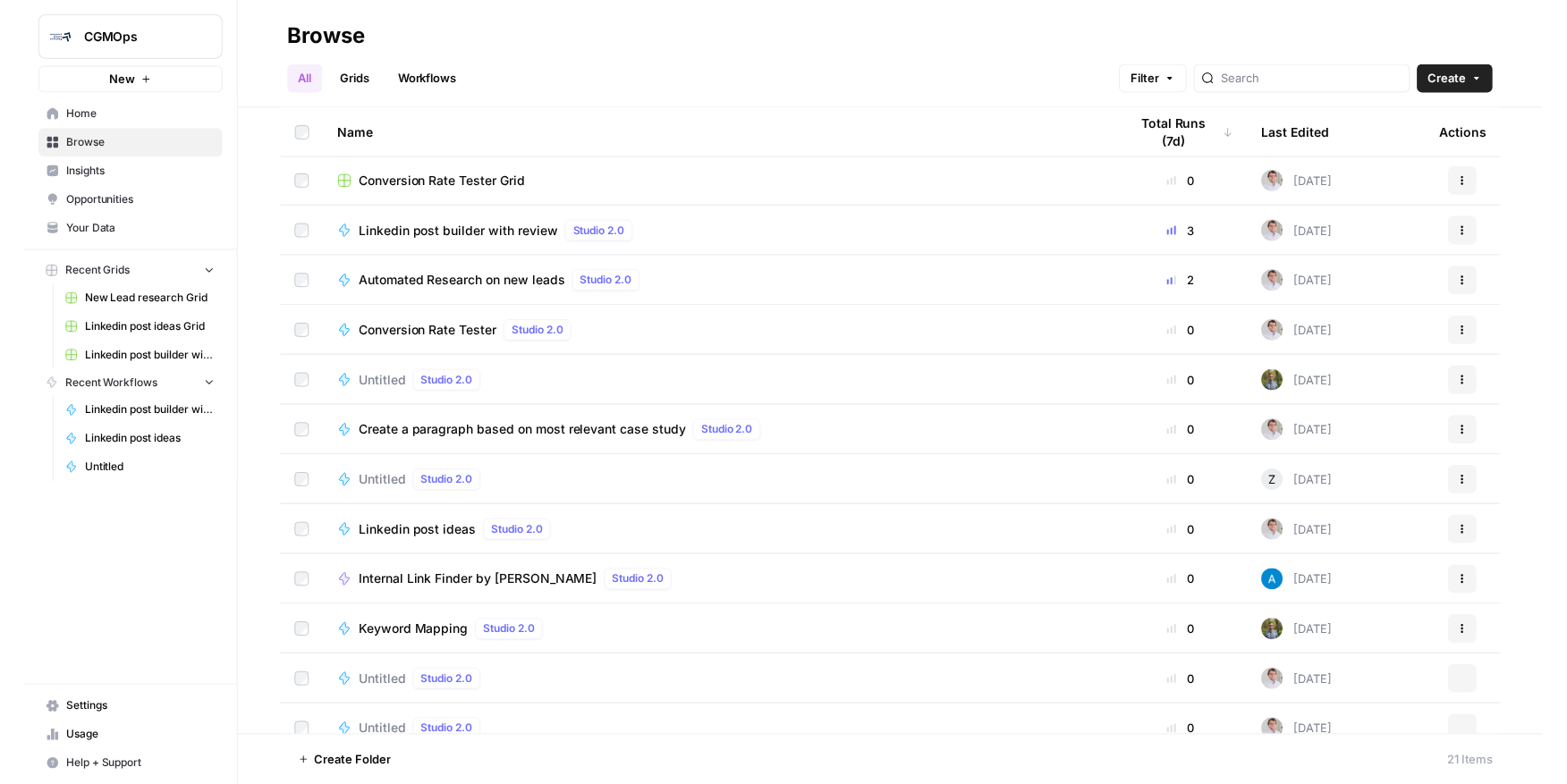
scroll to position [472, 0]
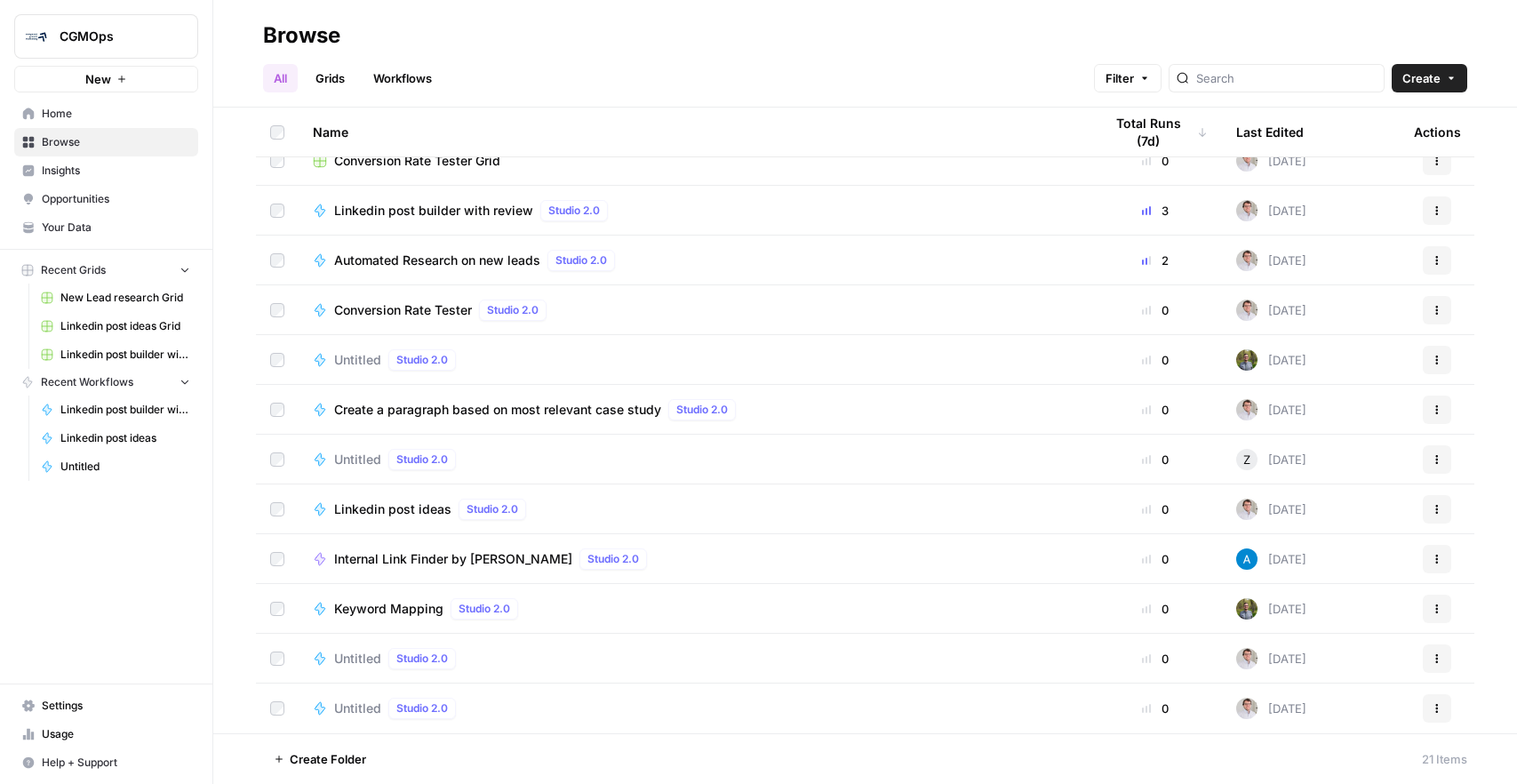
click at [469, 411] on span "Create a paragraph based on most relevant case study" at bounding box center [497, 409] width 327 height 18
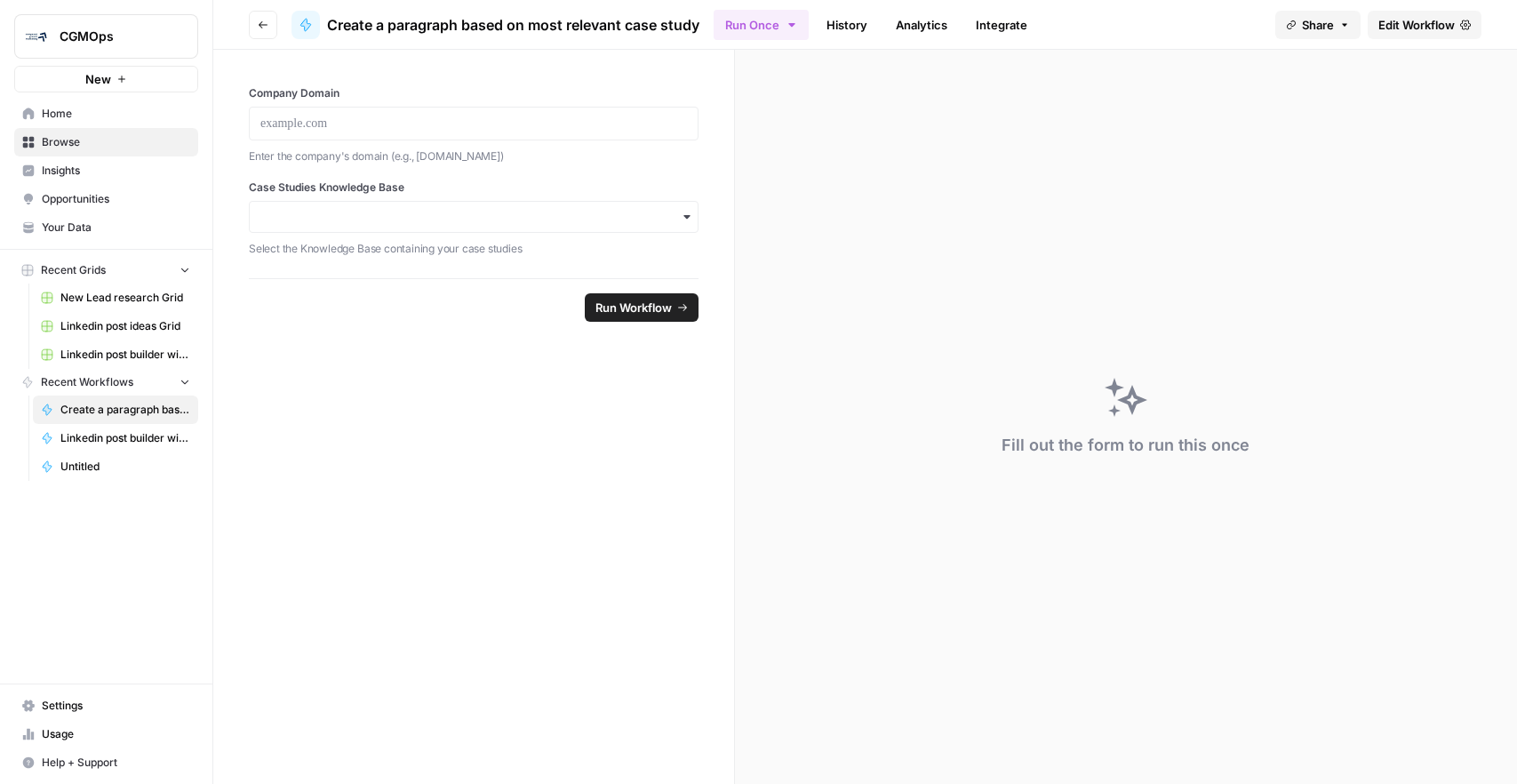
click at [1440, 26] on span "Edit Workflow" at bounding box center [1416, 25] width 76 height 18
